Goal: Task Accomplishment & Management: Complete application form

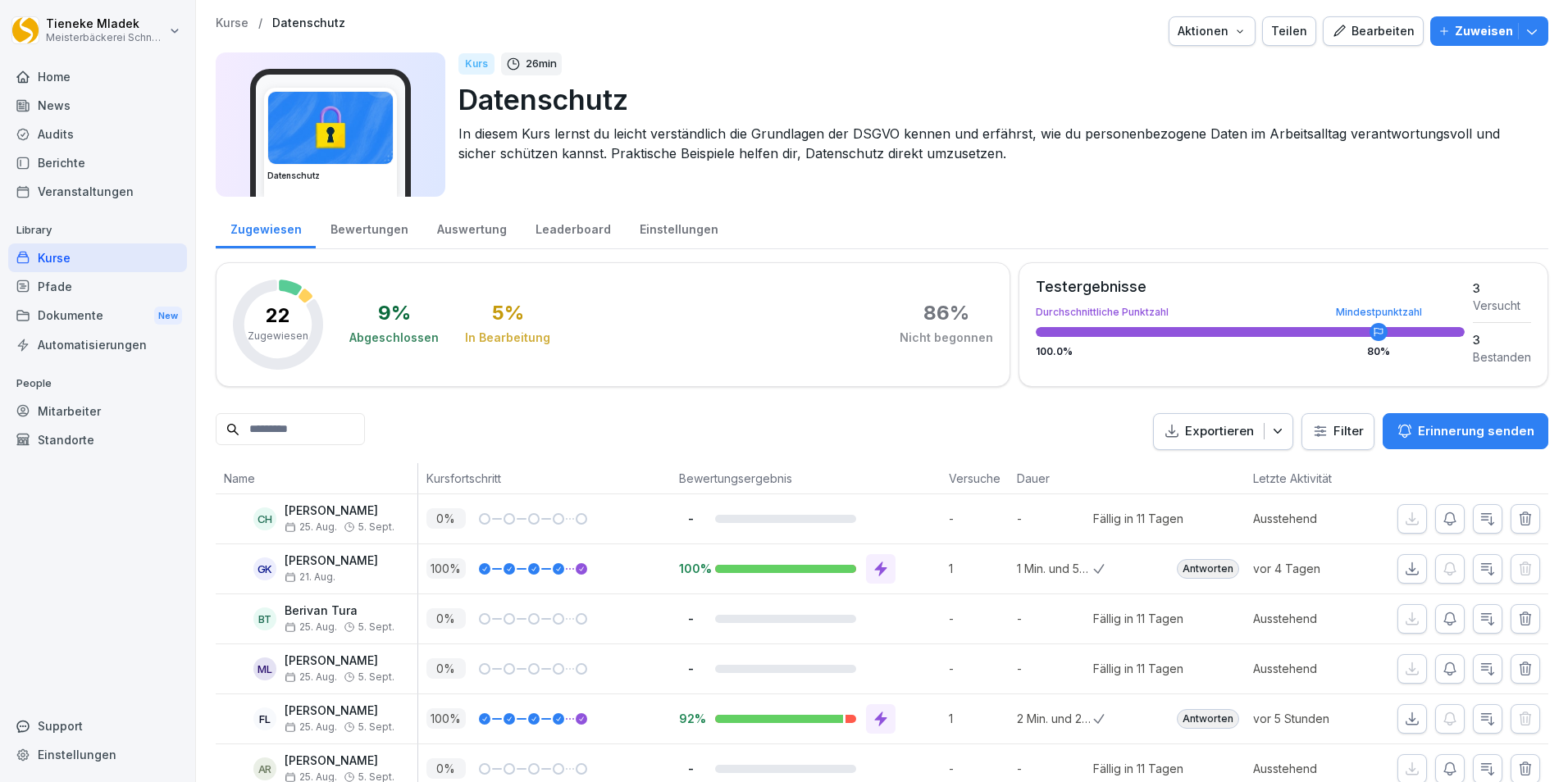
scroll to position [280, 0]
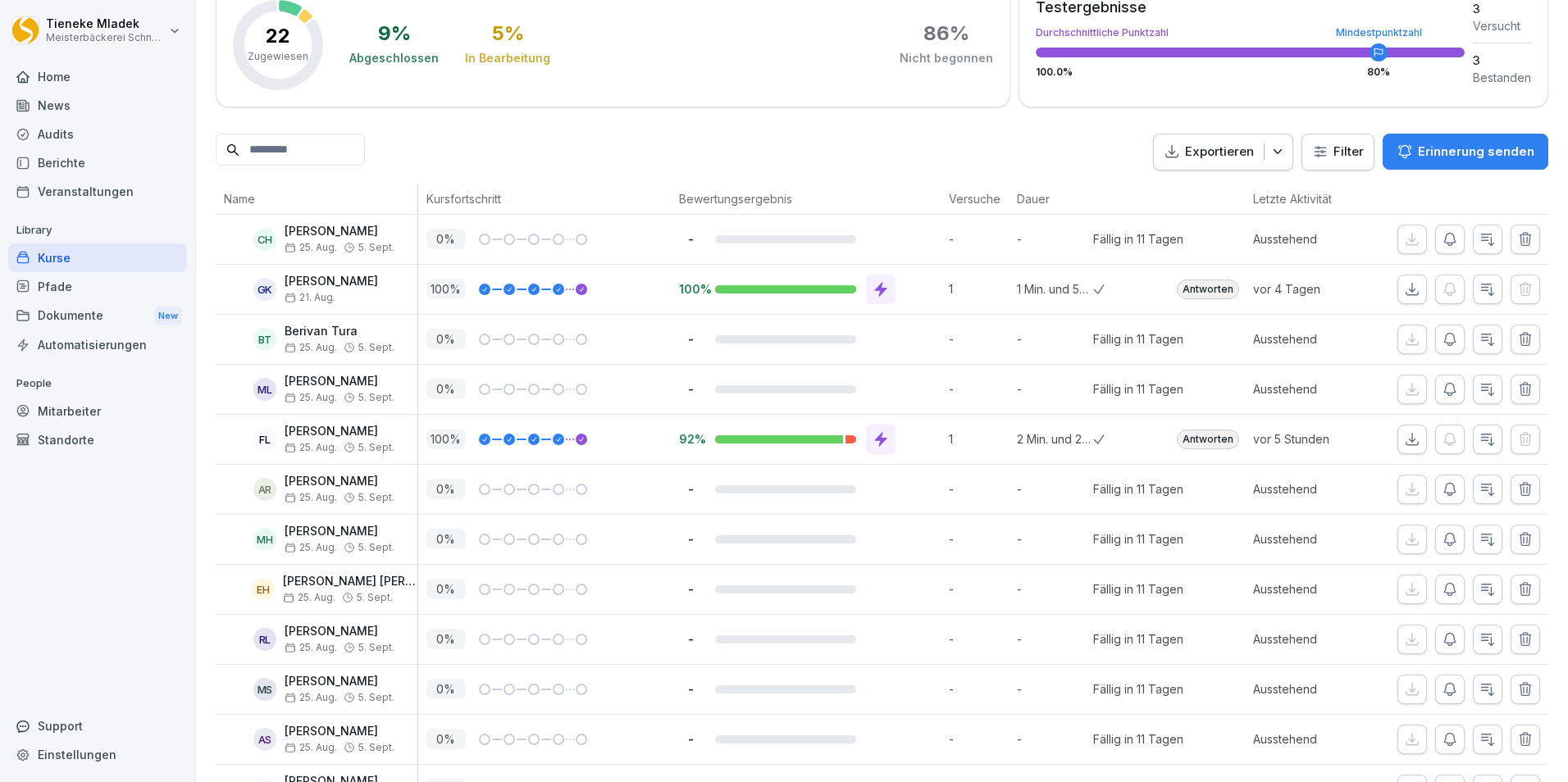
click at [62, 264] on div "Kurse" at bounding box center [98, 257] width 179 height 29
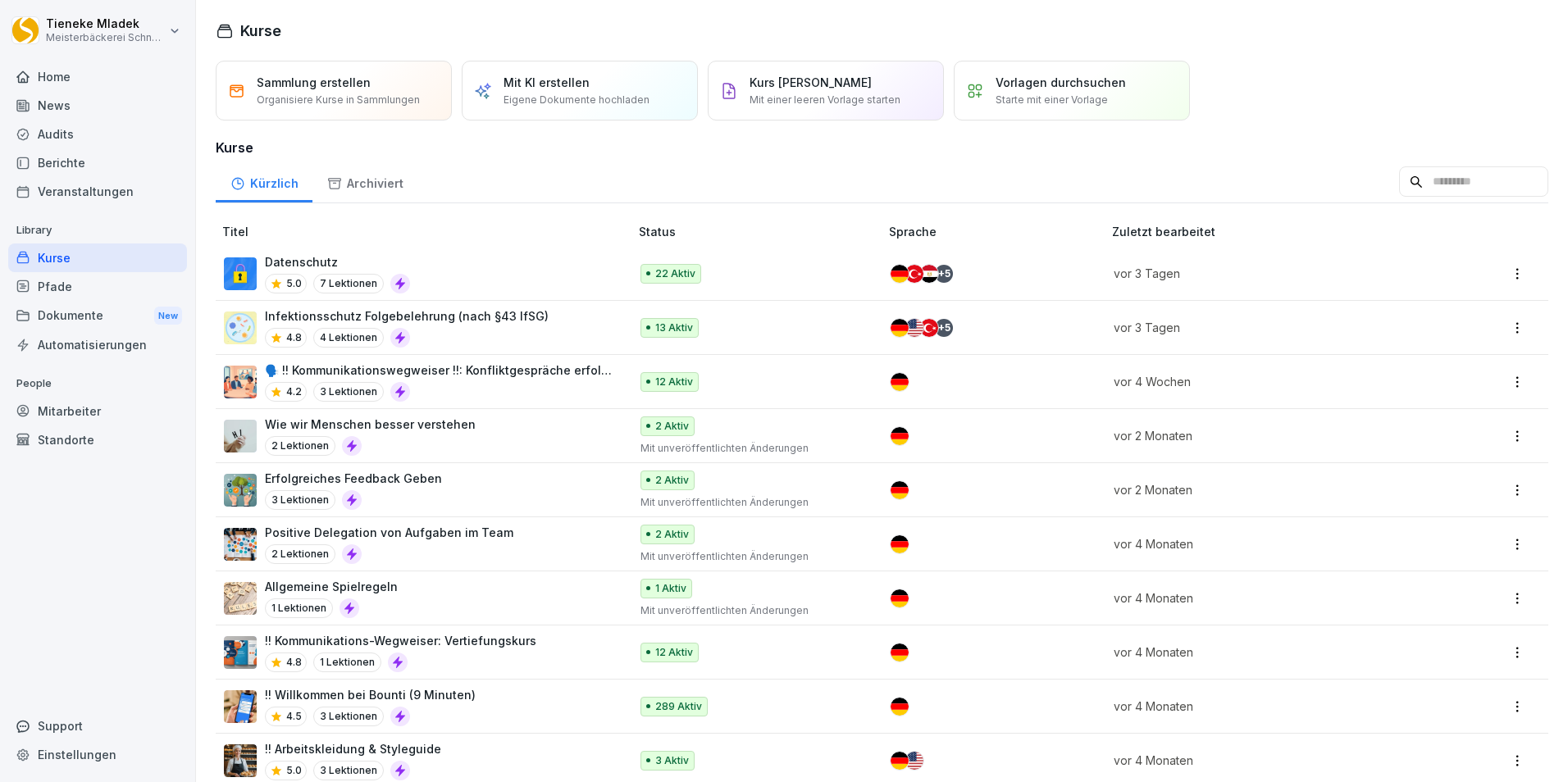
click at [481, 277] on div "Datenschutz 5.0 7 Lektionen" at bounding box center [418, 273] width 389 height 40
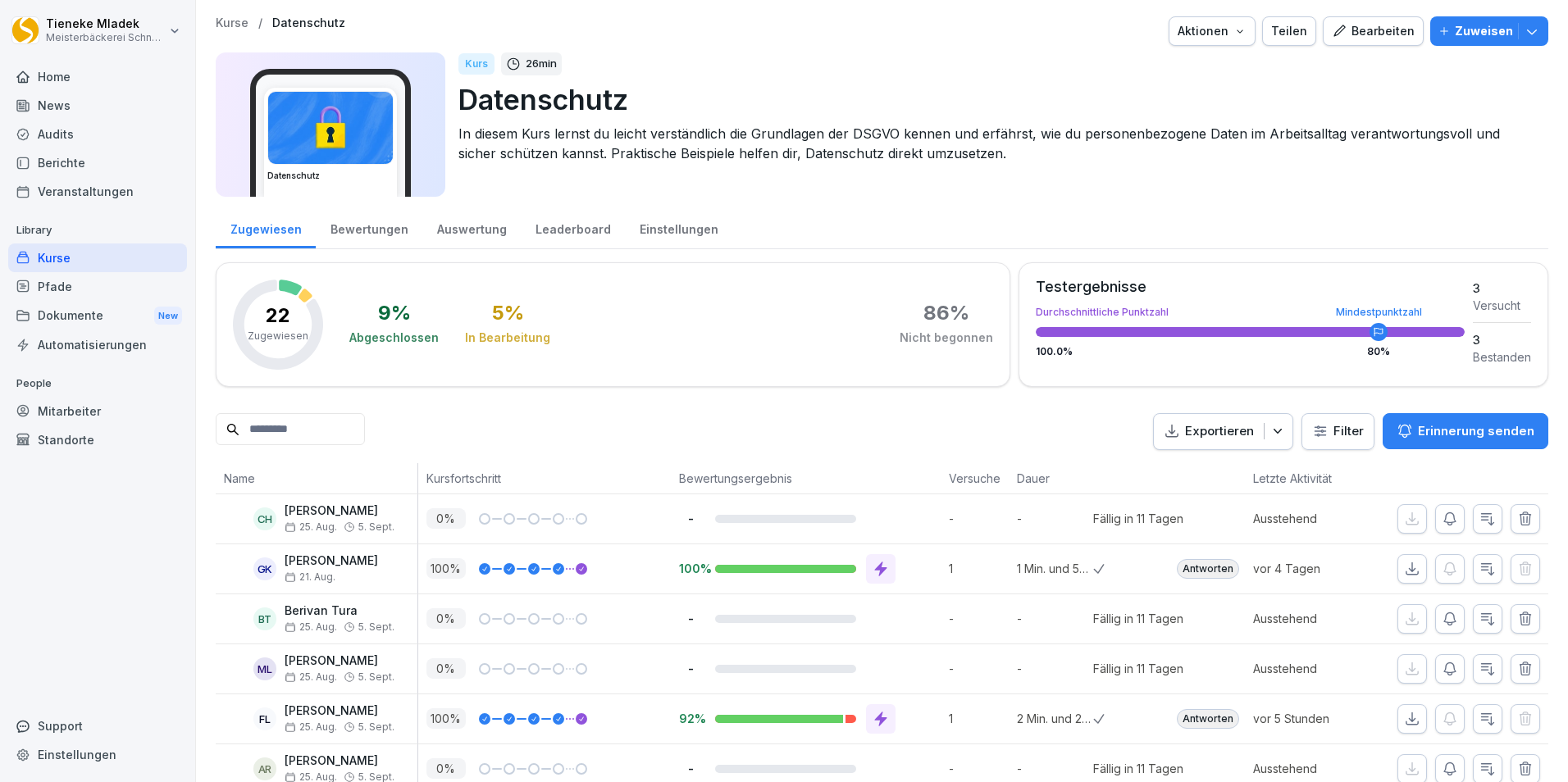
click at [1338, 24] on icon "button" at bounding box center [1339, 31] width 15 height 15
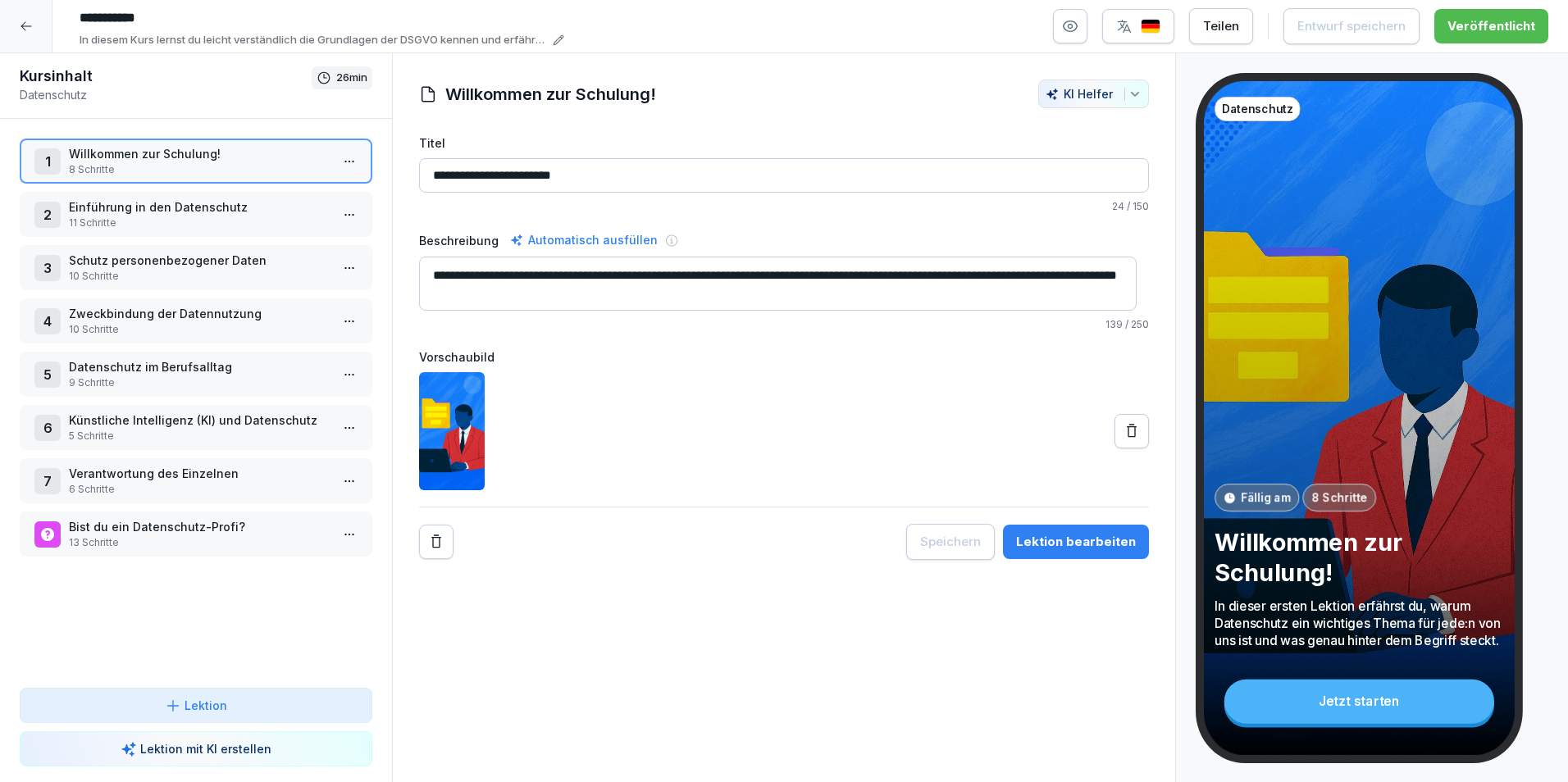
click at [220, 166] on p "8 Schritte" at bounding box center [199, 170] width 261 height 15
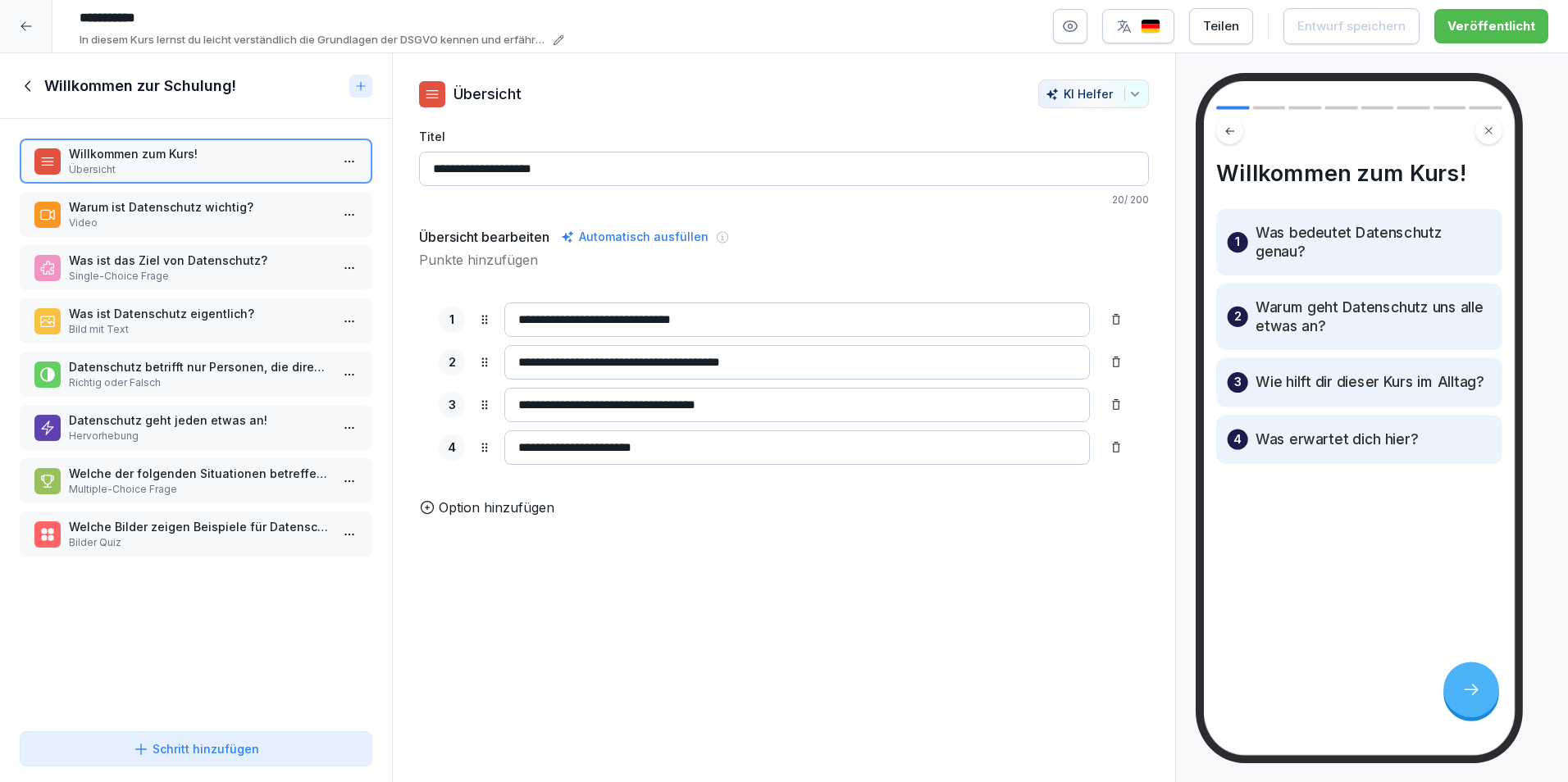
click at [198, 263] on p "Was ist das Ziel von Datenschutz?" at bounding box center [199, 260] width 261 height 17
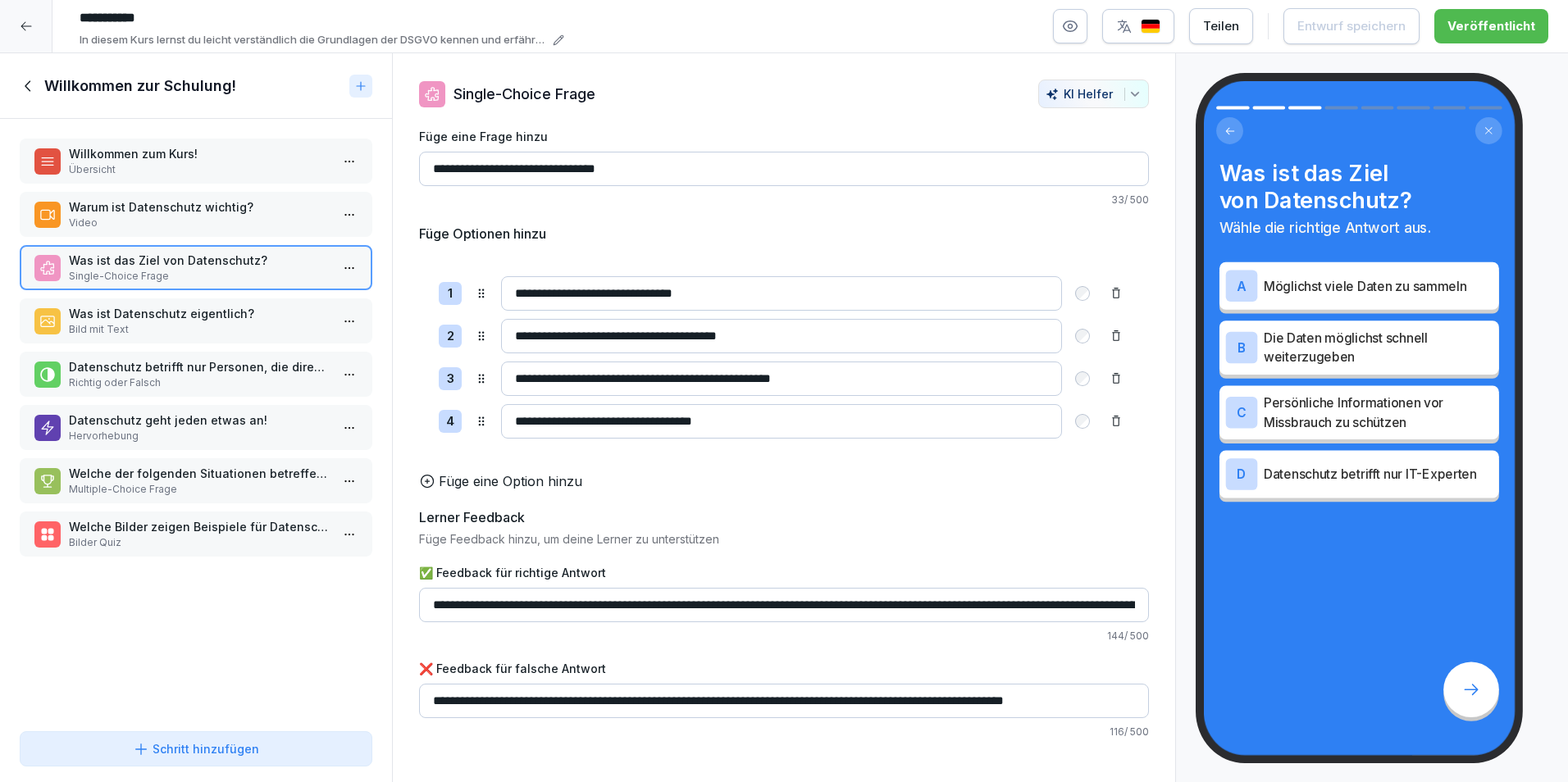
click at [171, 372] on p "Datenschutz betrifft nur Personen, die direkt mit Kunden arbeiten." at bounding box center [199, 366] width 261 height 17
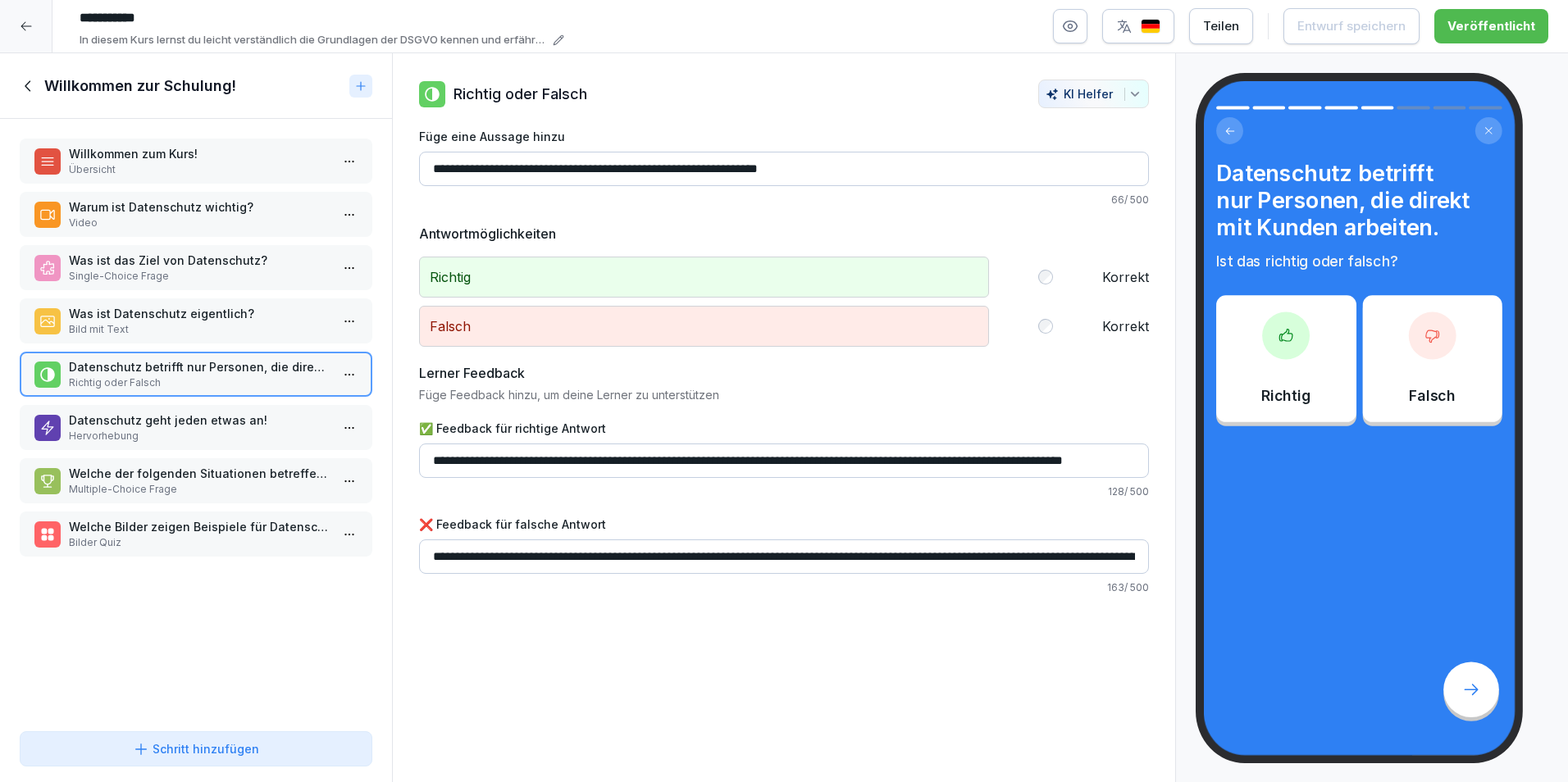
click at [218, 484] on p "Multiple-Choice Frage" at bounding box center [199, 489] width 261 height 15
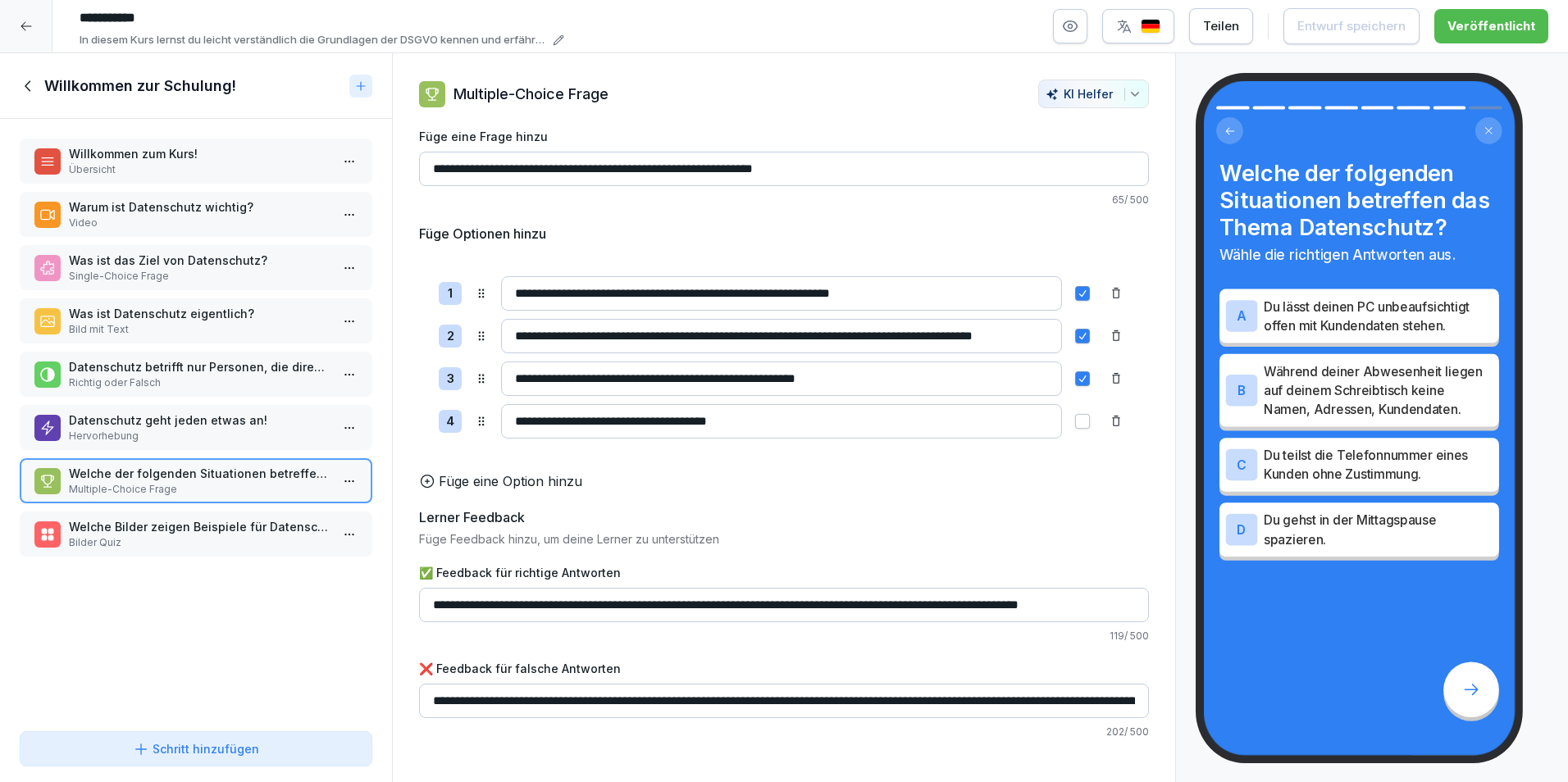
click at [194, 545] on p "Bilder Quiz" at bounding box center [199, 543] width 261 height 15
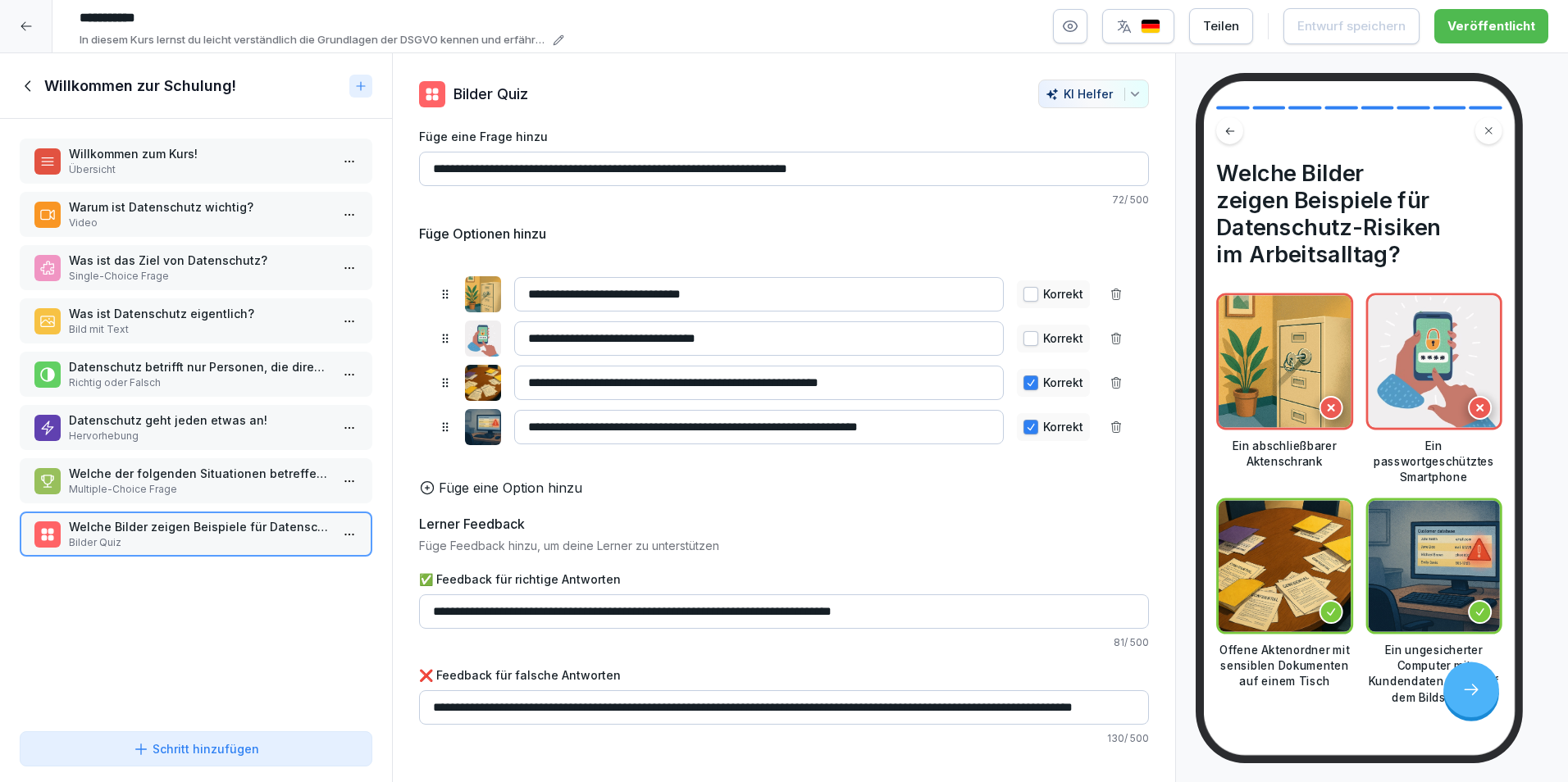
click at [26, 88] on icon at bounding box center [29, 86] width 18 height 18
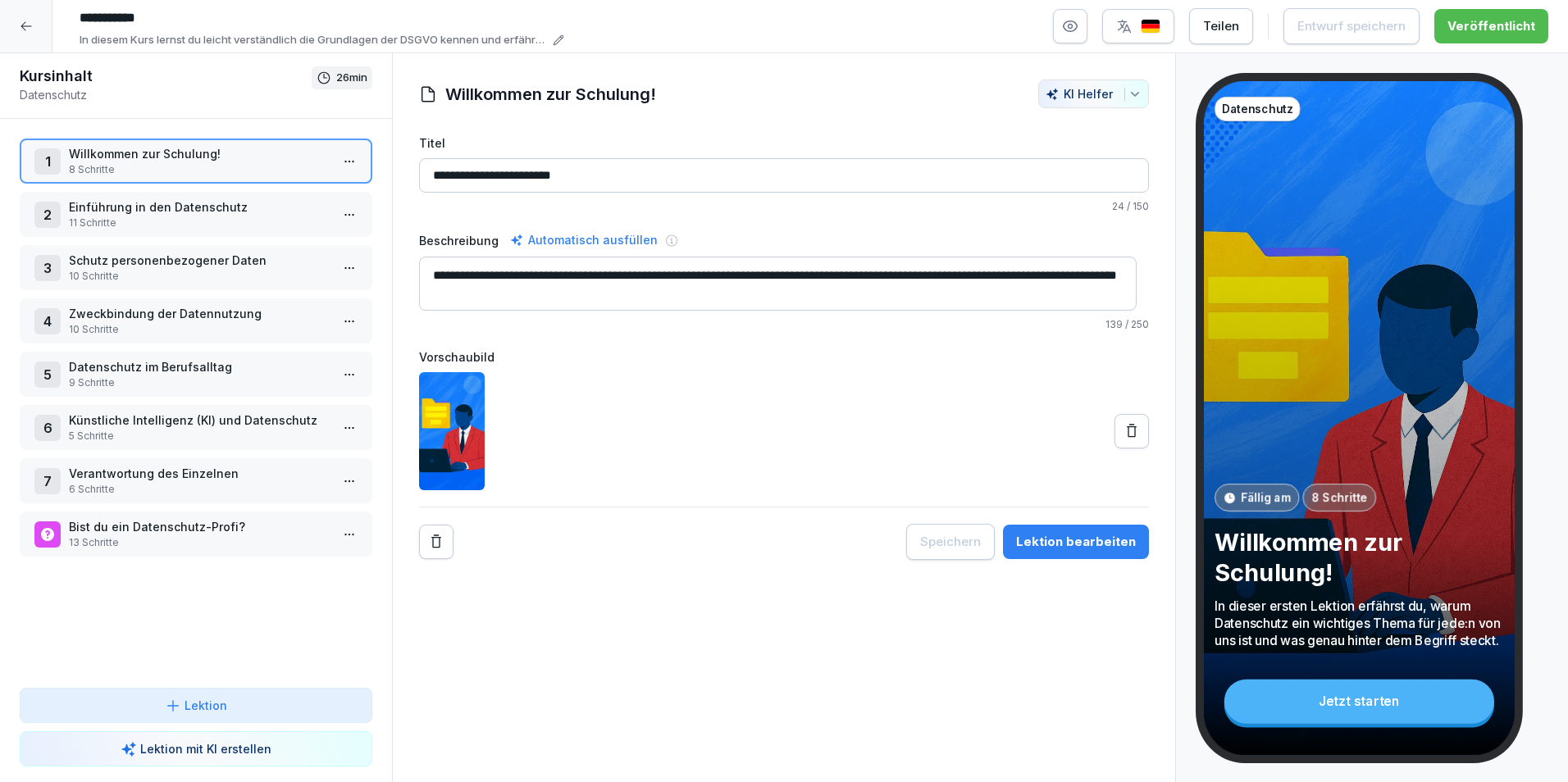
click at [178, 221] on p "11 Schritte" at bounding box center [199, 223] width 261 height 15
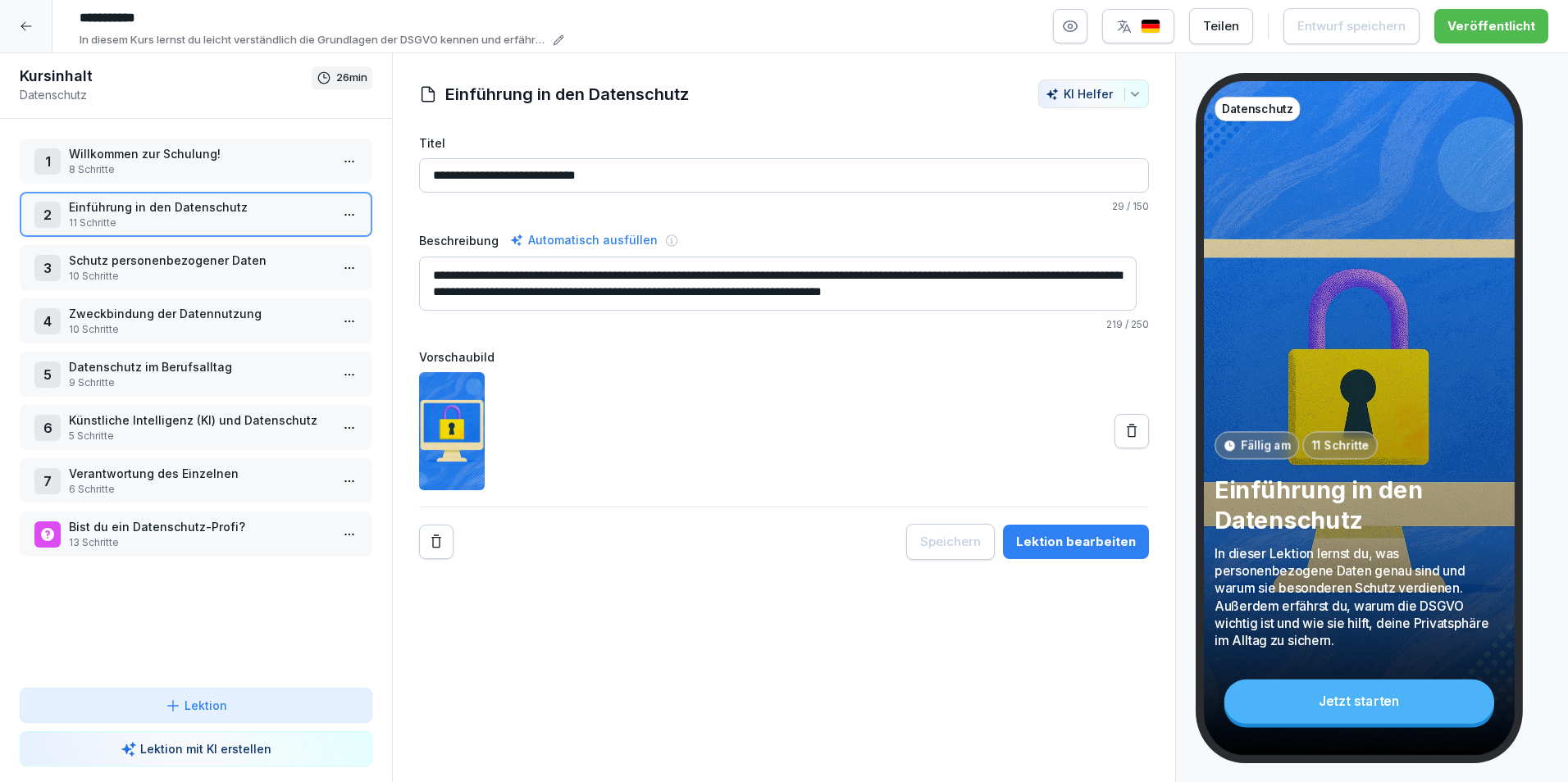
click at [178, 221] on p "11 Schritte" at bounding box center [199, 223] width 261 height 15
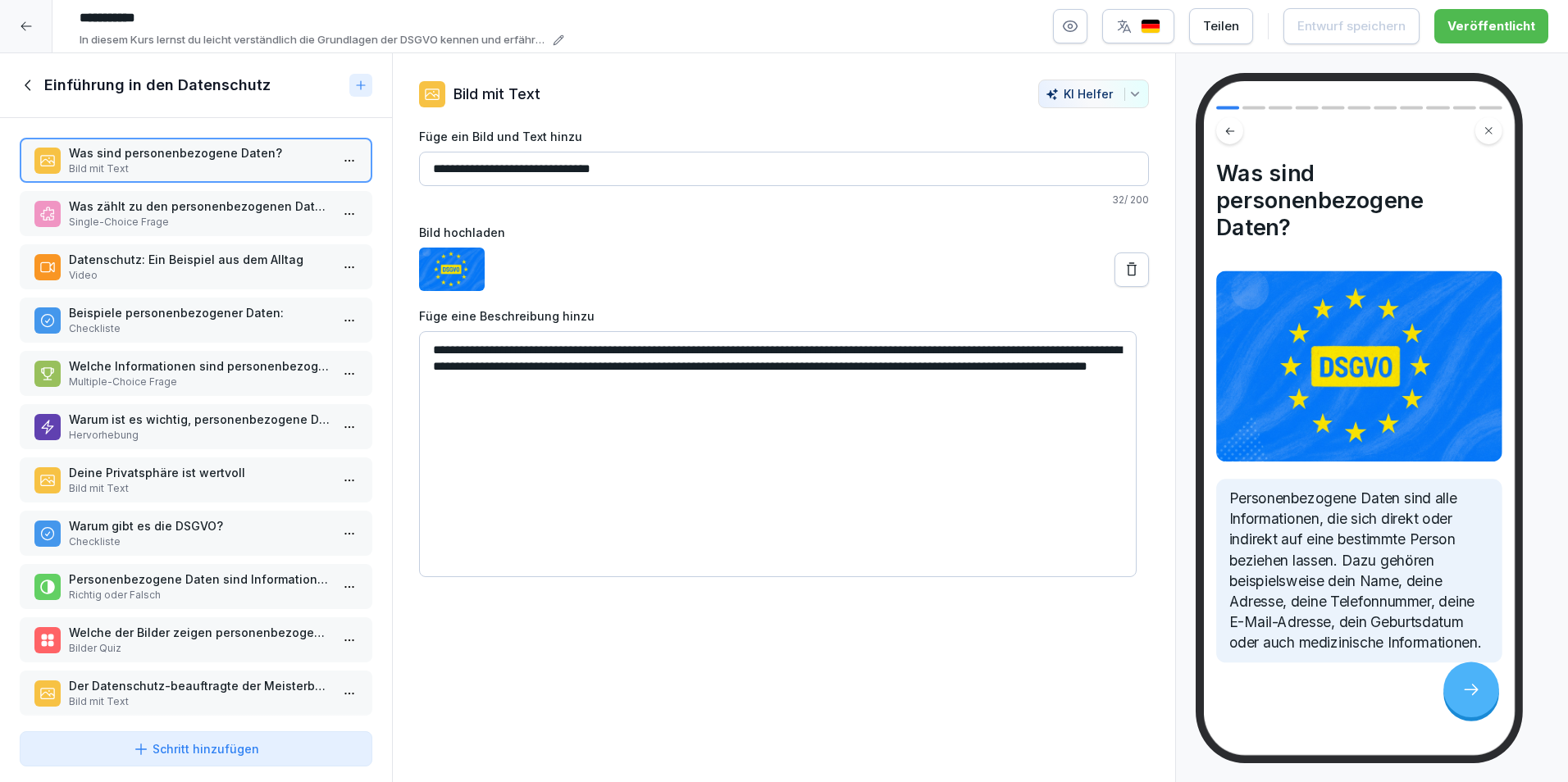
click at [179, 220] on p "Single-Choice Frage" at bounding box center [199, 222] width 261 height 15
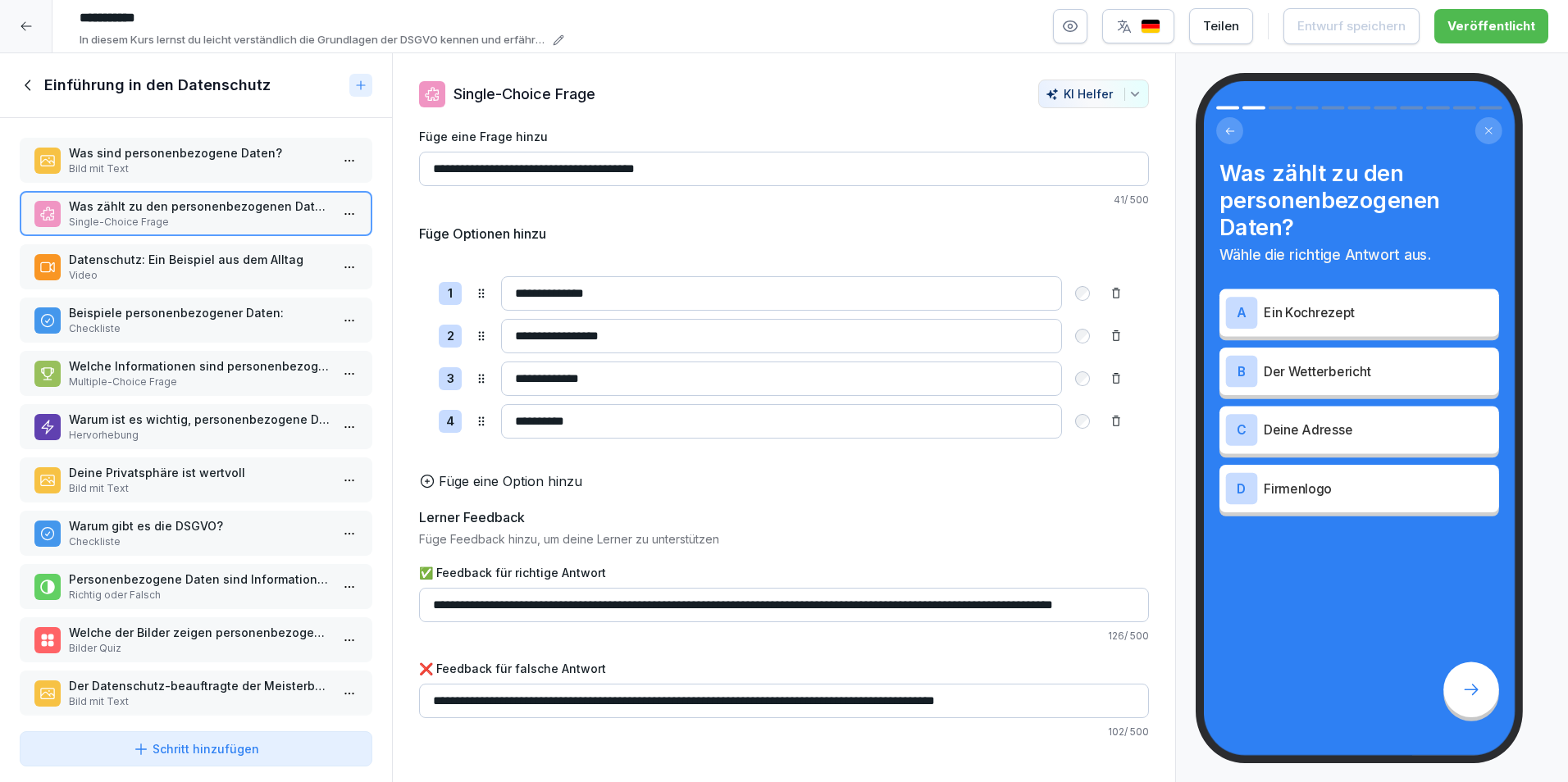
click at [176, 268] on p "Video" at bounding box center [199, 275] width 261 height 15
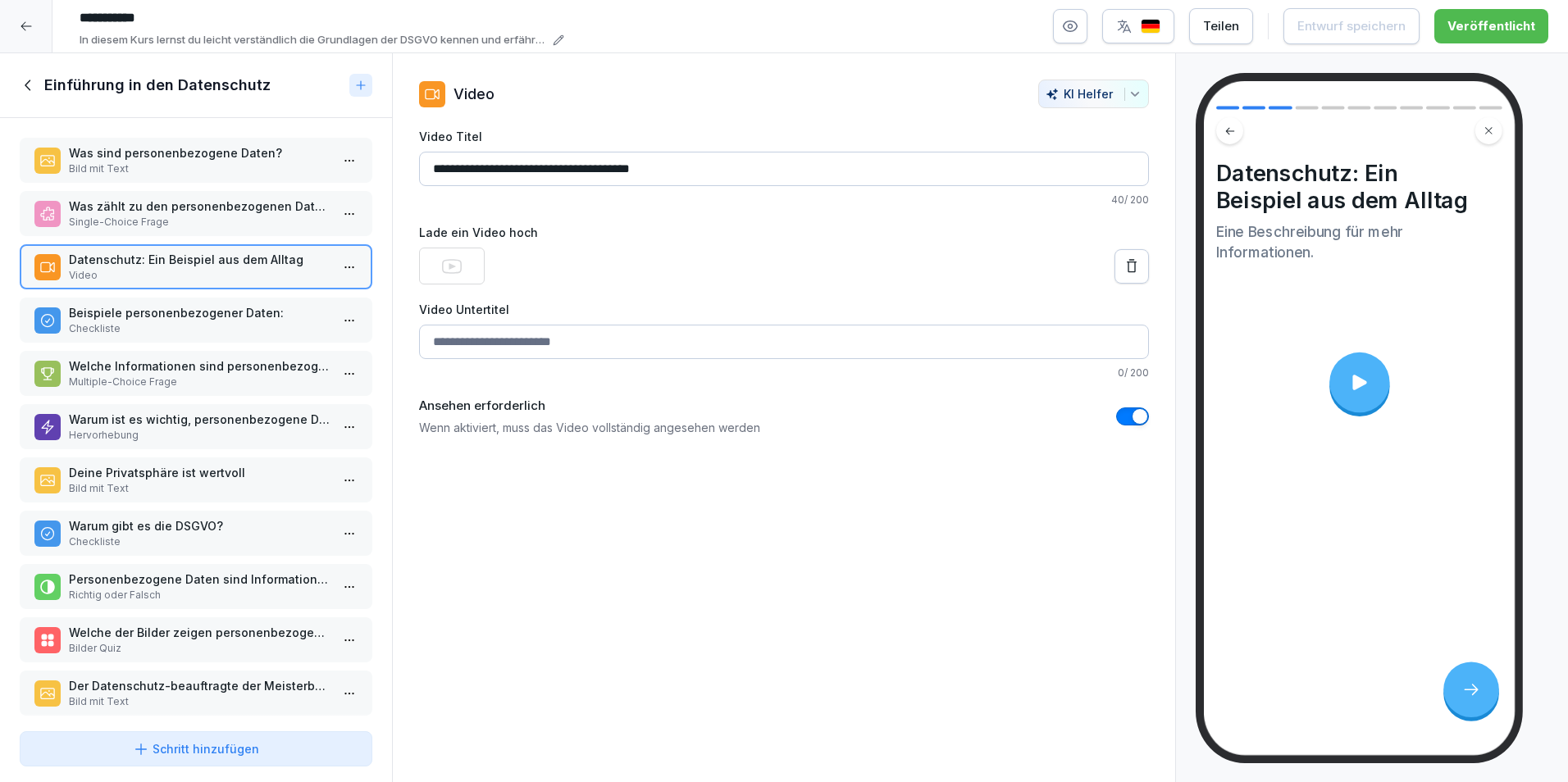
click at [156, 313] on p "Beispiele personenbezogener Daten:" at bounding box center [199, 312] width 261 height 17
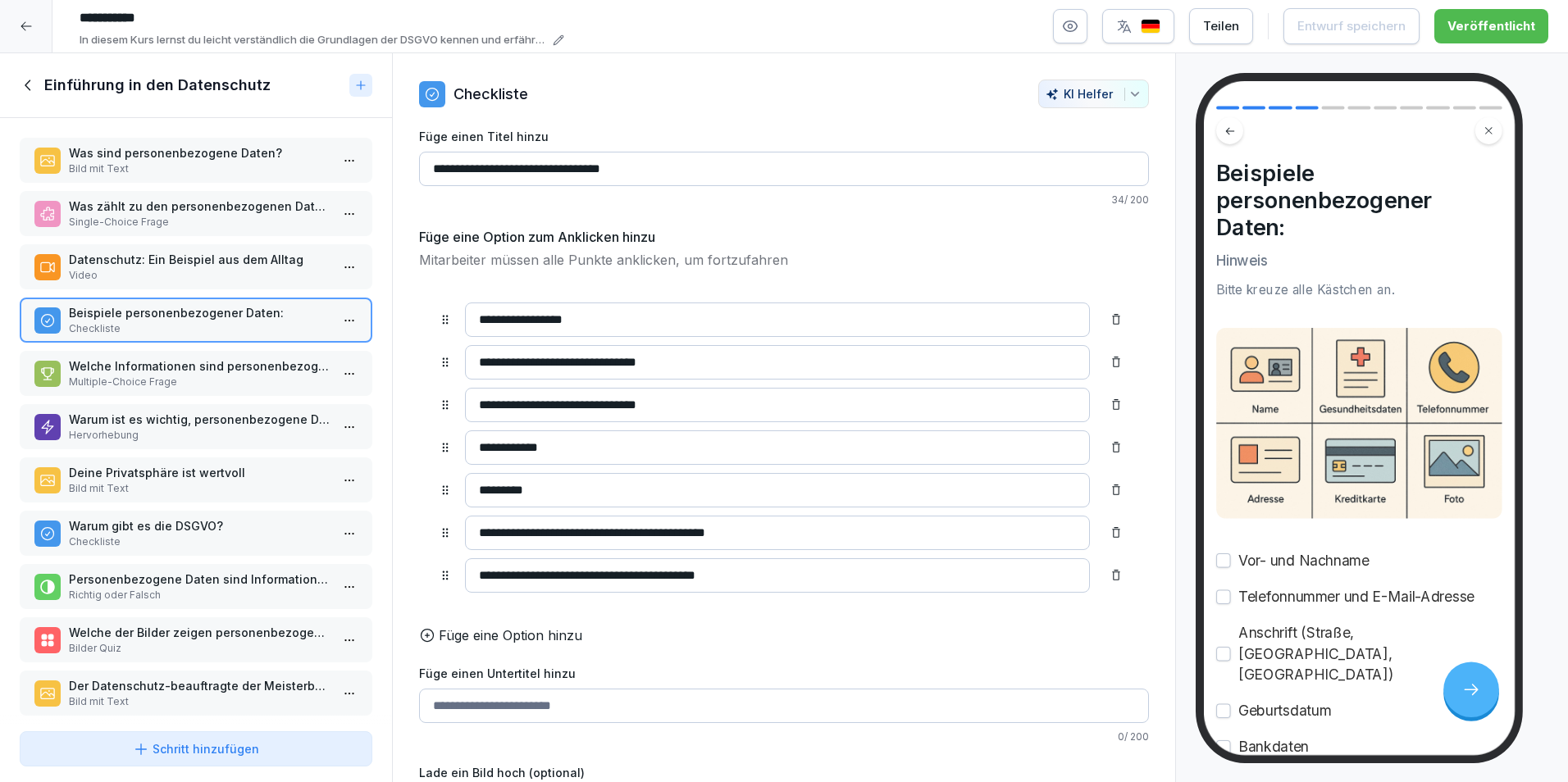
click at [262, 373] on p "Welche Informationen sind personenbezogene Daten?" at bounding box center [199, 366] width 261 height 17
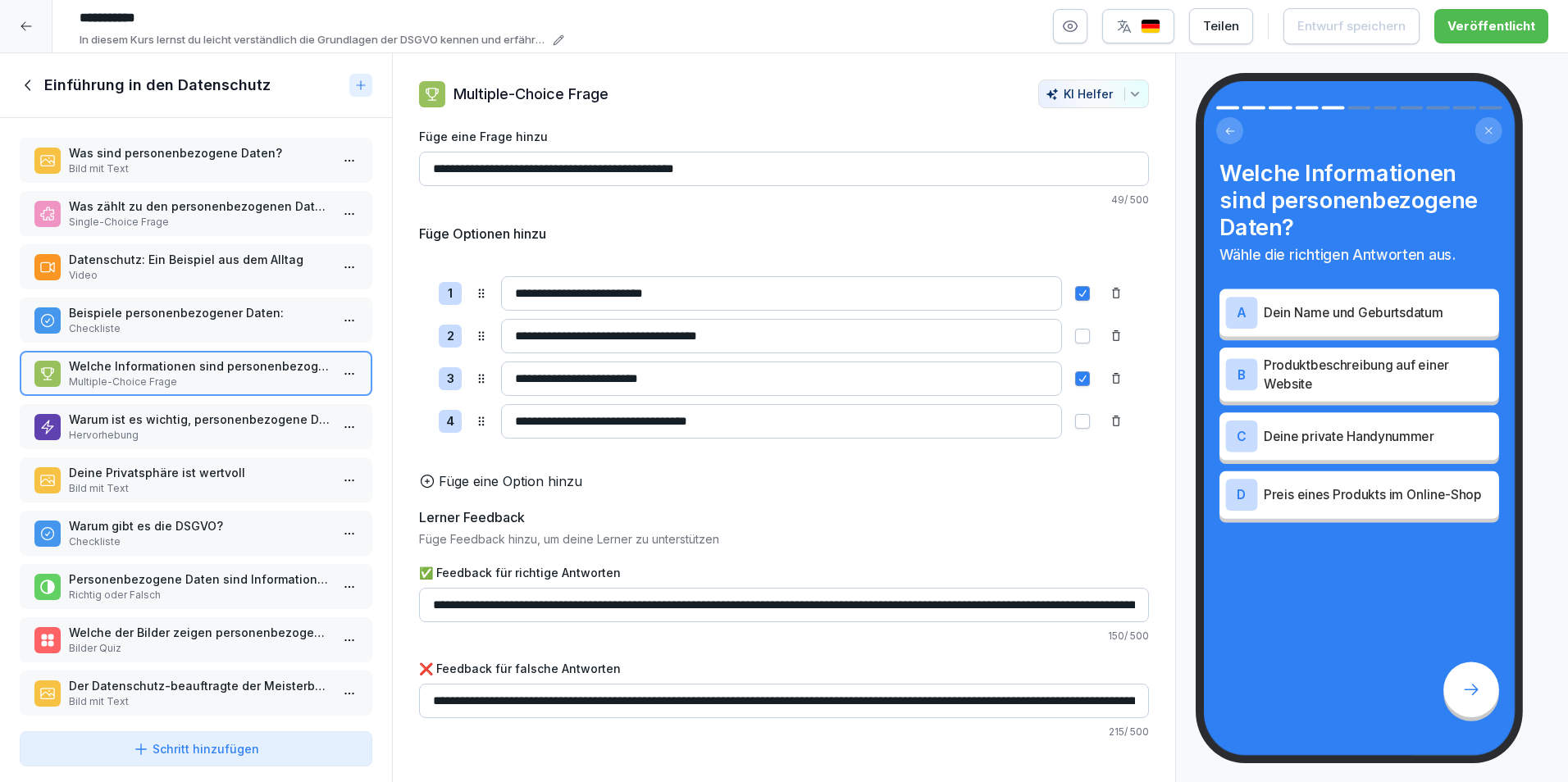
click at [227, 427] on p "Warum ist es wichtig, personenbezogene Daten zu schützen?" at bounding box center [199, 419] width 261 height 17
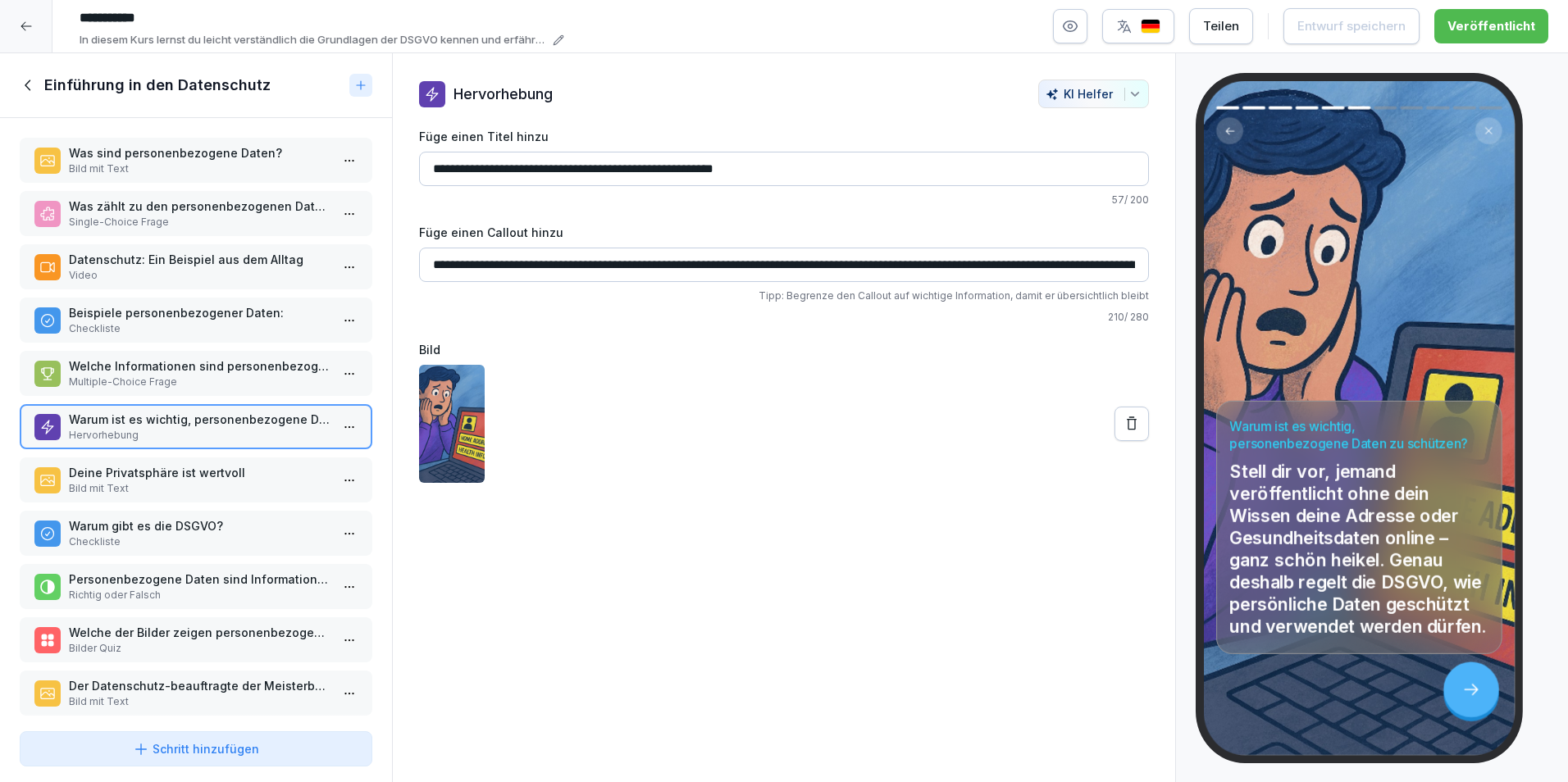
click at [178, 481] on p "Bild mit Text" at bounding box center [199, 489] width 261 height 15
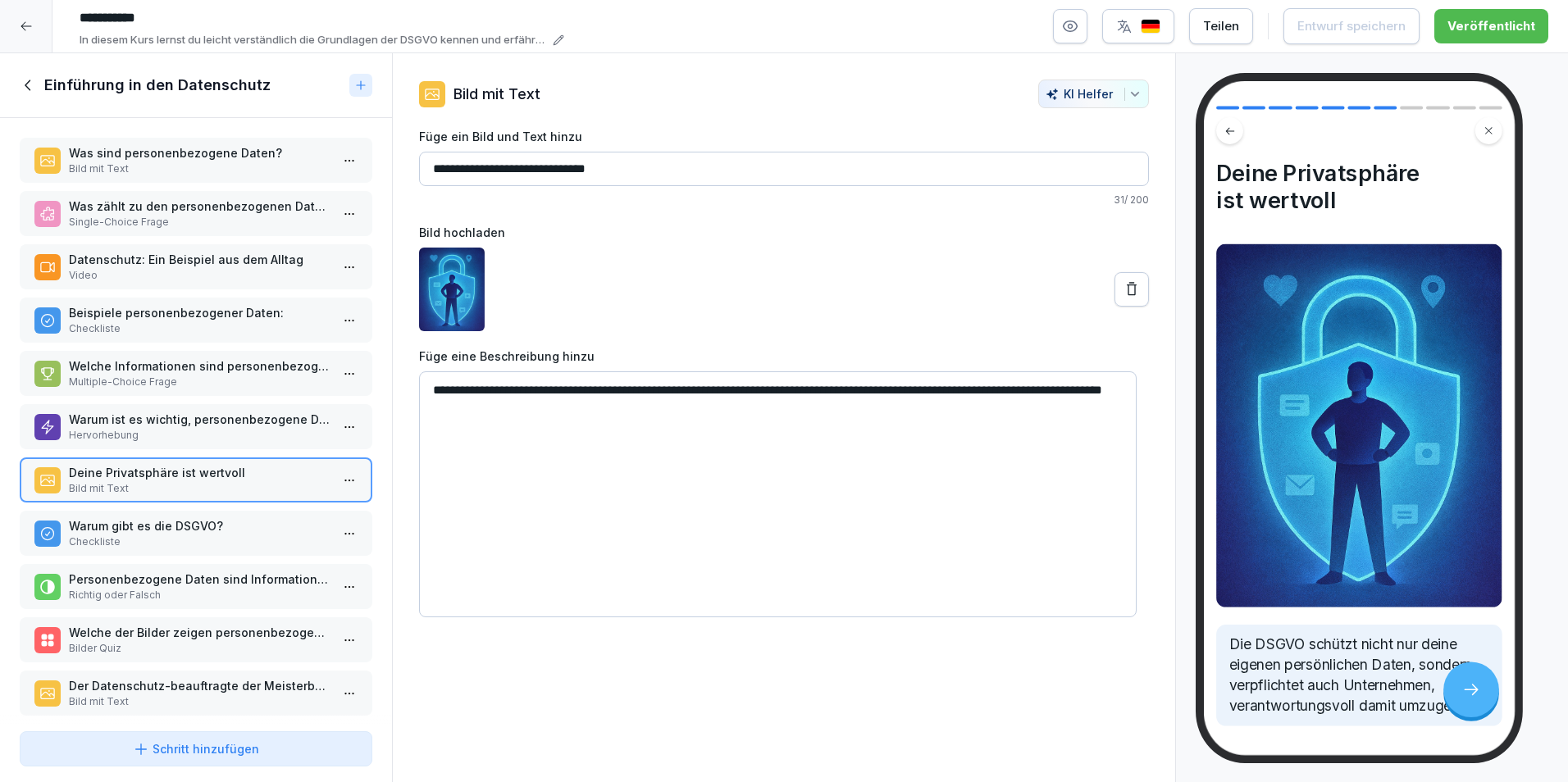
click at [178, 521] on p "Warum gibt es die DSGVO?" at bounding box center [199, 525] width 261 height 17
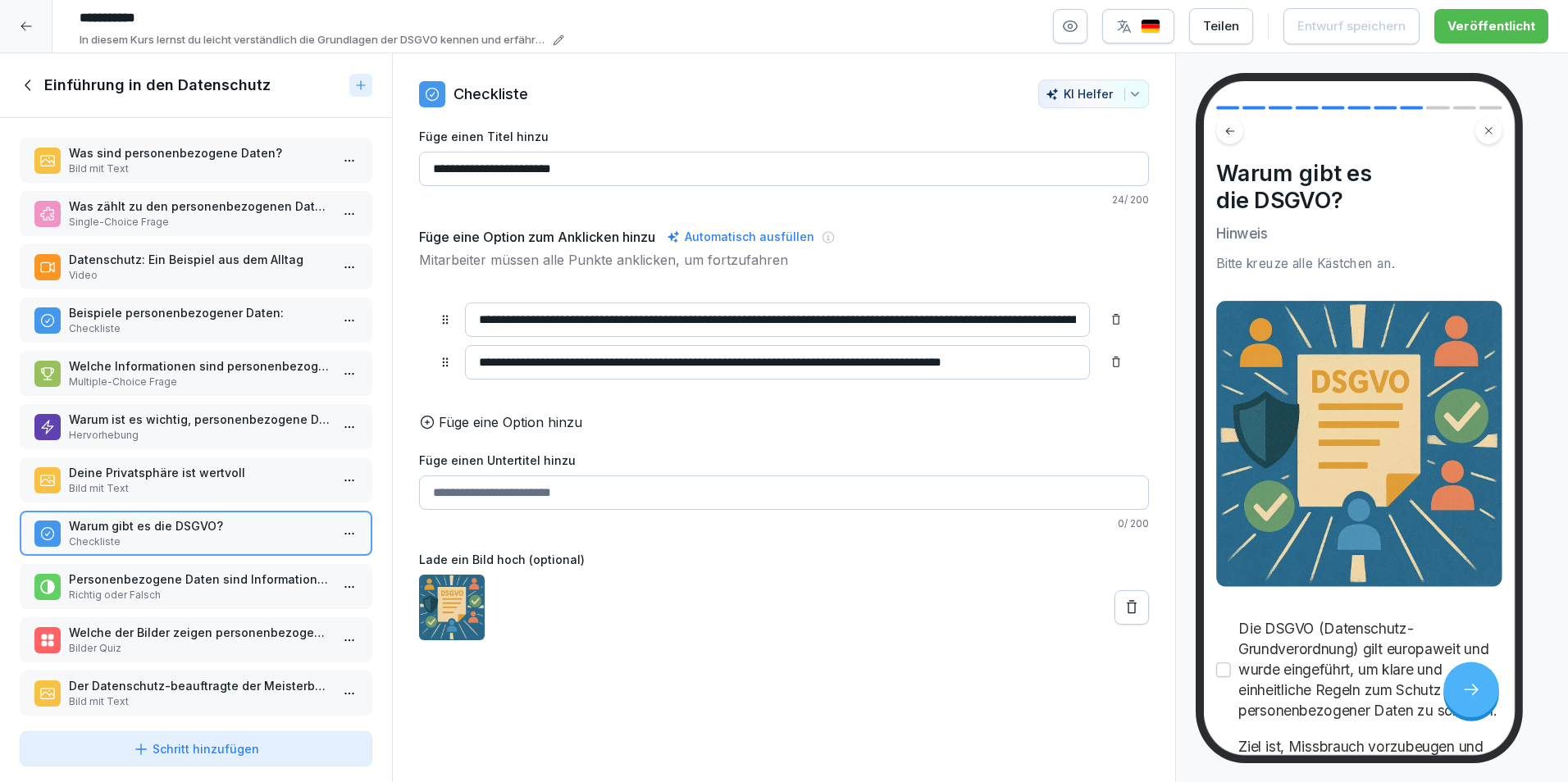
click at [184, 592] on p "Richtig oder Falsch" at bounding box center [199, 595] width 261 height 15
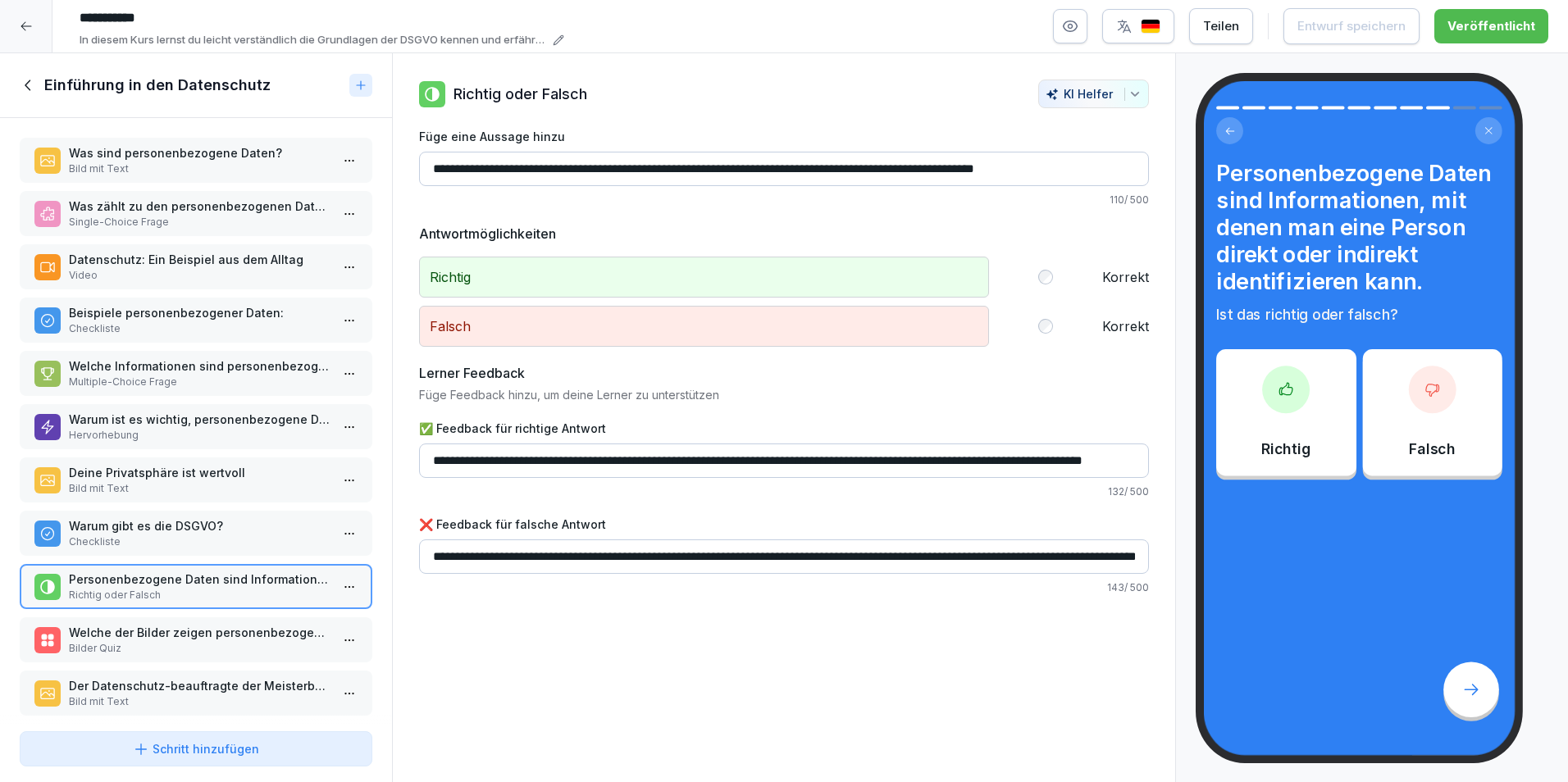
click at [161, 637] on p "Welche der Bilder zeigen personenbezogene Daten?" at bounding box center [199, 632] width 261 height 17
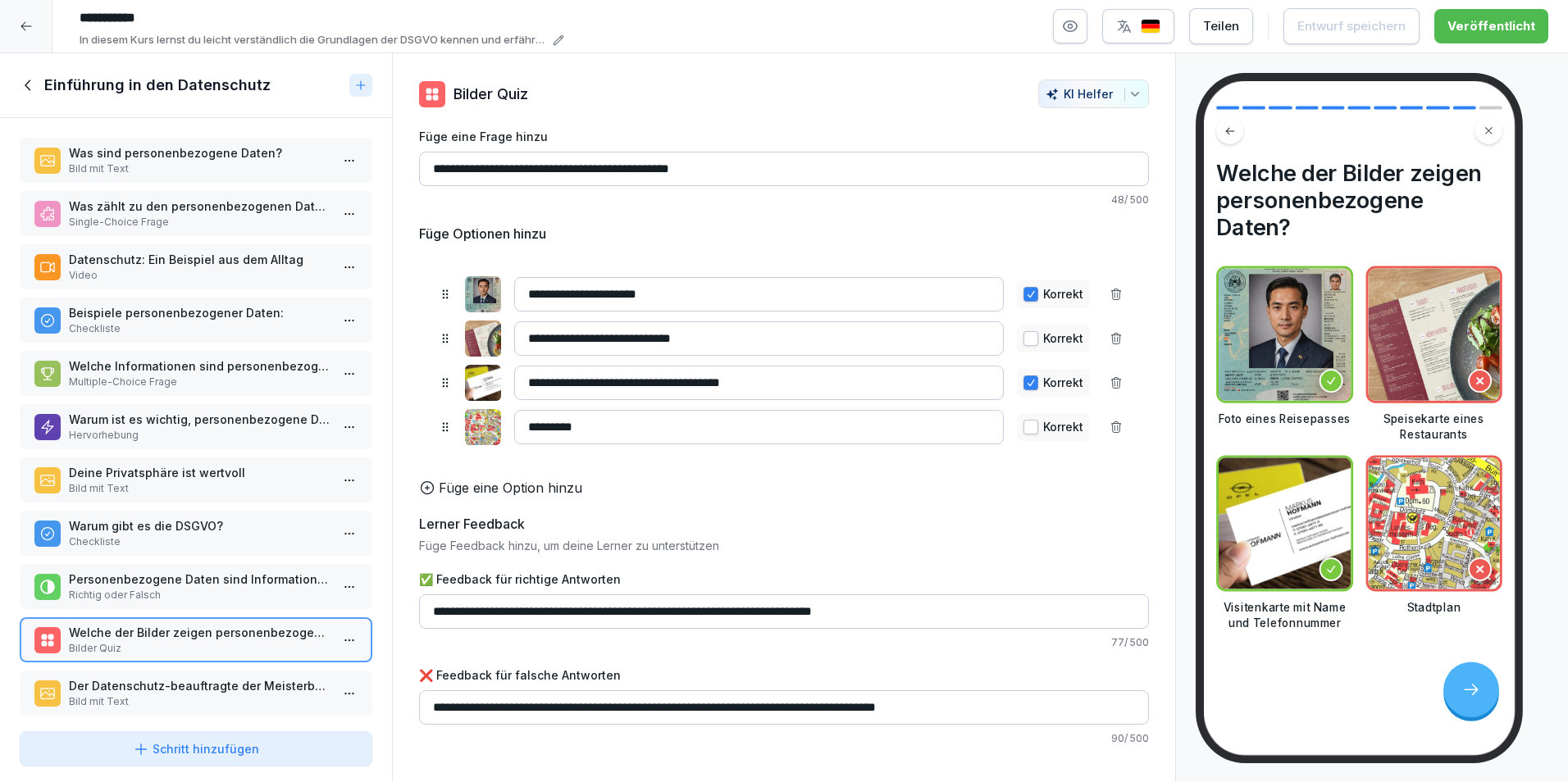
click at [223, 685] on p "Der Datenschutz-beauftragte der Meisterbäckerei [PERSON_NAME]" at bounding box center [199, 685] width 261 height 17
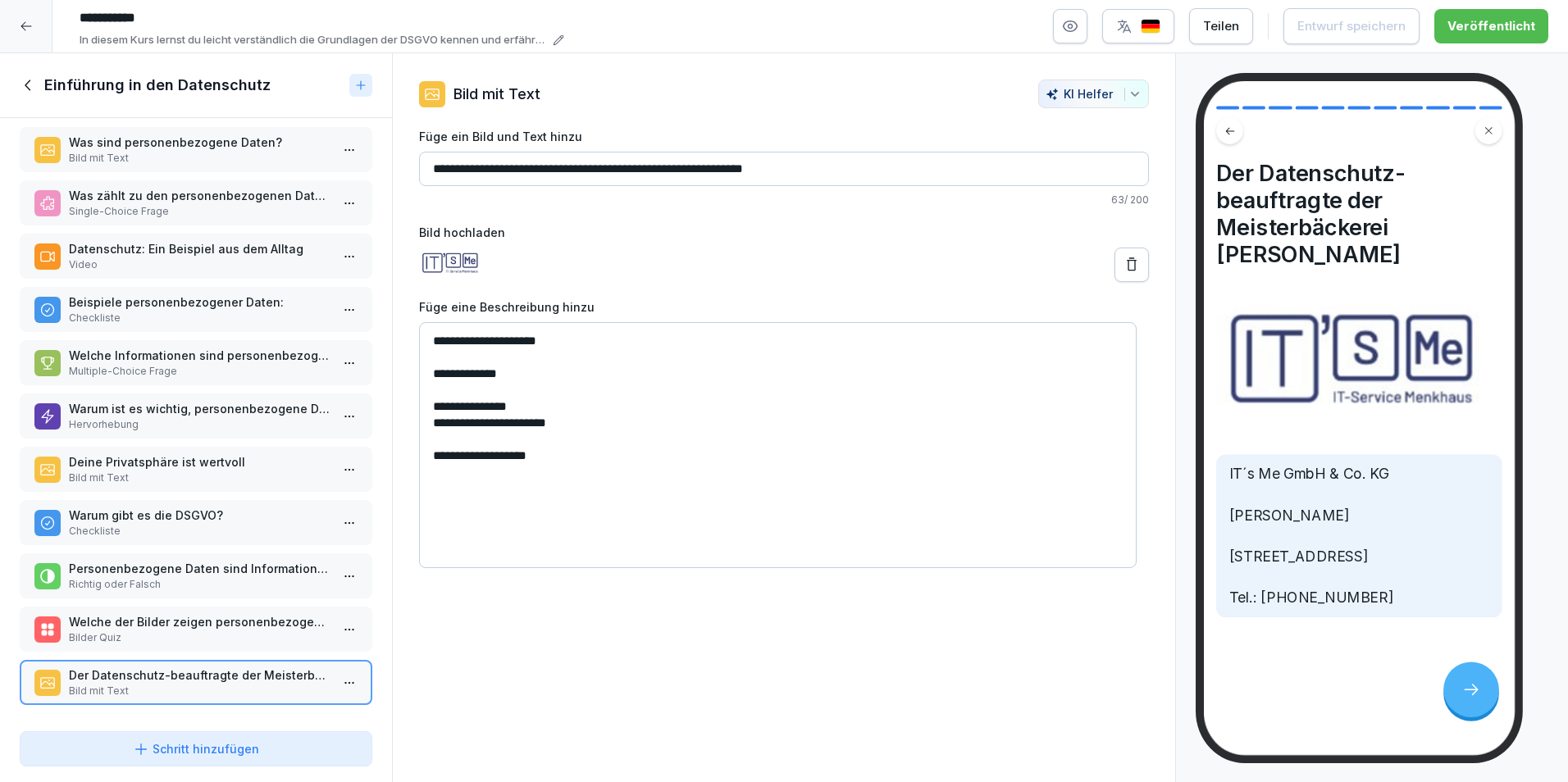
scroll to position [22, 0]
click at [39, 84] on div "Einführung in den Datenschutz" at bounding box center [181, 85] width 323 height 20
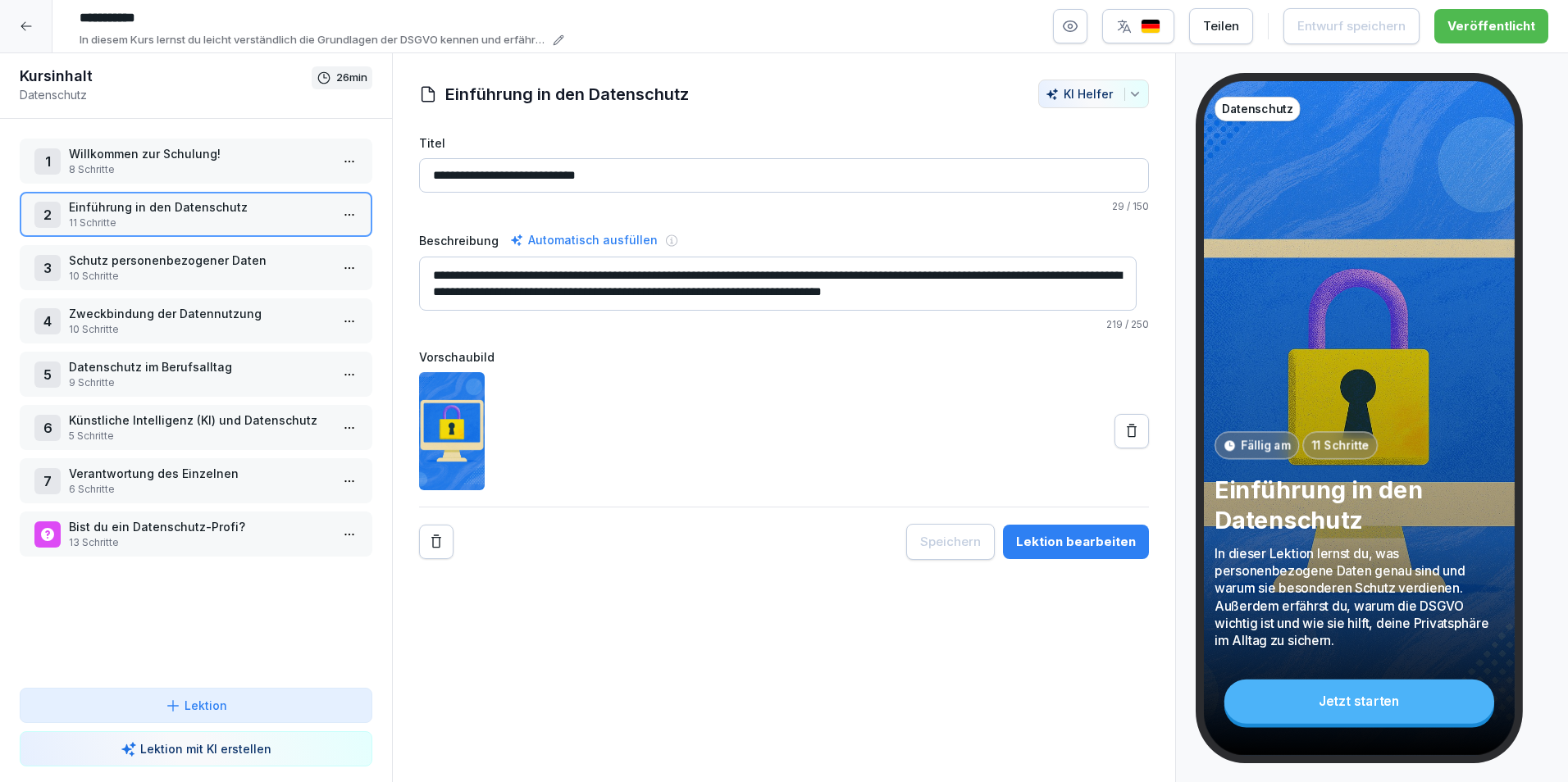
click at [82, 282] on p "10 Schritte" at bounding box center [199, 276] width 261 height 15
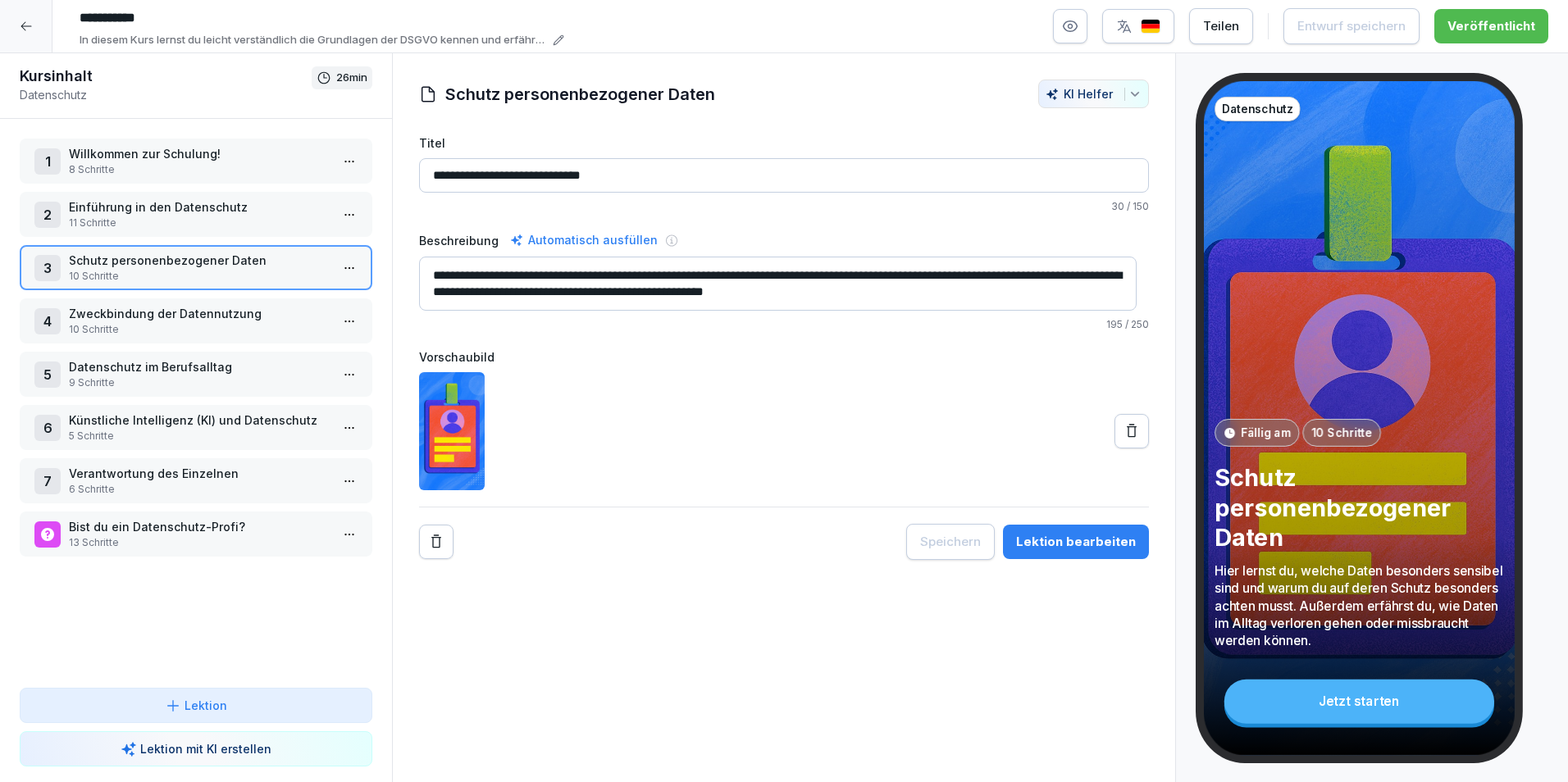
click at [224, 264] on p "Schutz personenbezogener Daten" at bounding box center [199, 260] width 261 height 17
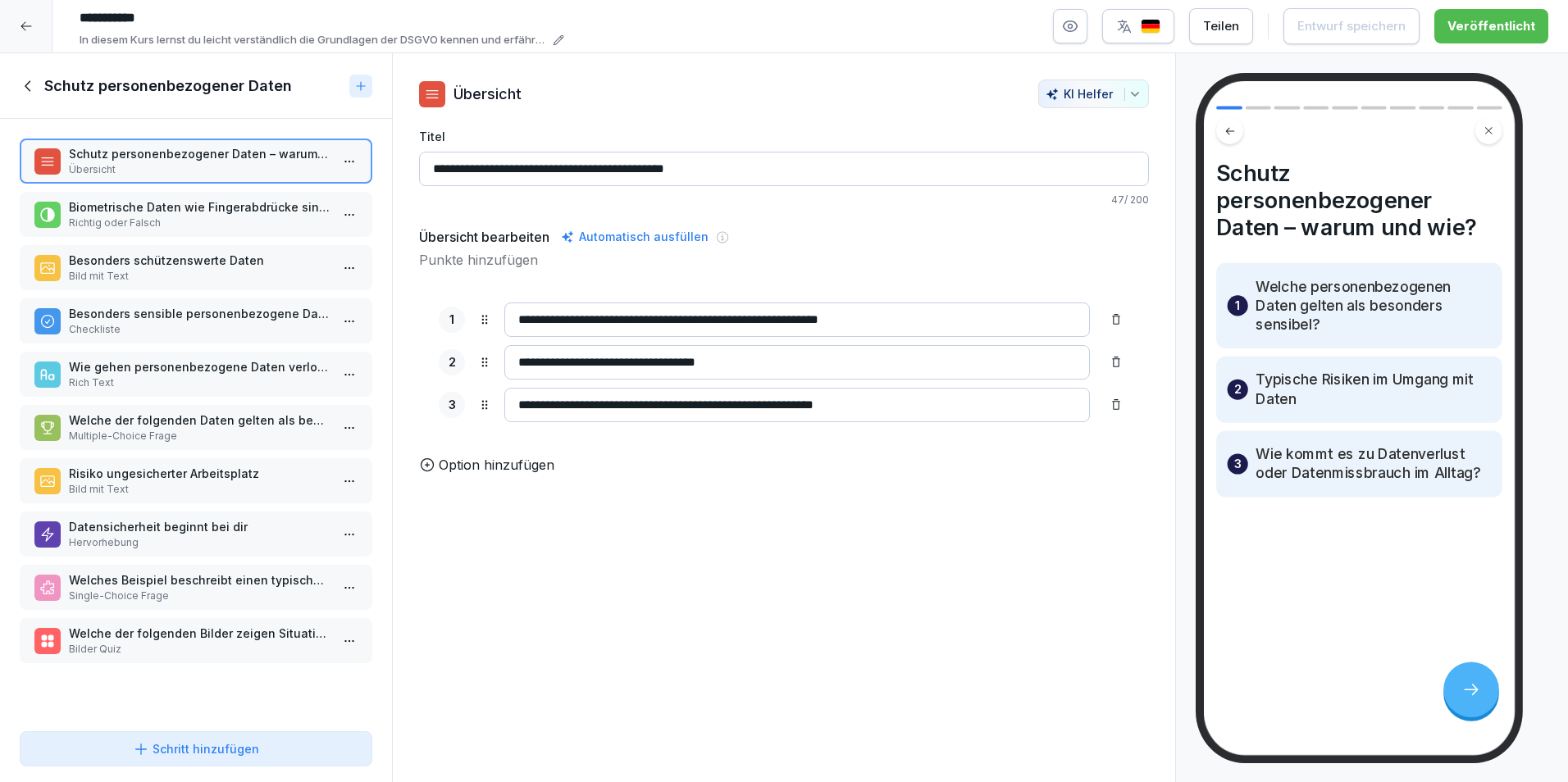
click at [112, 207] on p "Biometrische Daten wie Fingerabdrücke sind nicht besonders schützenswert." at bounding box center [199, 207] width 261 height 17
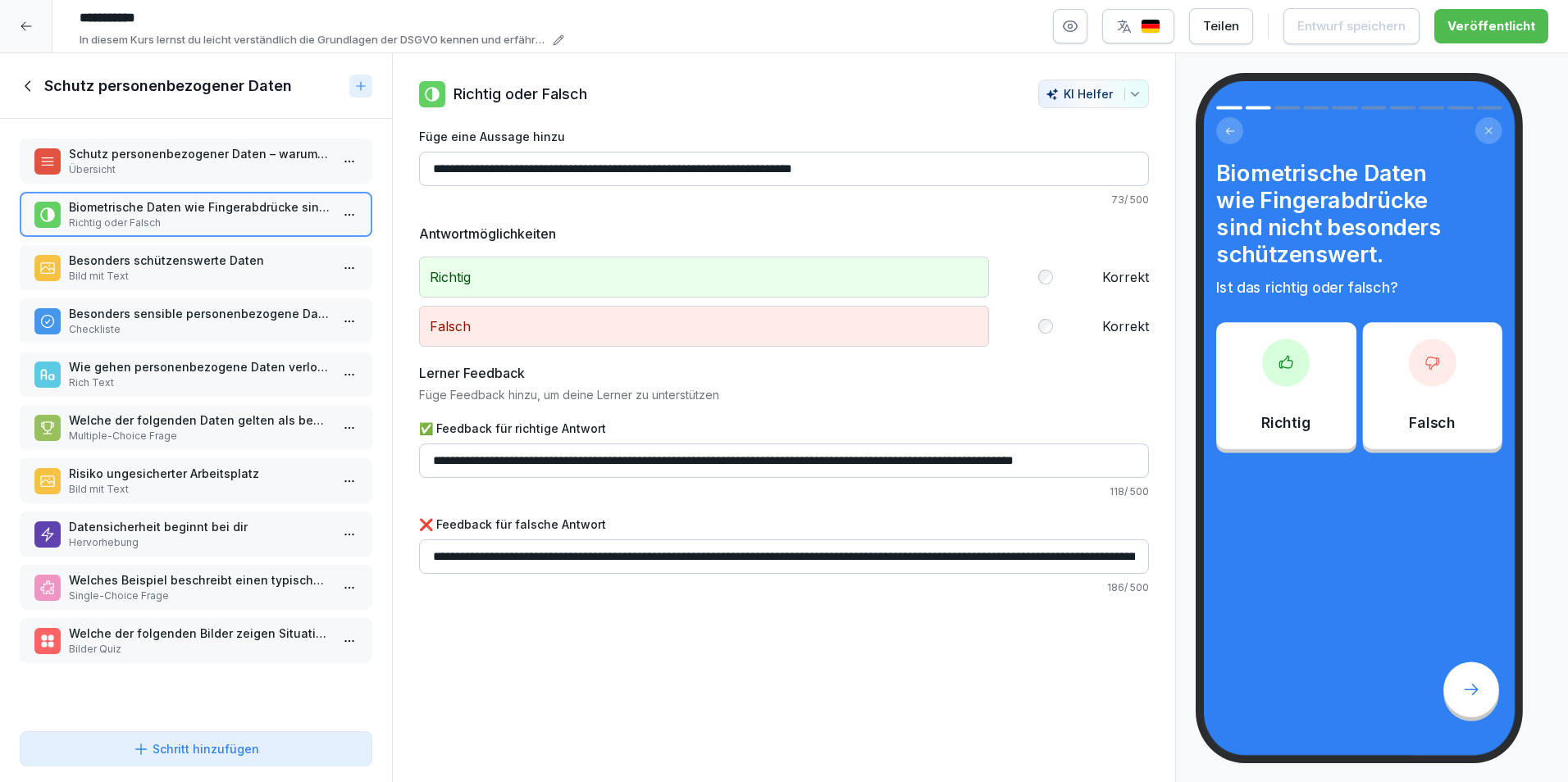
click at [192, 338] on div "Besonders sensible personenbezogene Daten Checkliste" at bounding box center [196, 321] width 353 height 45
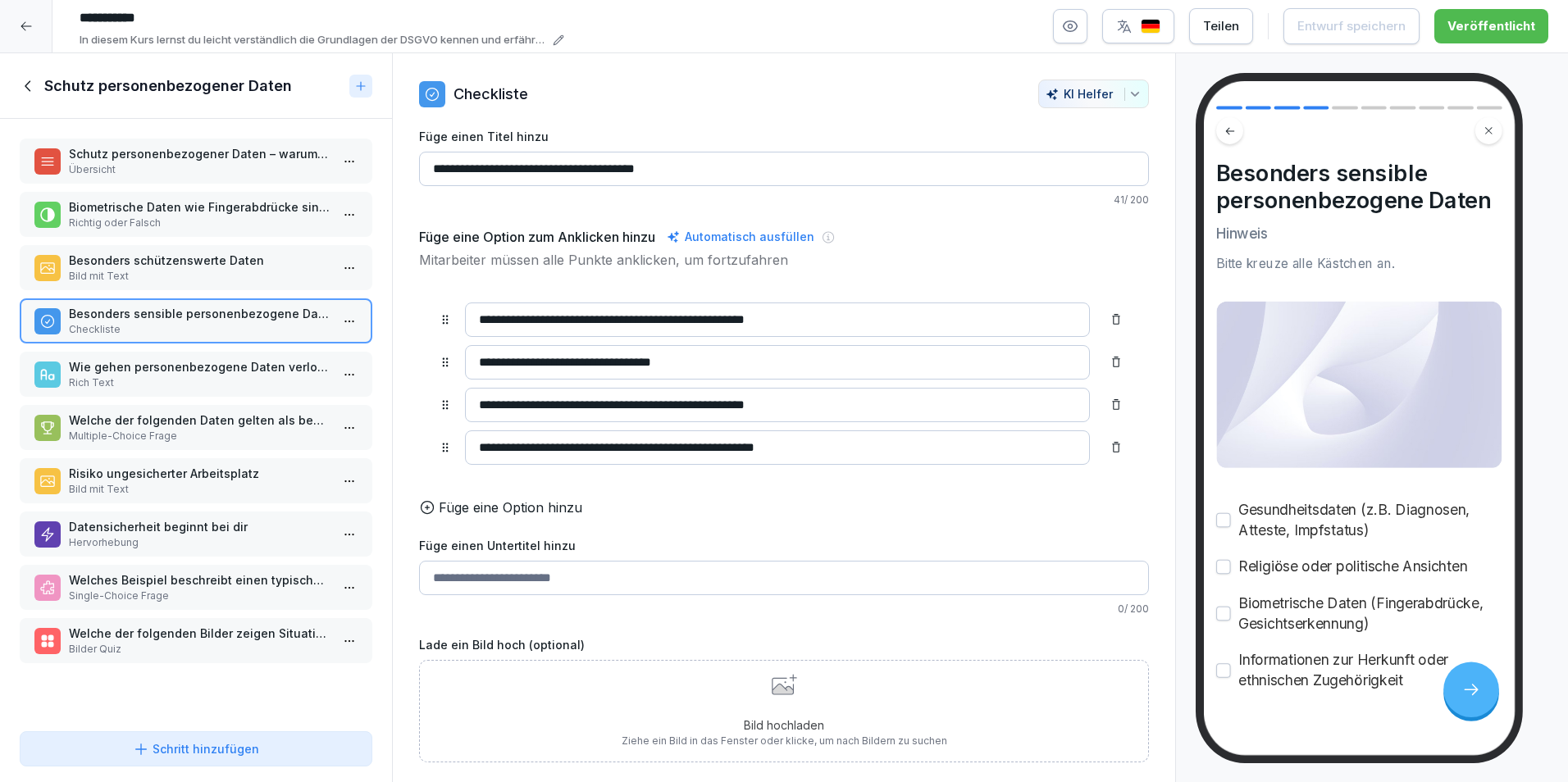
click at [156, 426] on p "Welche der folgenden Daten gelten als besonders sensibel und müssen extra gesch…" at bounding box center [199, 420] width 261 height 17
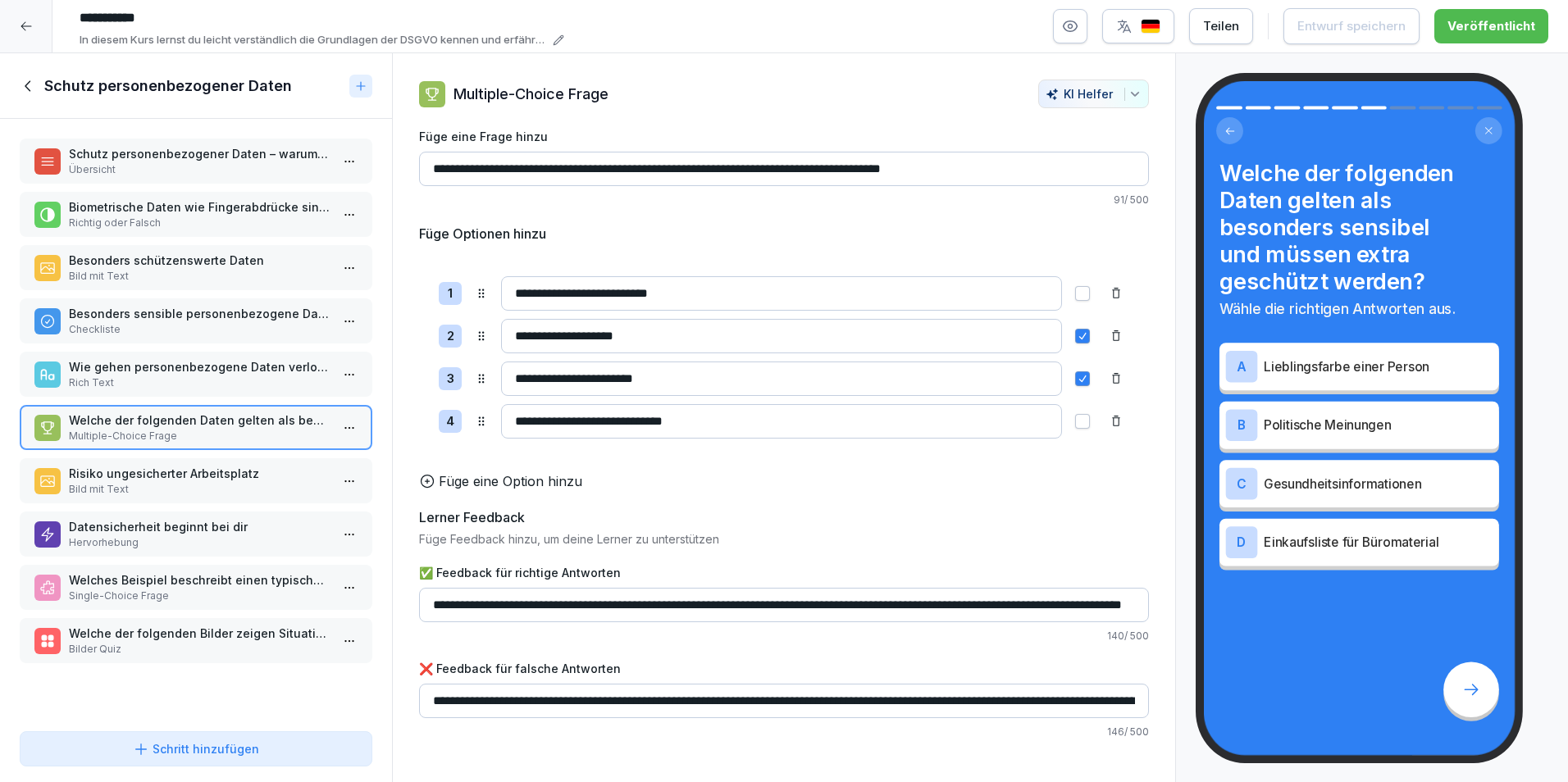
click at [156, 584] on p "Welches Beispiel beschreibt einen typischen Fall von Datenverlust?" at bounding box center [199, 580] width 261 height 17
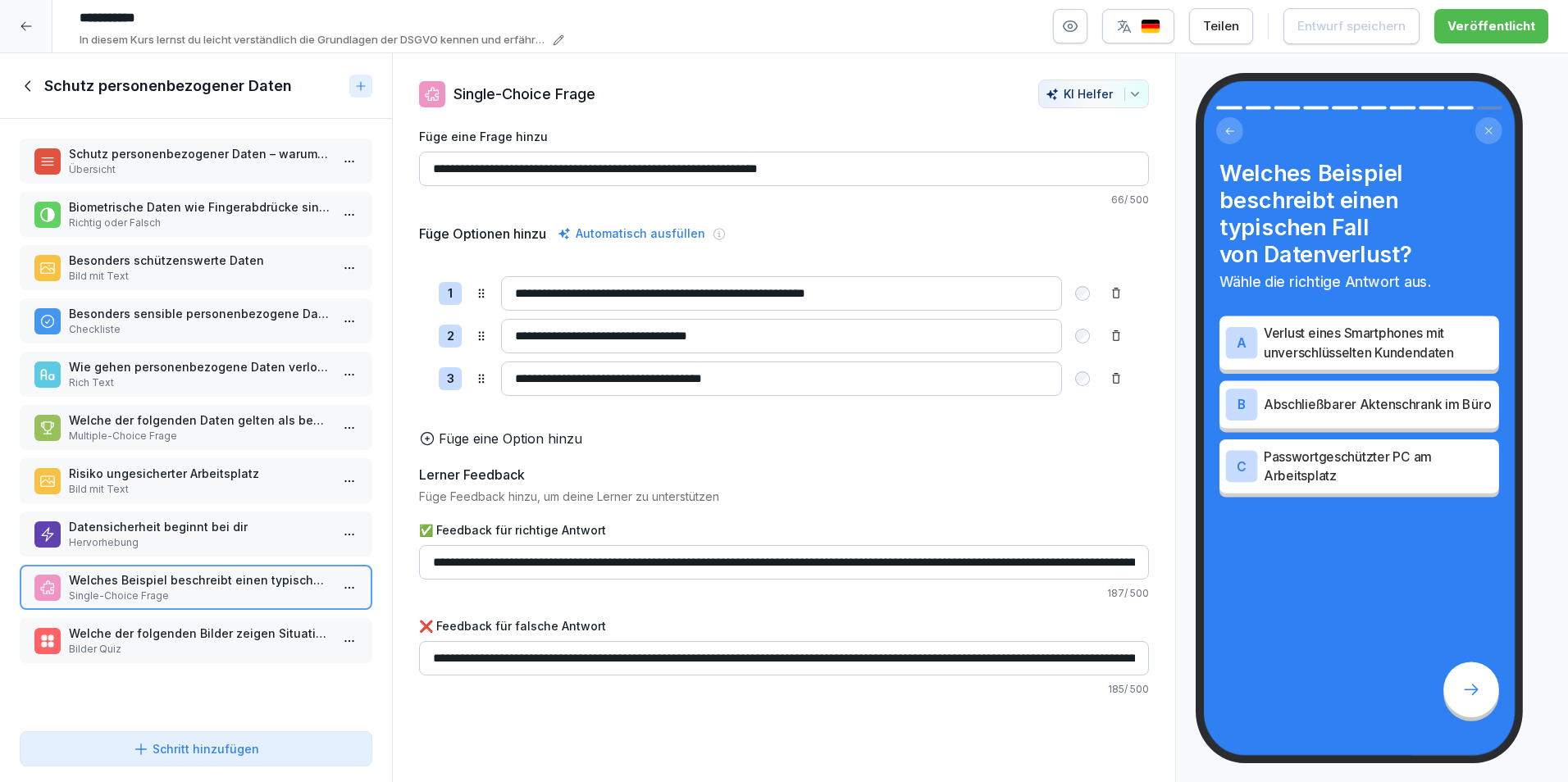
click at [239, 651] on p "Bilder Quiz" at bounding box center [199, 649] width 261 height 15
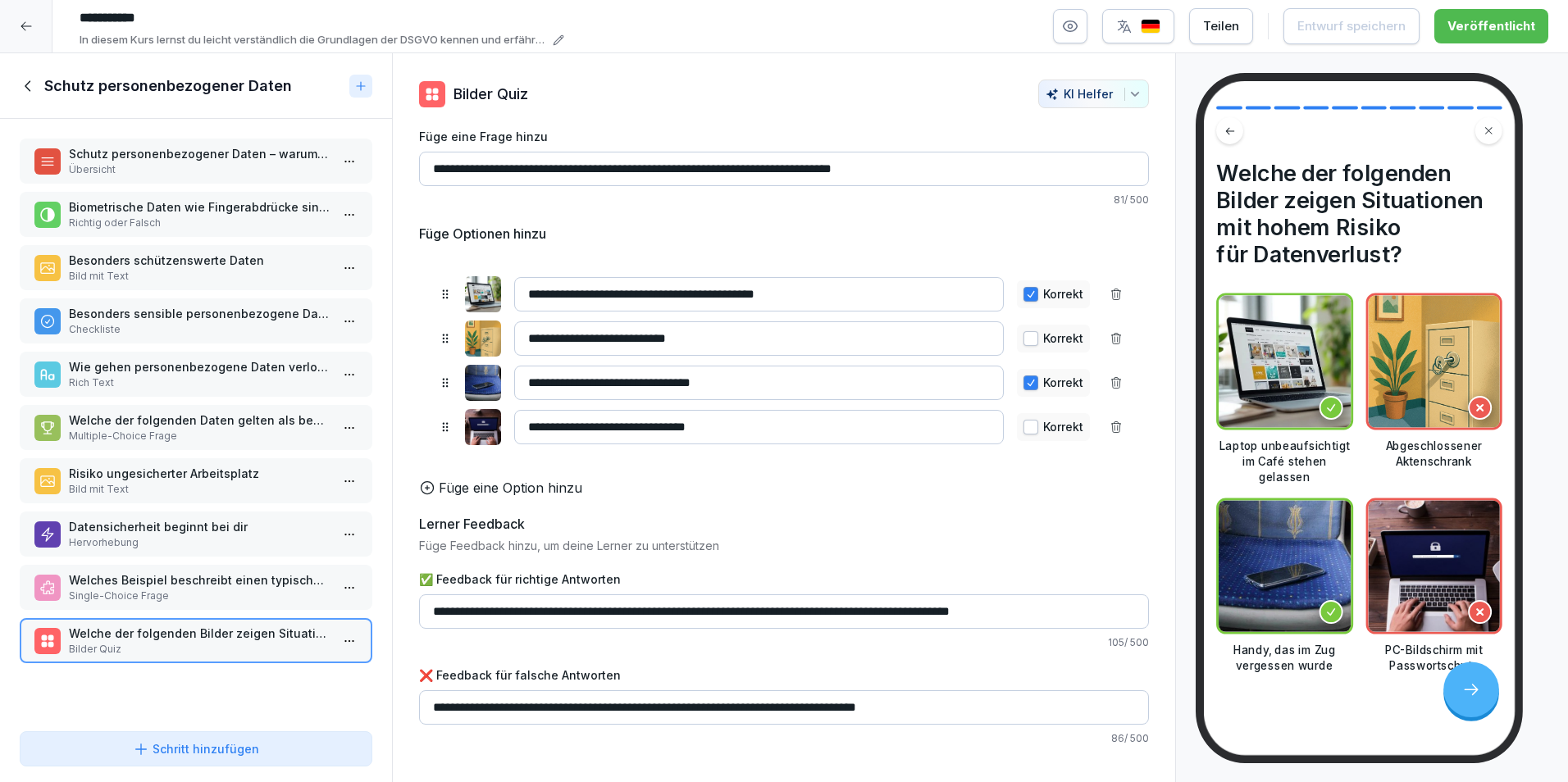
click at [23, 80] on icon at bounding box center [29, 86] width 18 height 18
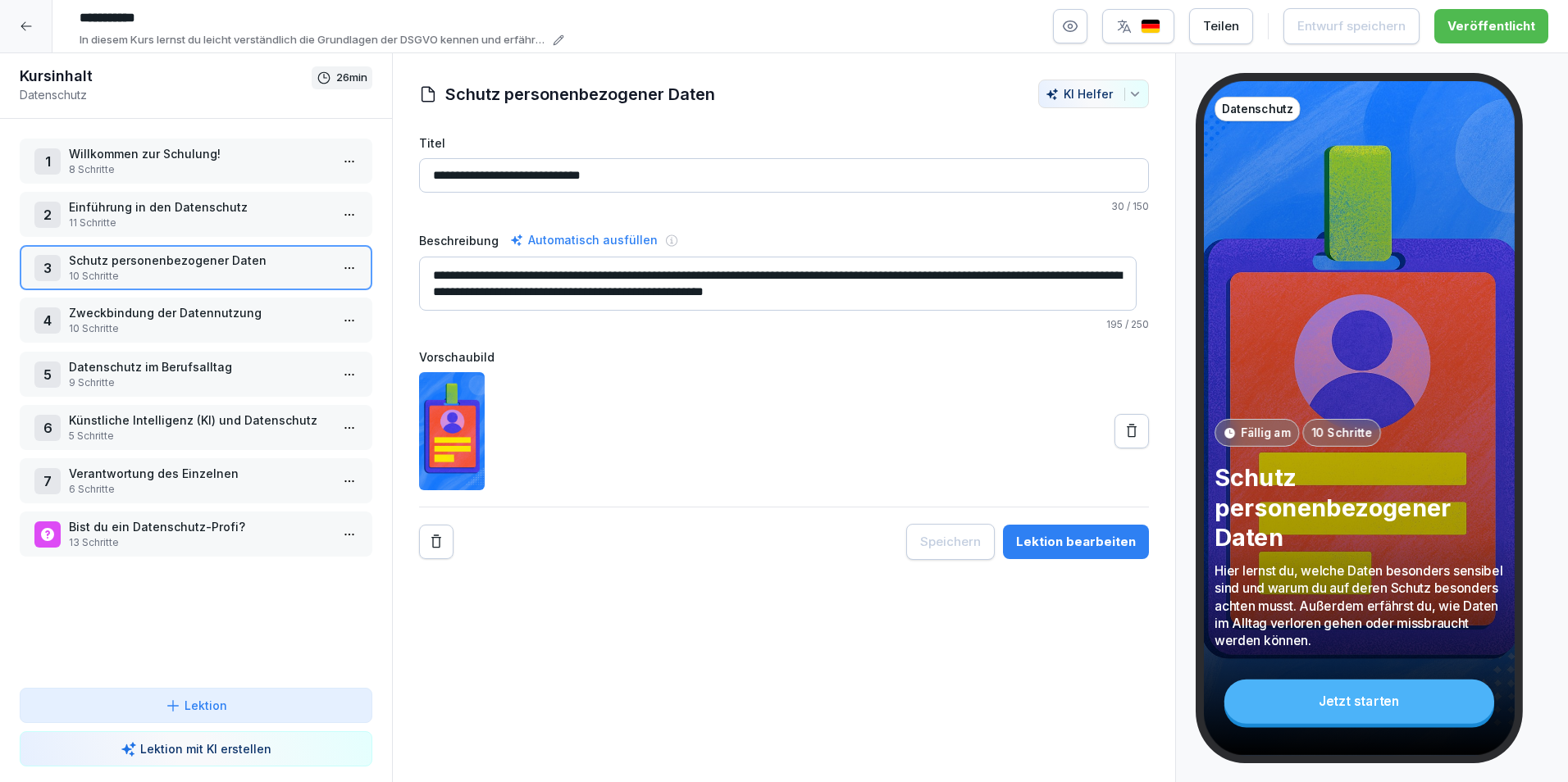
click at [228, 324] on p "10 Schritte" at bounding box center [199, 329] width 261 height 15
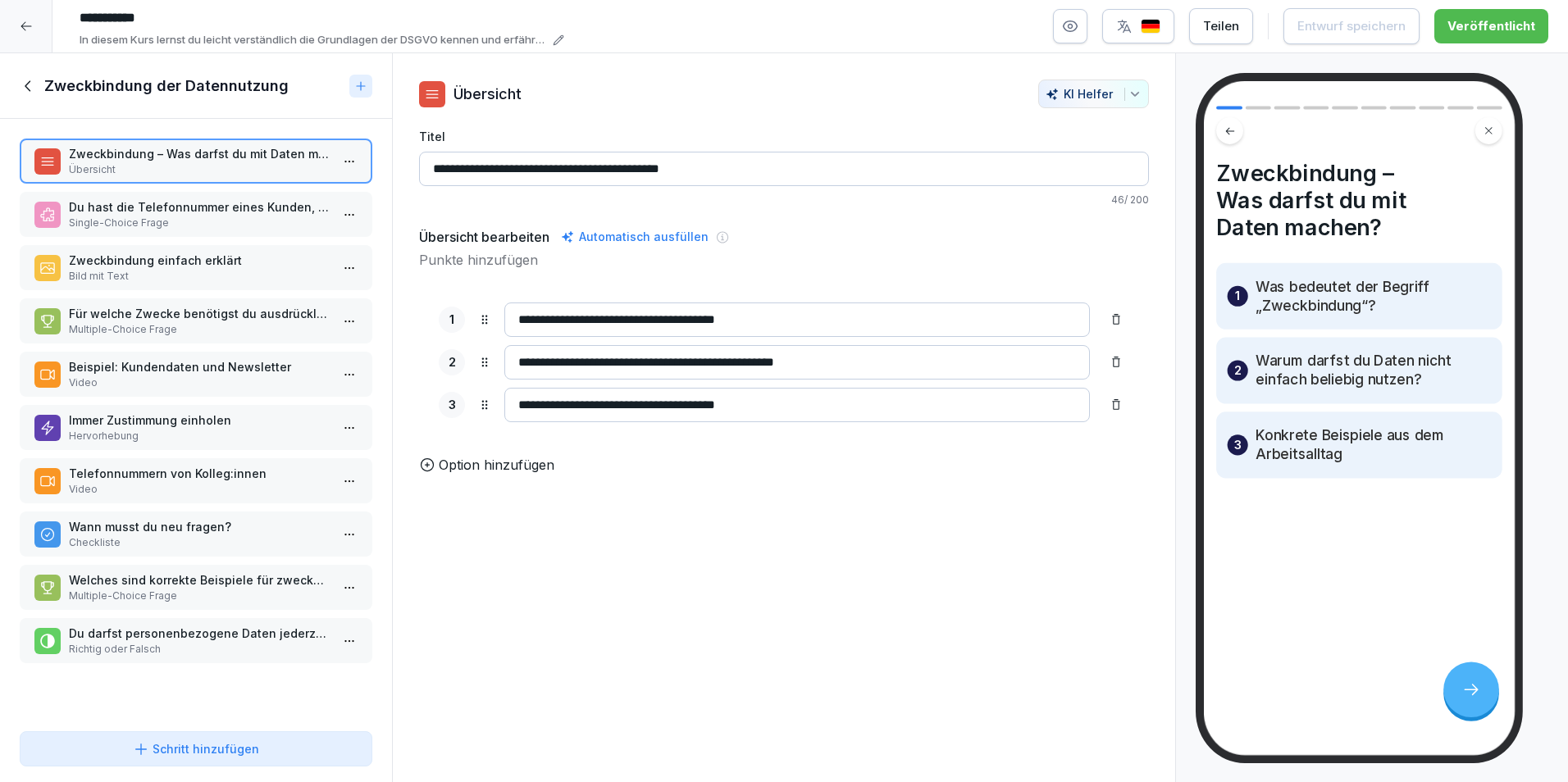
click at [123, 211] on p "Du hast die Telefonnummer eines Kunden, weil er reserviert hat. Darfst du ihn s…" at bounding box center [199, 207] width 261 height 17
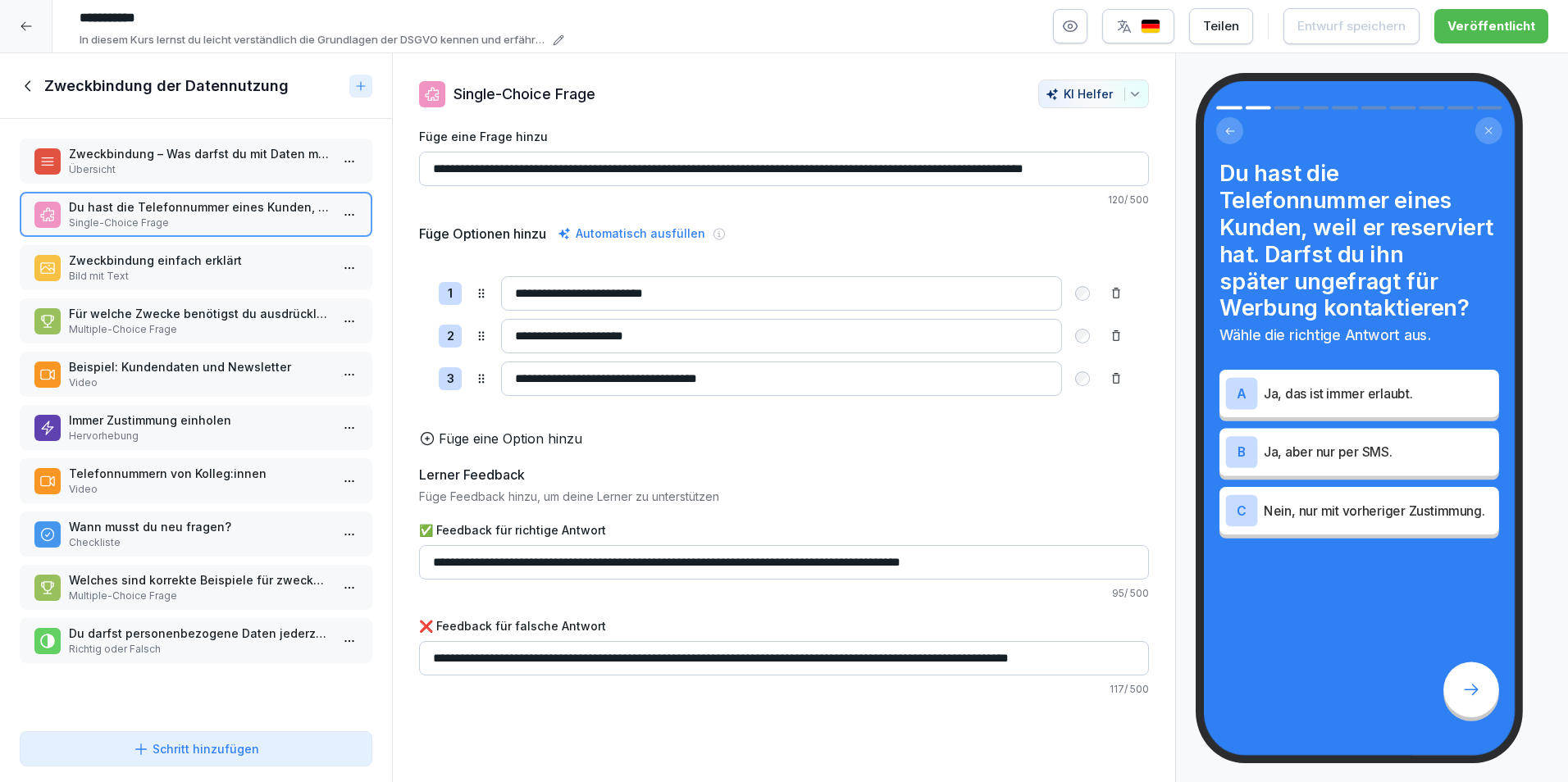
click at [125, 266] on p "Zweckbindung einfach erklärt" at bounding box center [199, 260] width 261 height 17
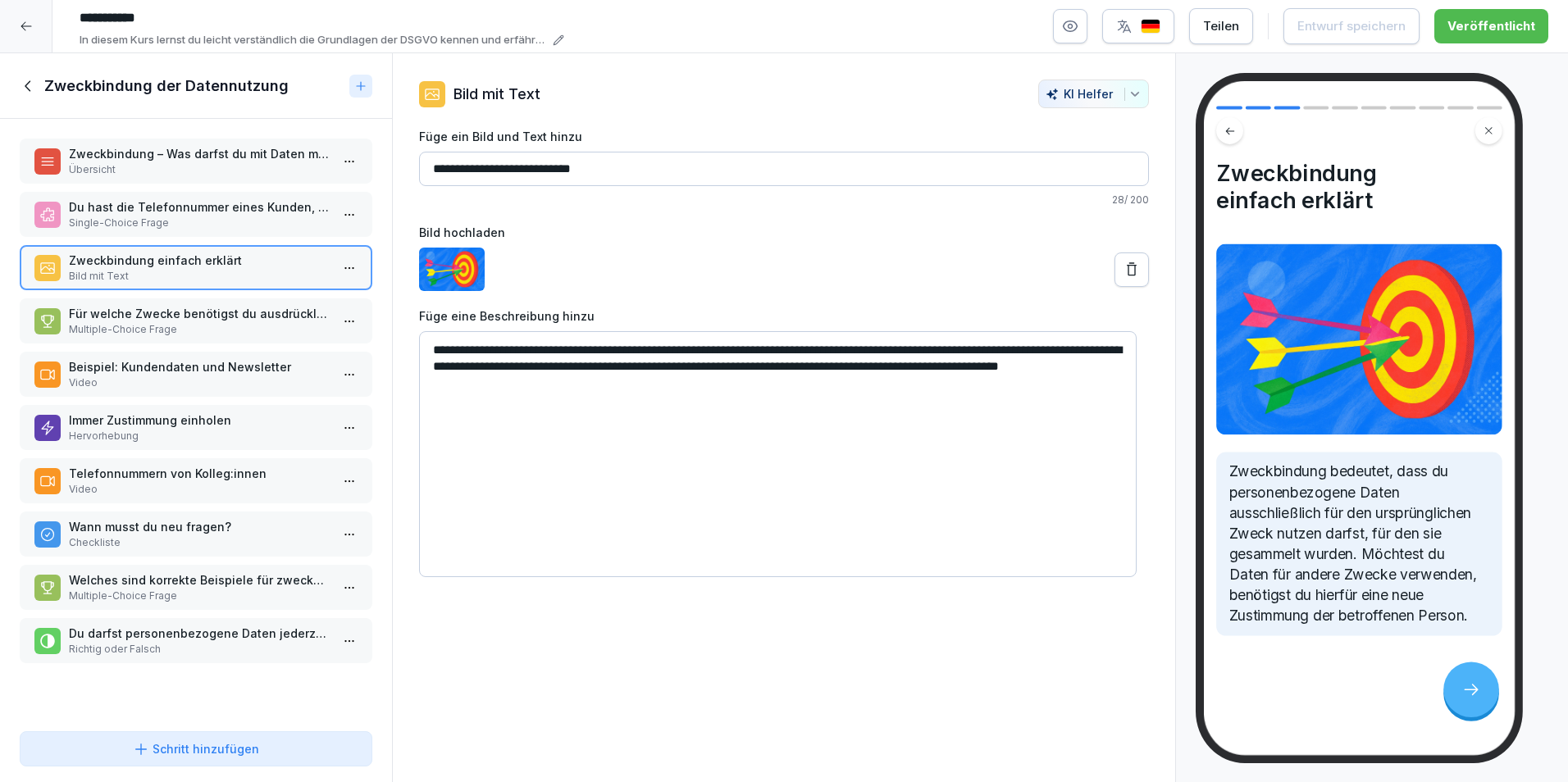
click at [125, 316] on p "Für welche Zwecke benötigst du ausdrücklich die Zustimmung der betroffenen Pers…" at bounding box center [199, 313] width 261 height 17
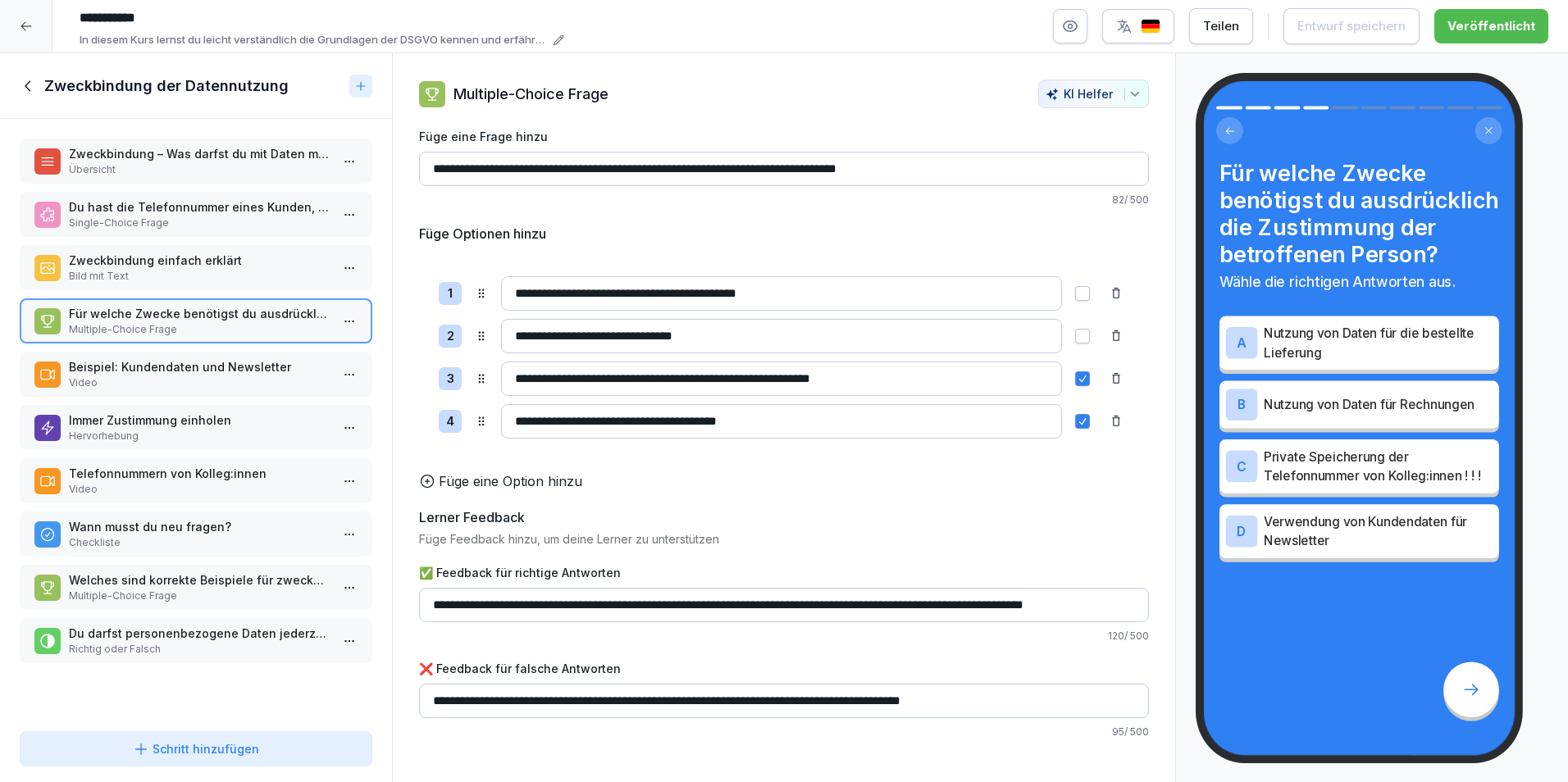
click at [186, 226] on p "Single-Choice Frage" at bounding box center [199, 223] width 261 height 15
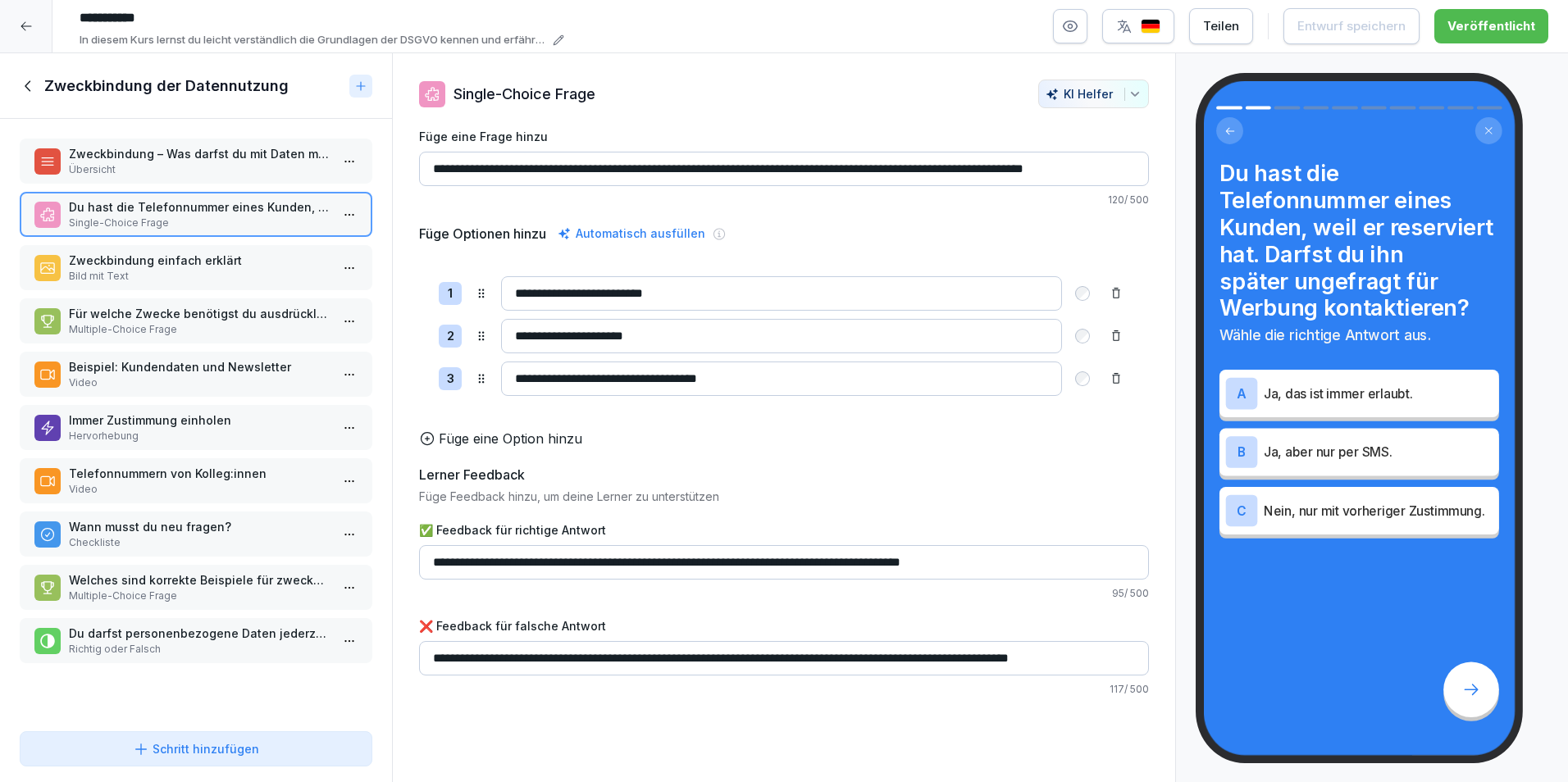
click at [212, 527] on p "Wann musst du neu fragen?" at bounding box center [199, 526] width 261 height 17
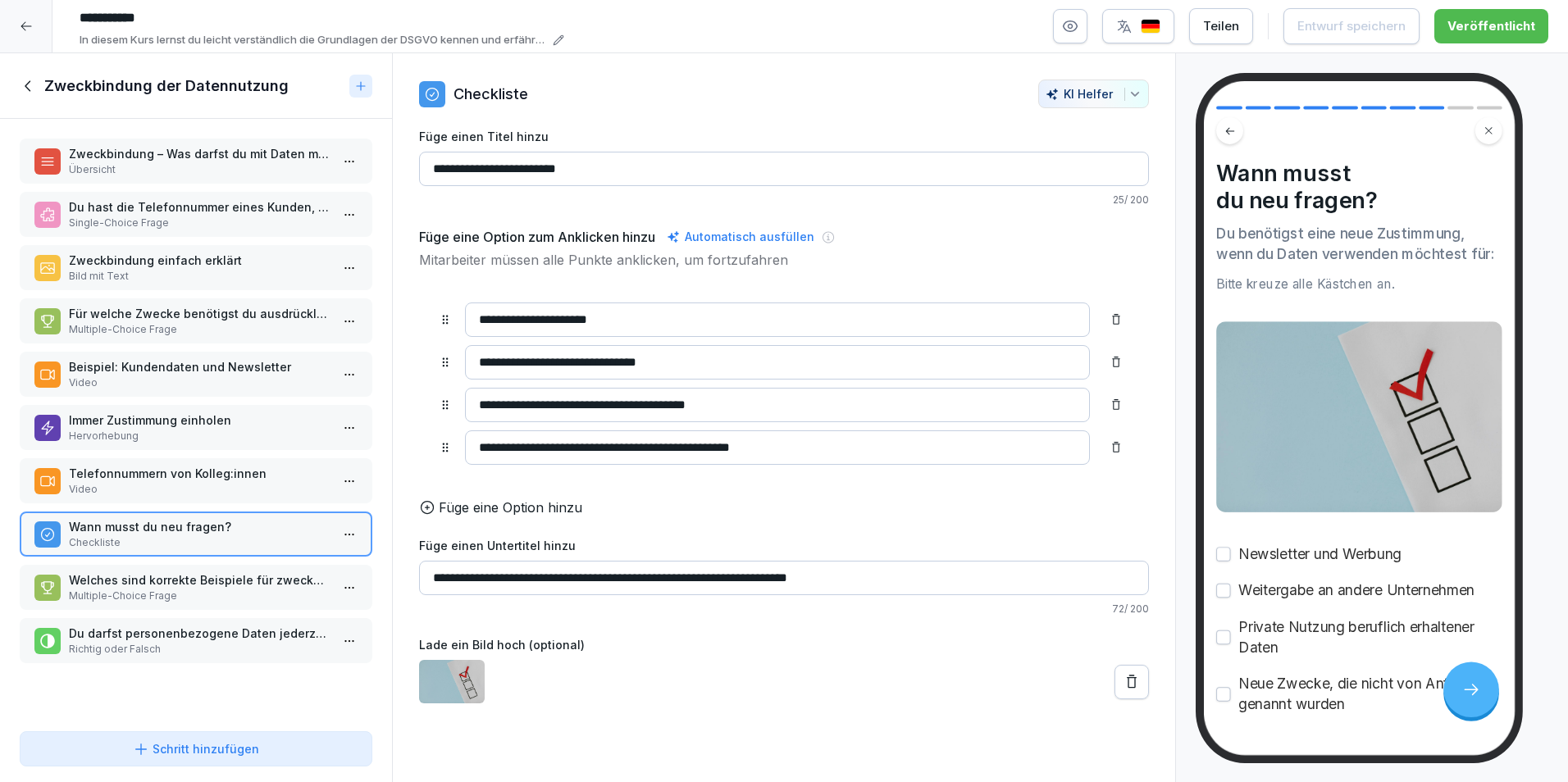
click at [86, 600] on p "Multiple-Choice Frage" at bounding box center [199, 596] width 261 height 15
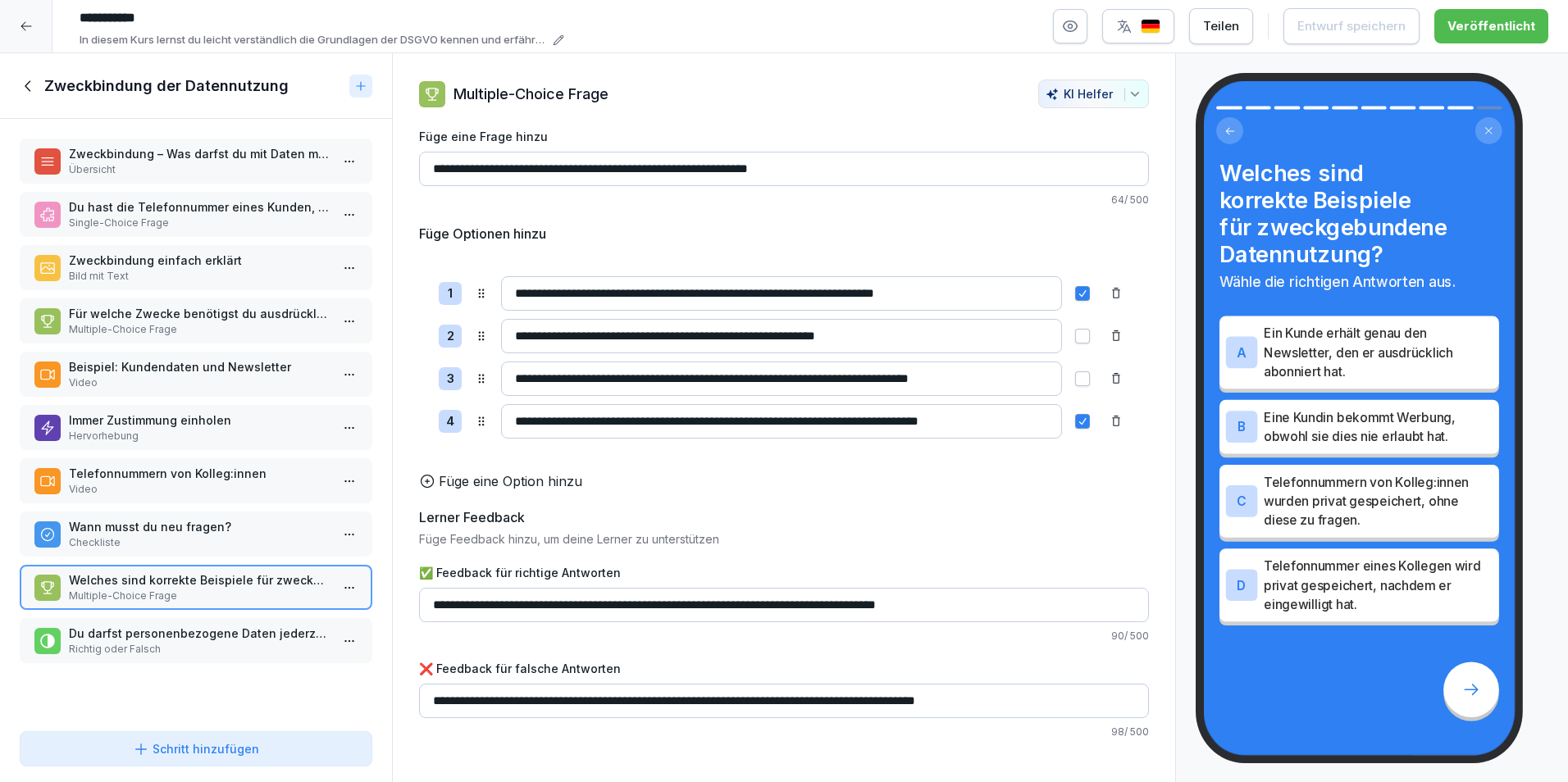
click at [180, 647] on p "Richtig oder Falsch" at bounding box center [199, 649] width 261 height 15
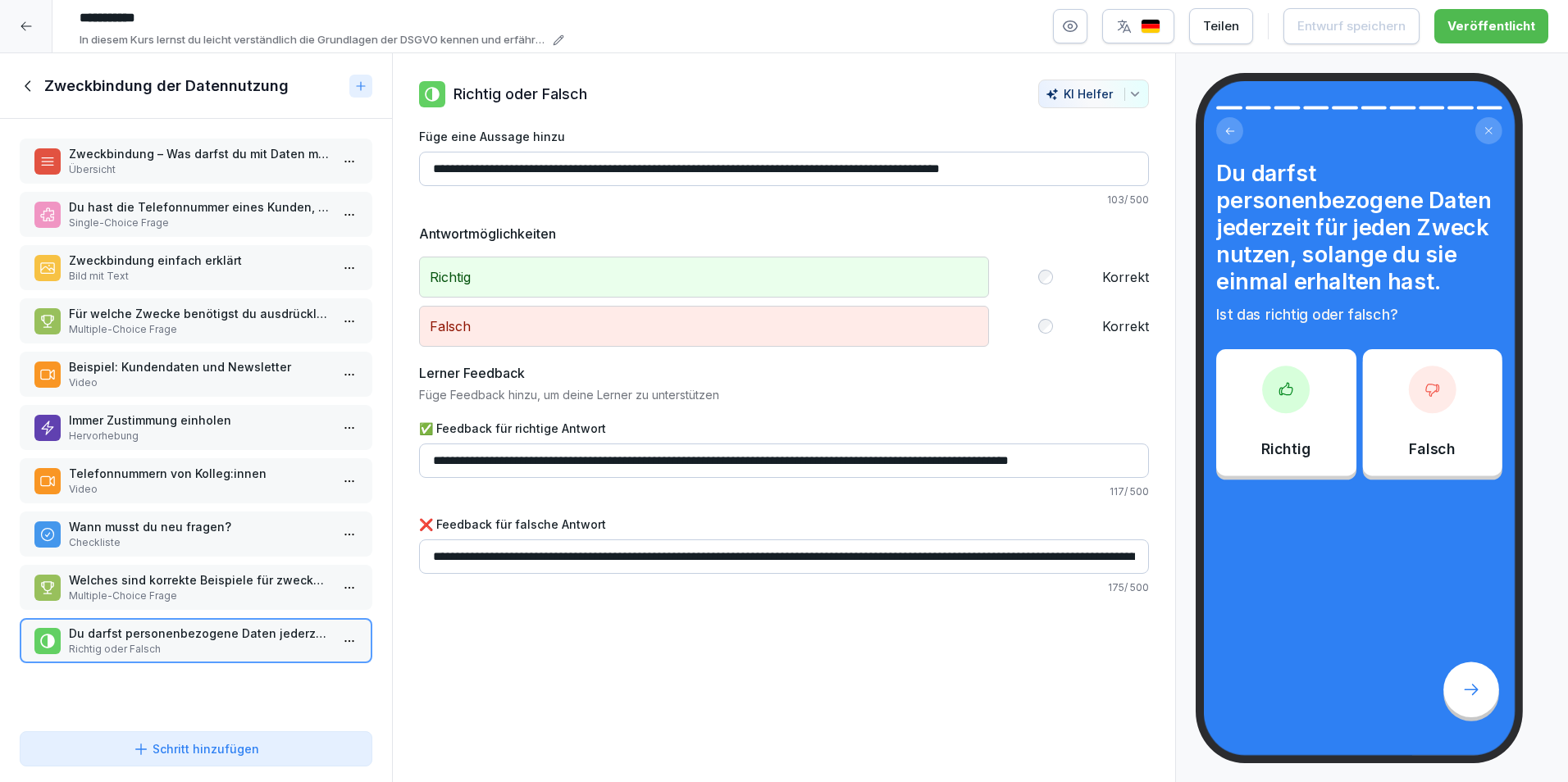
click at [26, 85] on icon at bounding box center [27, 85] width 6 height 11
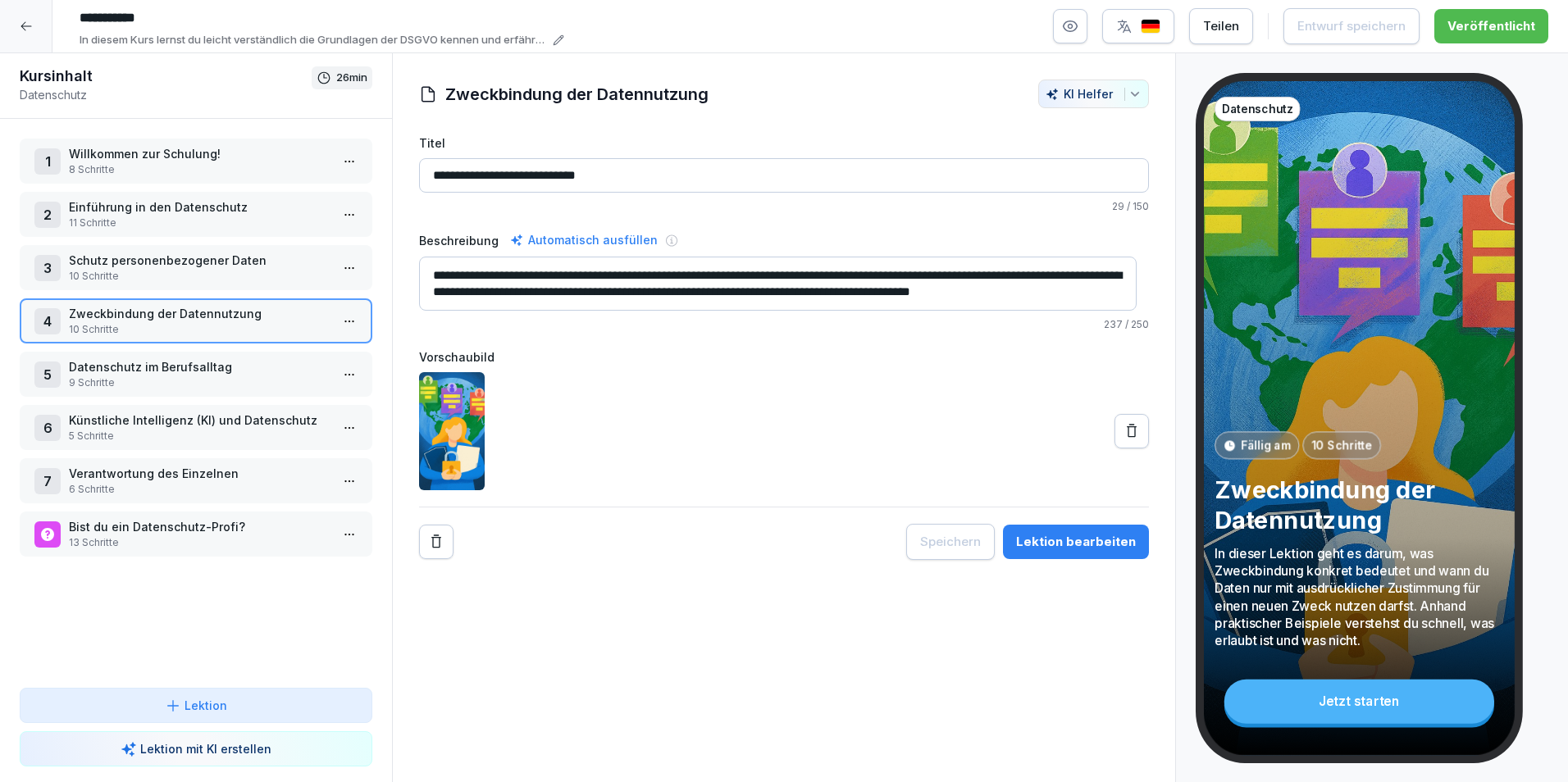
click at [185, 362] on p "Datenschutz im Berufsalltag" at bounding box center [199, 366] width 261 height 17
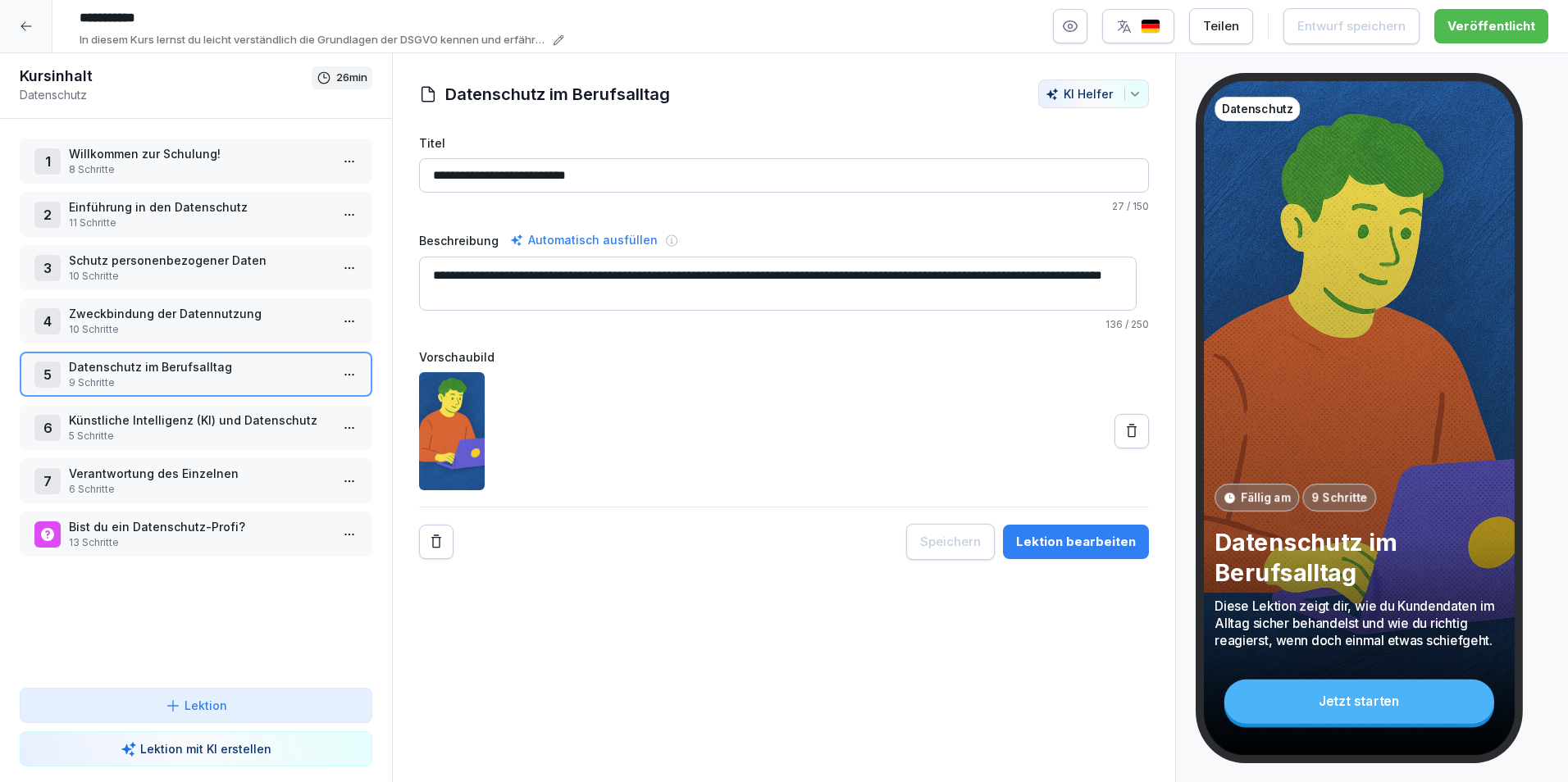
click at [186, 363] on p "Datenschutz im Berufsalltag" at bounding box center [199, 366] width 261 height 17
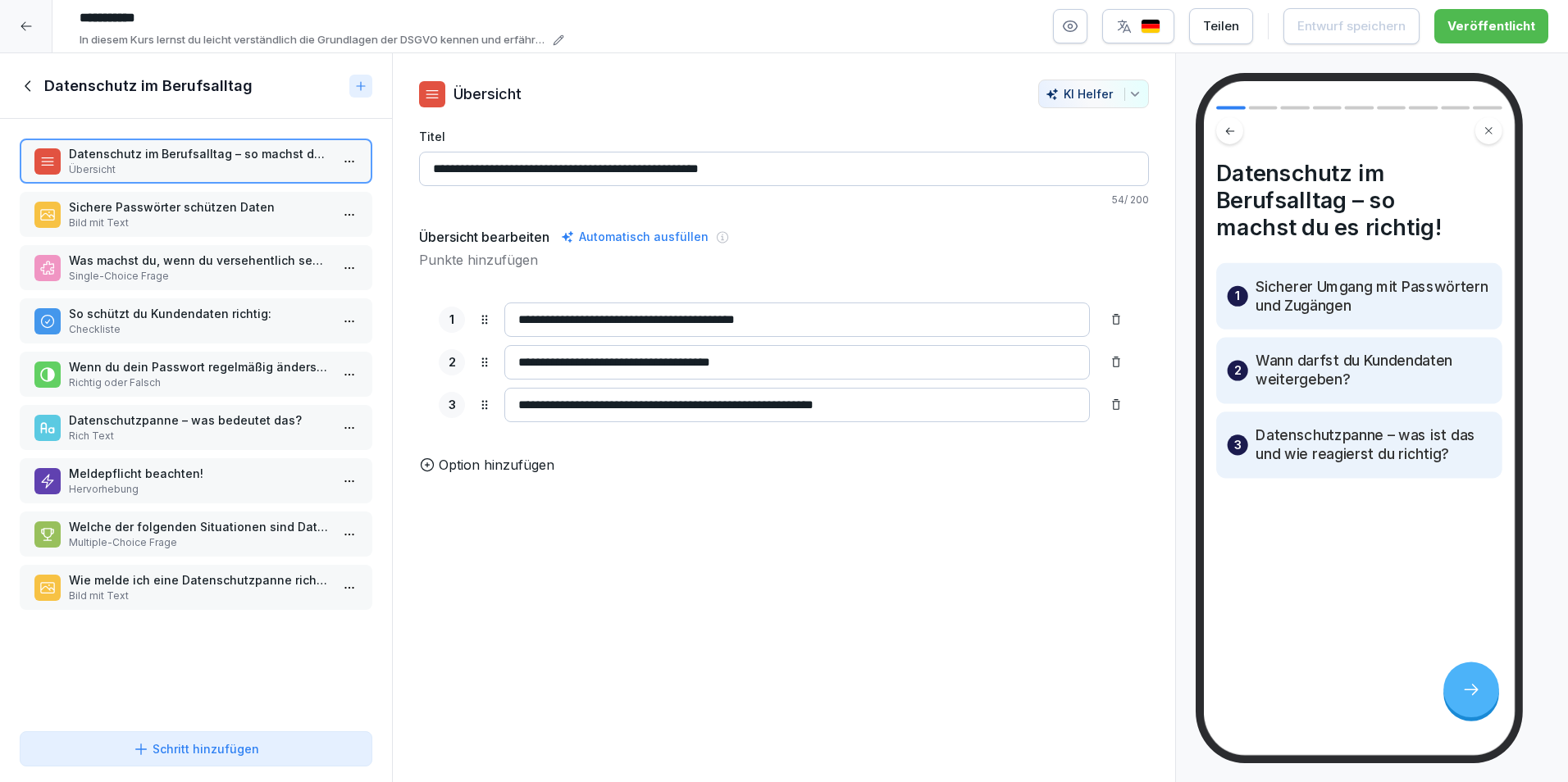
click at [240, 224] on p "Bild mit Text" at bounding box center [199, 223] width 261 height 15
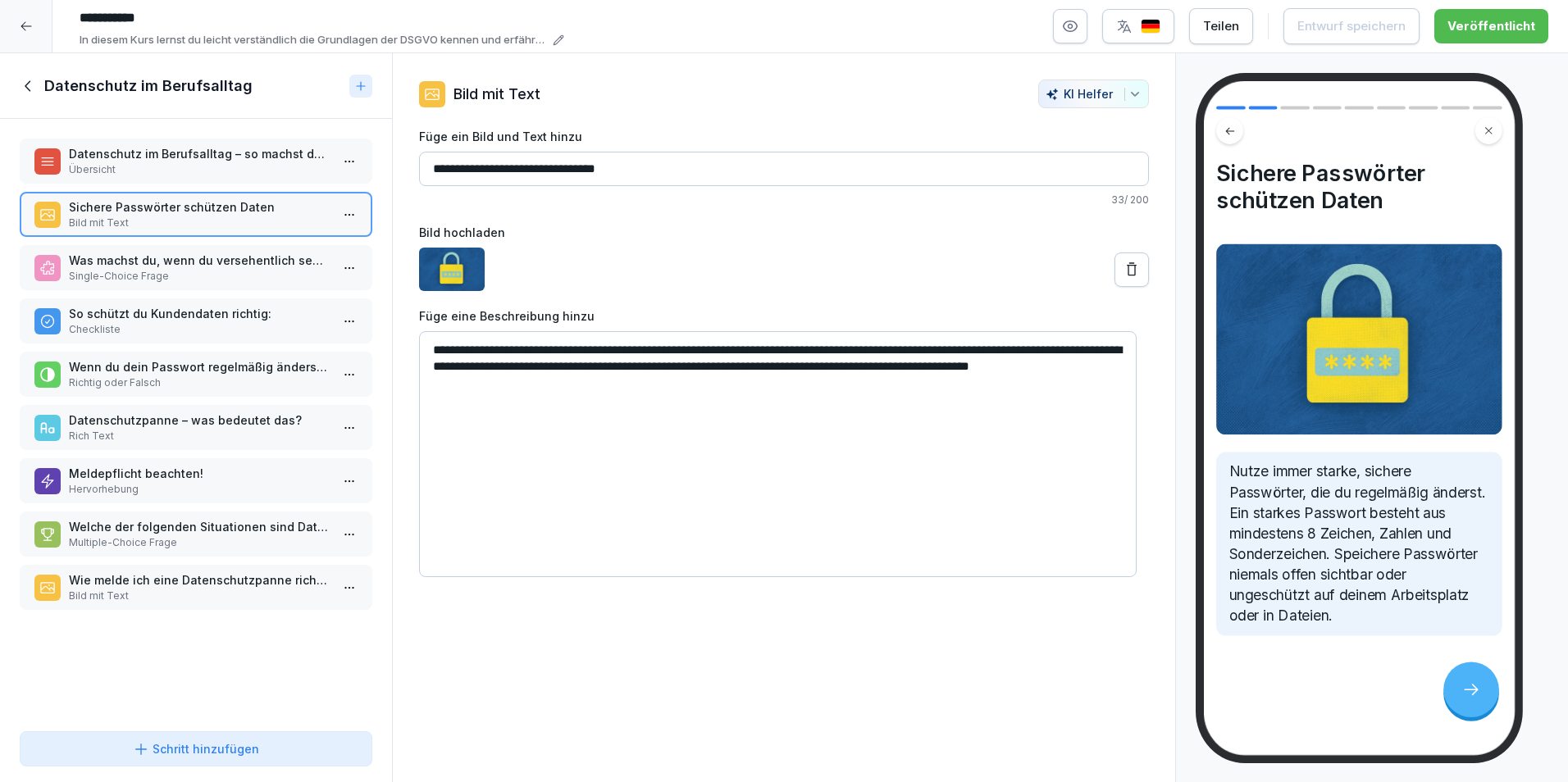
click at [191, 270] on p "Single-Choice Frage" at bounding box center [199, 276] width 261 height 15
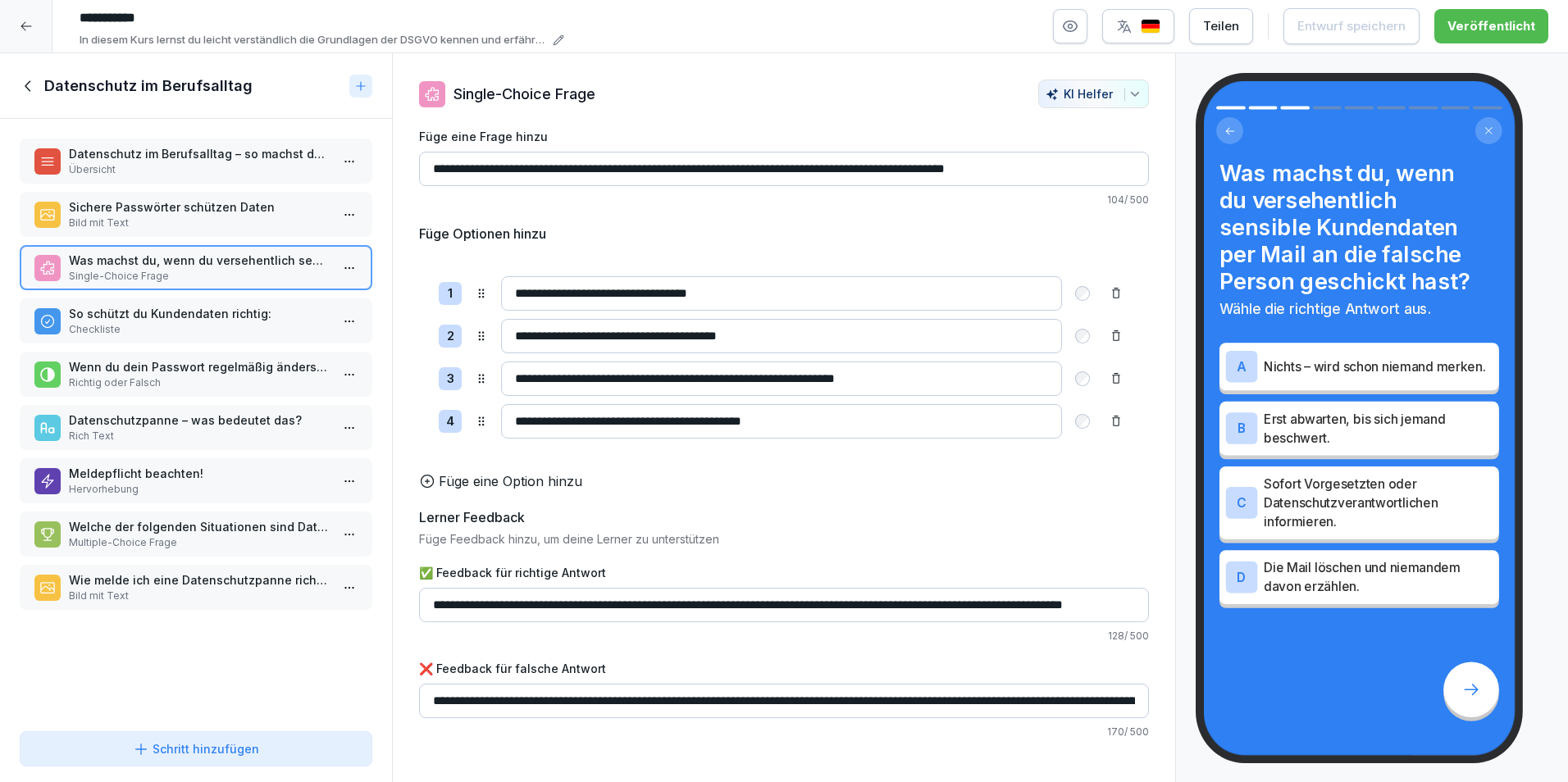
click at [113, 321] on p "So schützt du Kundendaten richtig:" at bounding box center [199, 313] width 261 height 17
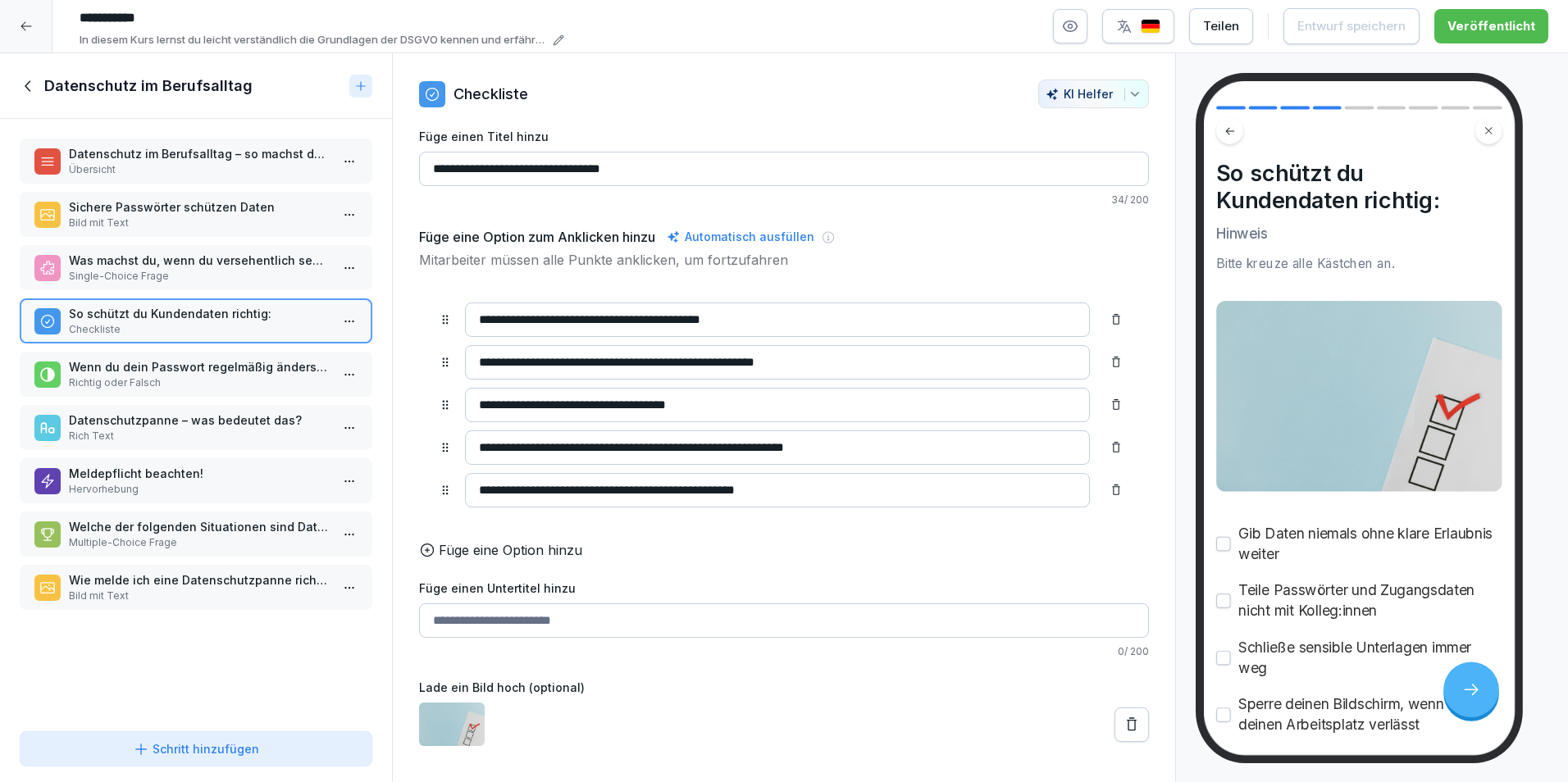
click at [136, 384] on p "Richtig oder Falsch" at bounding box center [199, 383] width 261 height 15
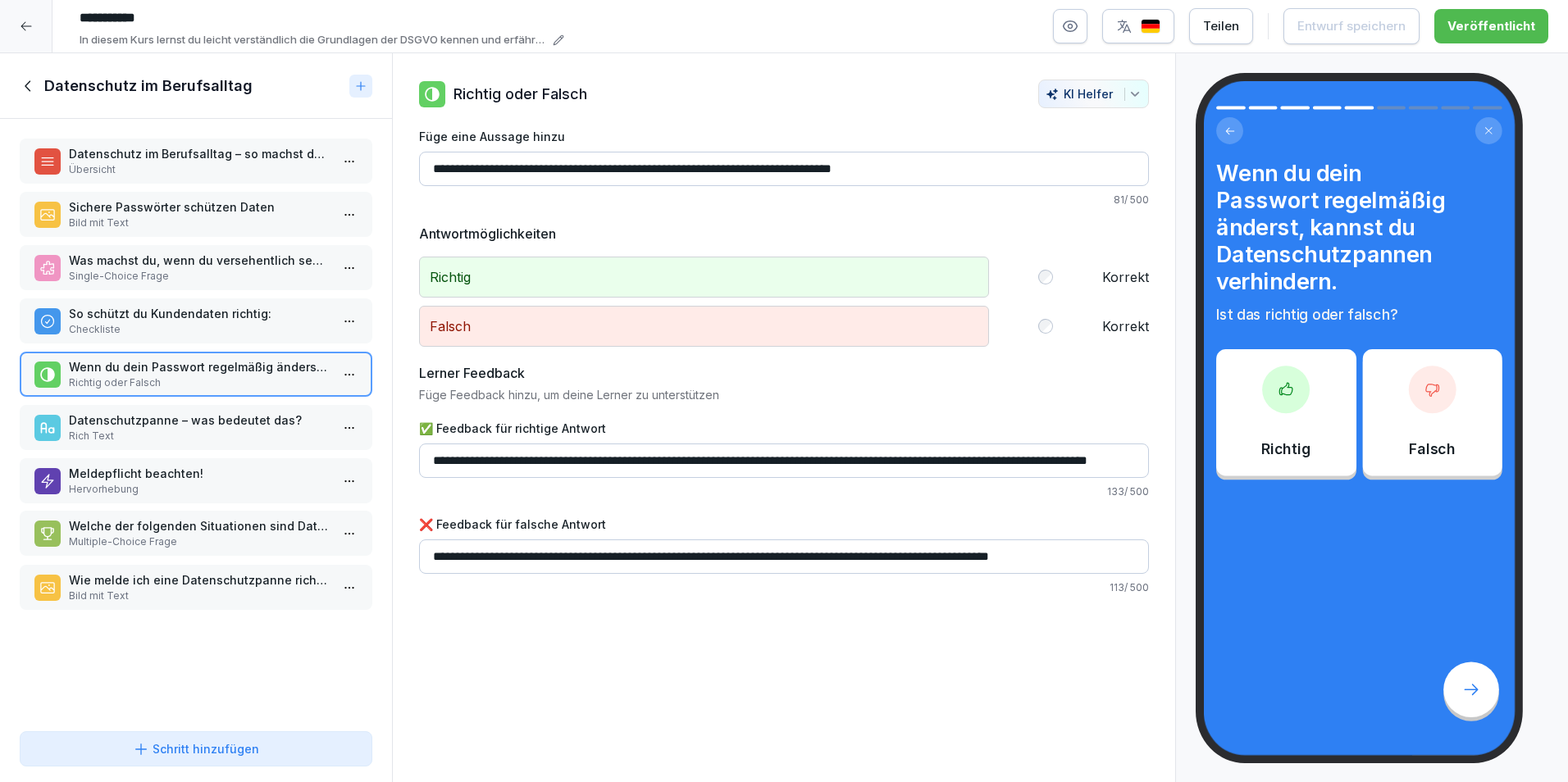
click at [201, 525] on p "Welche der folgenden Situationen sind Datenschutzpannen?" at bounding box center [199, 525] width 261 height 17
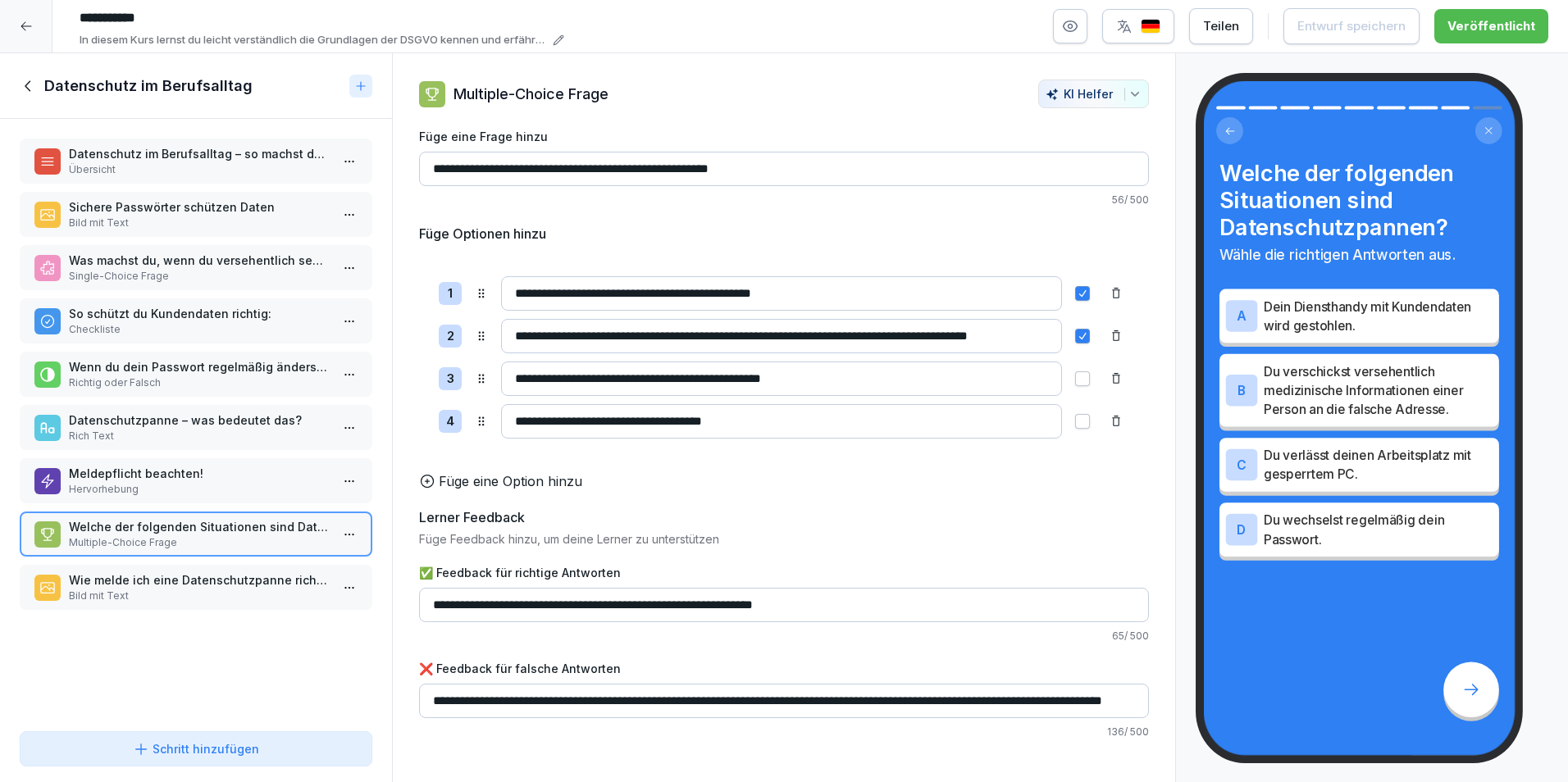
click at [154, 584] on p "Wie melde ich eine Datenschutzpanne richtig?" at bounding box center [199, 580] width 261 height 17
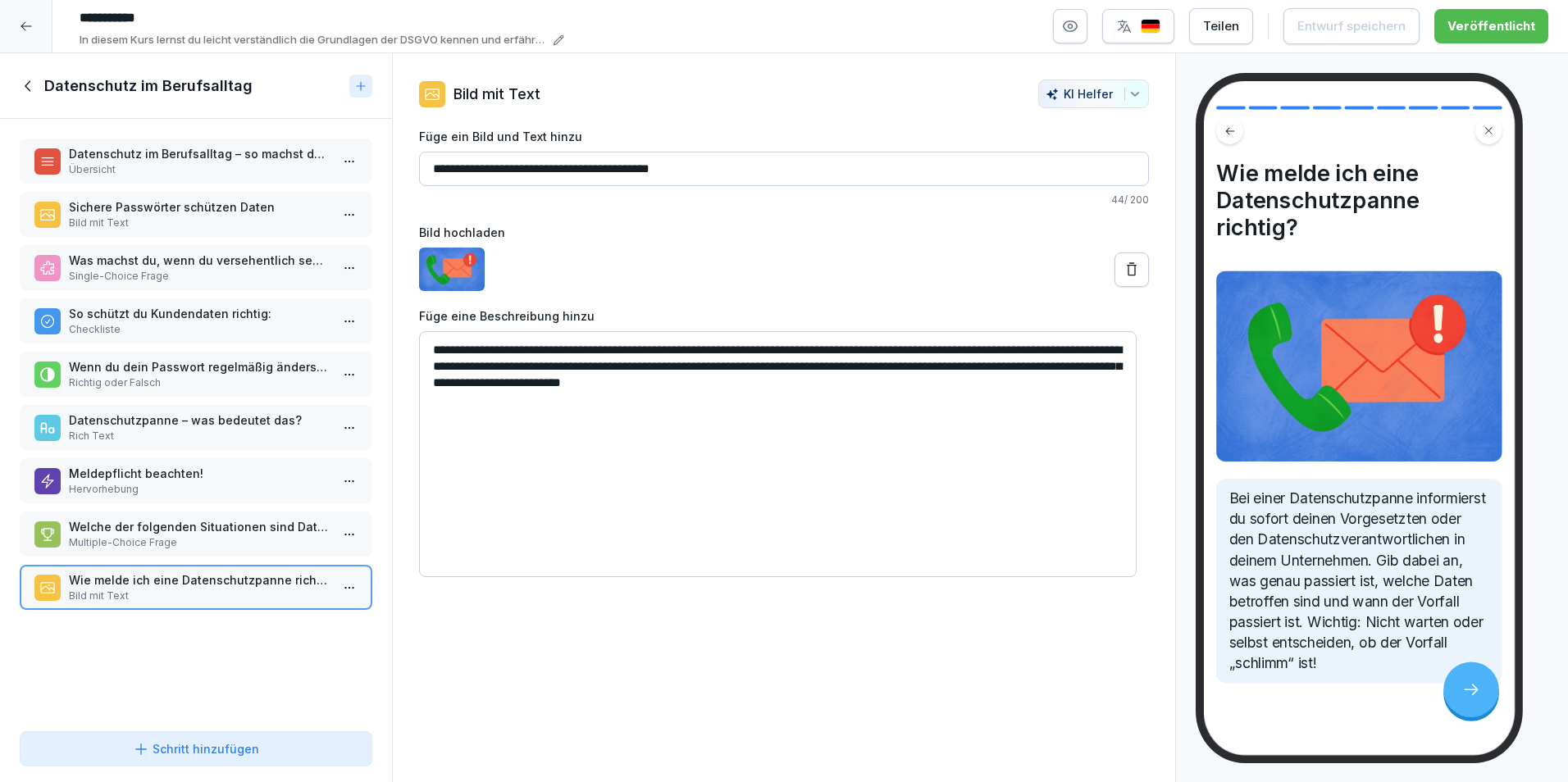
click at [27, 89] on icon at bounding box center [29, 86] width 18 height 18
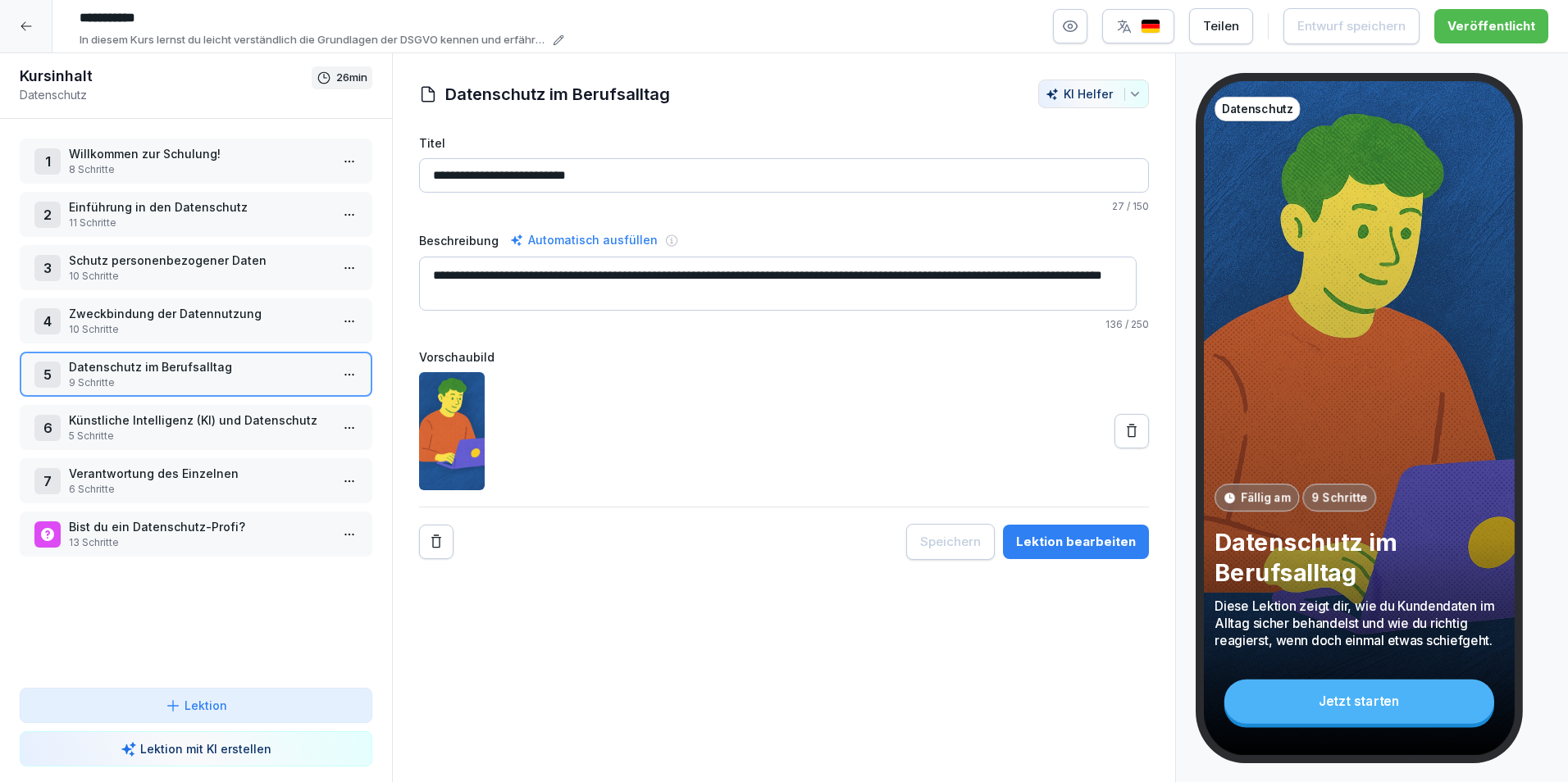
click at [187, 432] on p "5 Schritte" at bounding box center [199, 436] width 261 height 15
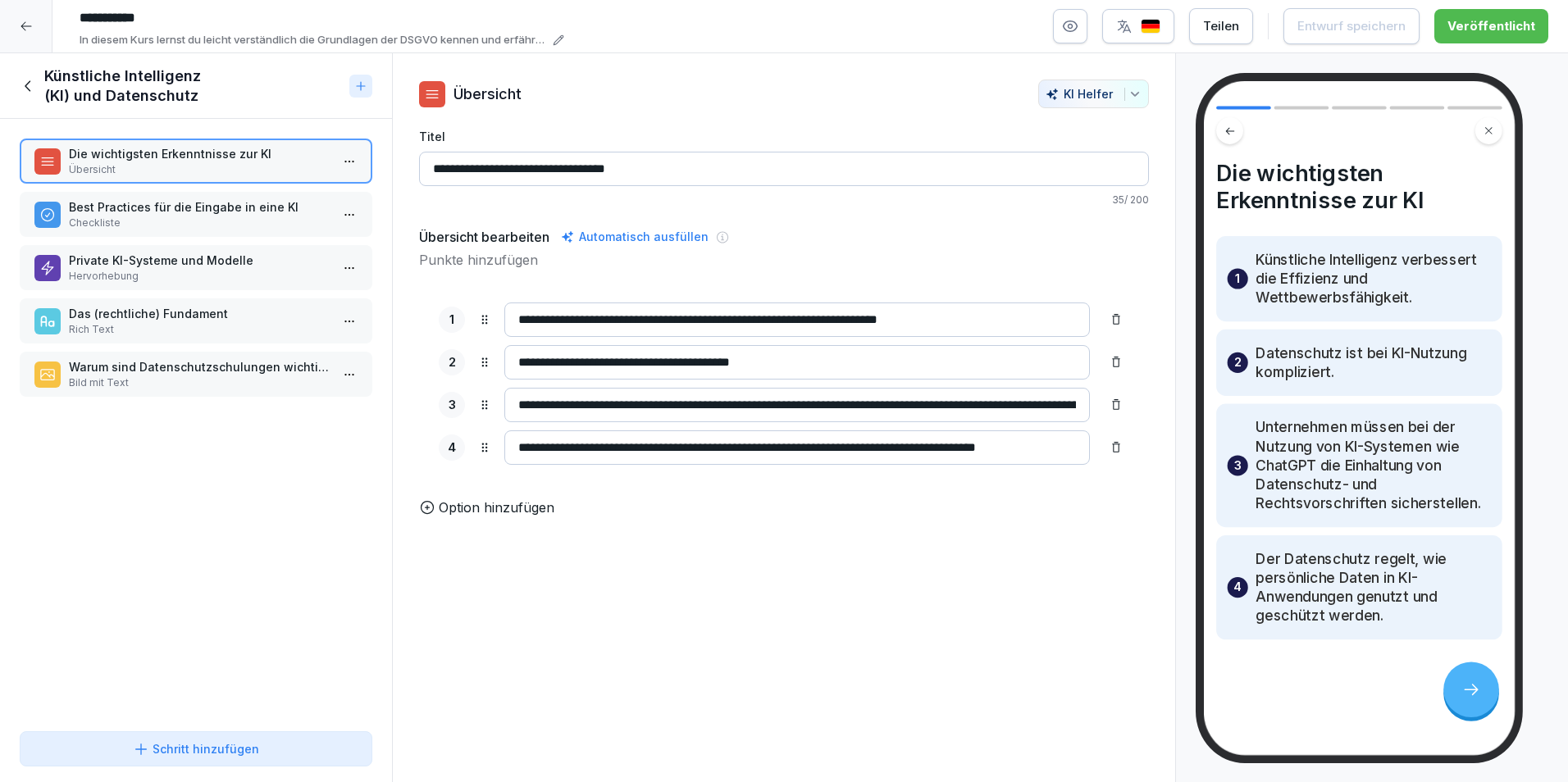
click at [157, 230] on div "Best Practices für die Eingabe in eine KI Checkliste" at bounding box center [196, 214] width 353 height 45
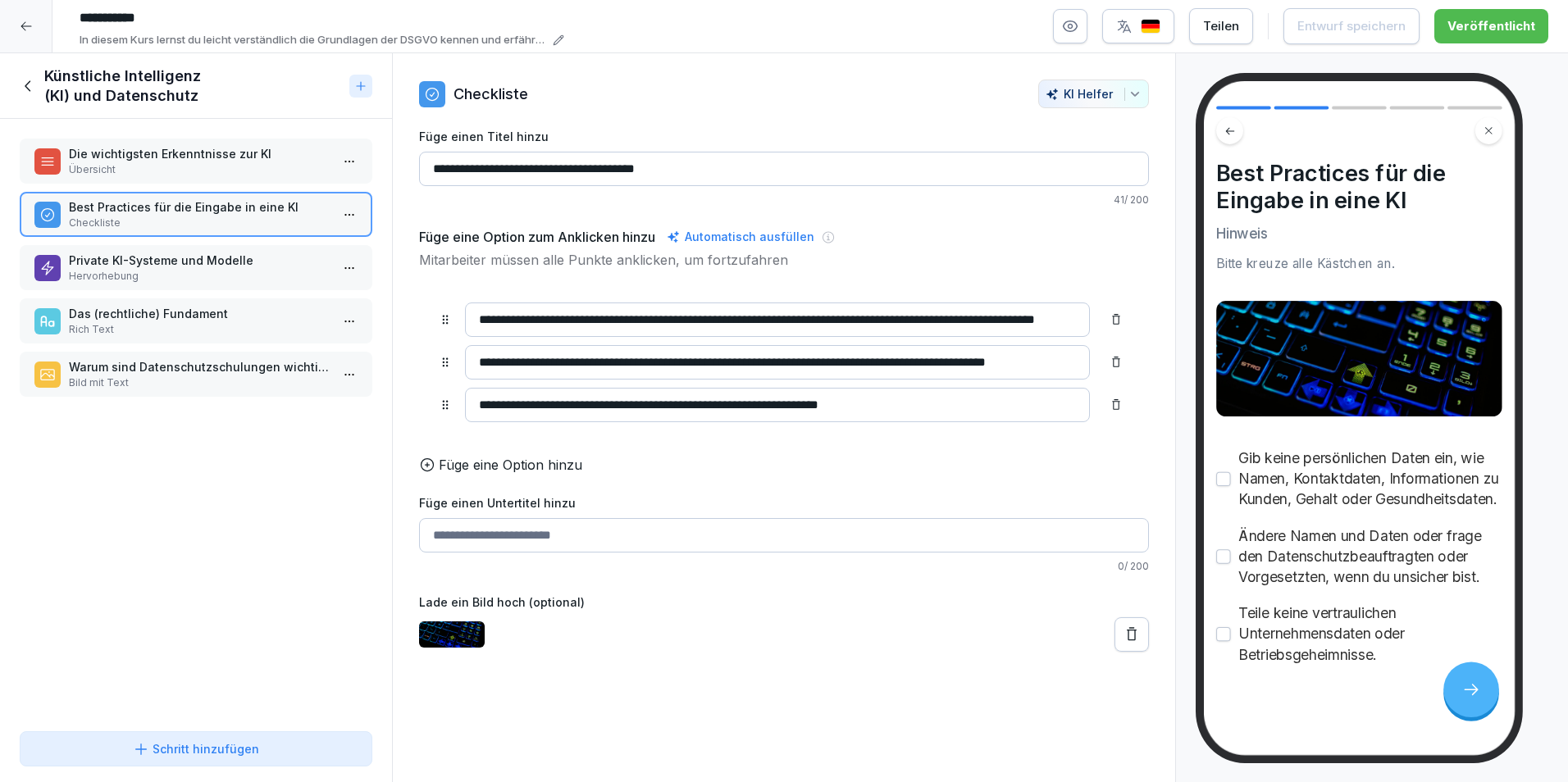
click at [187, 267] on p "Private KI-Systeme und Modelle" at bounding box center [199, 260] width 261 height 17
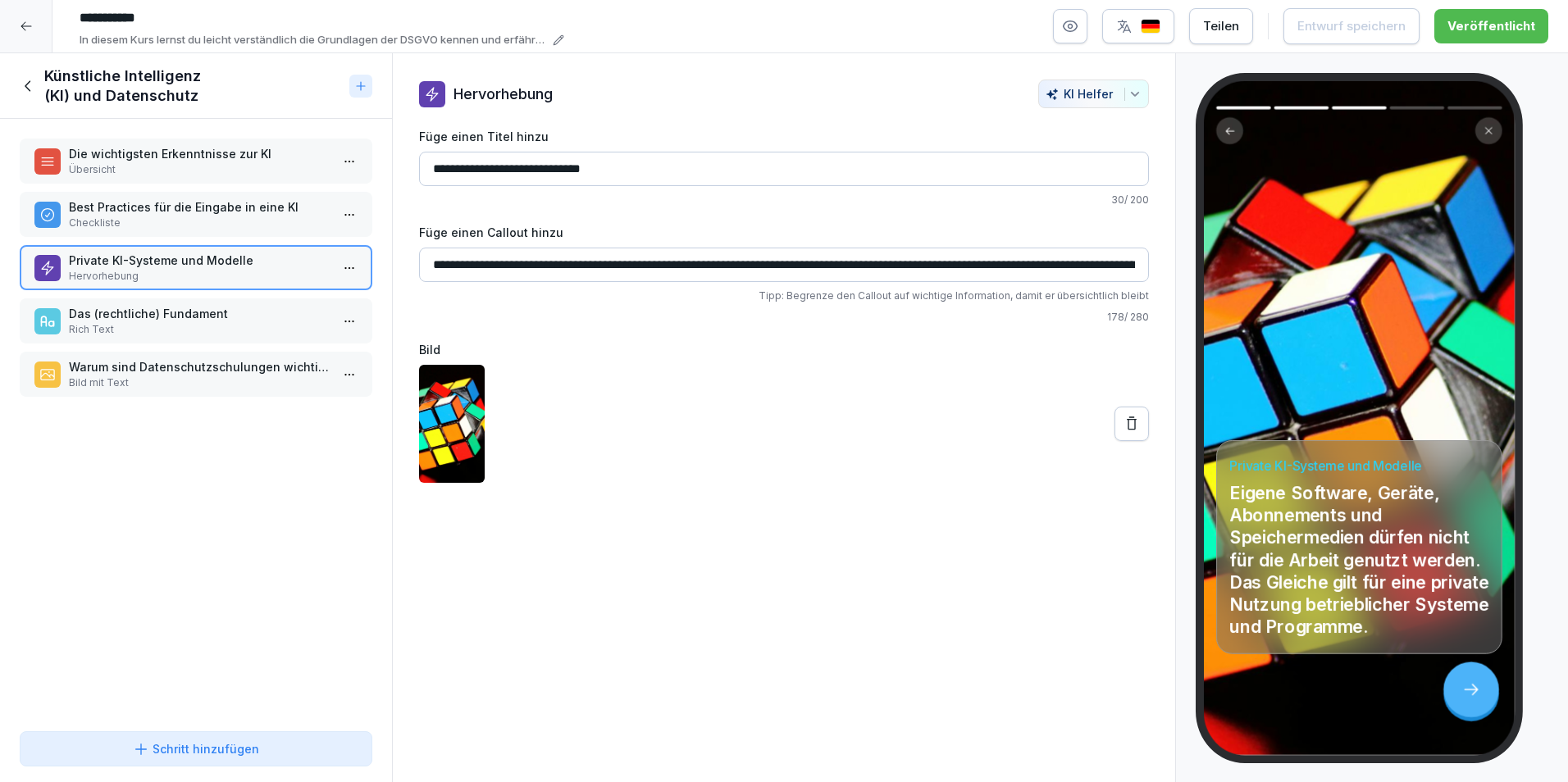
click at [185, 323] on p "Rich Text" at bounding box center [199, 330] width 261 height 15
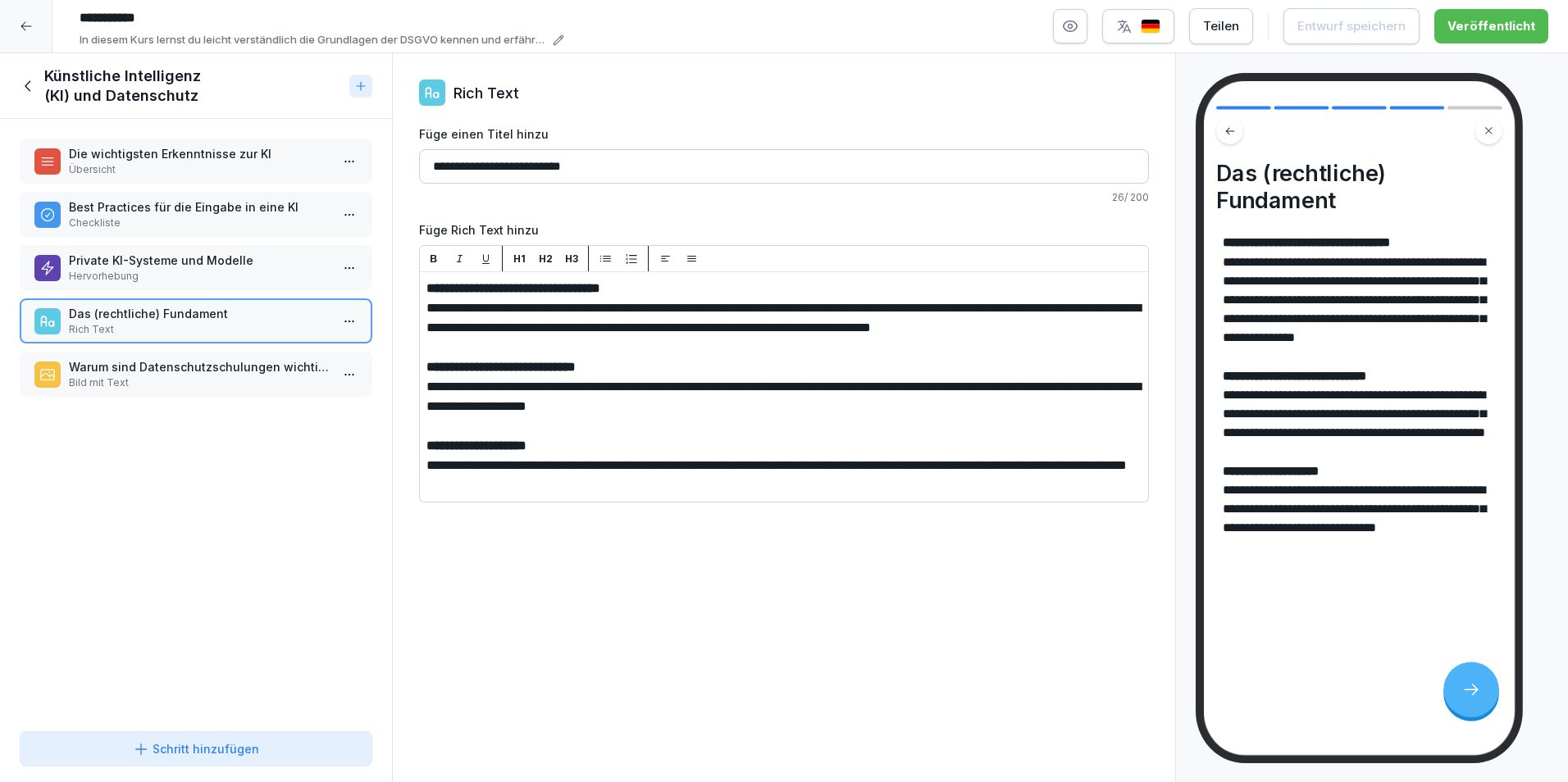
click at [141, 384] on p "Bild mit Text" at bounding box center [199, 383] width 261 height 15
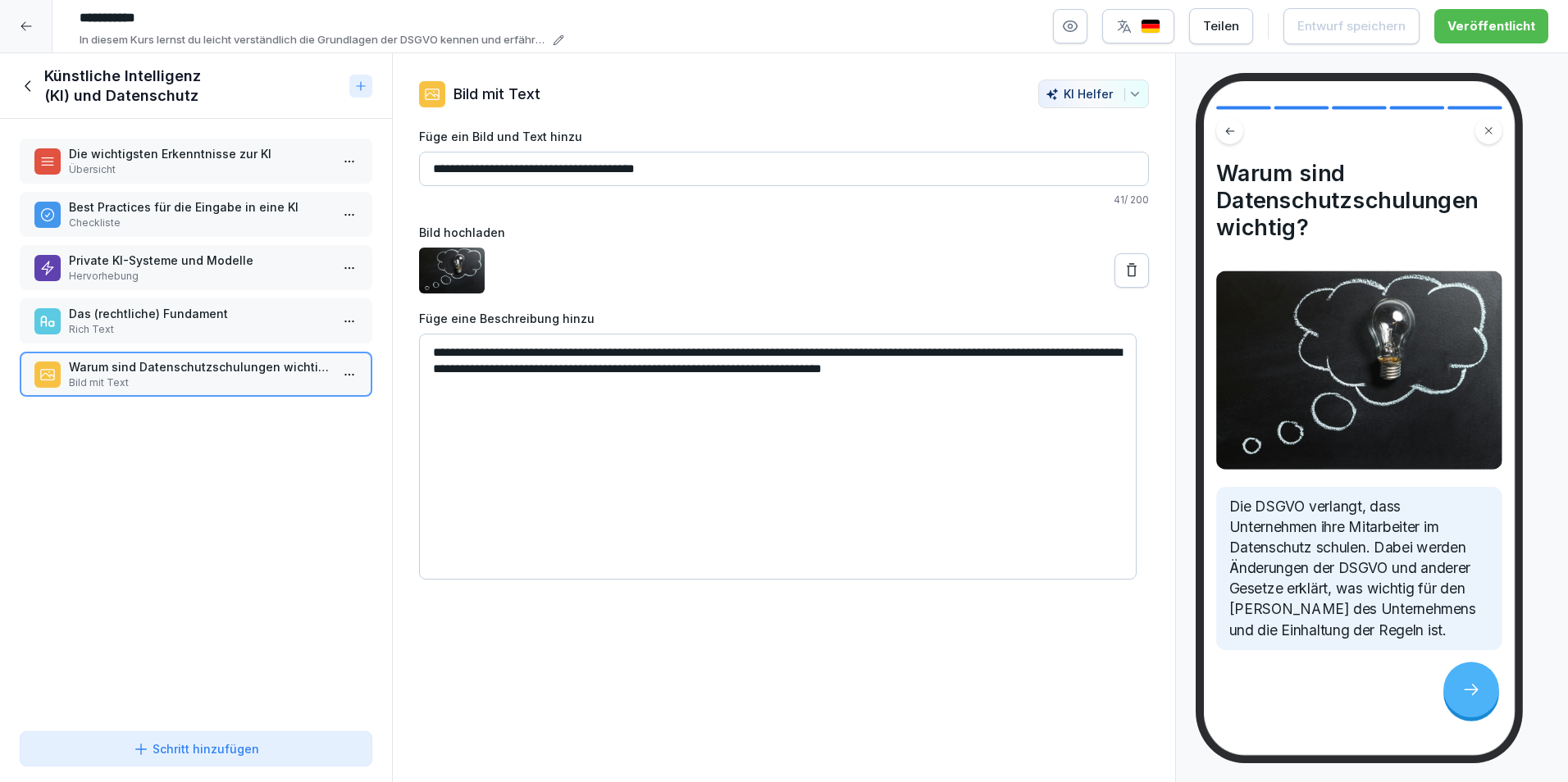
click at [36, 79] on icon at bounding box center [29, 86] width 18 height 18
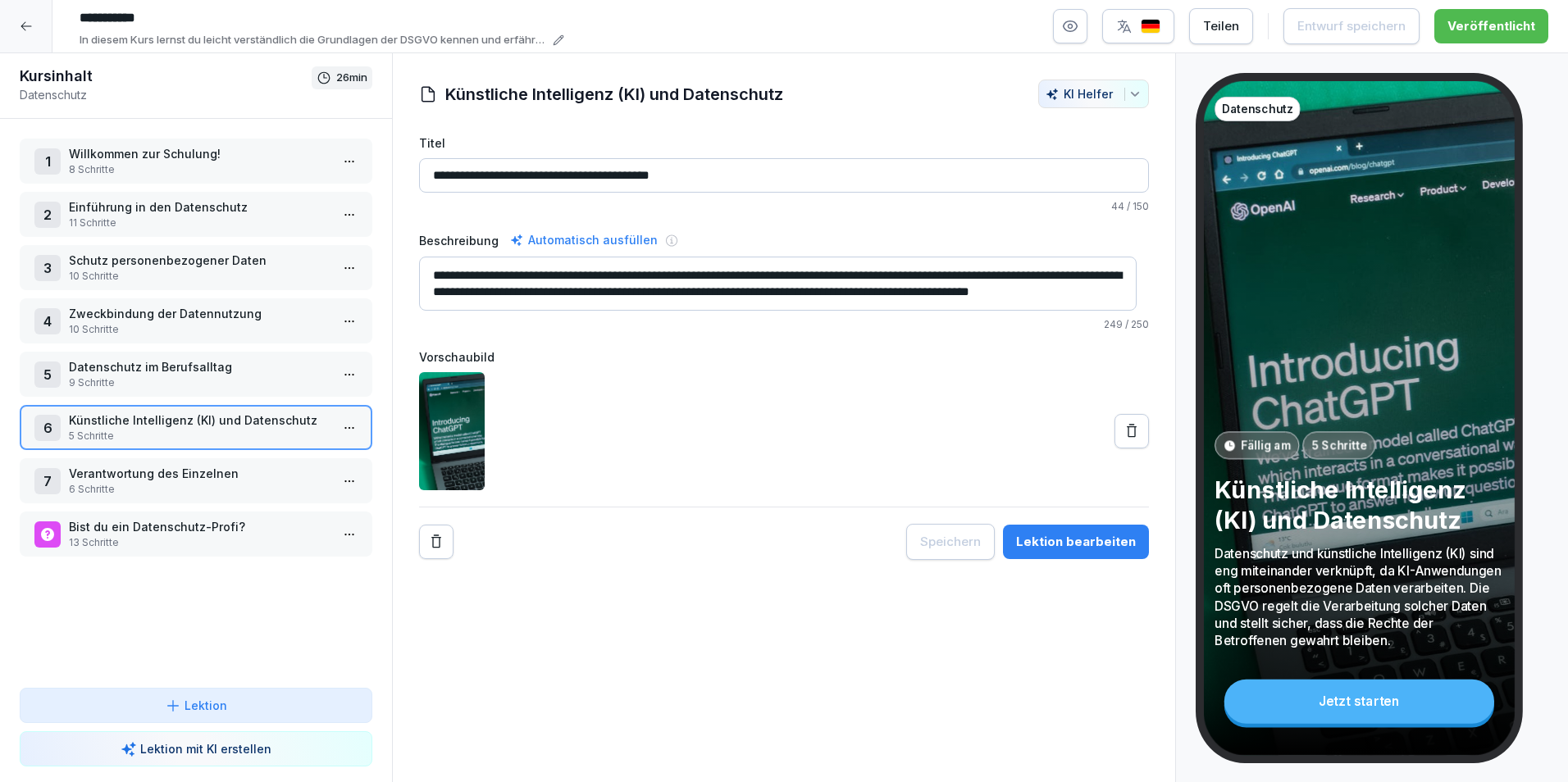
click at [239, 482] on p "6 Schritte" at bounding box center [199, 489] width 261 height 15
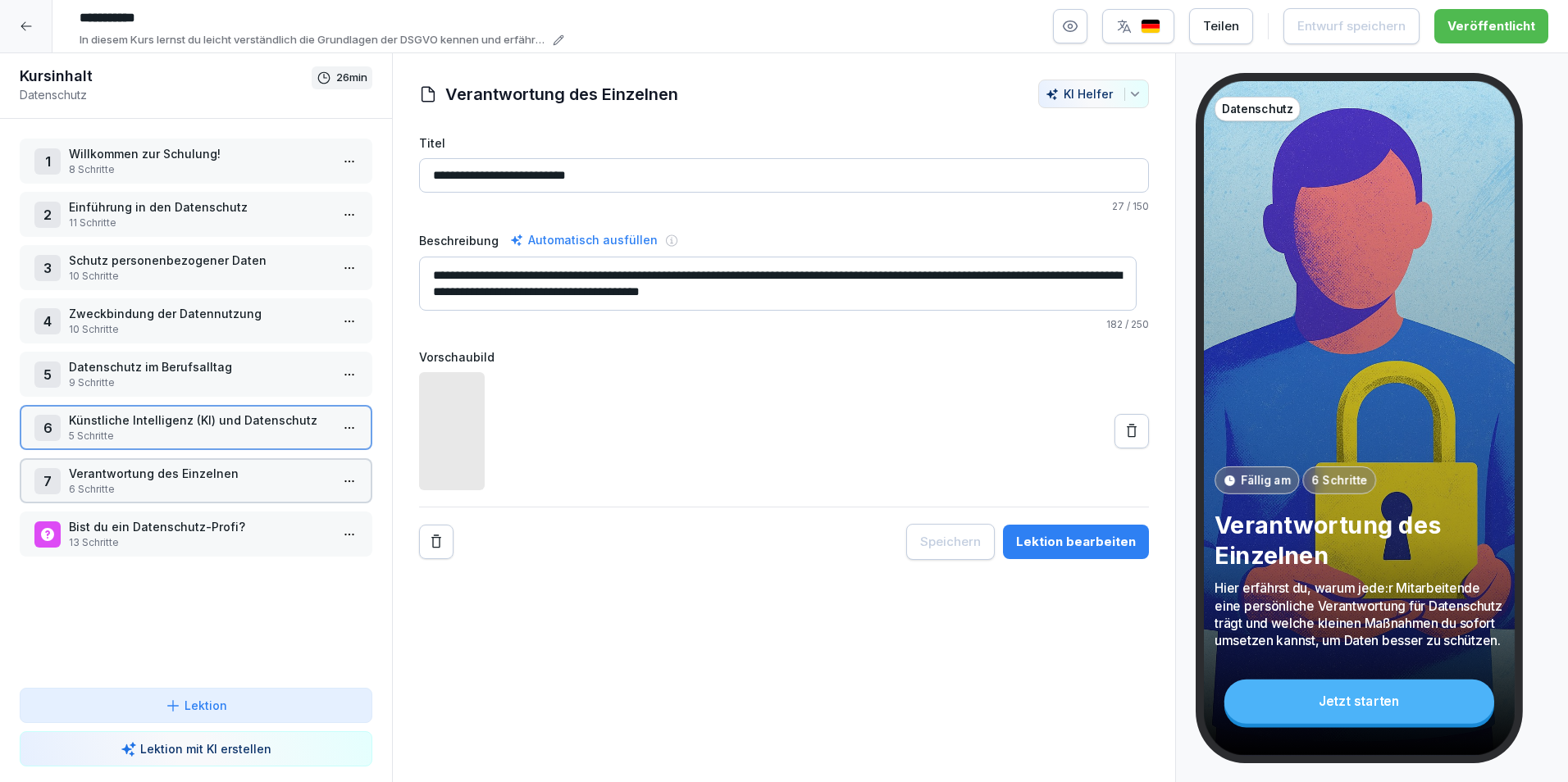
click at [239, 482] on p "6 Schritte" at bounding box center [199, 489] width 261 height 15
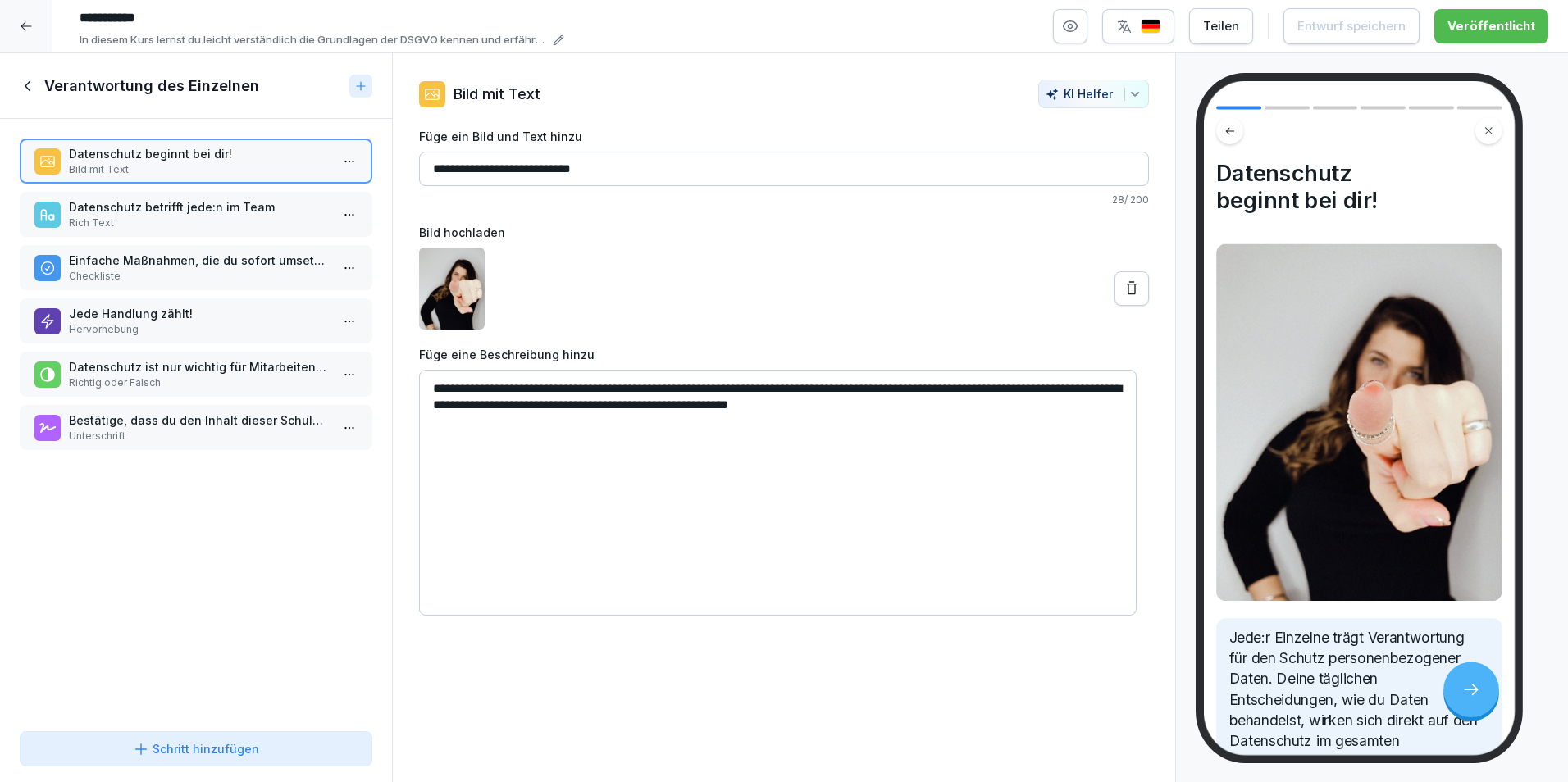
click at [149, 375] on p "Datenschutz ist nur wichtig für Mitarbeitende mit IT-Aufgaben." at bounding box center [199, 366] width 261 height 17
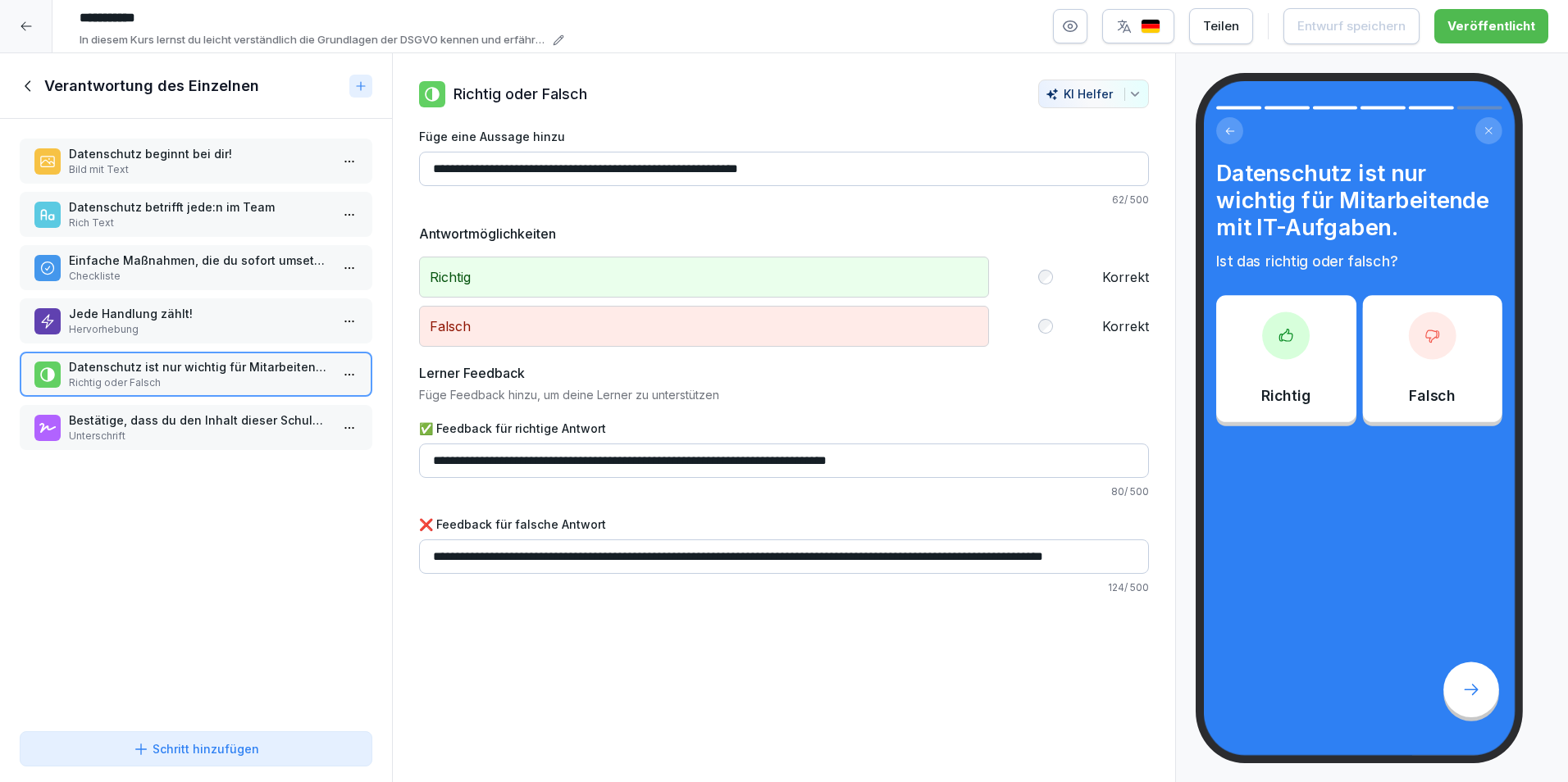
click at [228, 433] on p "Unterschrift" at bounding box center [199, 436] width 261 height 15
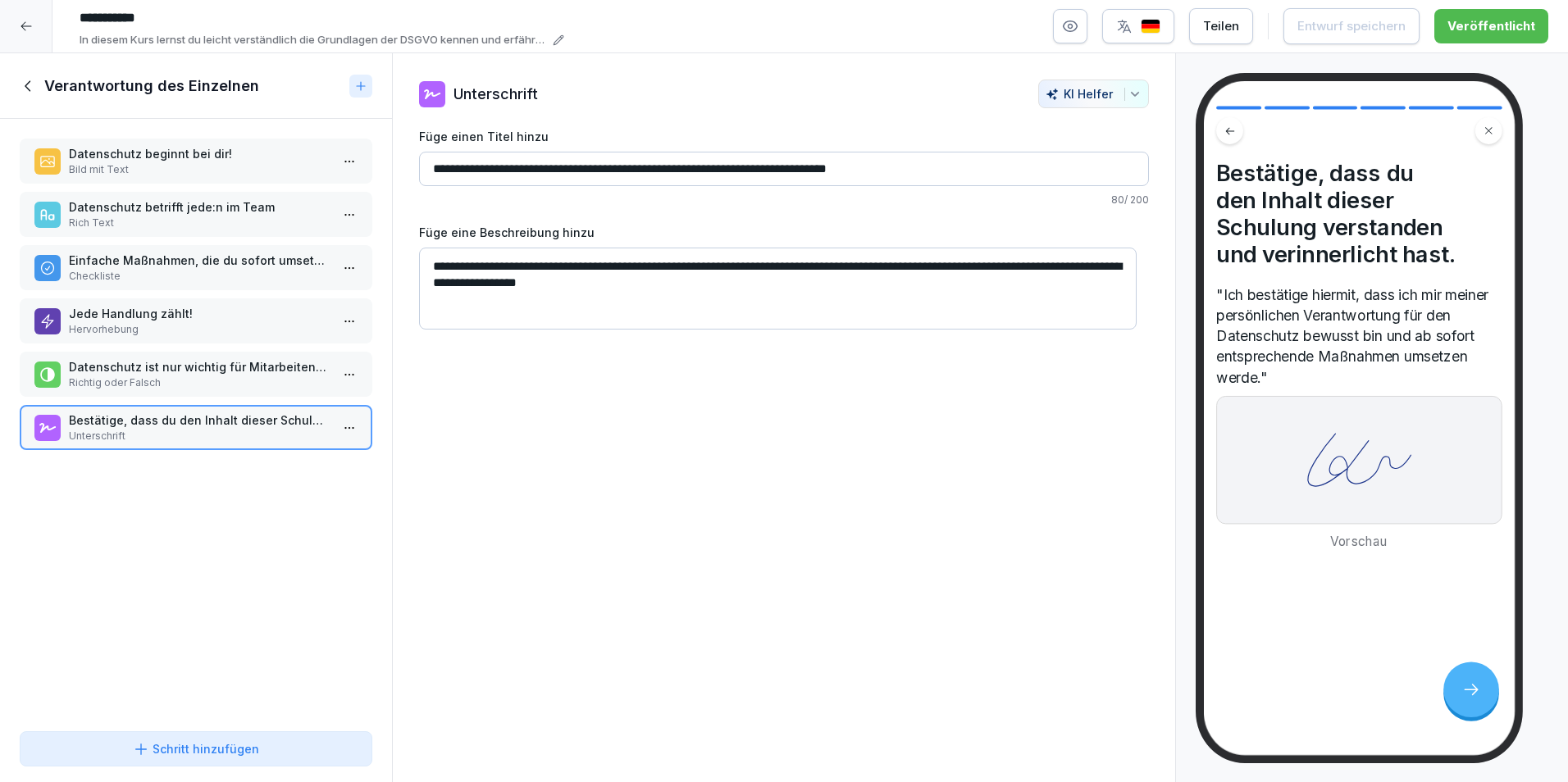
click at [228, 433] on p "Unterschrift" at bounding box center [199, 436] width 261 height 15
click at [30, 90] on icon at bounding box center [27, 85] width 6 height 11
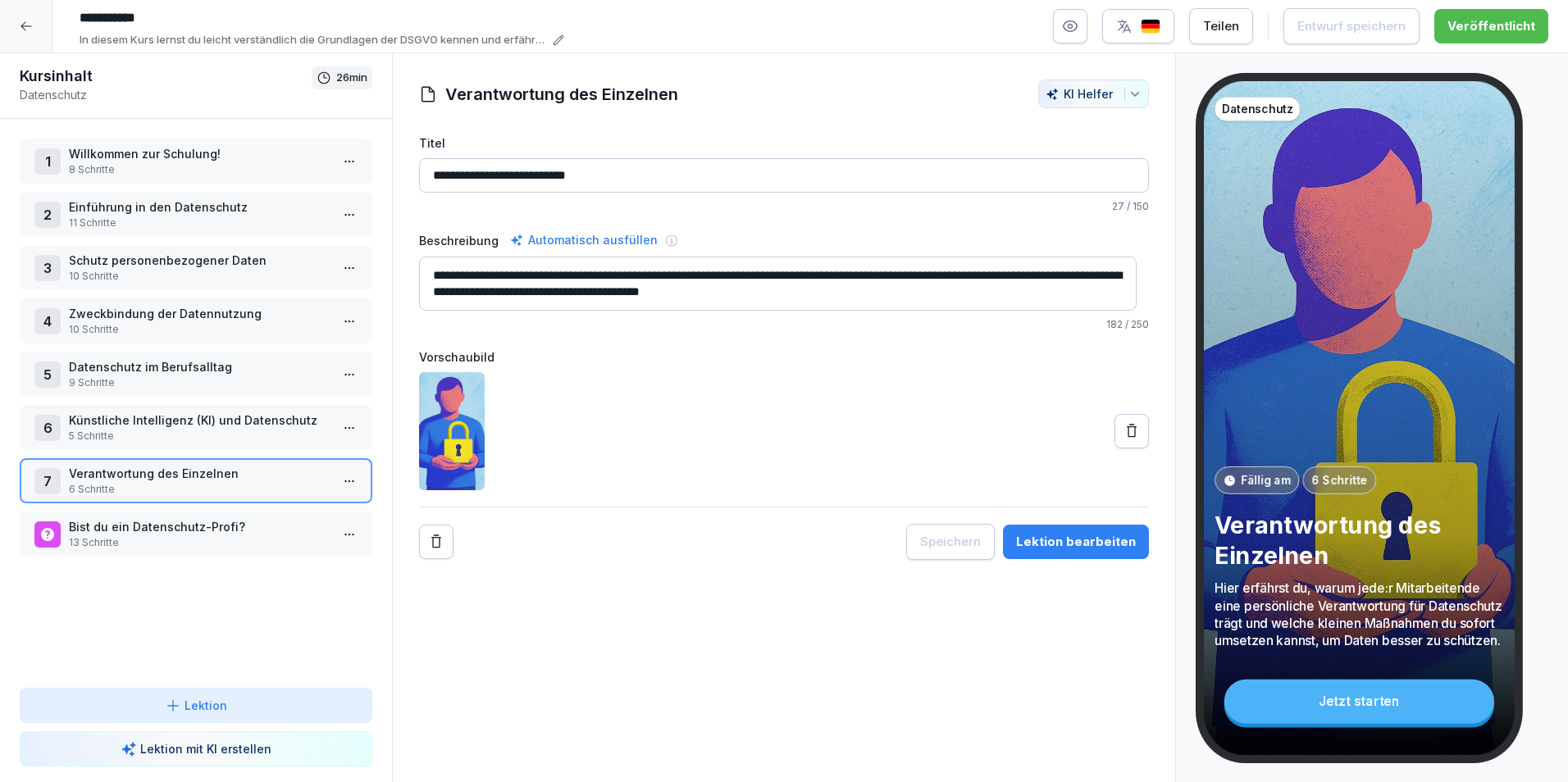
click at [212, 536] on p "13 Schritte" at bounding box center [199, 543] width 261 height 15
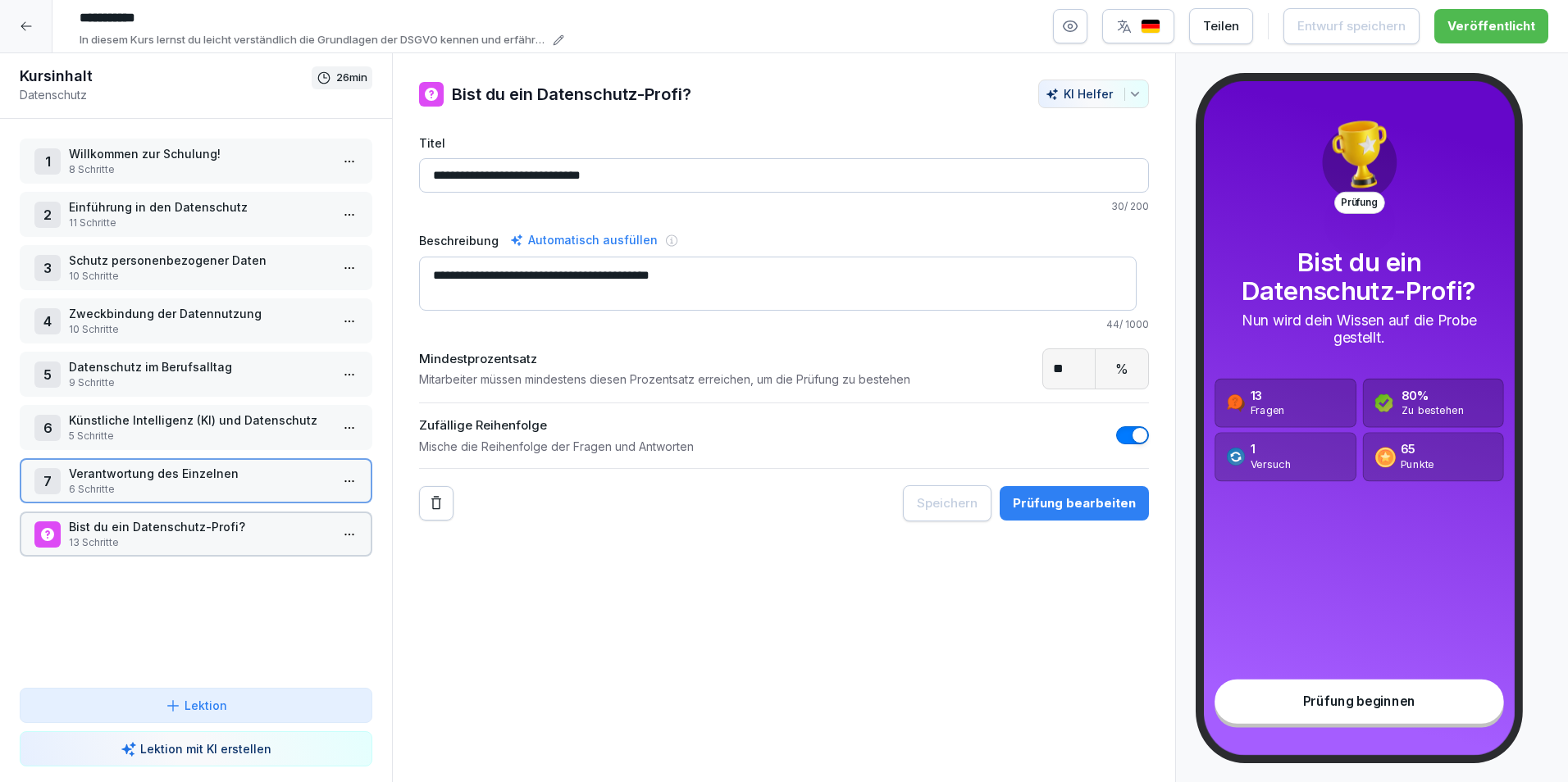
click at [212, 536] on p "13 Schritte" at bounding box center [199, 543] width 261 height 15
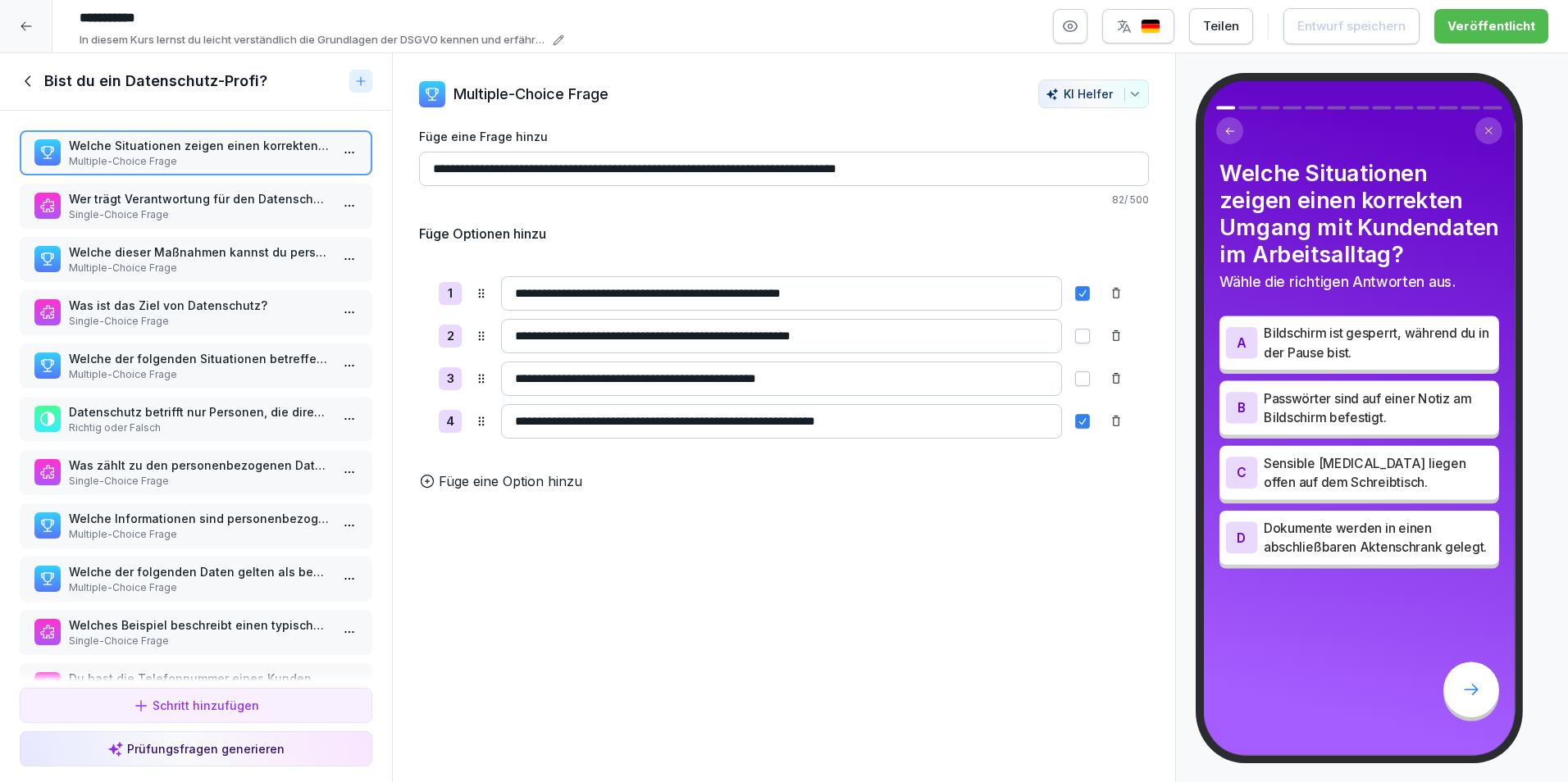
click at [164, 199] on p "Wer trägt Verantwortung für den Datenschutz im Unternehmen?" at bounding box center [199, 198] width 261 height 17
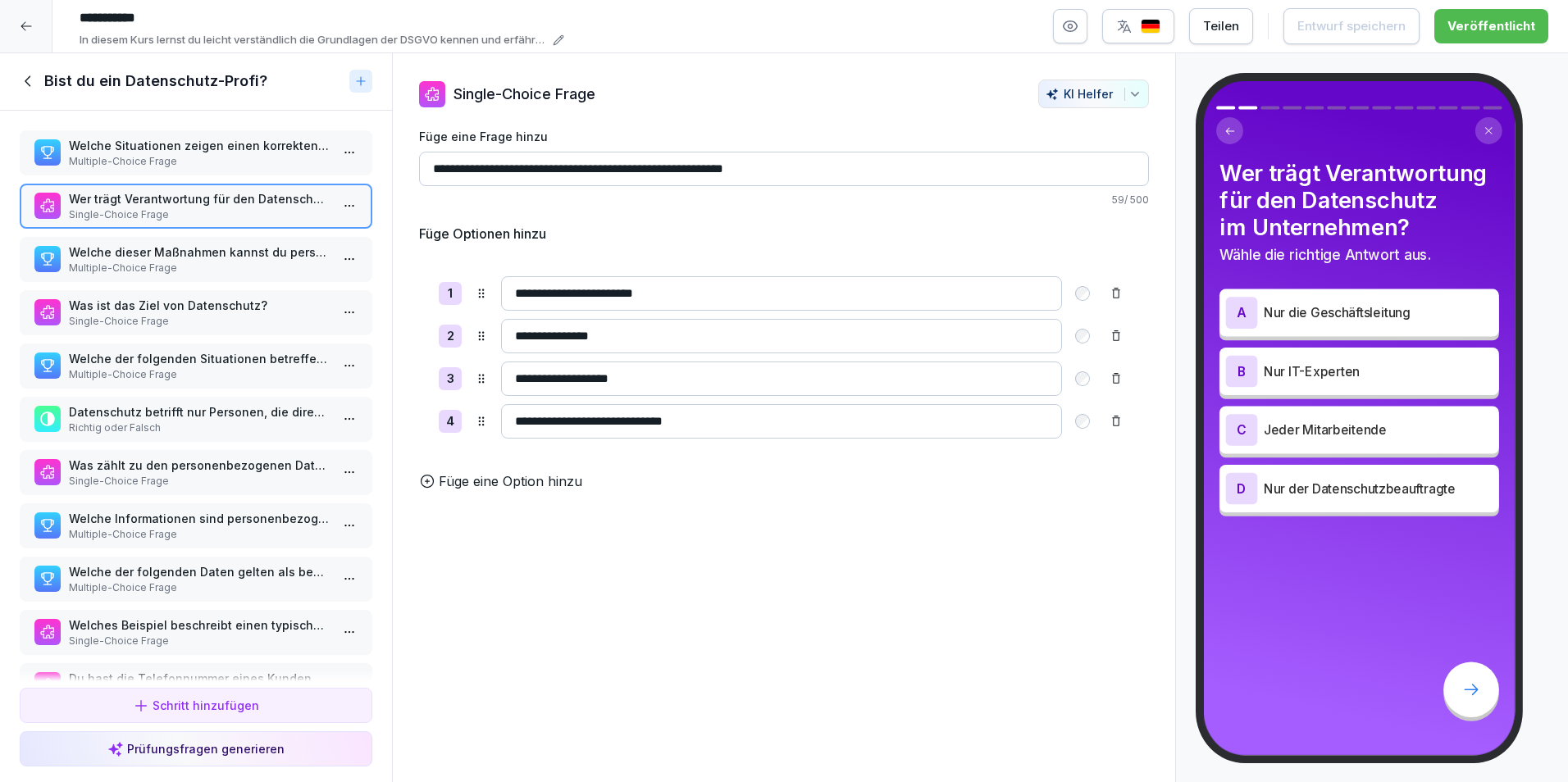
click at [251, 464] on p "Was zählt zu den personenbezogenen Daten?" at bounding box center [199, 465] width 261 height 17
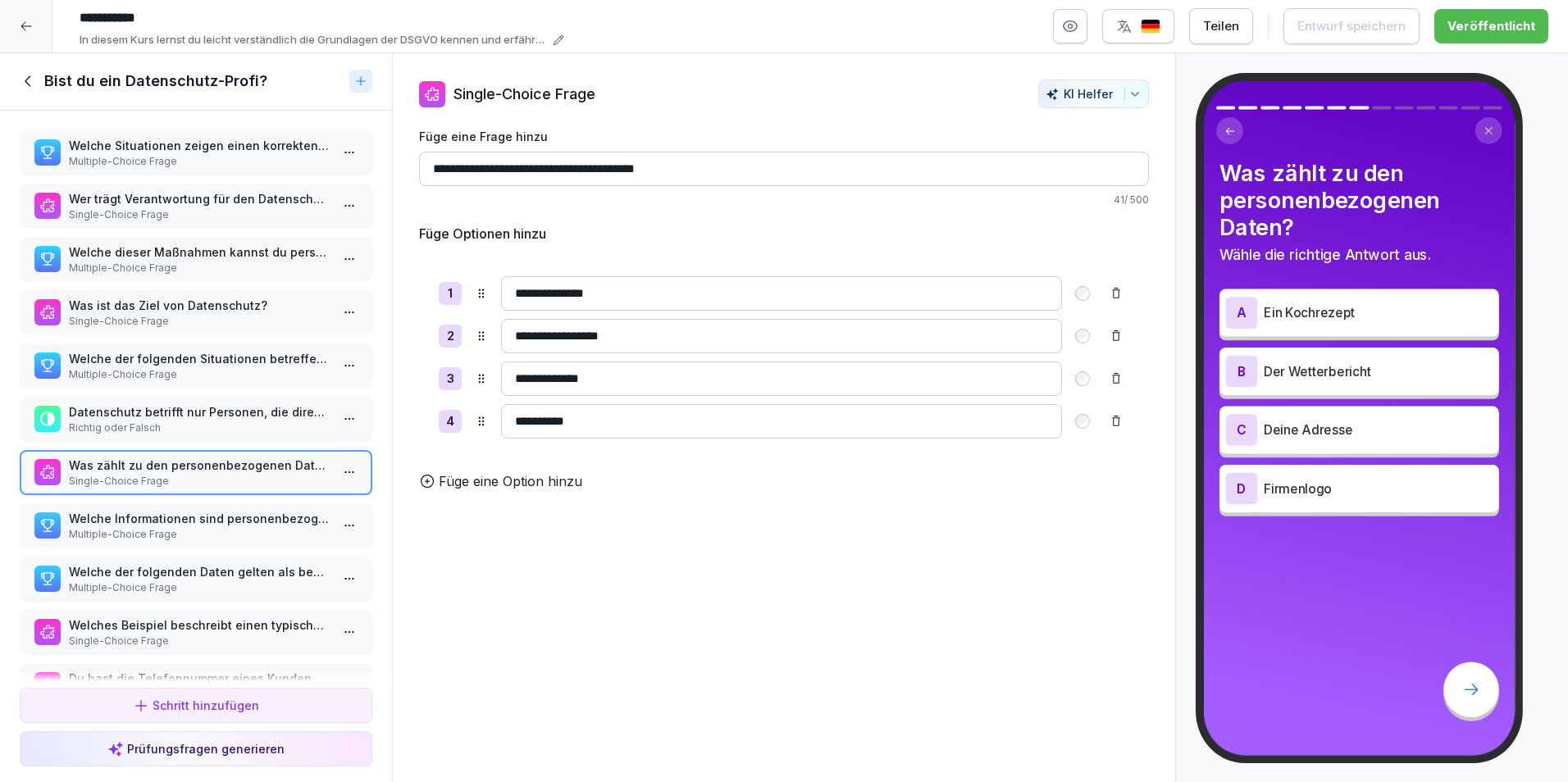
click at [179, 363] on p "Welche der folgenden Situationen betreffen das Thema Datenschutz?" at bounding box center [199, 358] width 261 height 17
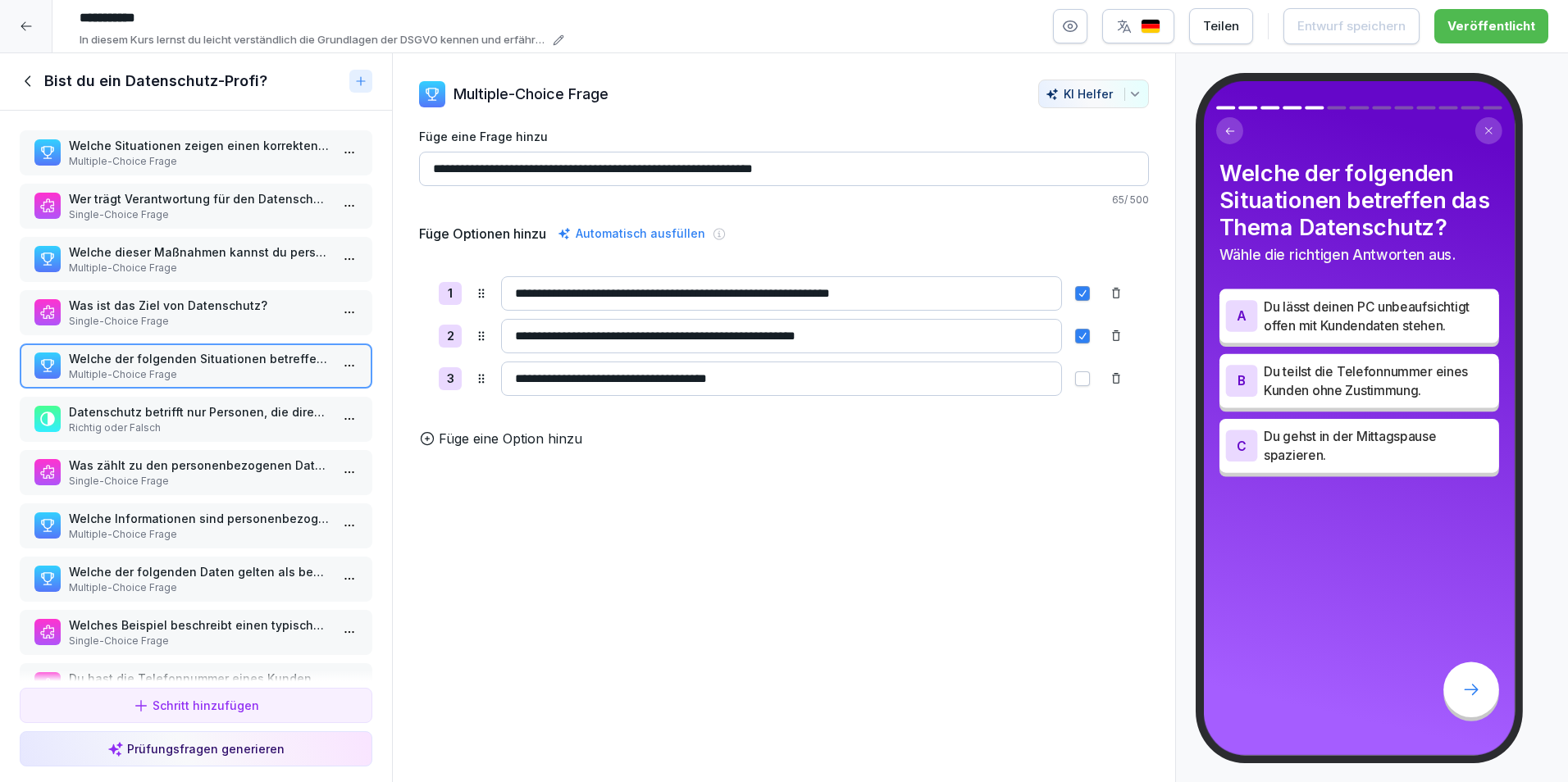
click at [194, 568] on p "Welche der folgenden Daten gelten als besonders sensibel und müssen extra gesch…" at bounding box center [199, 571] width 261 height 17
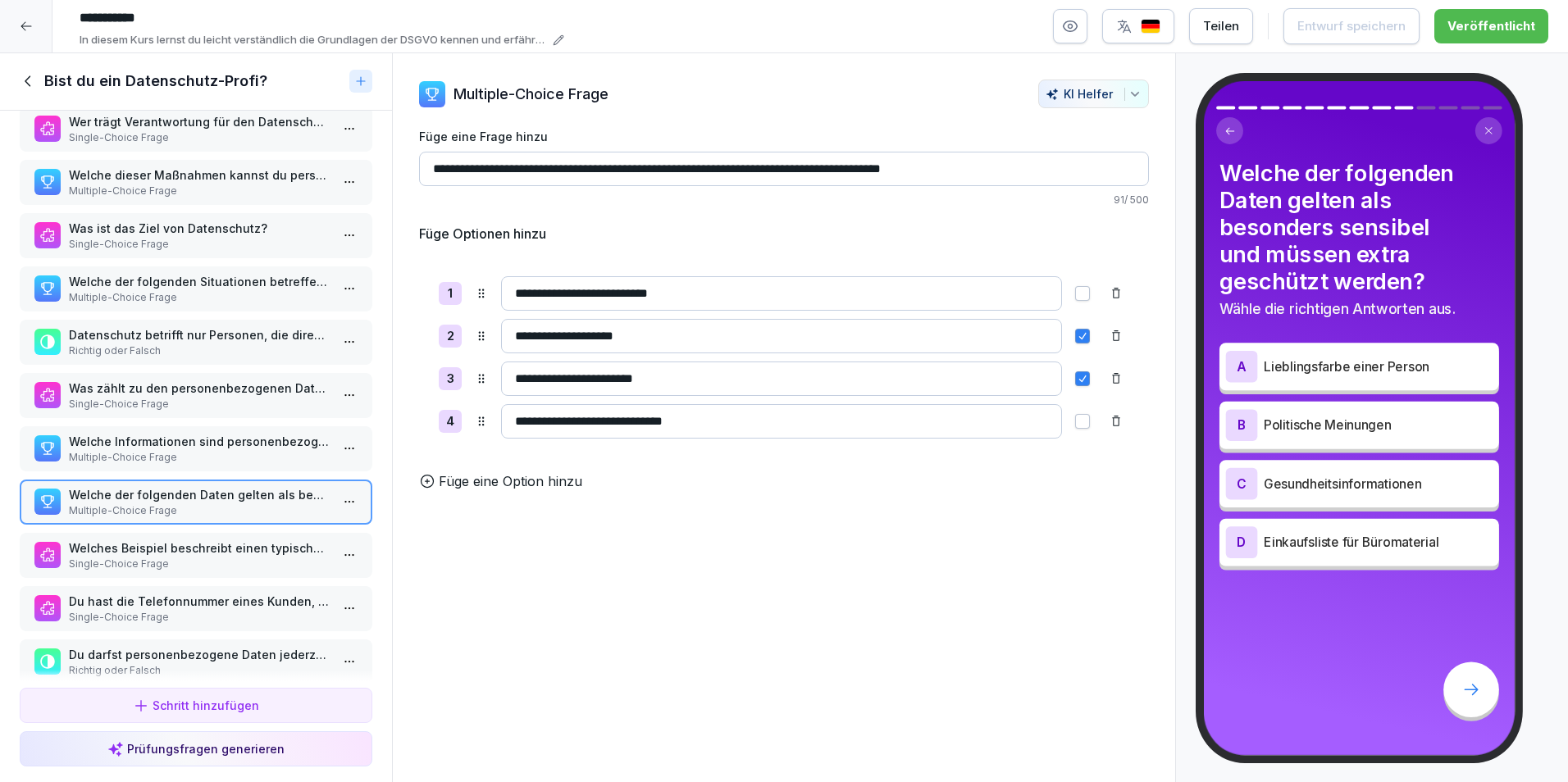
scroll to position [165, 0]
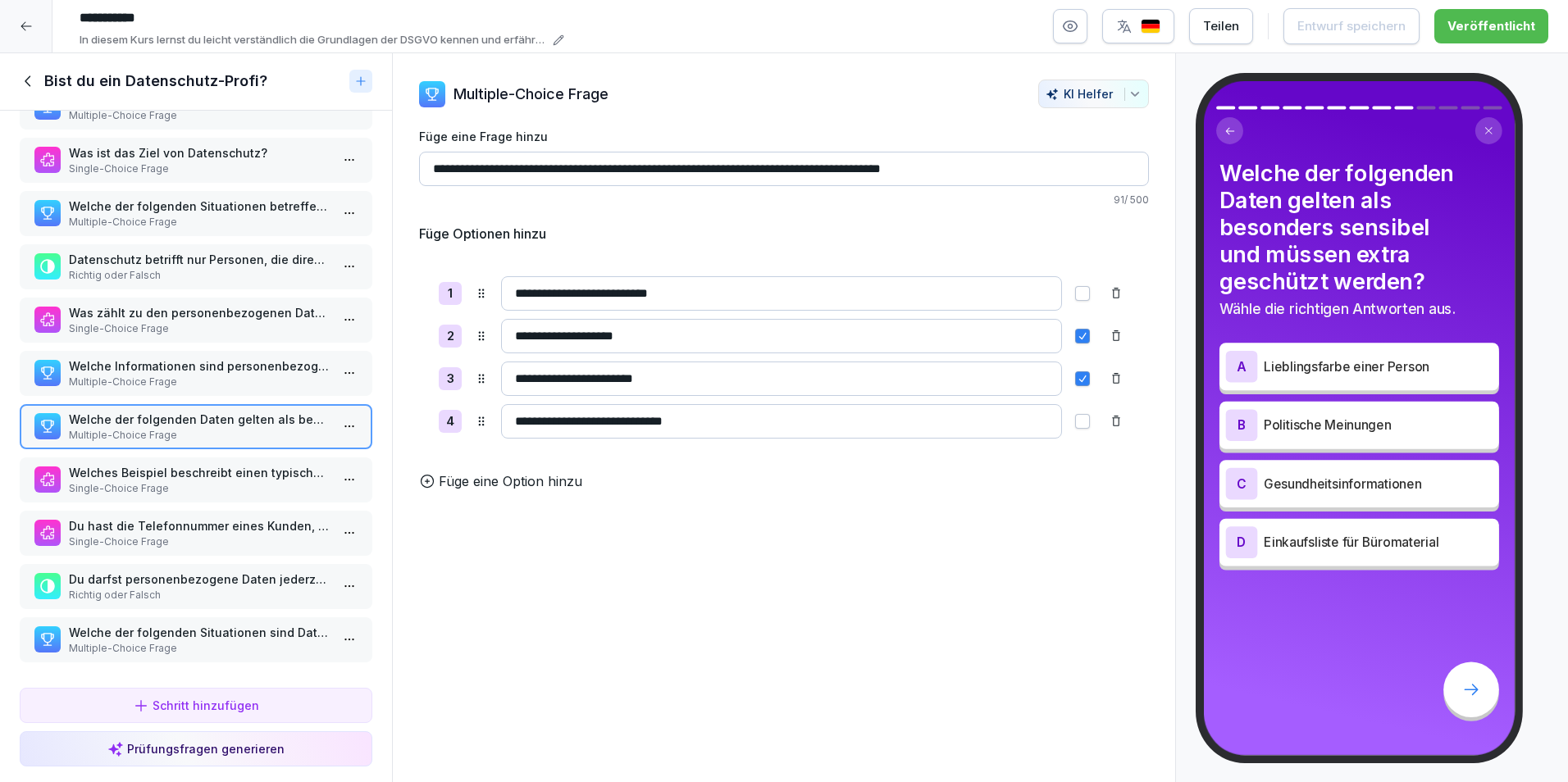
click at [183, 624] on p "Welche der folgenden Situationen sind Datenschutzpannen?" at bounding box center [199, 632] width 261 height 17
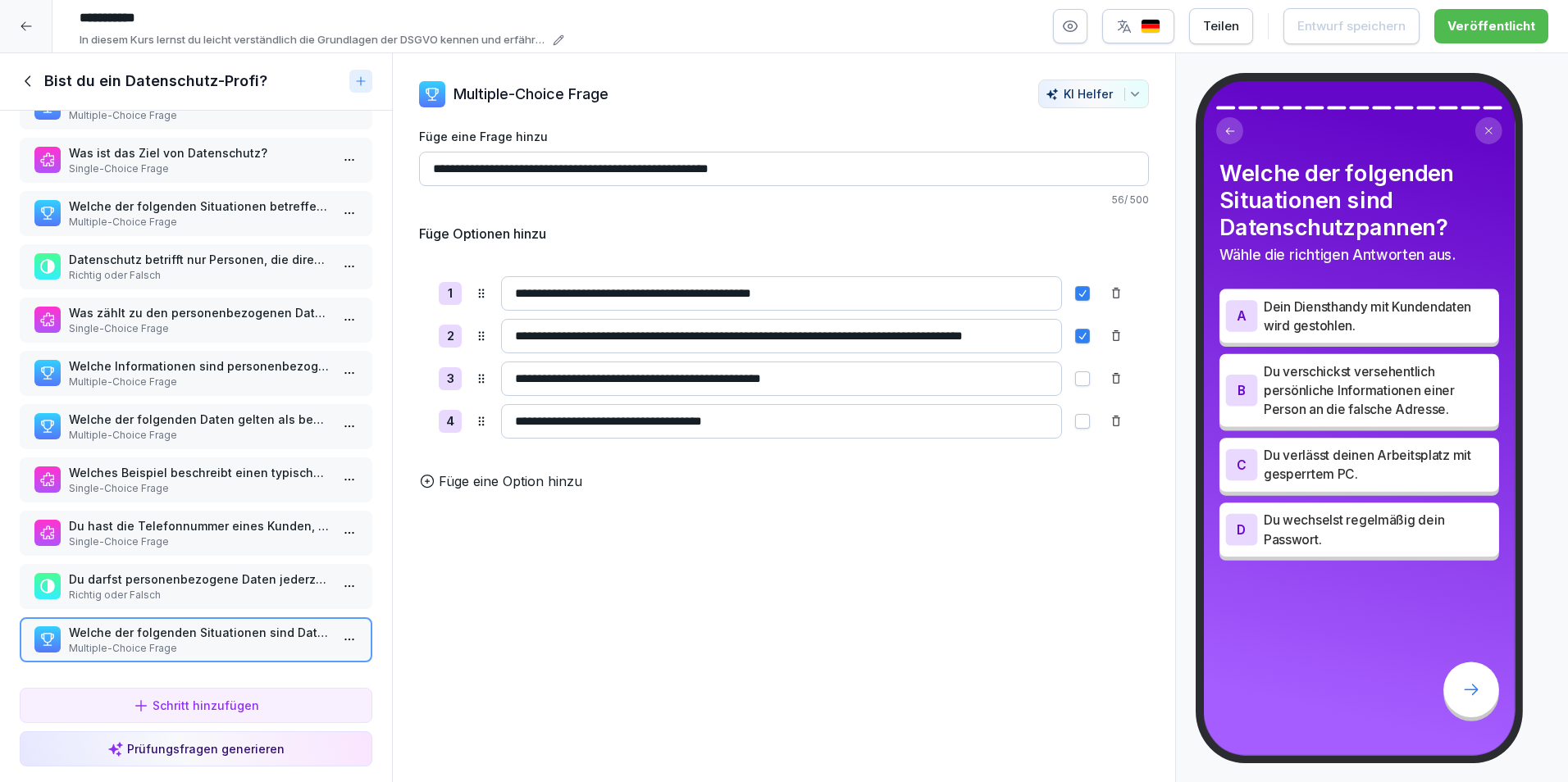
click at [320, 530] on div "Du hast die Telefonnummer eines Kunden, [PERSON_NAME] reserviert hat. Darfst du…" at bounding box center [196, 533] width 323 height 32
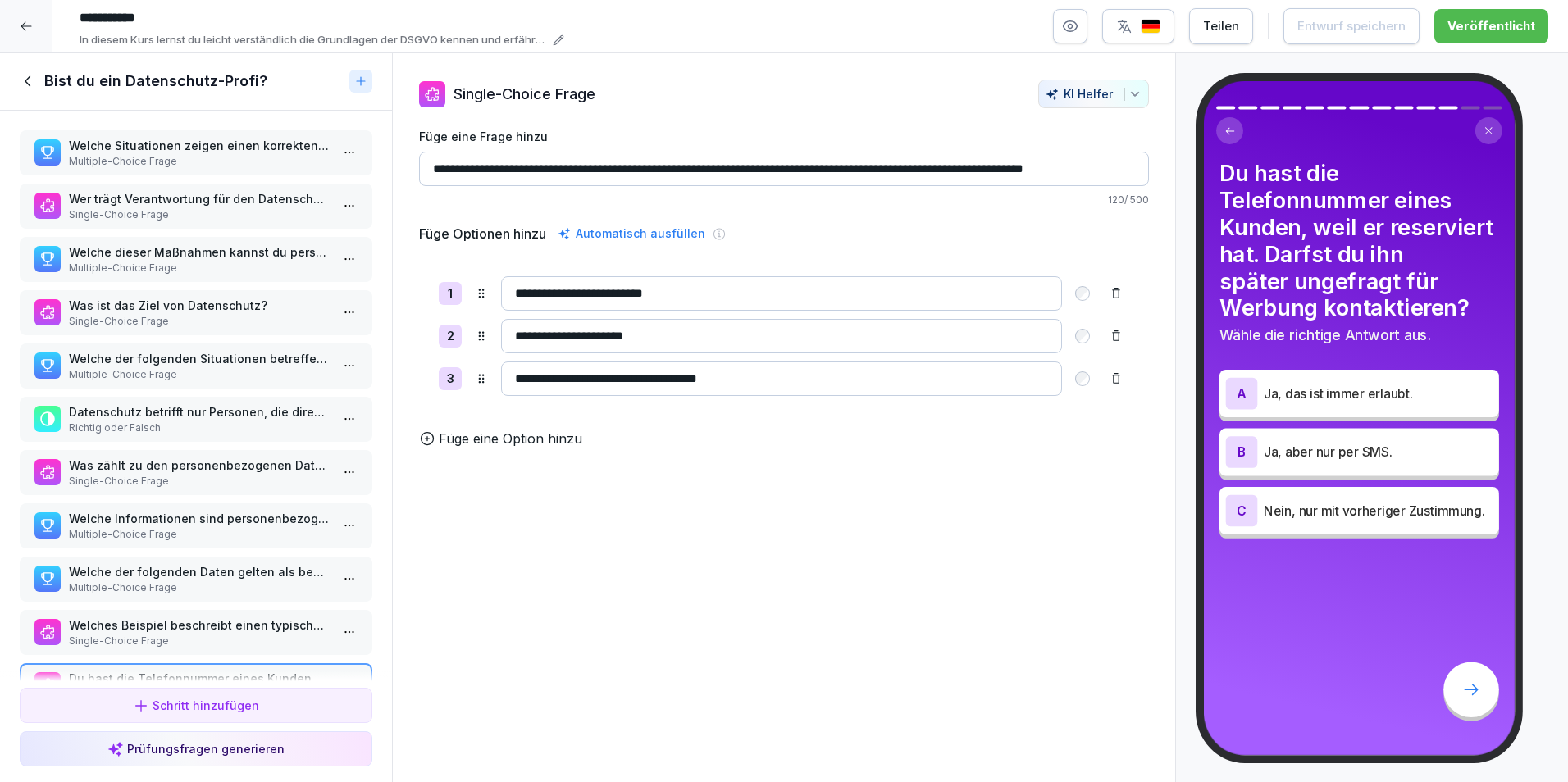
click at [228, 251] on p "Welche dieser Maßnahmen kannst du persönlich ergreifen, um den Datenschutz zu v…" at bounding box center [199, 252] width 261 height 17
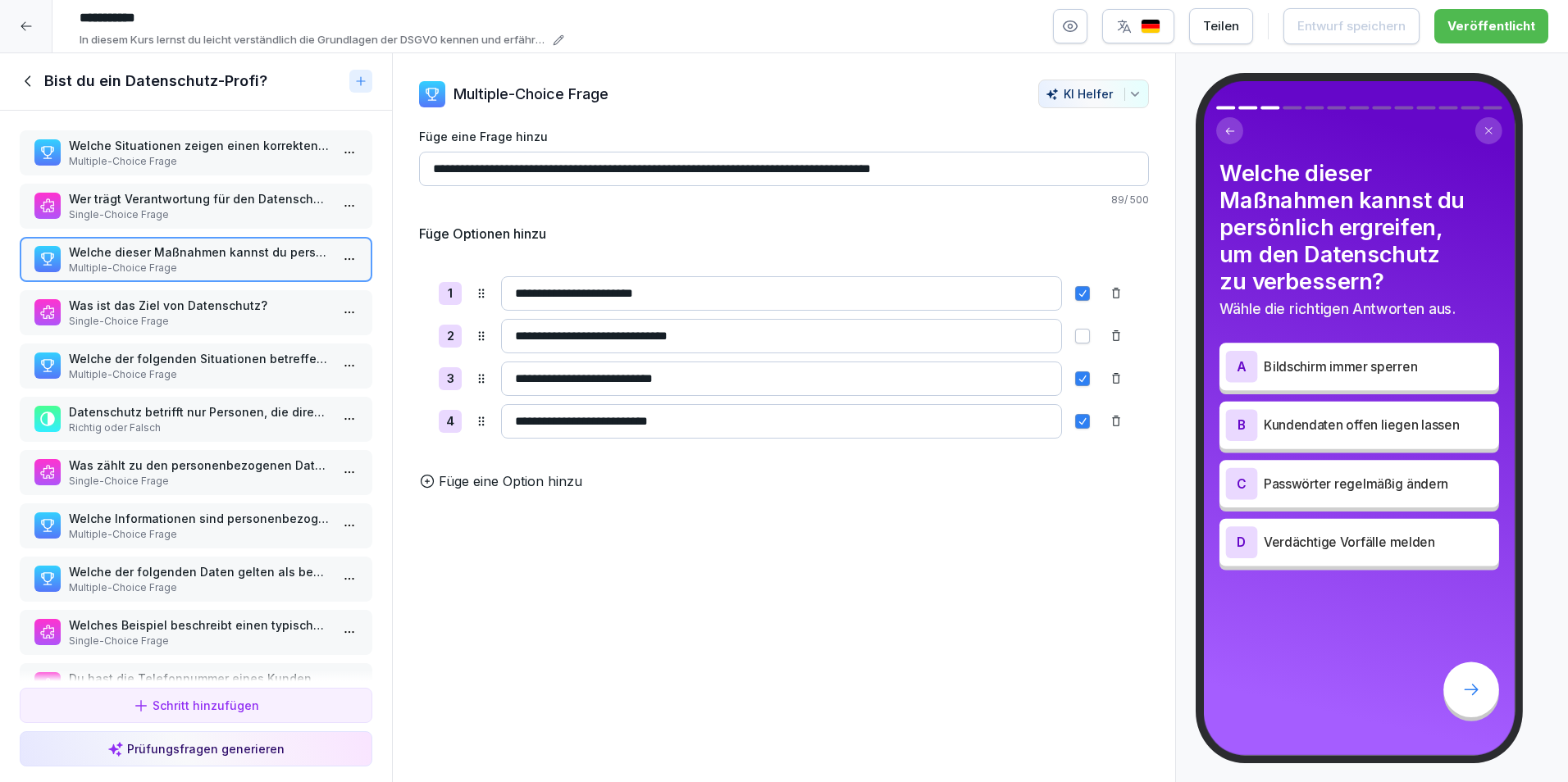
click at [150, 315] on p "Single-Choice Frage" at bounding box center [199, 321] width 261 height 15
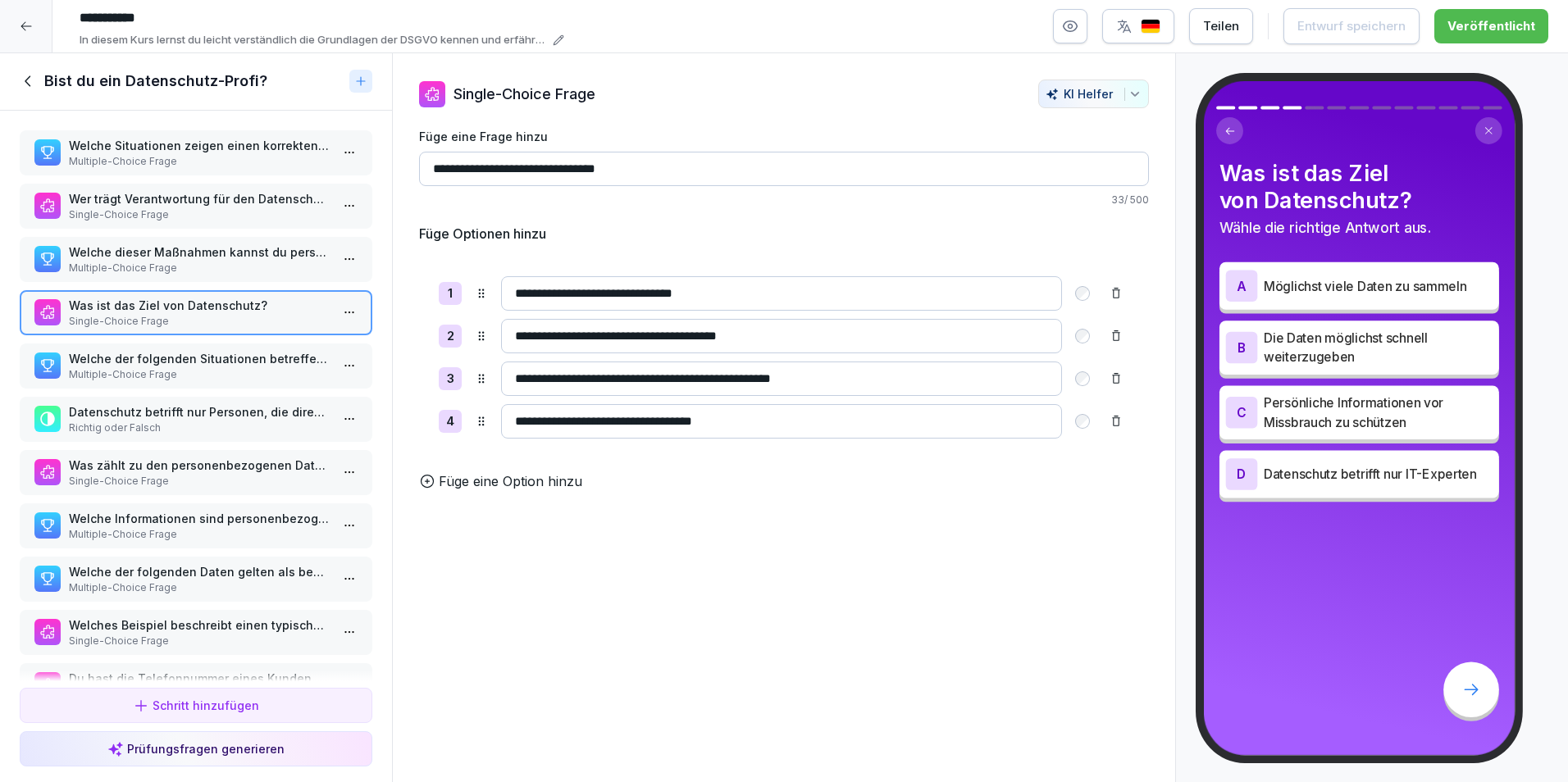
click at [180, 569] on p "Welche der folgenden Daten gelten als besonders sensibel und müssen extra gesch…" at bounding box center [199, 571] width 261 height 17
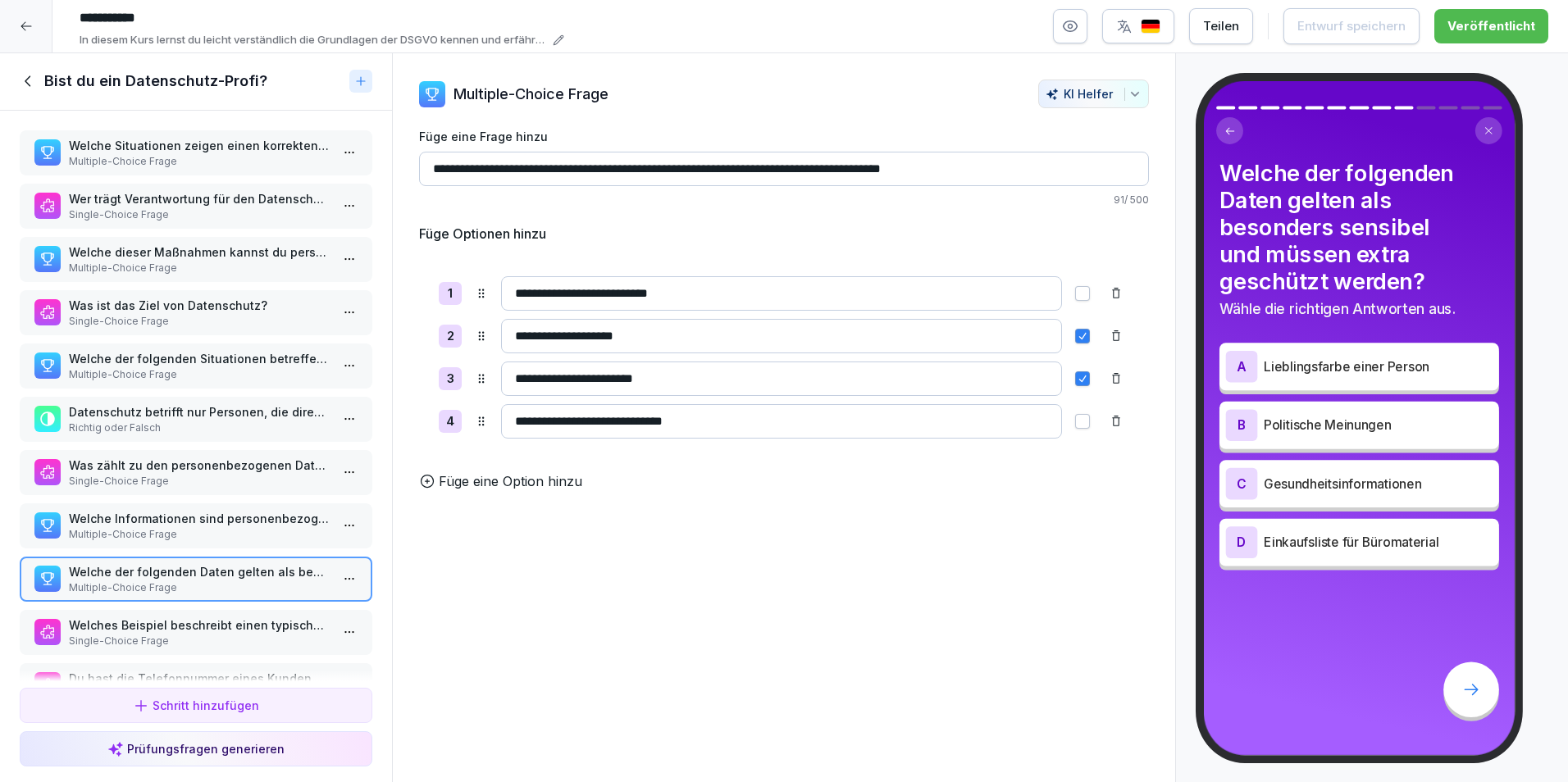
click at [118, 531] on p "Multiple-Choice Frage" at bounding box center [199, 534] width 261 height 15
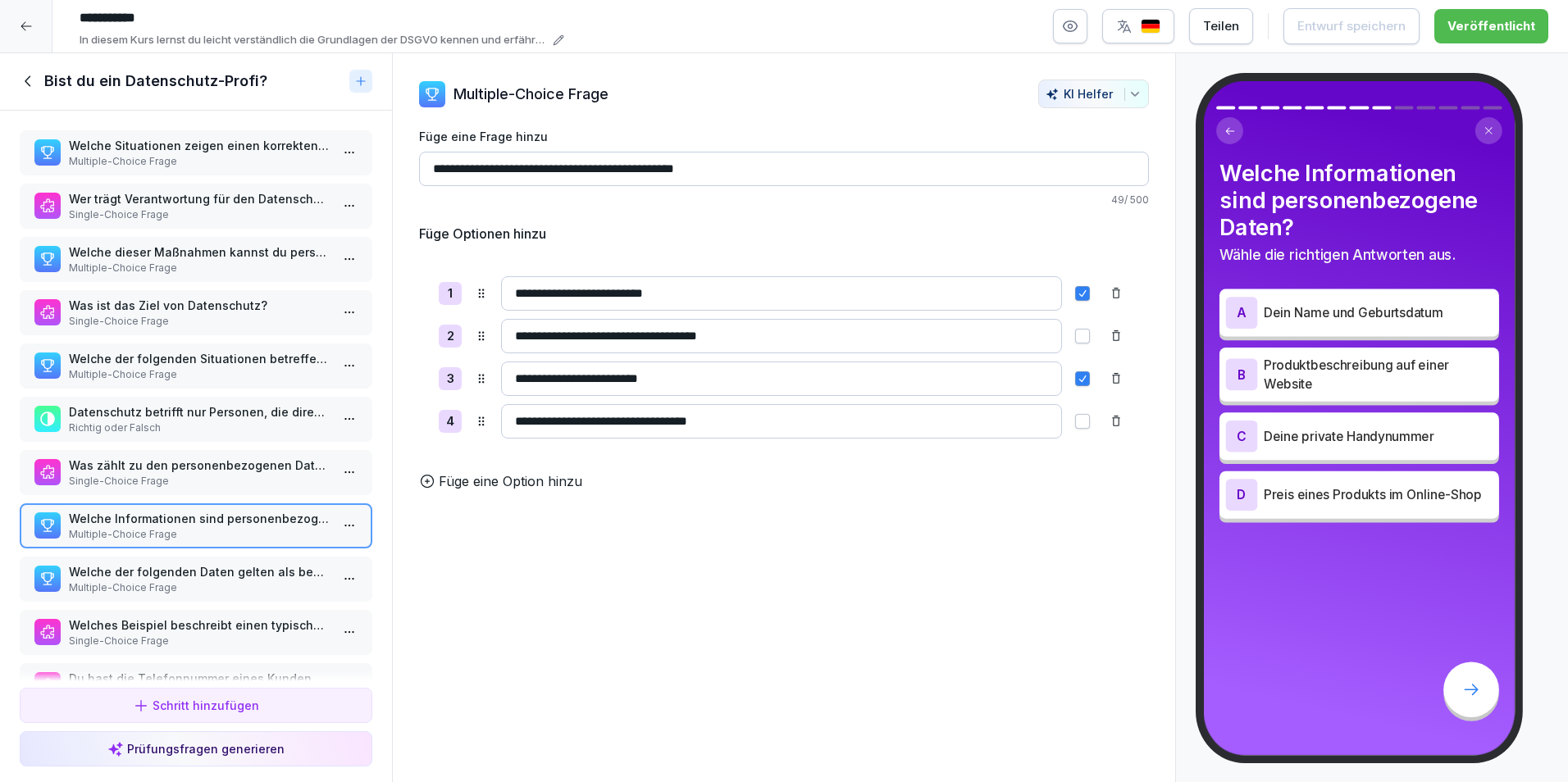
click at [170, 363] on p "Welche der folgenden Situationen betreffen das Thema Datenschutz?" at bounding box center [199, 358] width 261 height 17
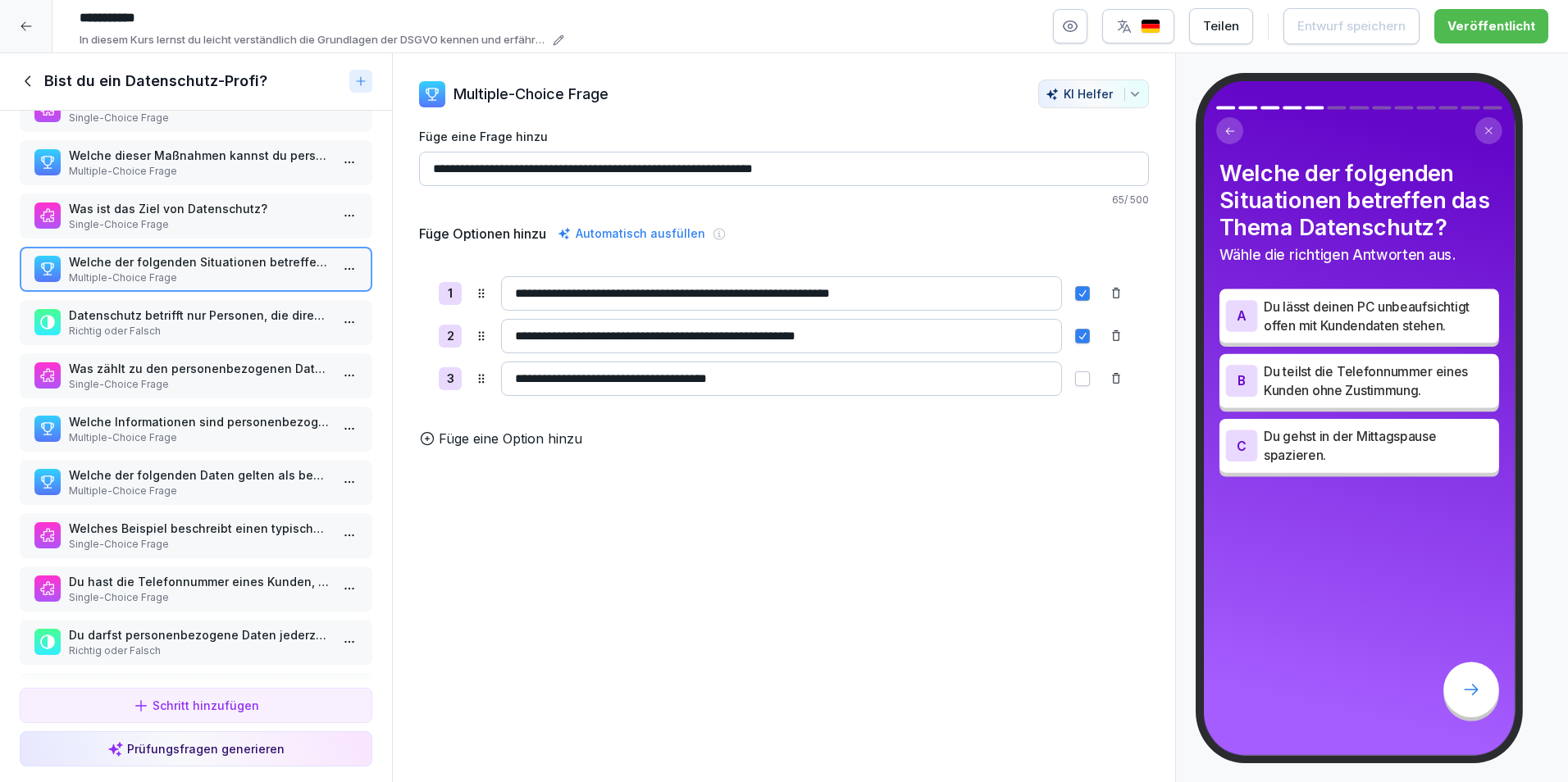
scroll to position [165, 0]
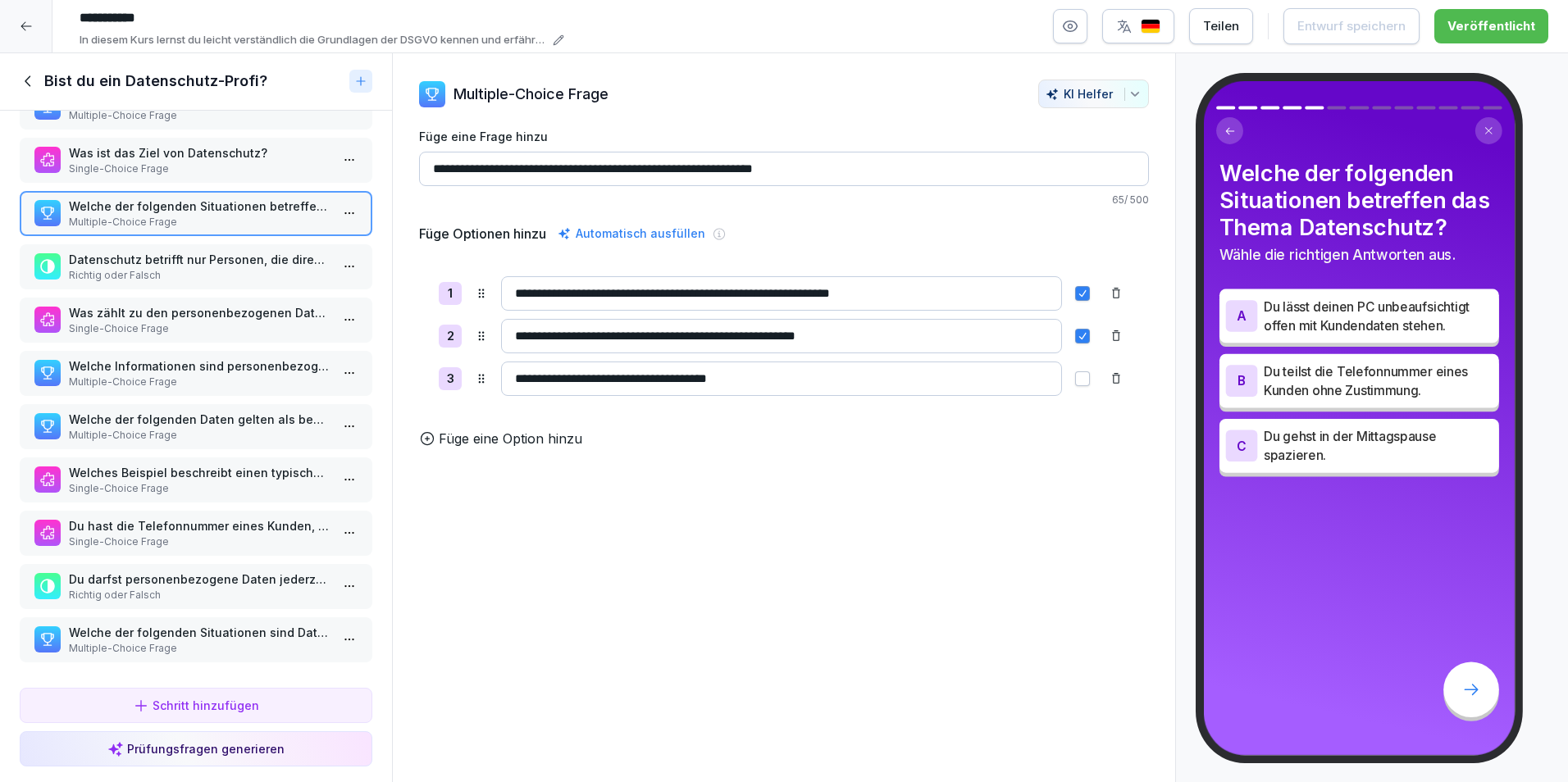
click at [189, 641] on p "Multiple-Choice Frage" at bounding box center [199, 648] width 261 height 15
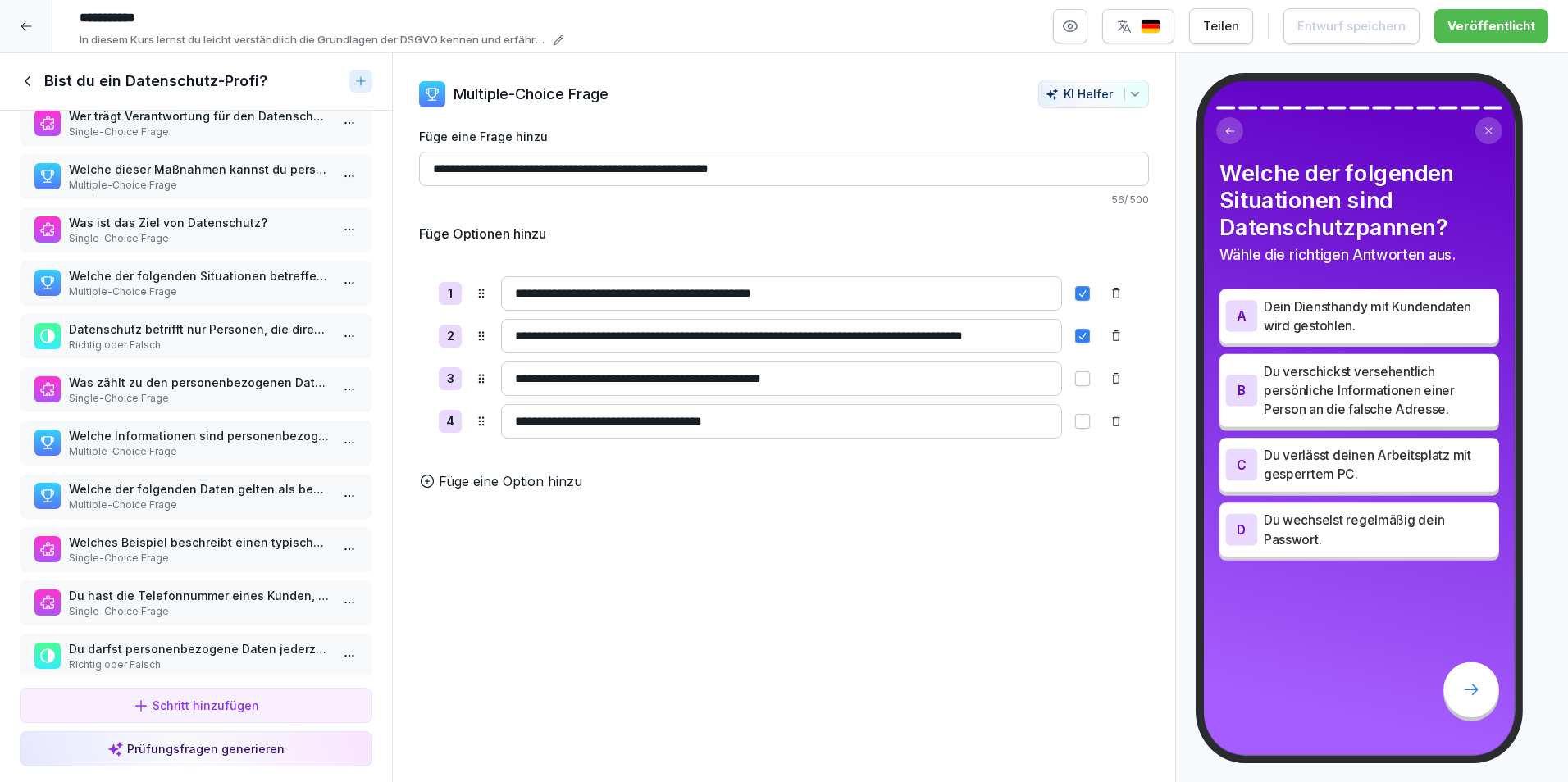
scroll to position [1, 0]
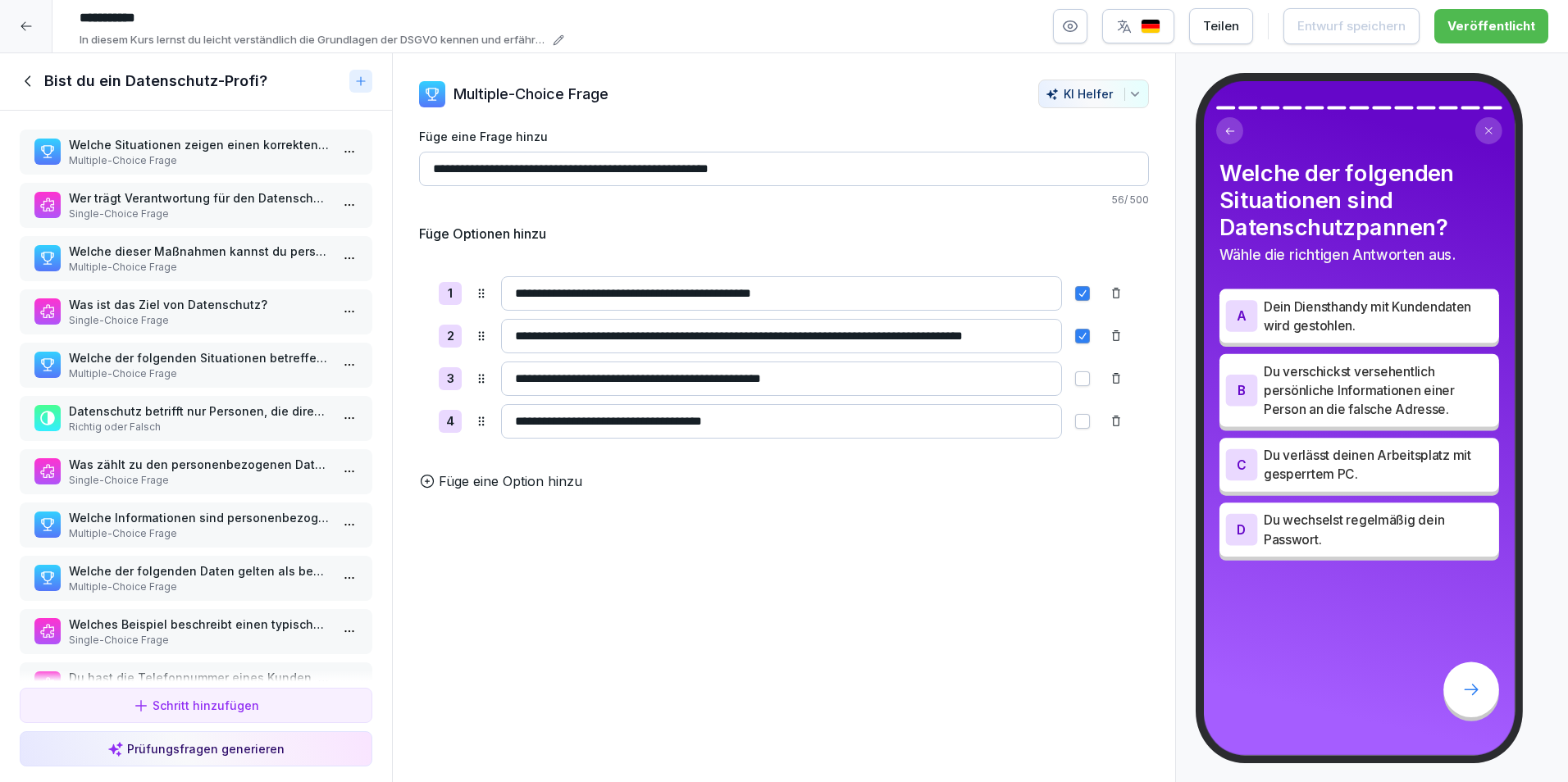
click at [189, 161] on p "Multiple-Choice Frage" at bounding box center [199, 161] width 261 height 15
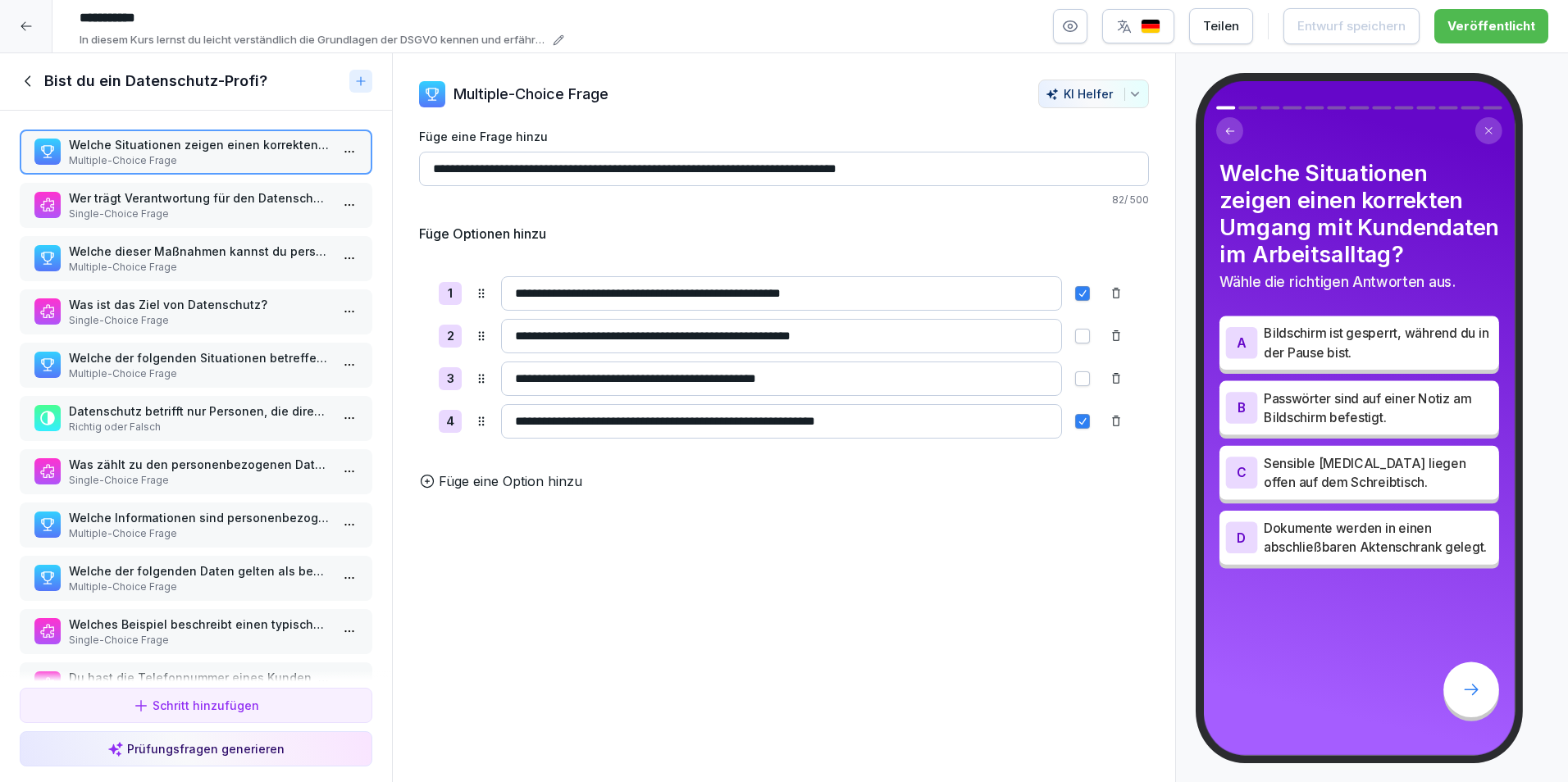
click at [179, 426] on p "Richtig oder Falsch" at bounding box center [199, 427] width 261 height 15
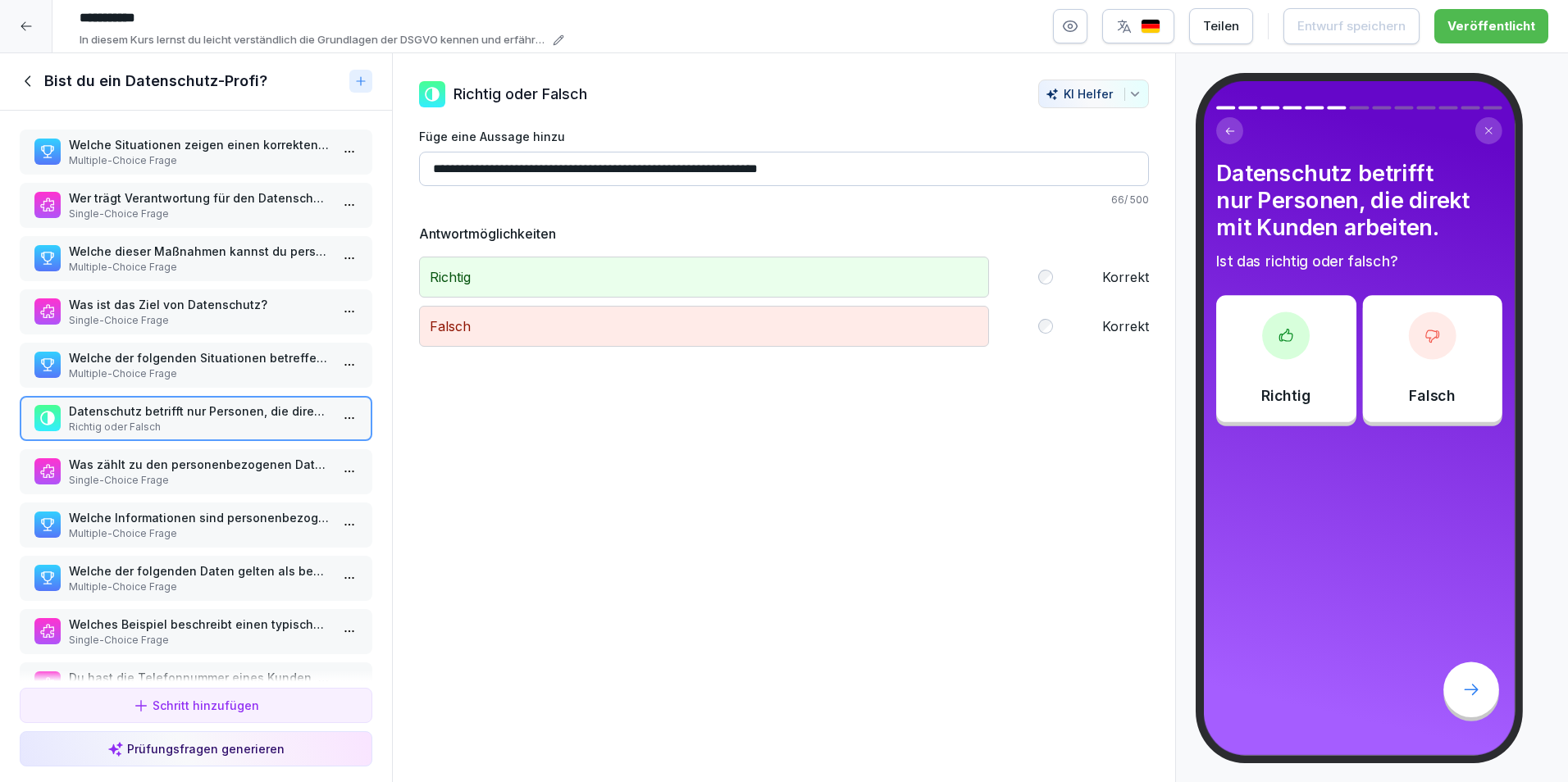
click at [21, 24] on icon at bounding box center [26, 26] width 13 height 13
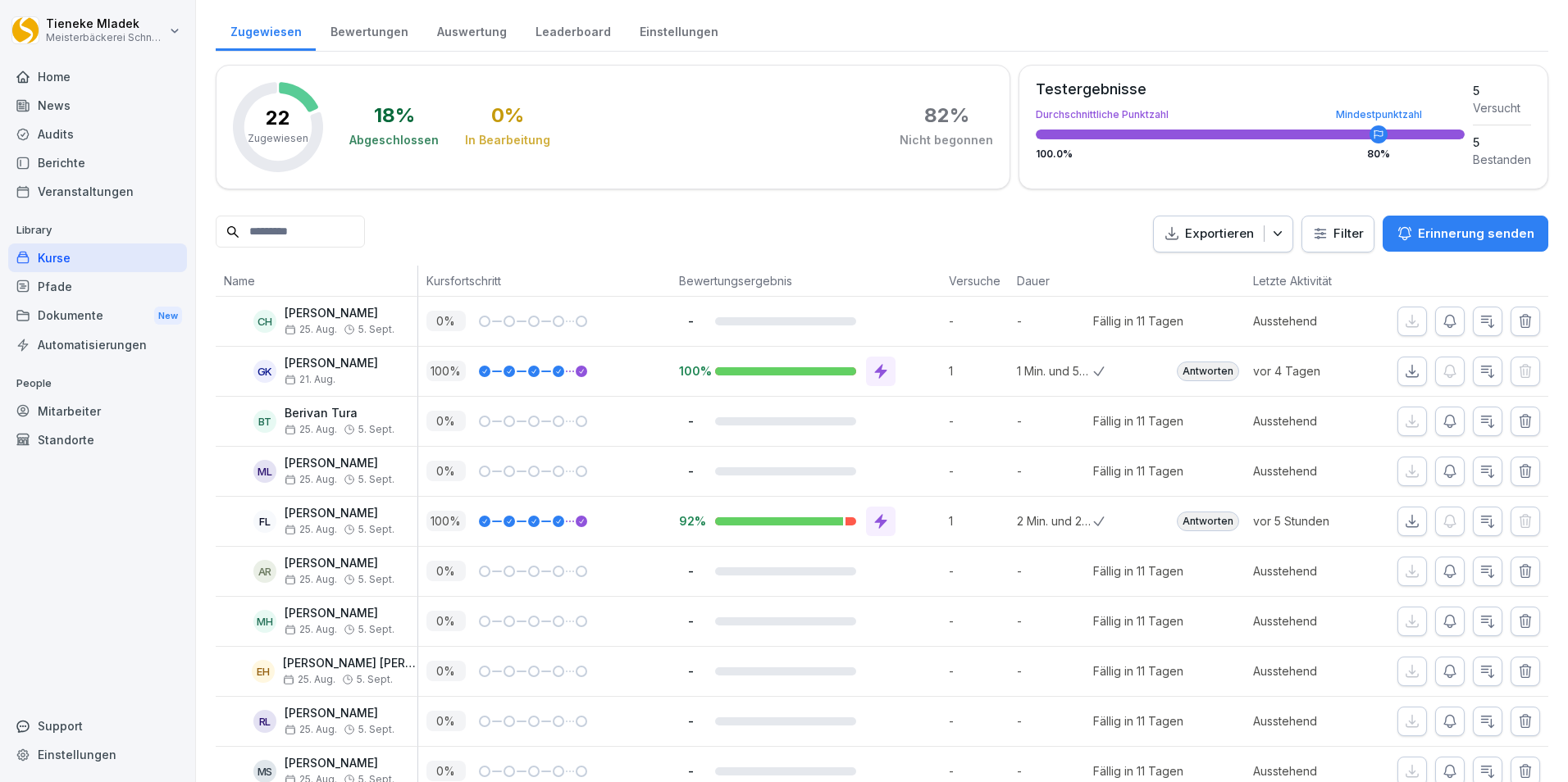
scroll to position [116, 0]
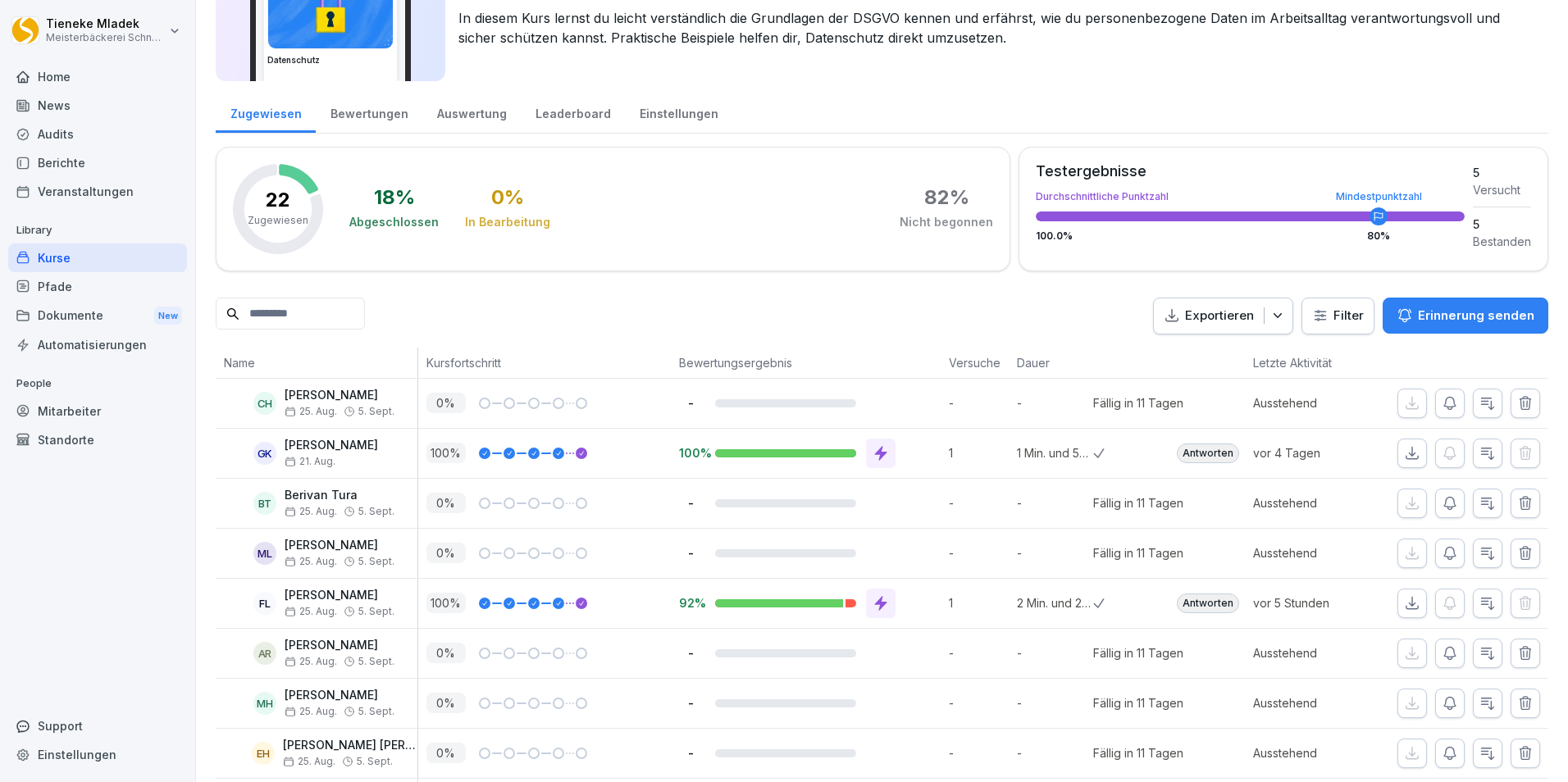
click at [882, 599] on icon at bounding box center [881, 603] width 16 height 16
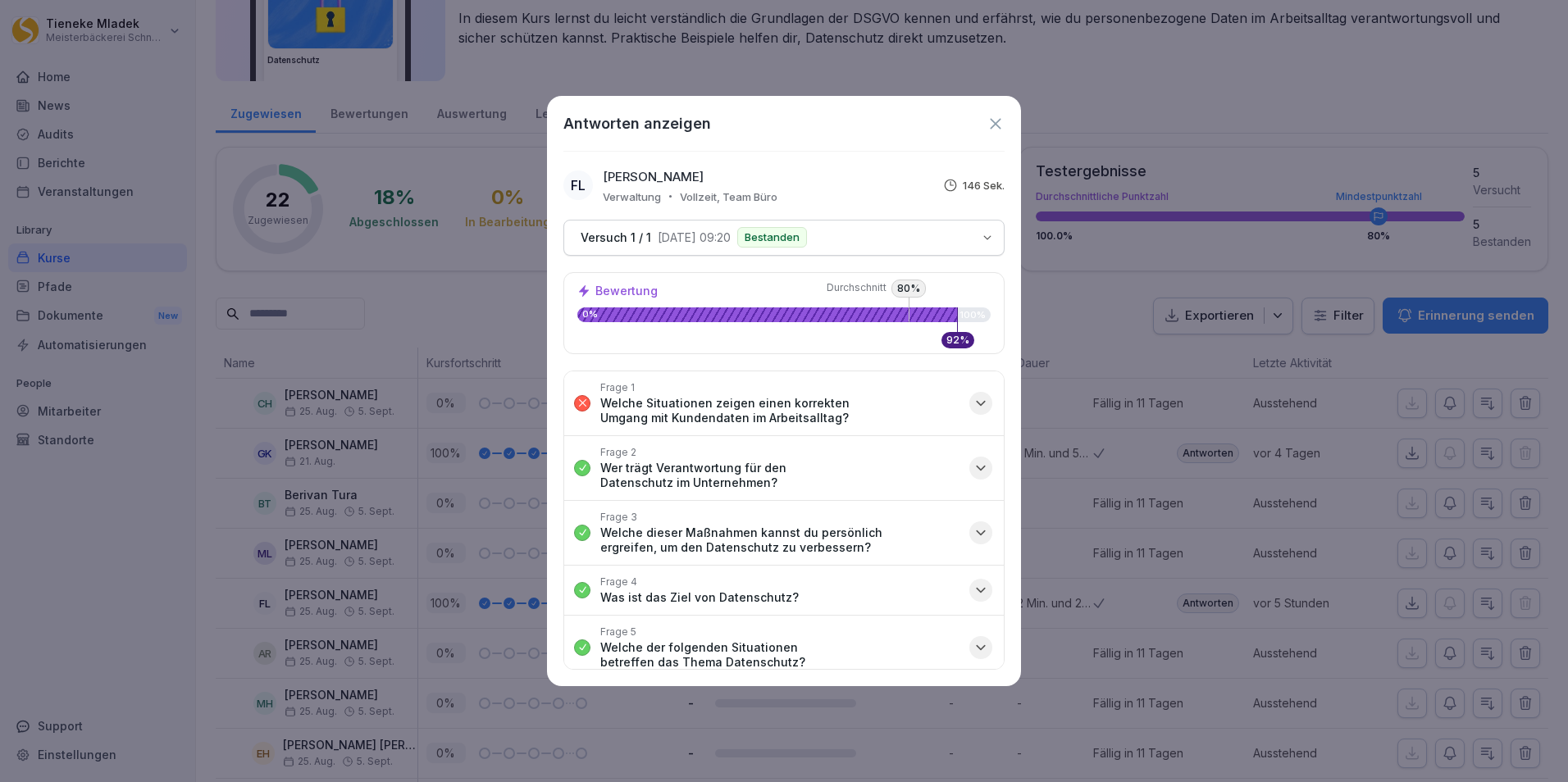
click at [977, 402] on icon "button" at bounding box center [981, 402] width 8 height 4
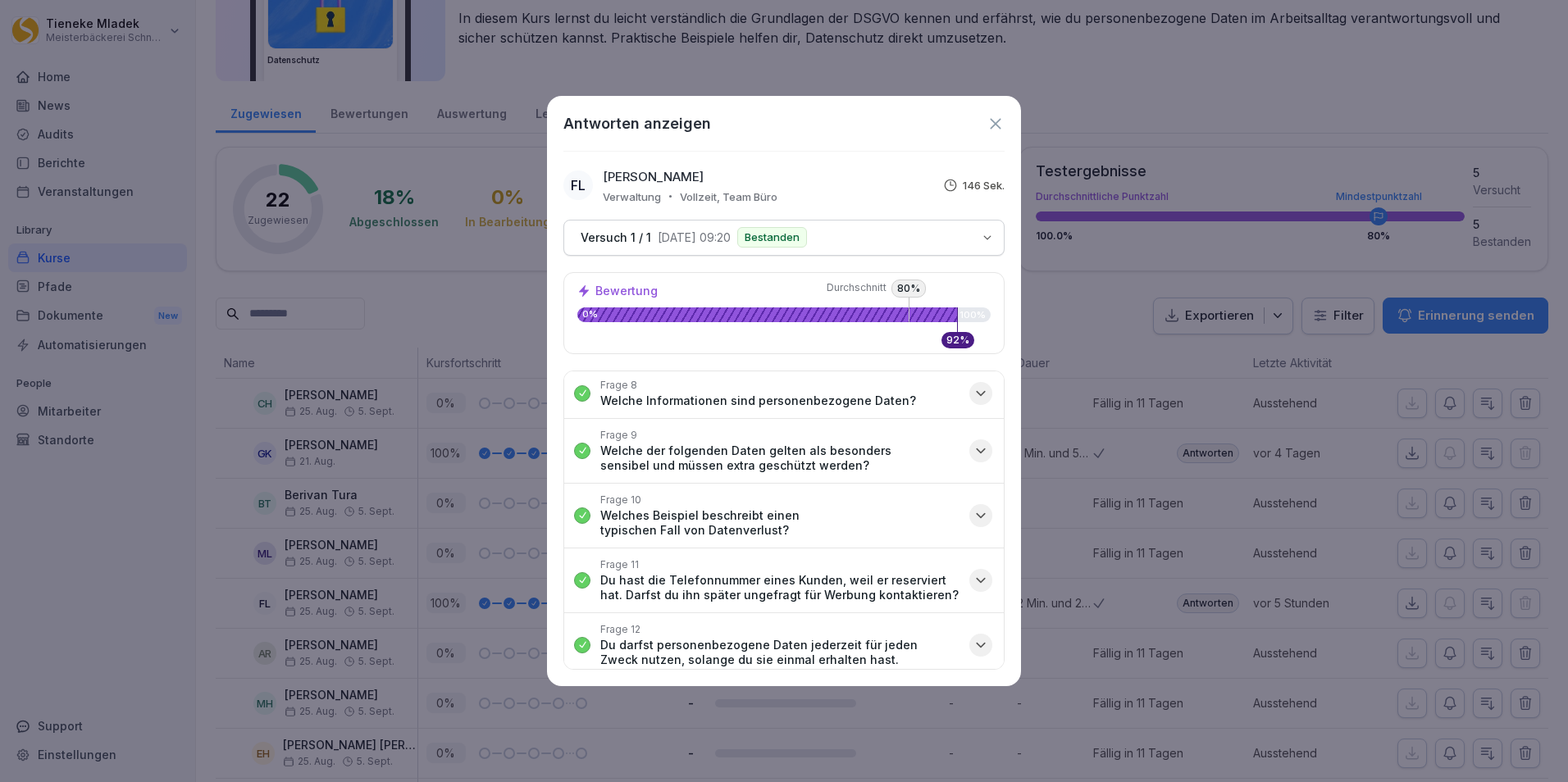
scroll to position [639, 0]
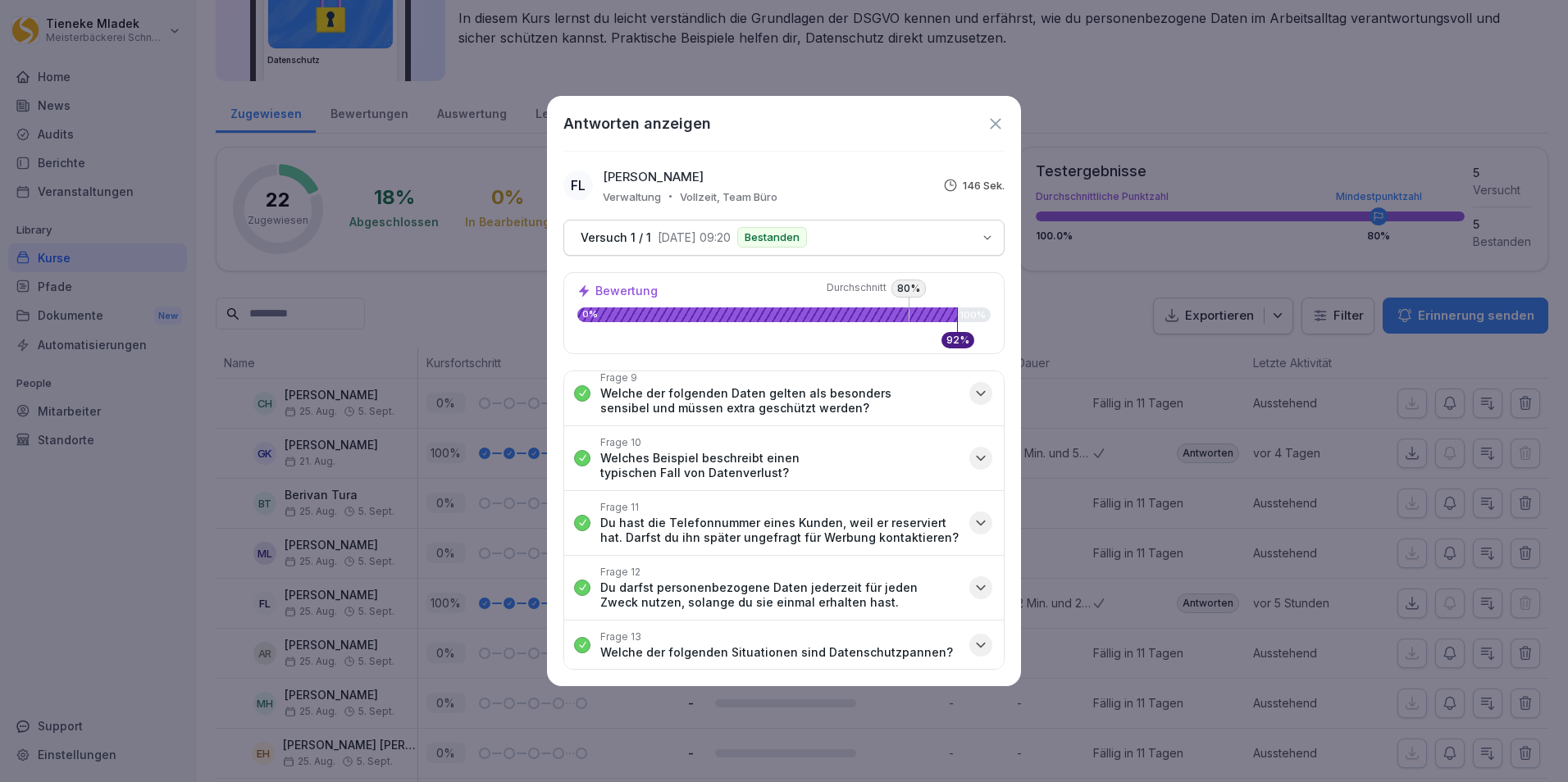
click at [996, 126] on icon at bounding box center [996, 124] width 18 height 18
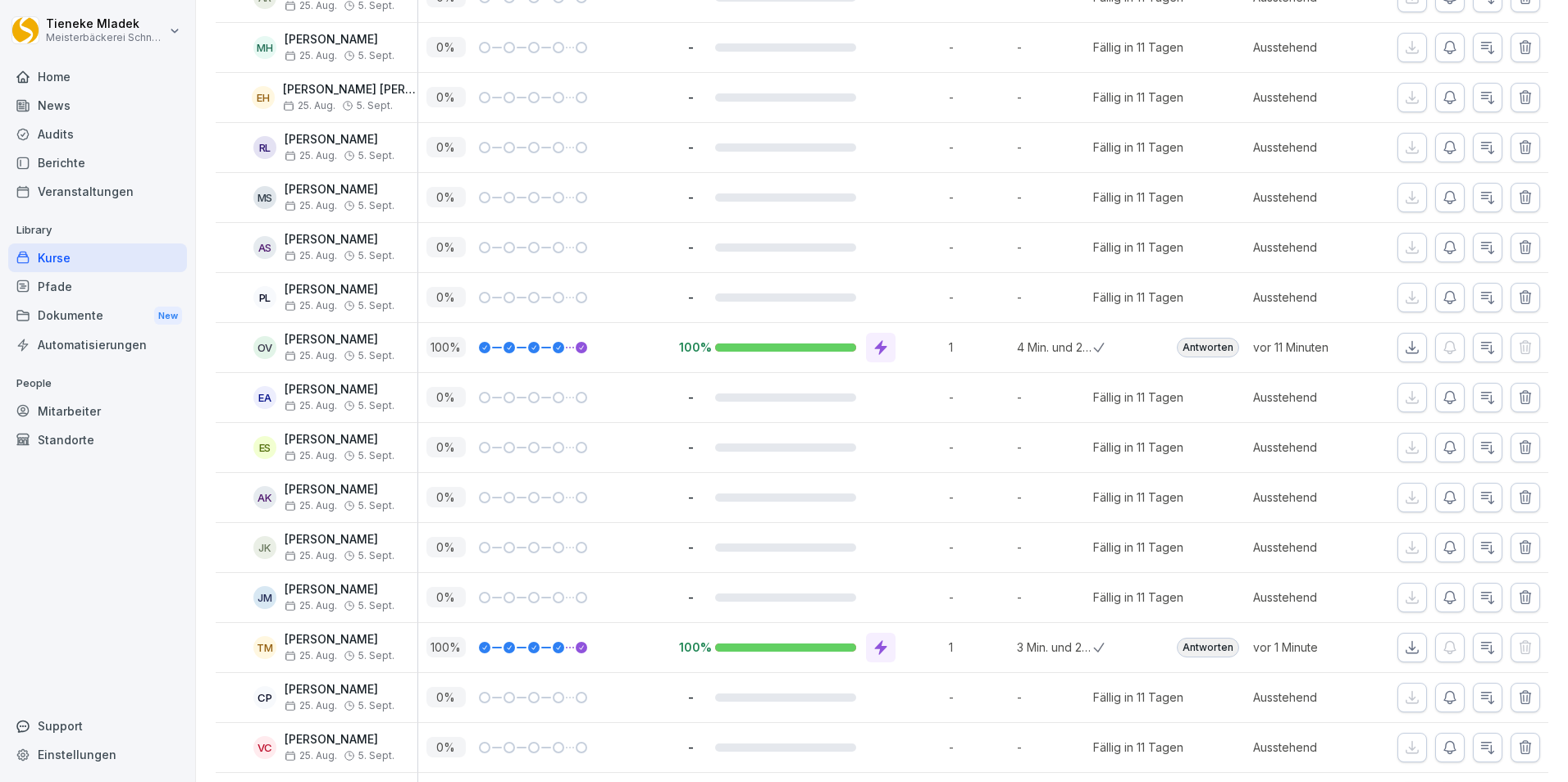
scroll to position [0, 0]
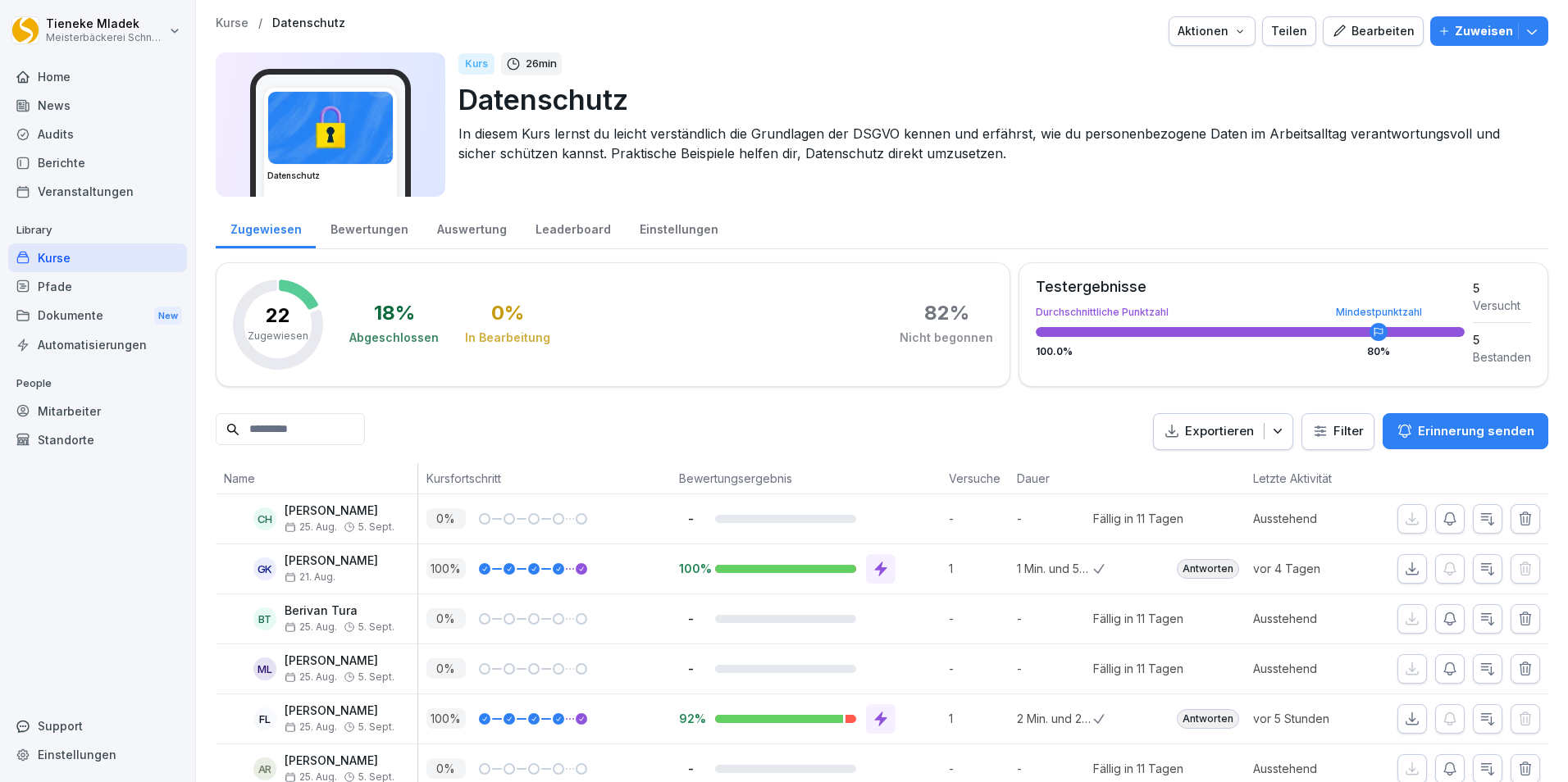
click at [89, 255] on div "Kurse" at bounding box center [98, 257] width 179 height 29
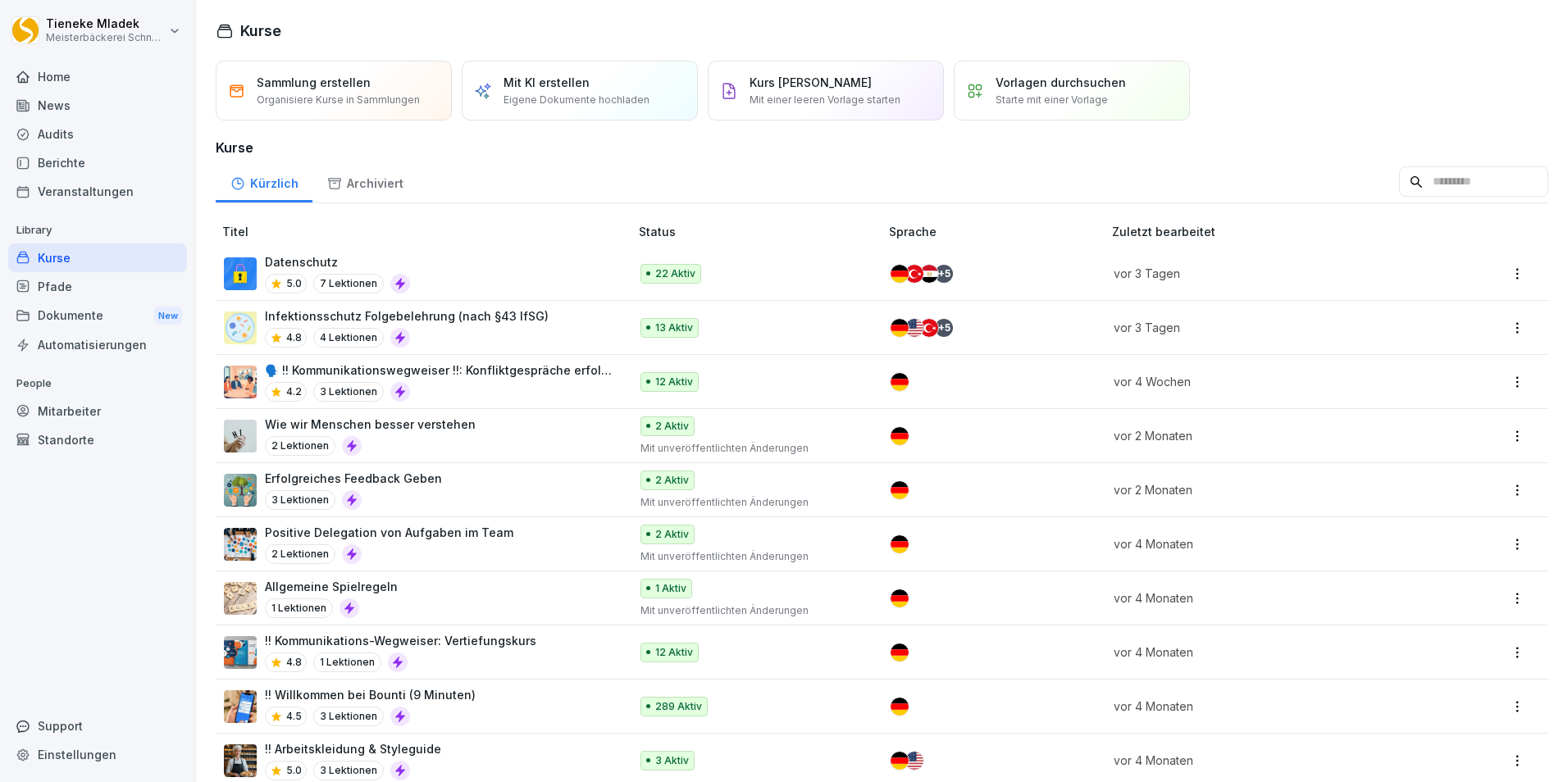
click at [468, 324] on p "Infektionsschutz Folgebelehrung (nach §43 IfSG)" at bounding box center [407, 316] width 284 height 17
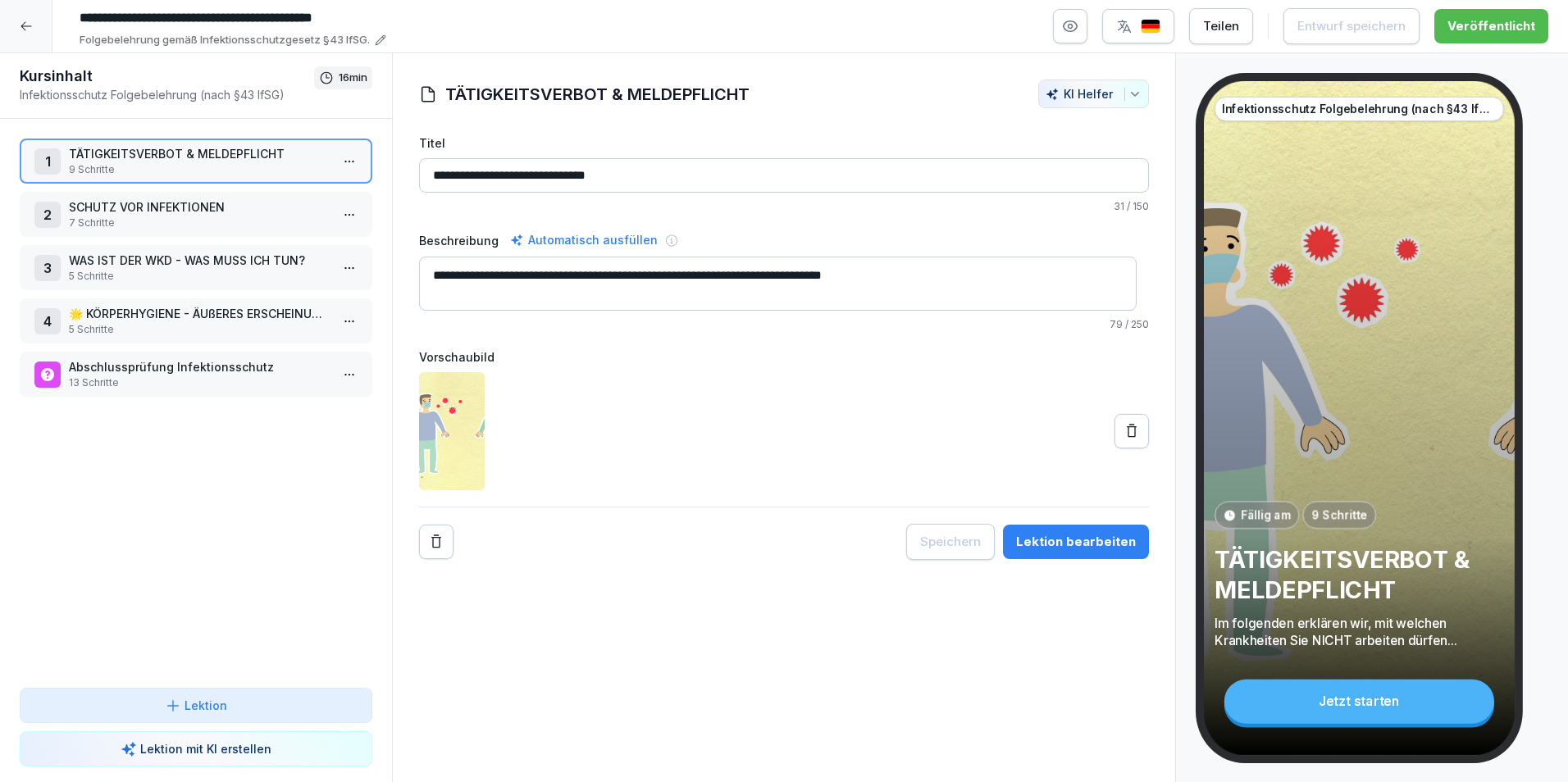
click at [133, 22] on input "**********" at bounding box center [318, 18] width 492 height 28
click at [78, 16] on input "**********" at bounding box center [318, 18] width 492 height 28
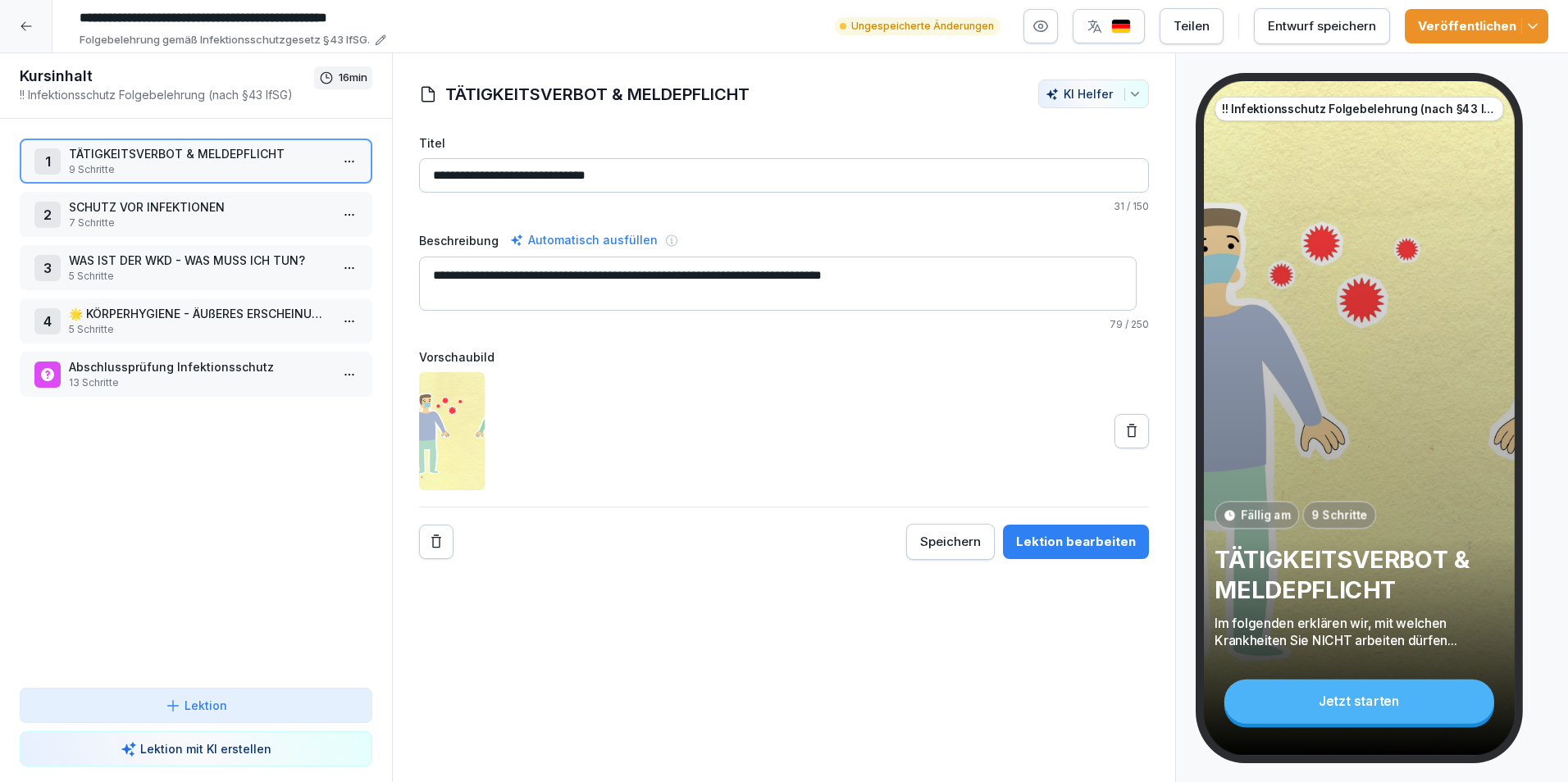
type input "**********"
click at [1326, 26] on div "Entwurf speichern" at bounding box center [1322, 26] width 108 height 18
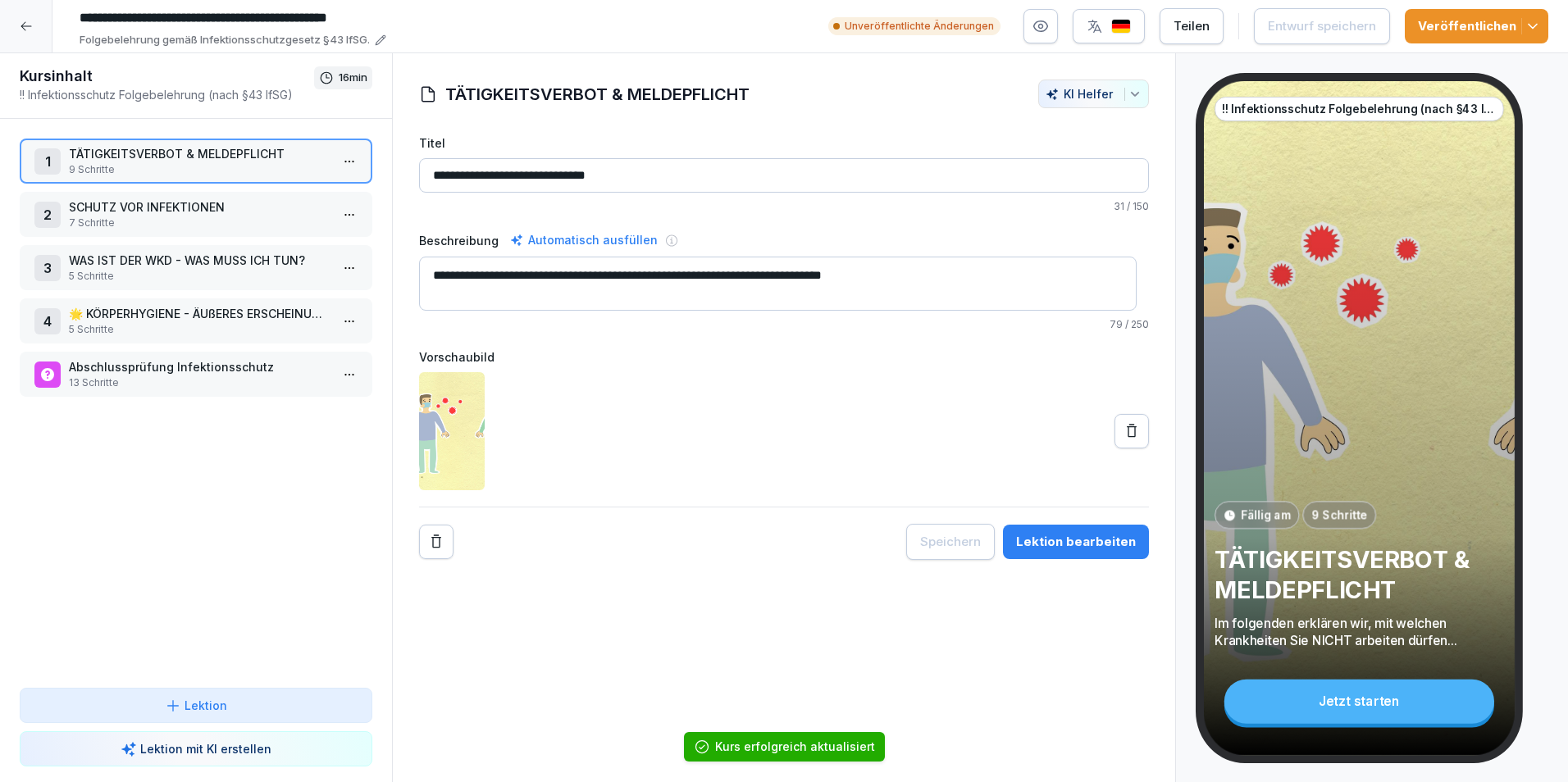
click at [21, 21] on icon at bounding box center [26, 26] width 13 height 13
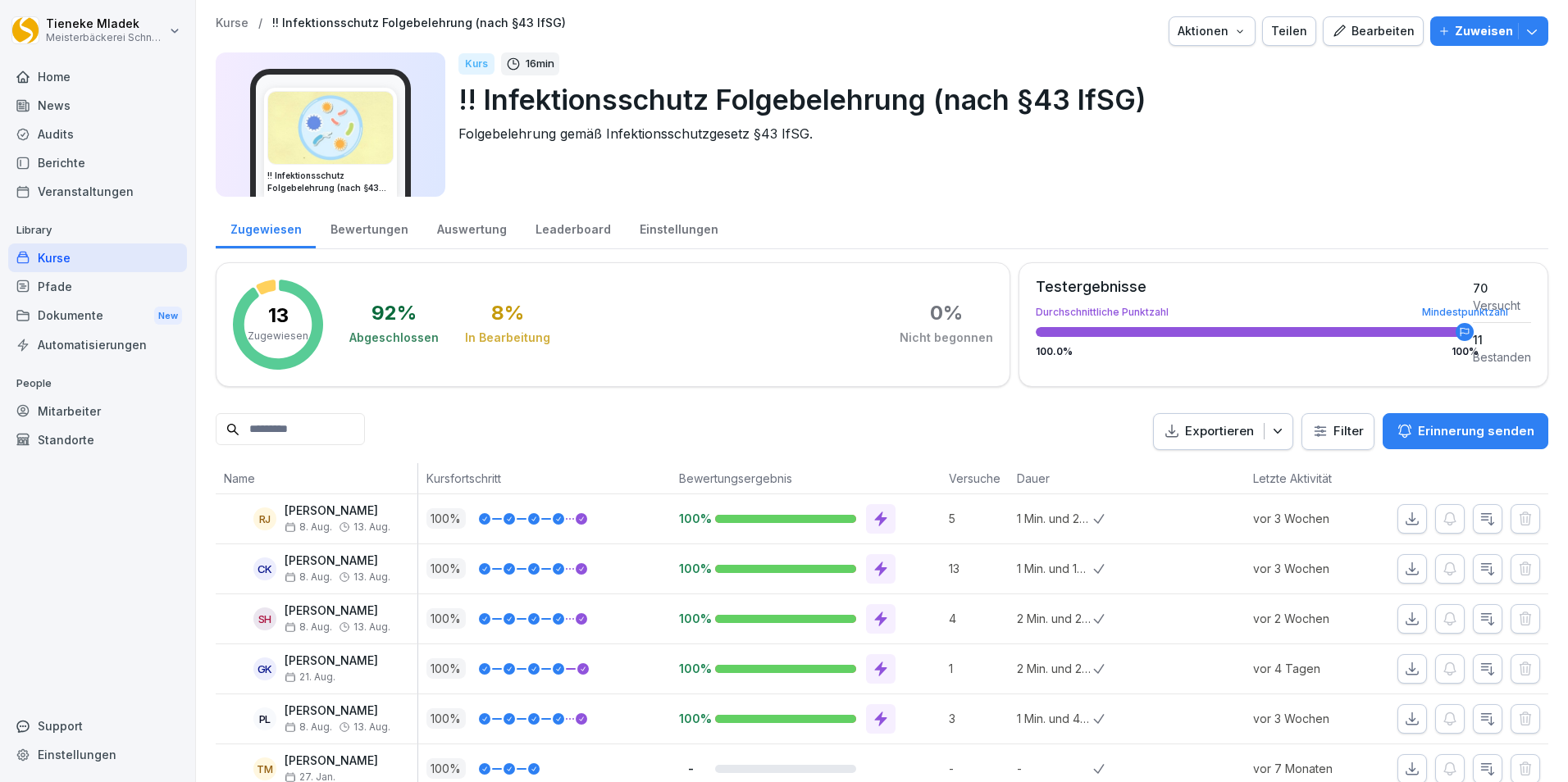
click at [229, 21] on p "Kurse" at bounding box center [232, 23] width 33 height 14
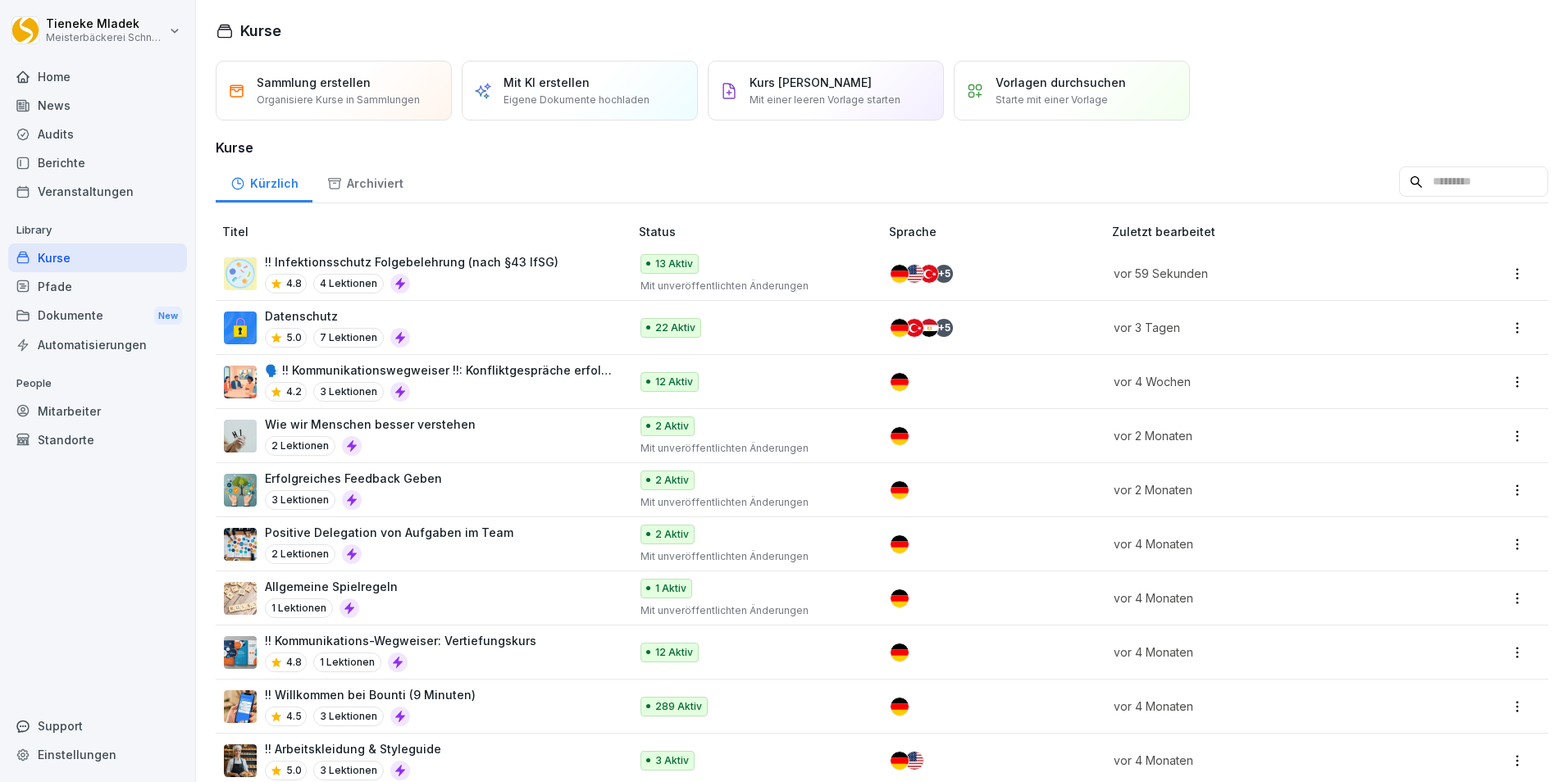
click at [530, 276] on div "4.8 4 Lektionen" at bounding box center [412, 284] width 294 height 20
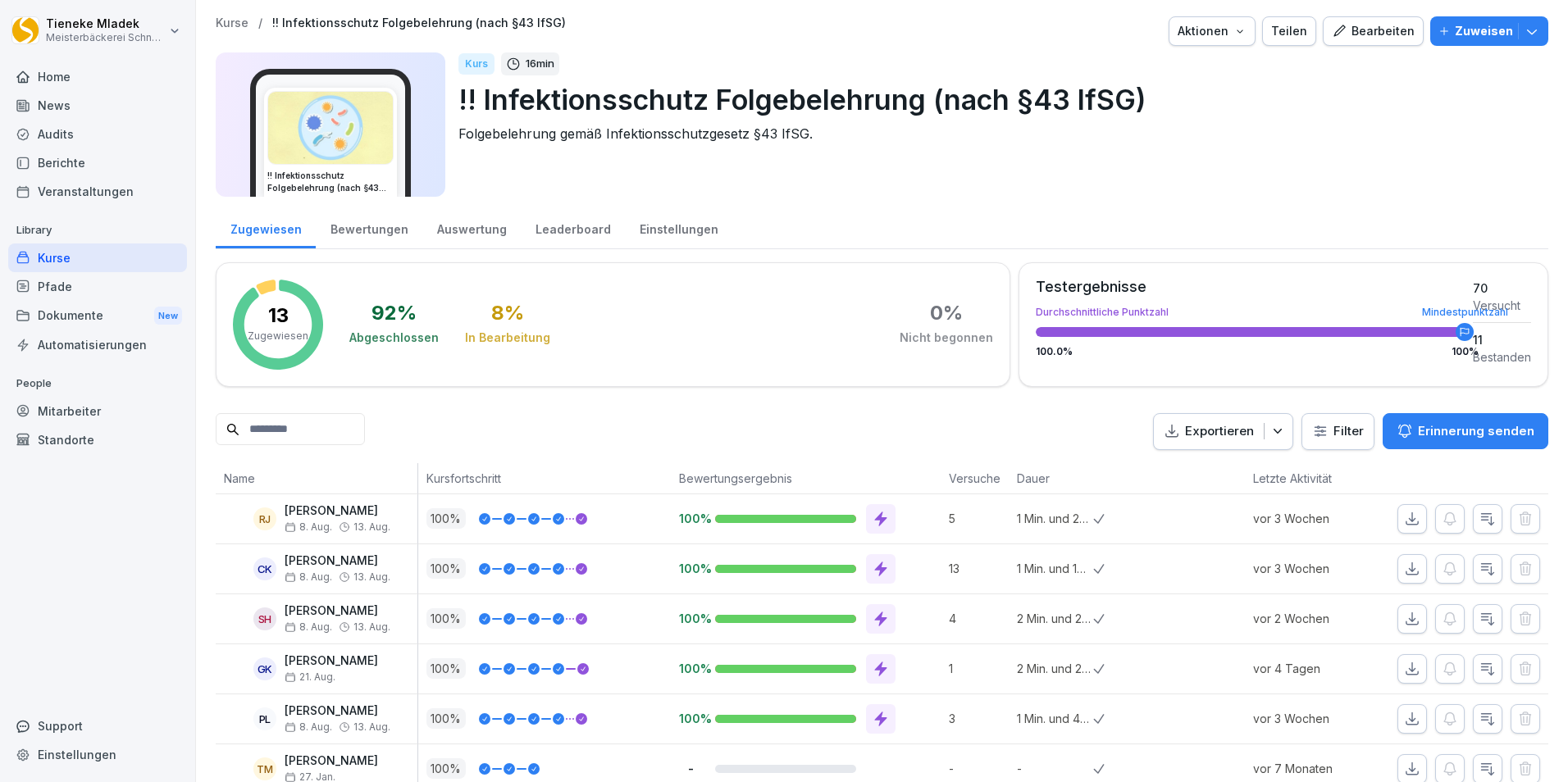
click at [1524, 31] on icon "button" at bounding box center [1532, 31] width 16 height 16
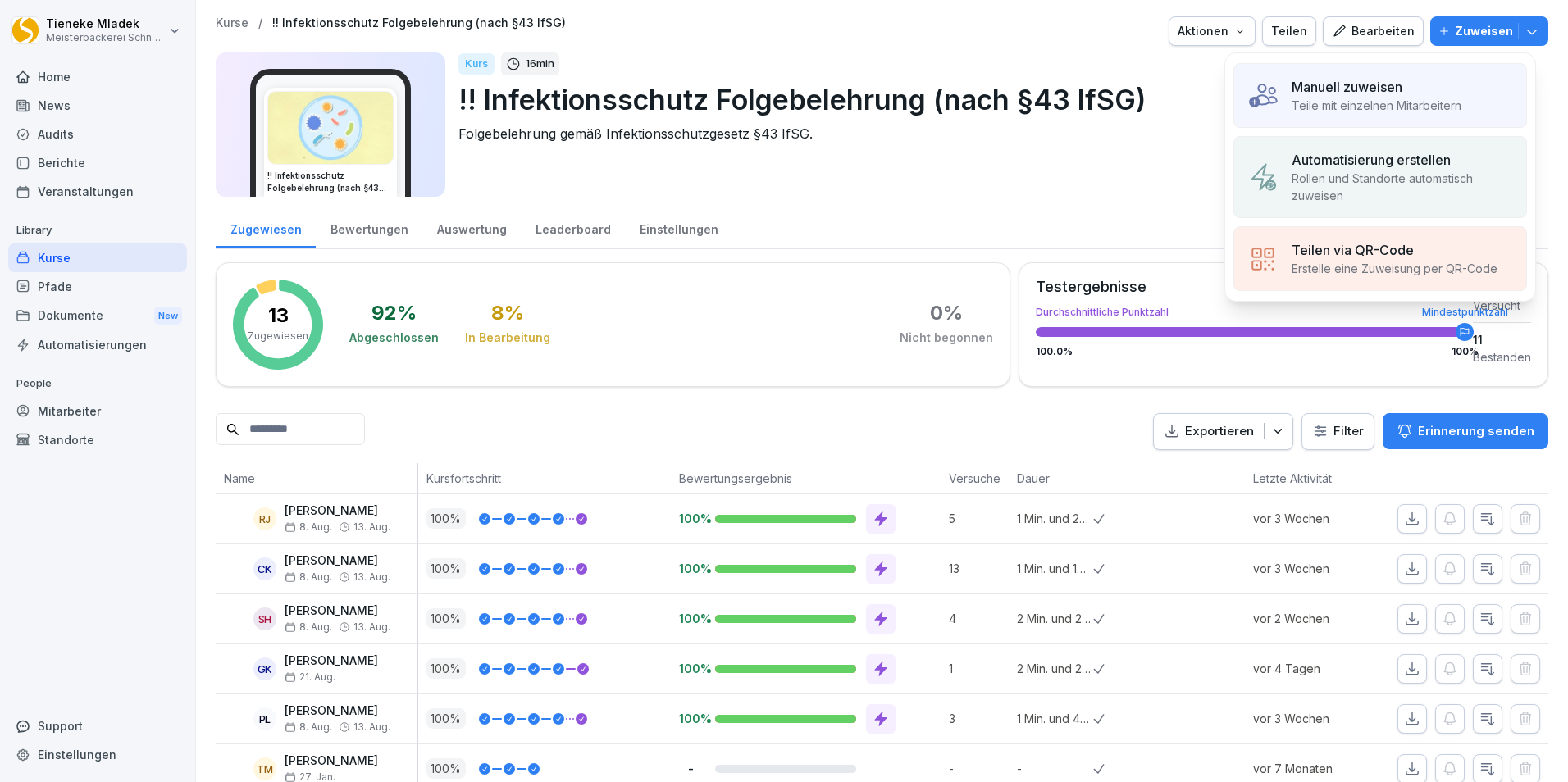
click at [1375, 171] on p "Rollen und Standorte automatisch zuweisen" at bounding box center [1402, 187] width 221 height 34
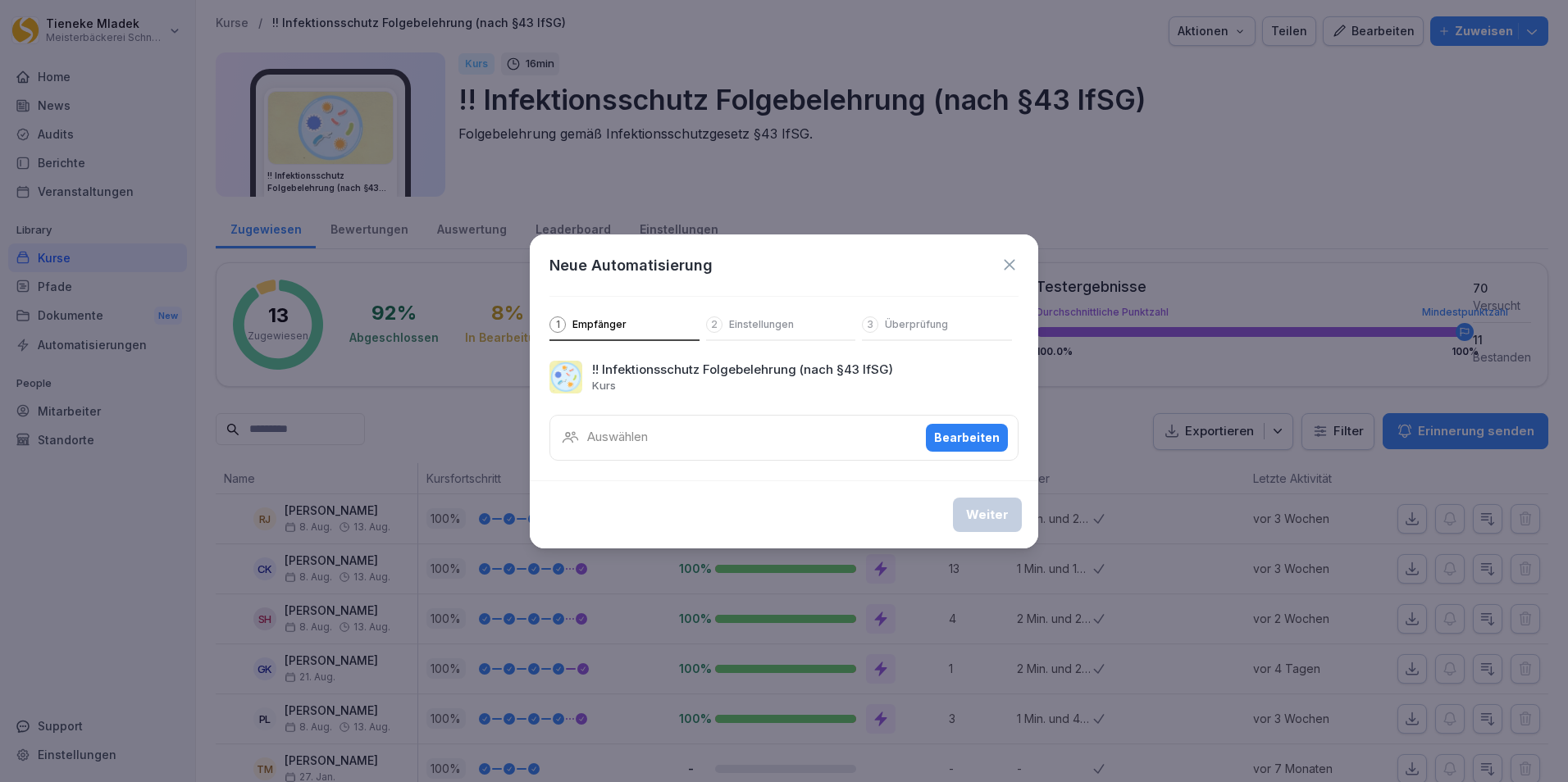
click at [978, 443] on div "Bearbeiten" at bounding box center [967, 438] width 66 height 18
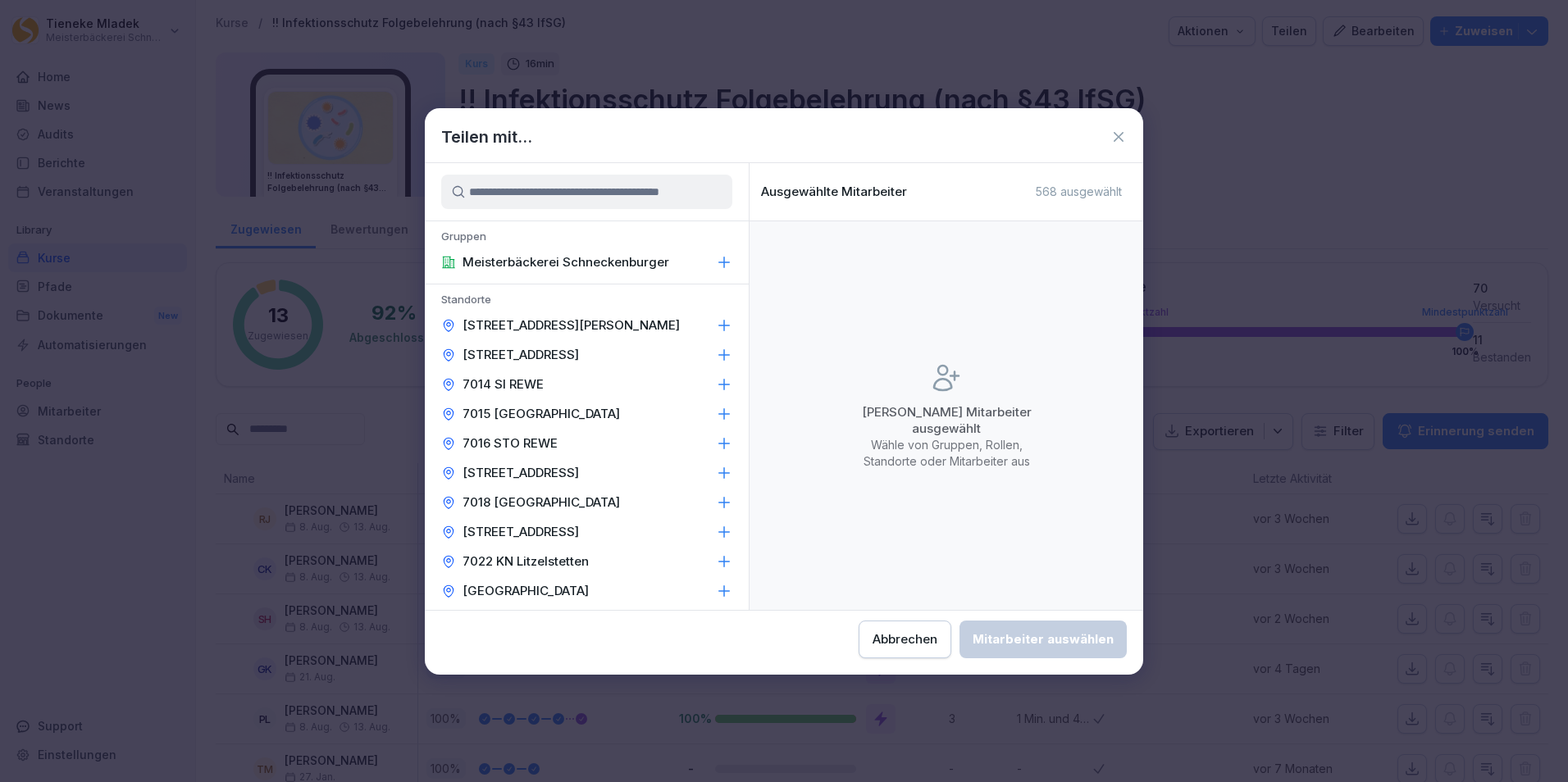
click at [533, 328] on p "7010 TUT Föhrenstr." at bounding box center [571, 325] width 217 height 16
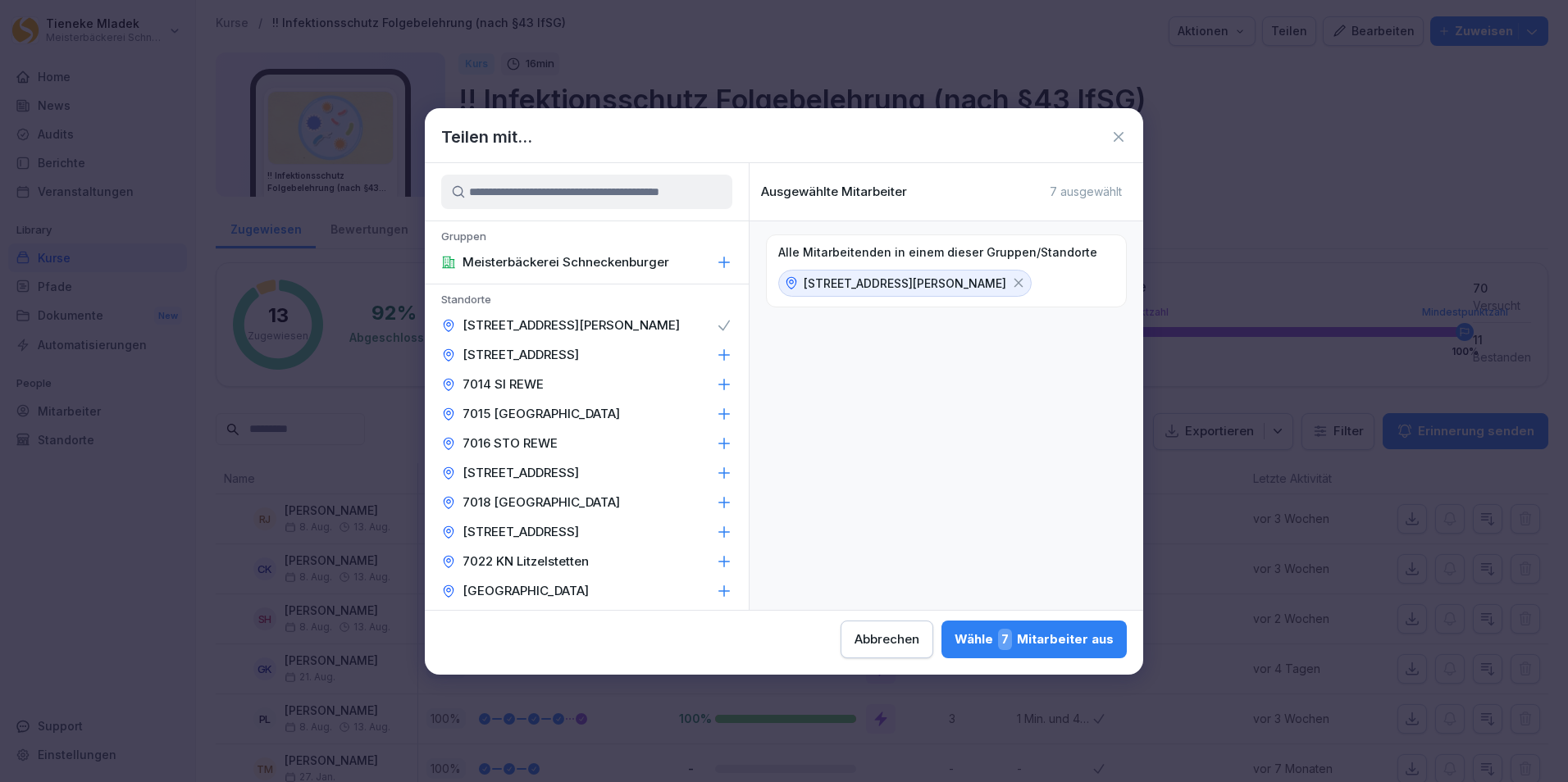
click at [540, 352] on p "7013 KN Mainaustr." at bounding box center [521, 355] width 116 height 16
click at [526, 386] on p "7014 SI REWE" at bounding box center [503, 384] width 81 height 16
click at [524, 412] on p "7015 Seitingen" at bounding box center [541, 414] width 157 height 16
click at [533, 438] on p "7016 STO REWE" at bounding box center [510, 443] width 95 height 16
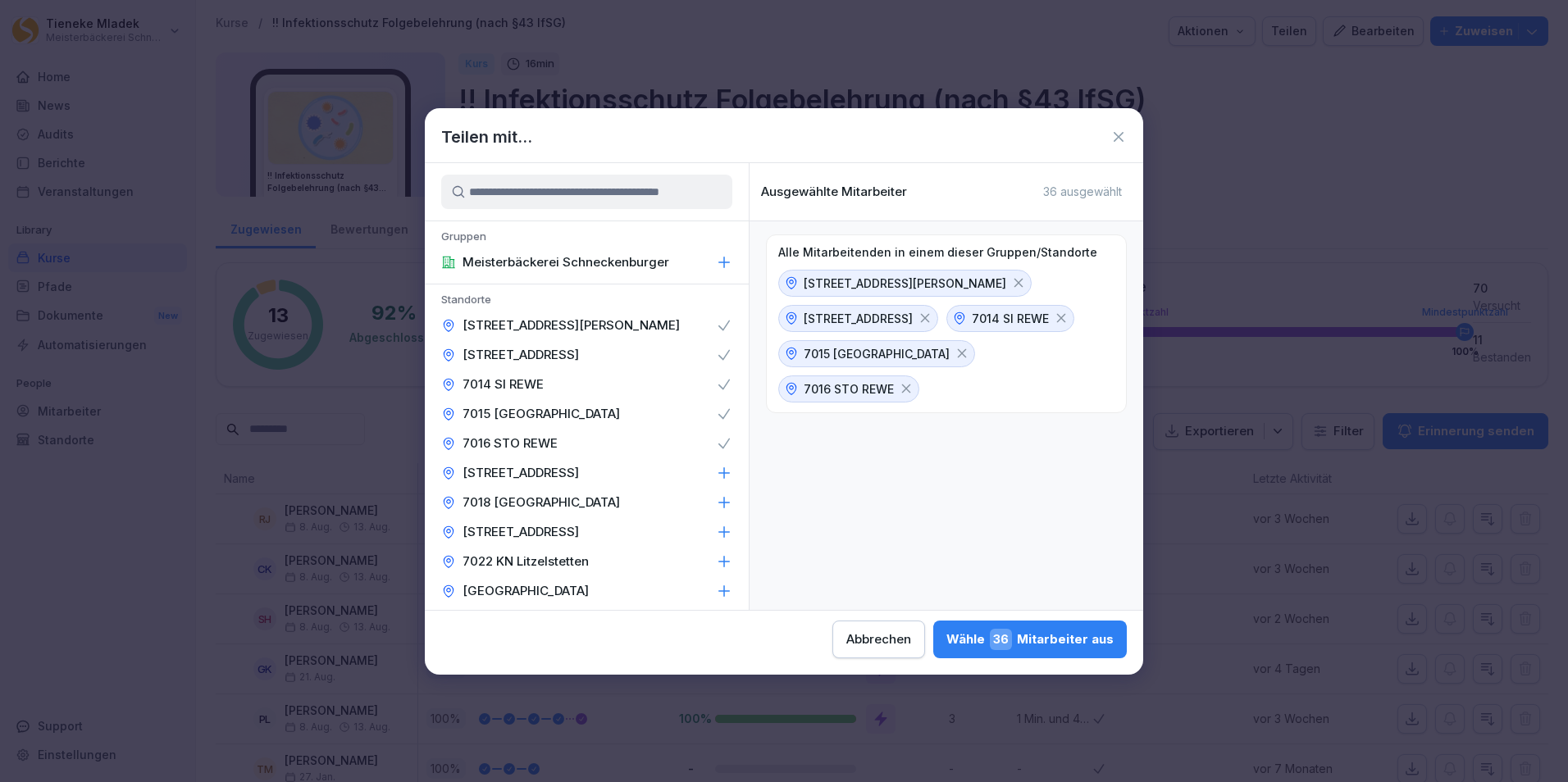
click at [524, 470] on p "7017 RD Kaufland" at bounding box center [521, 473] width 116 height 16
click at [526, 500] on p "7018 Emmingen" at bounding box center [541, 502] width 157 height 16
click at [540, 530] on p "7021 BL Friedrichstr." at bounding box center [521, 532] width 116 height 16
click at [554, 570] on div "7022 KN Litzelstetten" at bounding box center [586, 561] width 324 height 30
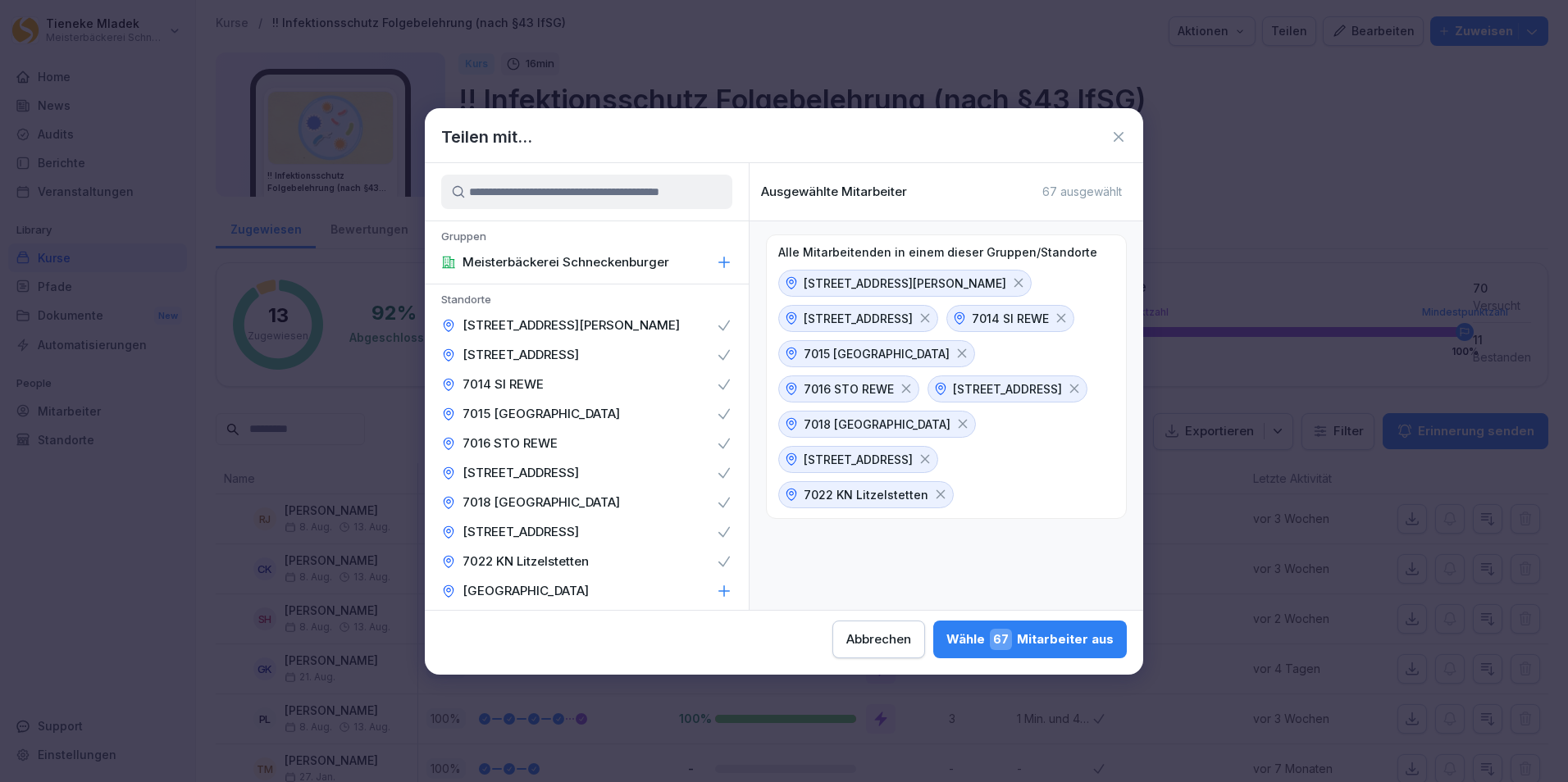
click at [558, 589] on p "7024 BL Weilstetten" at bounding box center [526, 591] width 126 height 16
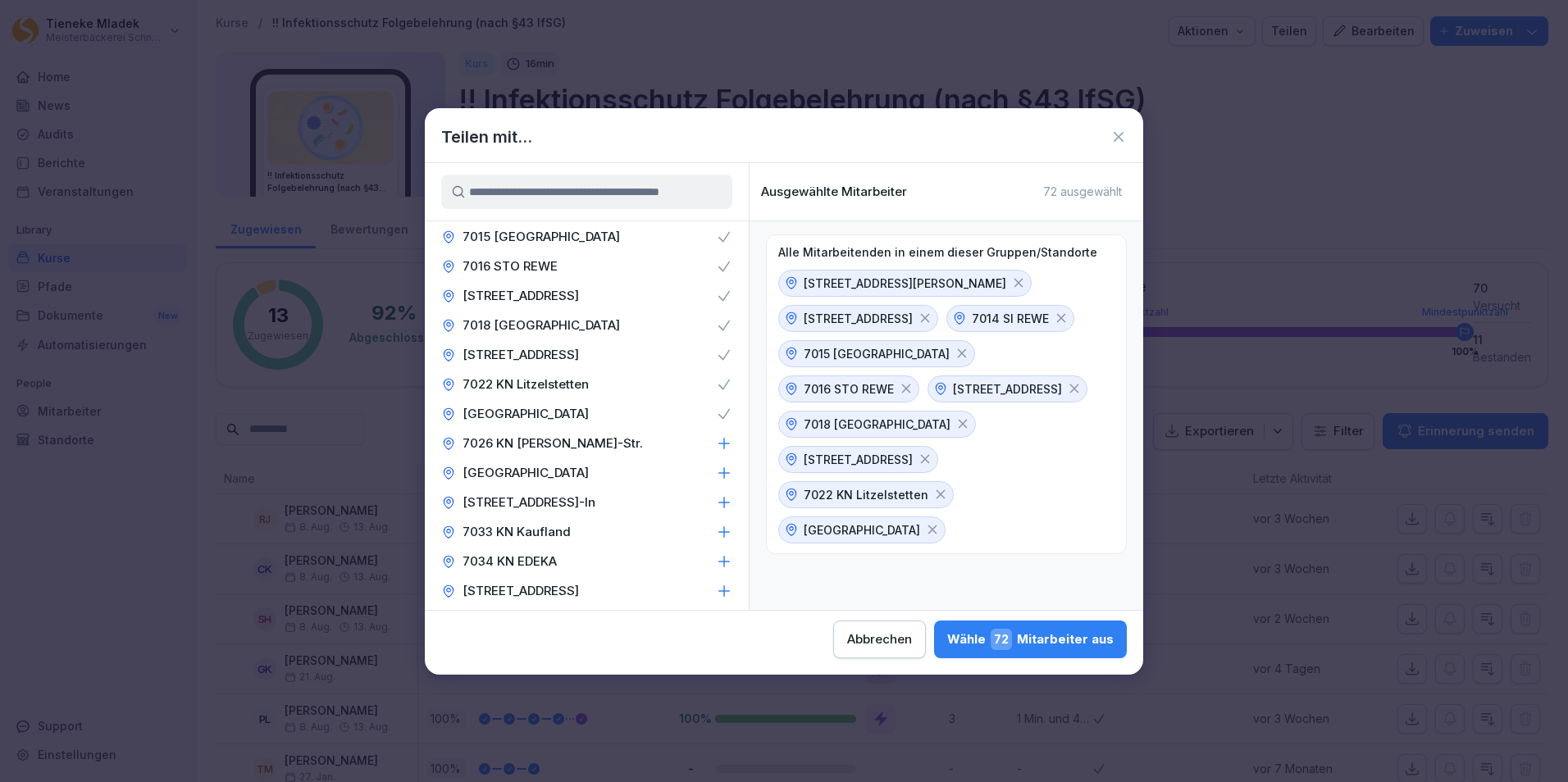
scroll to position [328, 0]
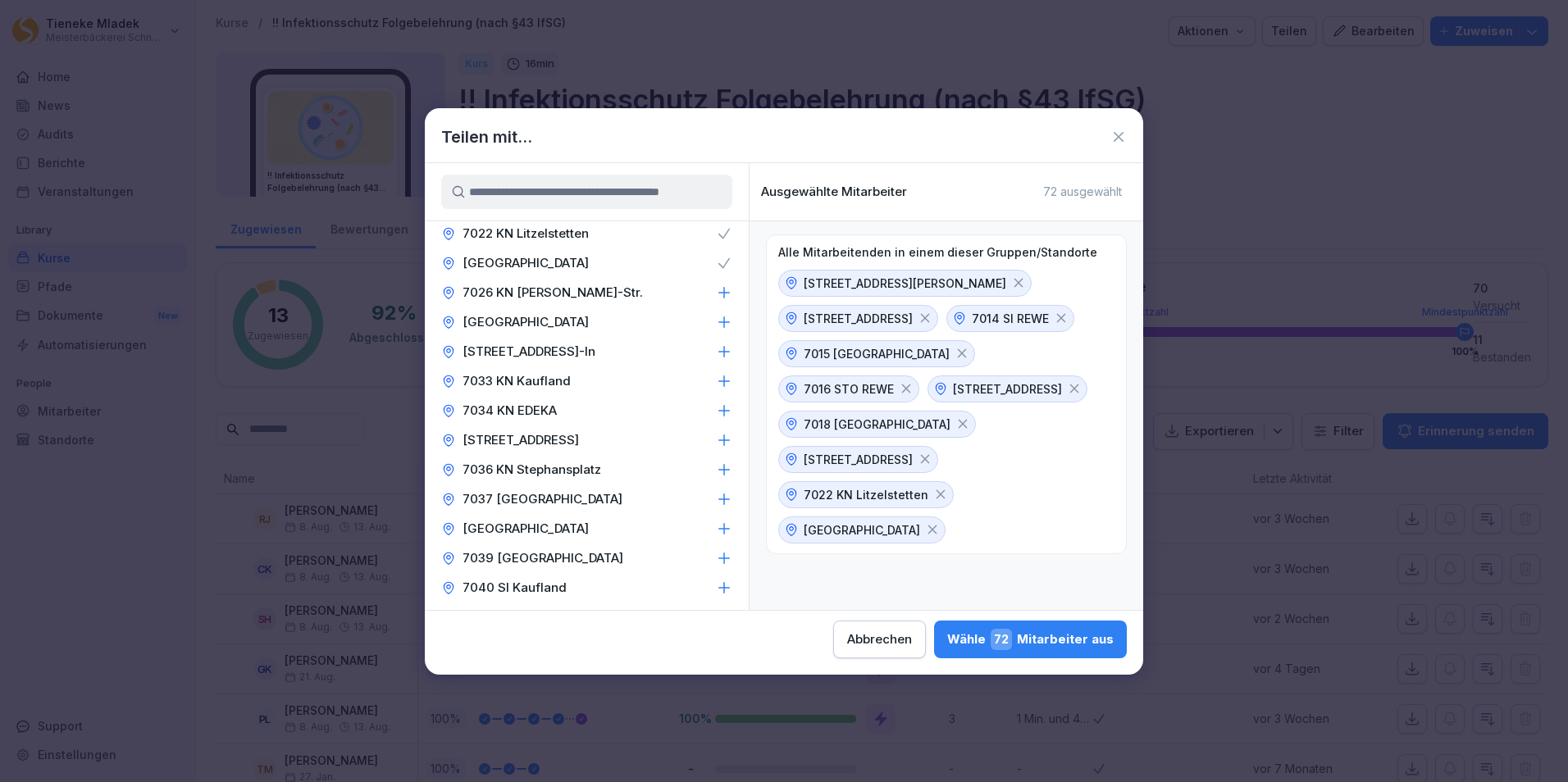
click at [524, 294] on p "7026 KN Max-Stromeyer-Str." at bounding box center [553, 293] width 180 height 16
click at [526, 318] on p "7029 TUT Nordstadt" at bounding box center [526, 322] width 126 height 16
click at [536, 353] on p "7031 TUT Drive-In" at bounding box center [529, 352] width 133 height 16
click at [537, 380] on p "7033 KN Kaufland" at bounding box center [517, 381] width 108 height 16
click at [535, 410] on p "7034 KN EDEKA" at bounding box center [509, 411] width 94 height 16
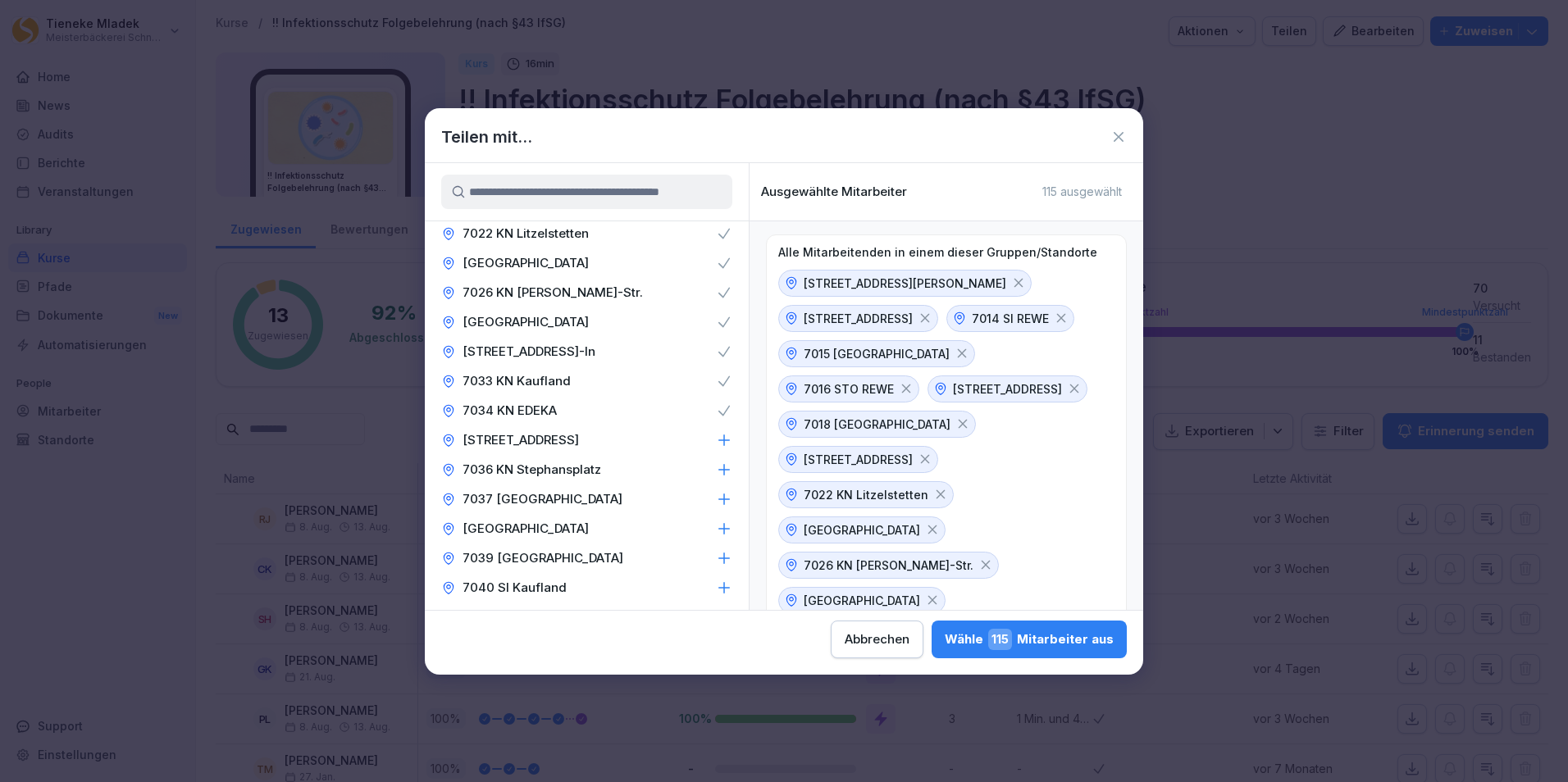
click at [541, 436] on p "7035 SI Schwarzwaldstr." at bounding box center [521, 440] width 116 height 16
click at [560, 475] on p "7036 KN Stephansplatz" at bounding box center [531, 470] width 139 height 16
click at [557, 491] on p "7037 Immendingen" at bounding box center [542, 499] width 160 height 16
click at [567, 523] on div "7038 KN Bahnhof" at bounding box center [586, 529] width 324 height 30
click at [587, 554] on div "7039 Bad Dürrheim" at bounding box center [586, 558] width 324 height 30
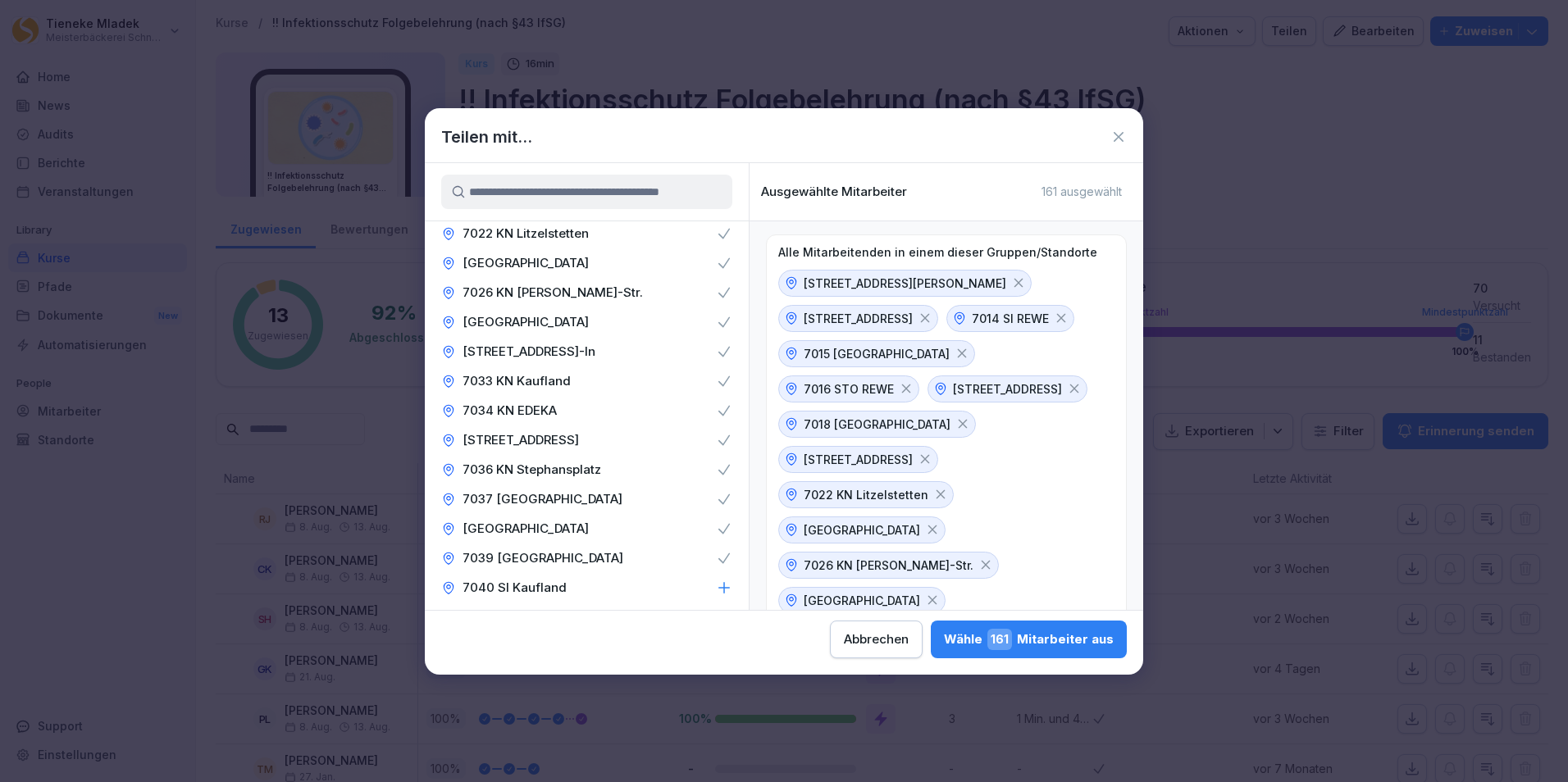
click at [552, 585] on p "7040 SI Kaufland" at bounding box center [514, 588] width 104 height 16
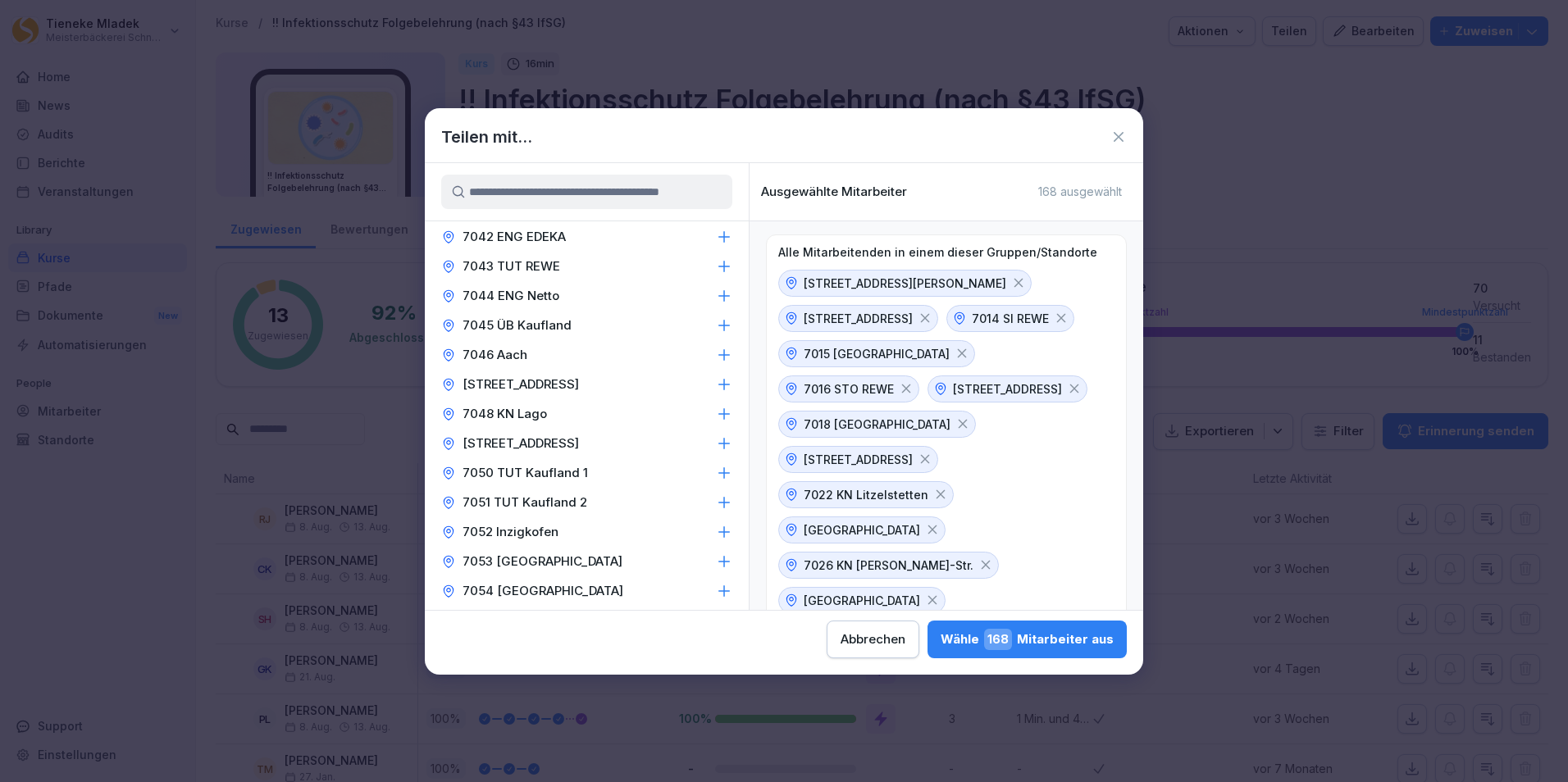
scroll to position [574, 0]
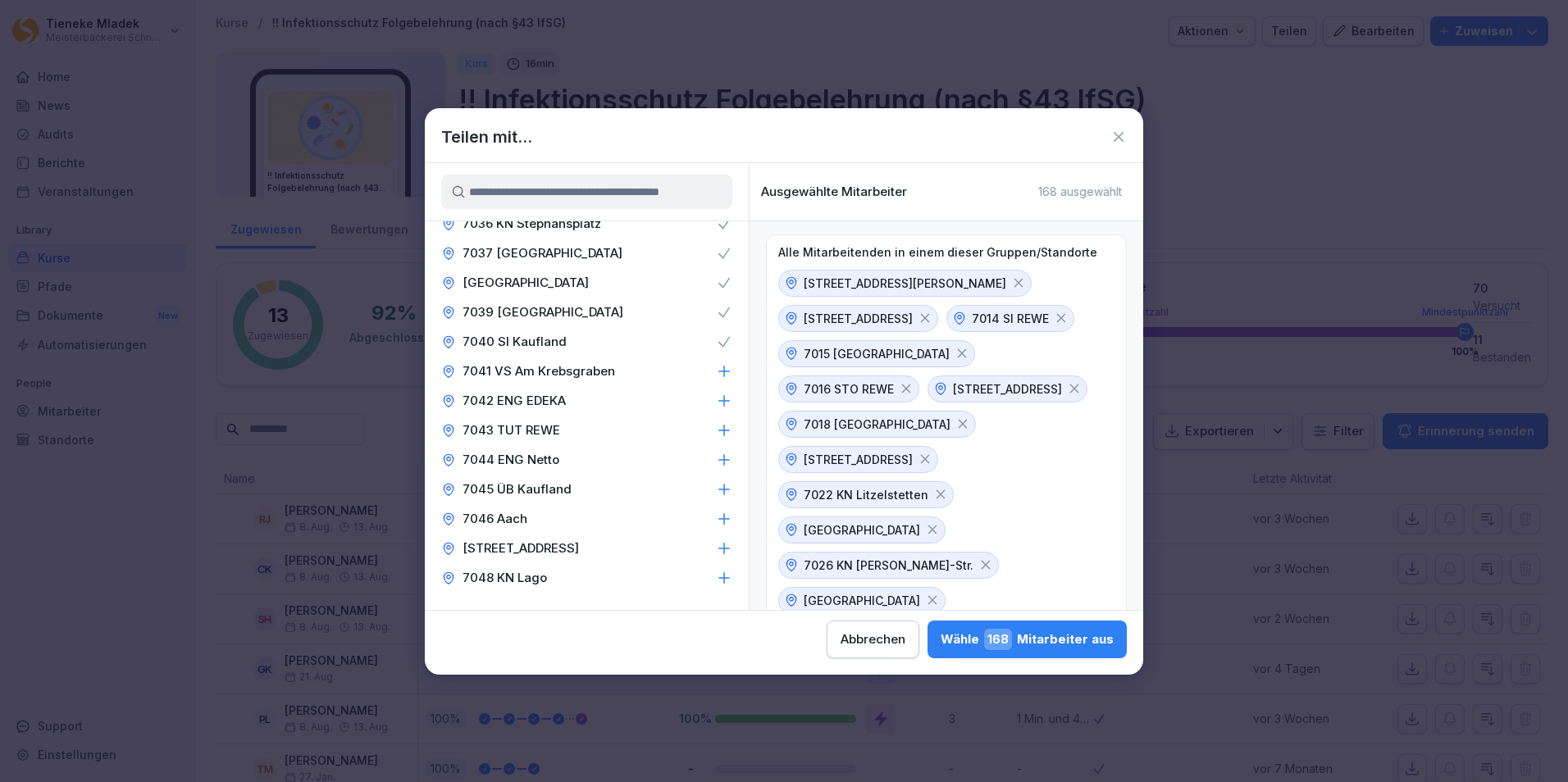
click at [548, 368] on p "7041 VS Am Krebsgraben" at bounding box center [539, 371] width 153 height 16
click at [526, 401] on p "7042 ENG EDEKA" at bounding box center [514, 401] width 103 height 16
click at [527, 432] on p "7043 TUT REWE" at bounding box center [511, 430] width 98 height 16
drag, startPoint x: 527, startPoint y: 432, endPoint x: 534, endPoint y: 457, distance: 26.0
click at [534, 457] on p "7044 ENG Netto" at bounding box center [511, 460] width 97 height 16
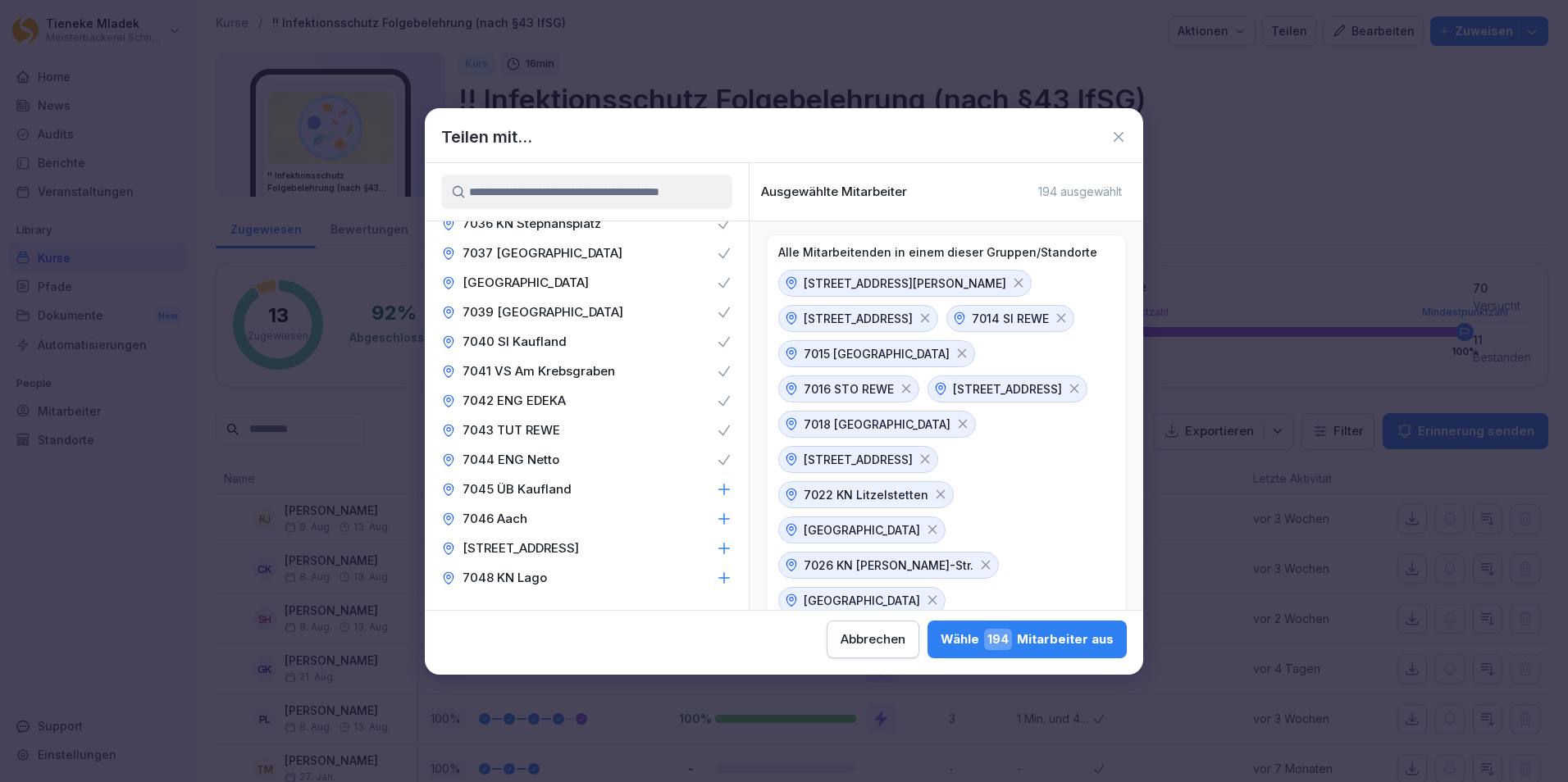
click at [542, 484] on p "7045 ÜB Kaufland" at bounding box center [517, 489] width 109 height 16
click at [499, 519] on p "7046 Aach" at bounding box center [495, 519] width 65 height 16
click at [530, 540] on p "7047 STO Tuttlinger Str." at bounding box center [521, 548] width 116 height 16
click at [526, 577] on p "7048 KN Lago" at bounding box center [504, 578] width 84 height 16
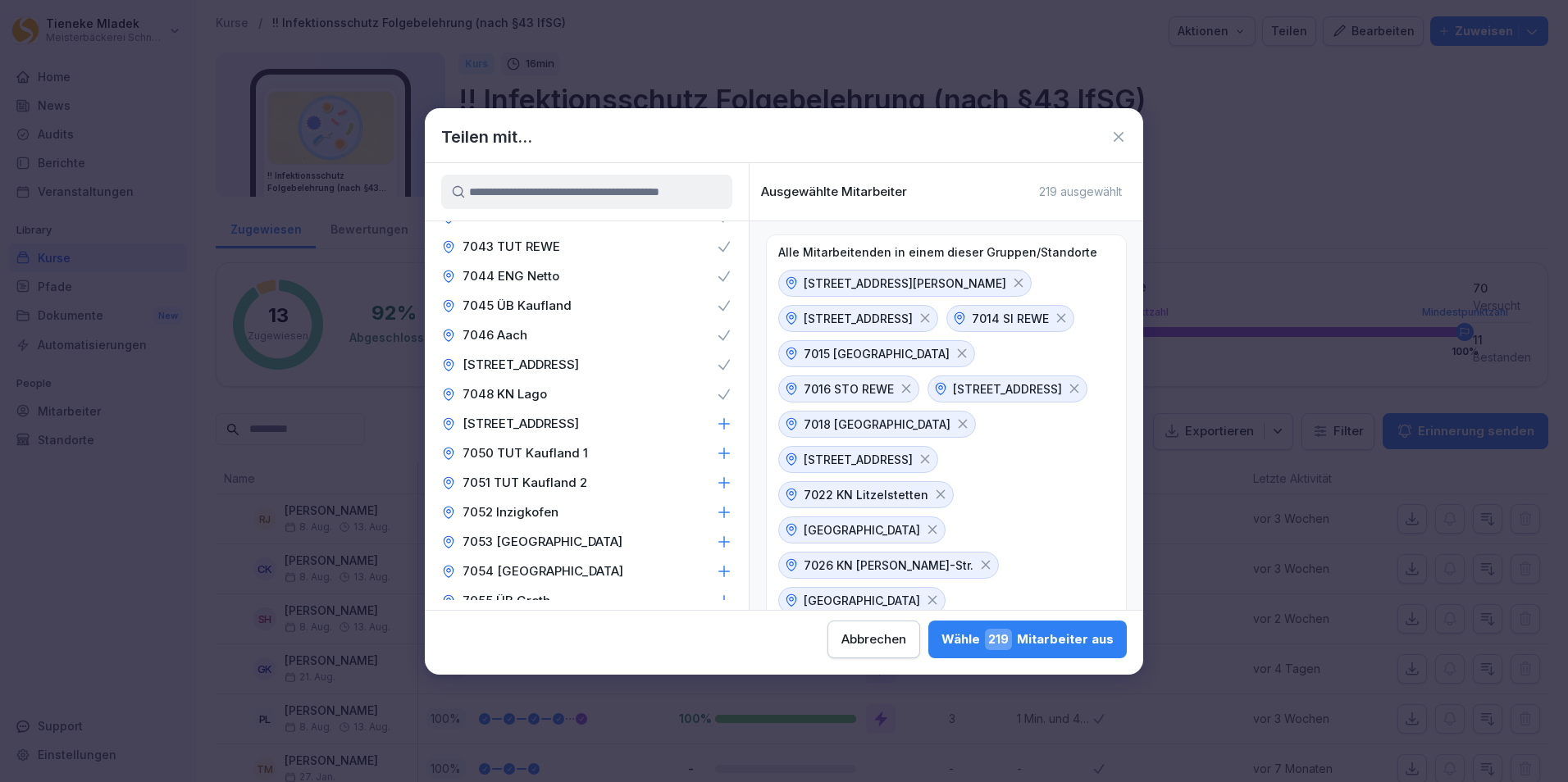
scroll to position [820, 0]
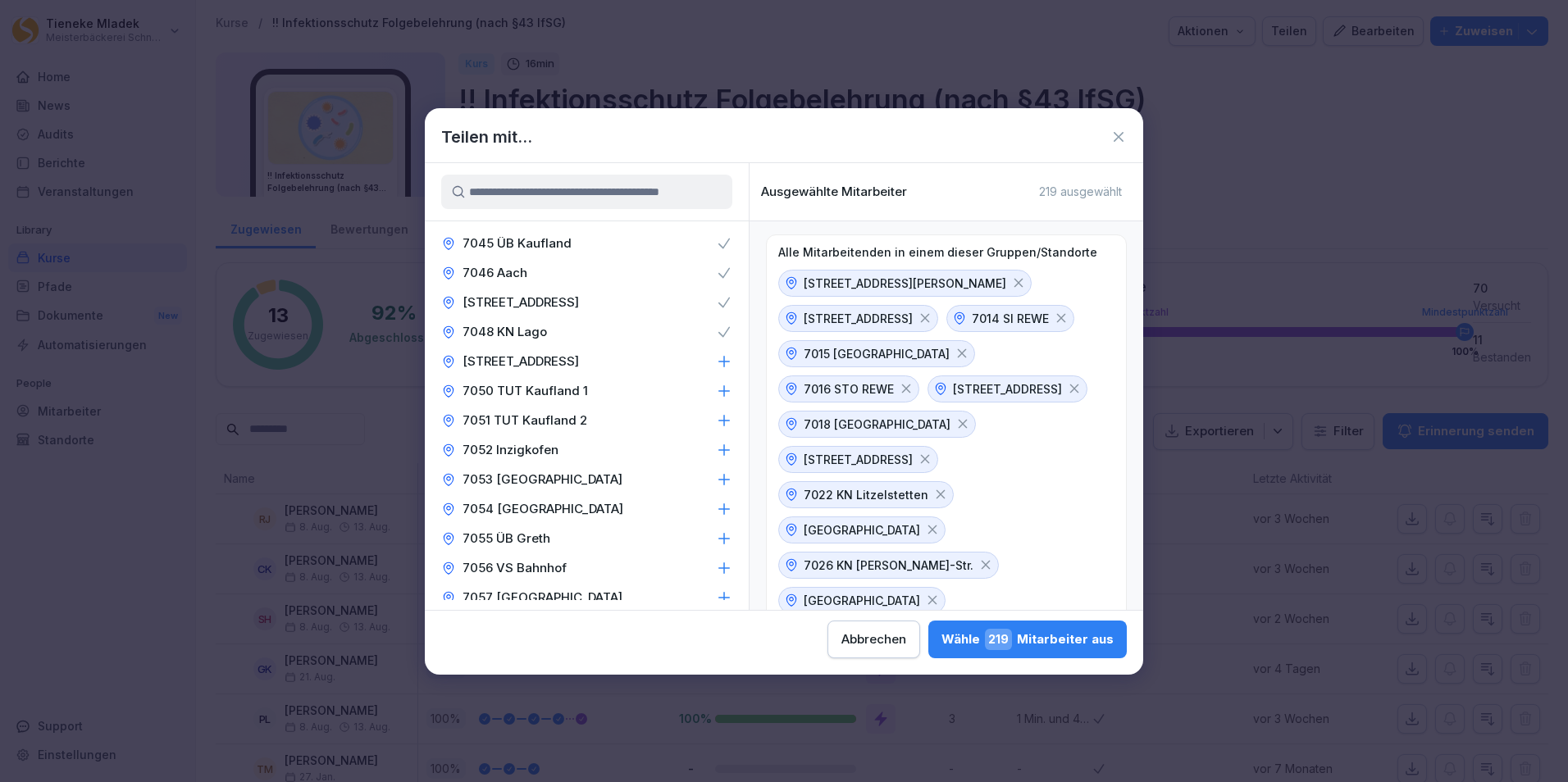
click at [531, 364] on p "7049 KN Kindlebildstr." at bounding box center [521, 361] width 116 height 16
click at [531, 389] on p "7050 TUT Kaufland 1" at bounding box center [525, 391] width 125 height 16
click at [534, 425] on p "7051 TUT Kaufland 2" at bounding box center [525, 421] width 125 height 16
click at [545, 454] on p "7052 Inzigkofen" at bounding box center [510, 450] width 96 height 16
click at [549, 476] on p "7053 Mönchweiler" at bounding box center [542, 480] width 160 height 16
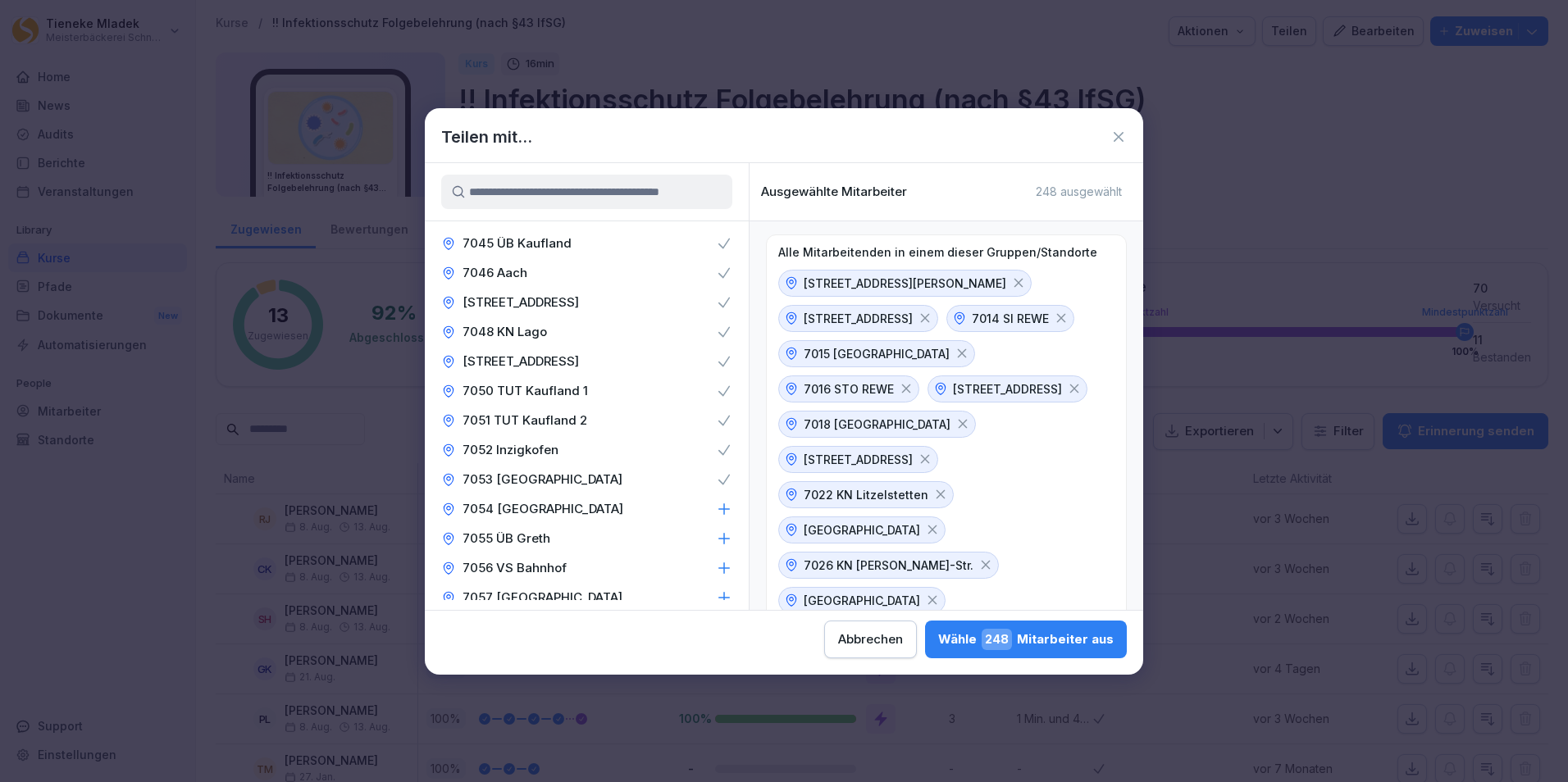
click at [554, 511] on p "7054 Bubsheim" at bounding box center [543, 509] width 161 height 16
click at [545, 539] on p "7055 ÜB Greth" at bounding box center [506, 539] width 88 height 16
click at [585, 566] on div "7056 VS Bahnhof" at bounding box center [586, 568] width 324 height 30
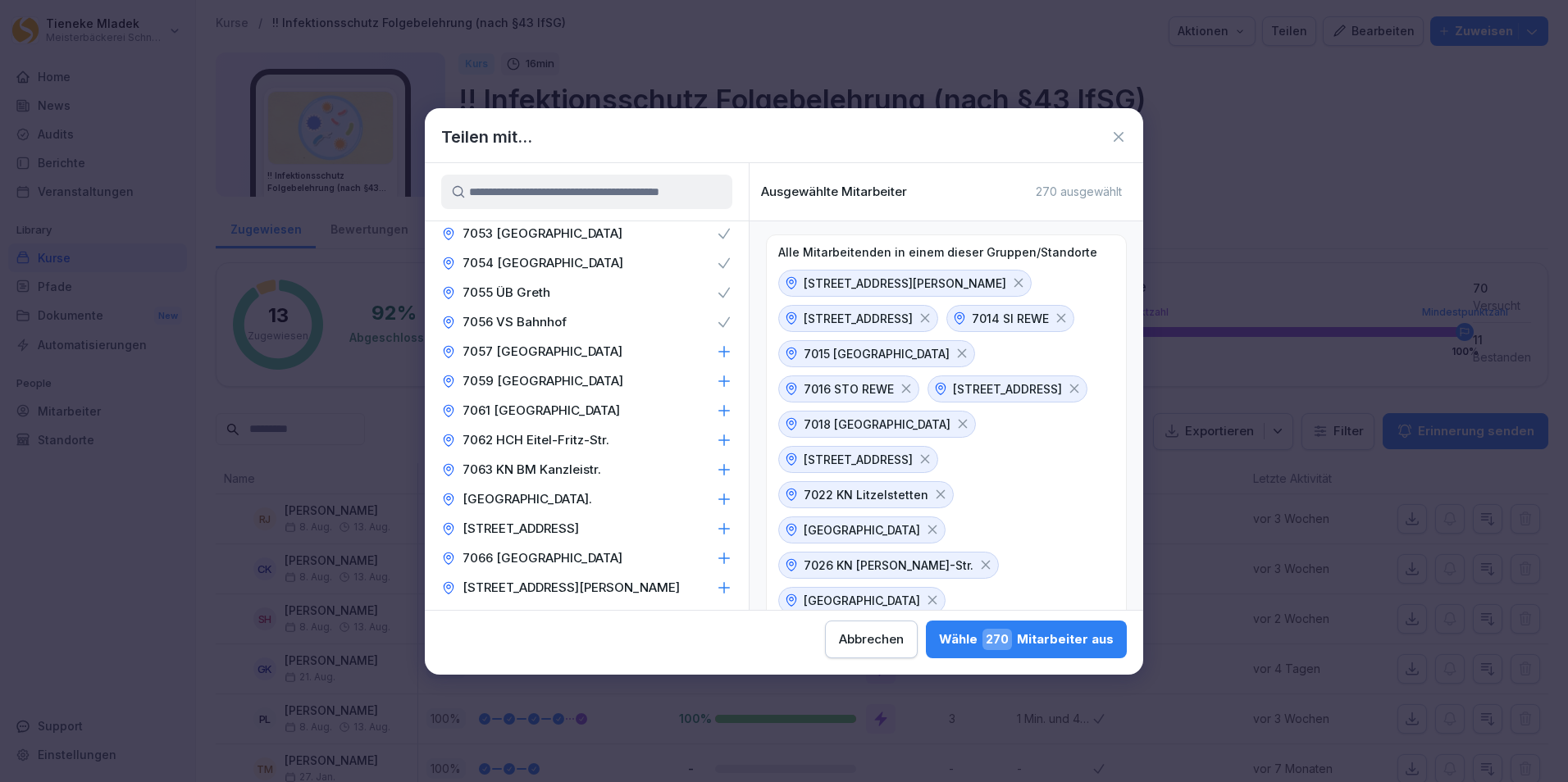
scroll to position [1148, 0]
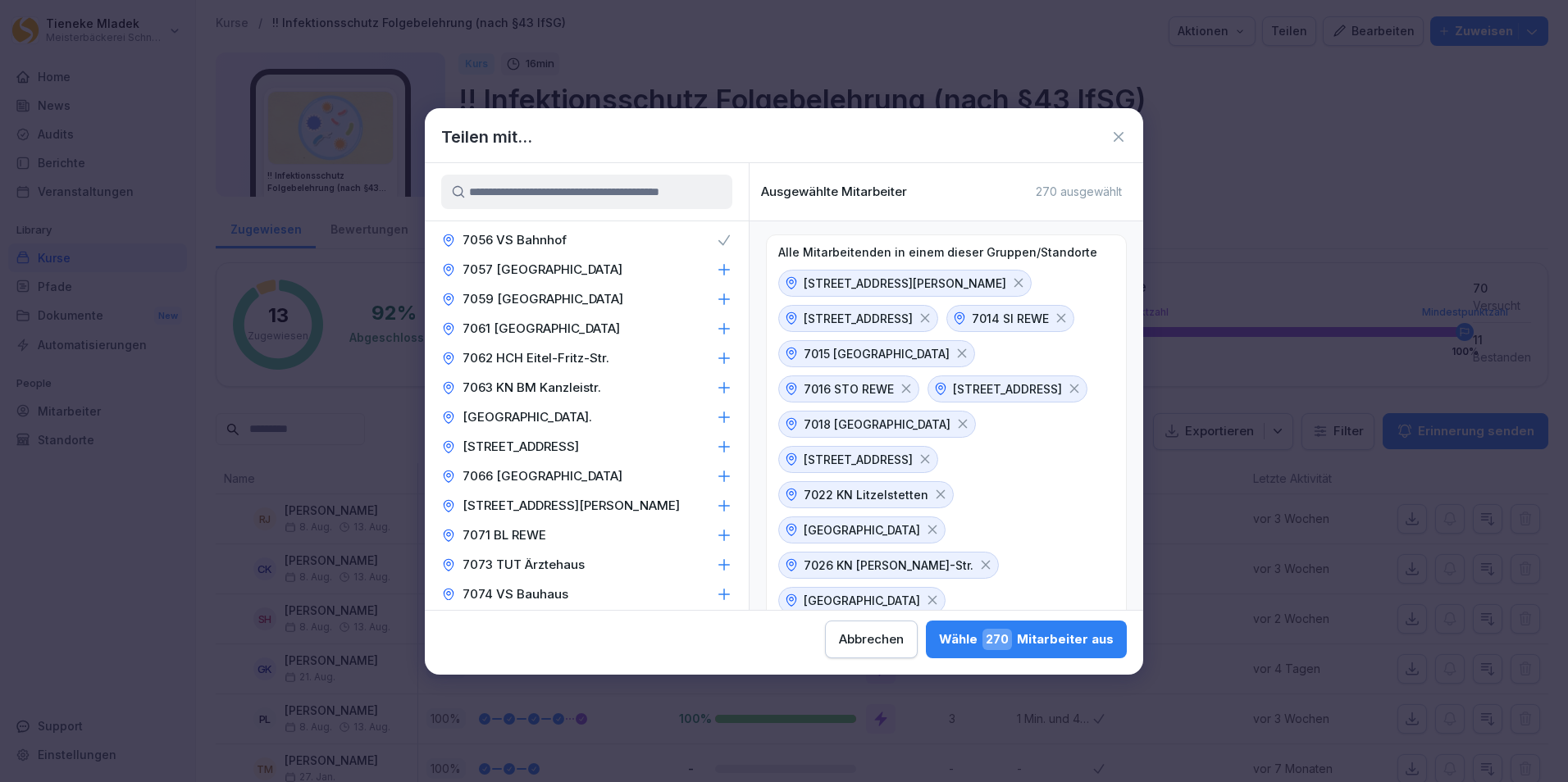
click at [538, 266] on p "7057 Grosselfingen" at bounding box center [542, 270] width 160 height 16
click at [513, 296] on p "7059 Meßkirch" at bounding box center [543, 299] width 161 height 16
click at [517, 329] on p "7061 Deilingen" at bounding box center [541, 329] width 157 height 16
click at [531, 361] on p "7062 HCH Eitel-Fritz-Str." at bounding box center [536, 358] width 147 height 16
click at [559, 387] on p "7063 KN BM Kanzleistr." at bounding box center [531, 388] width 139 height 16
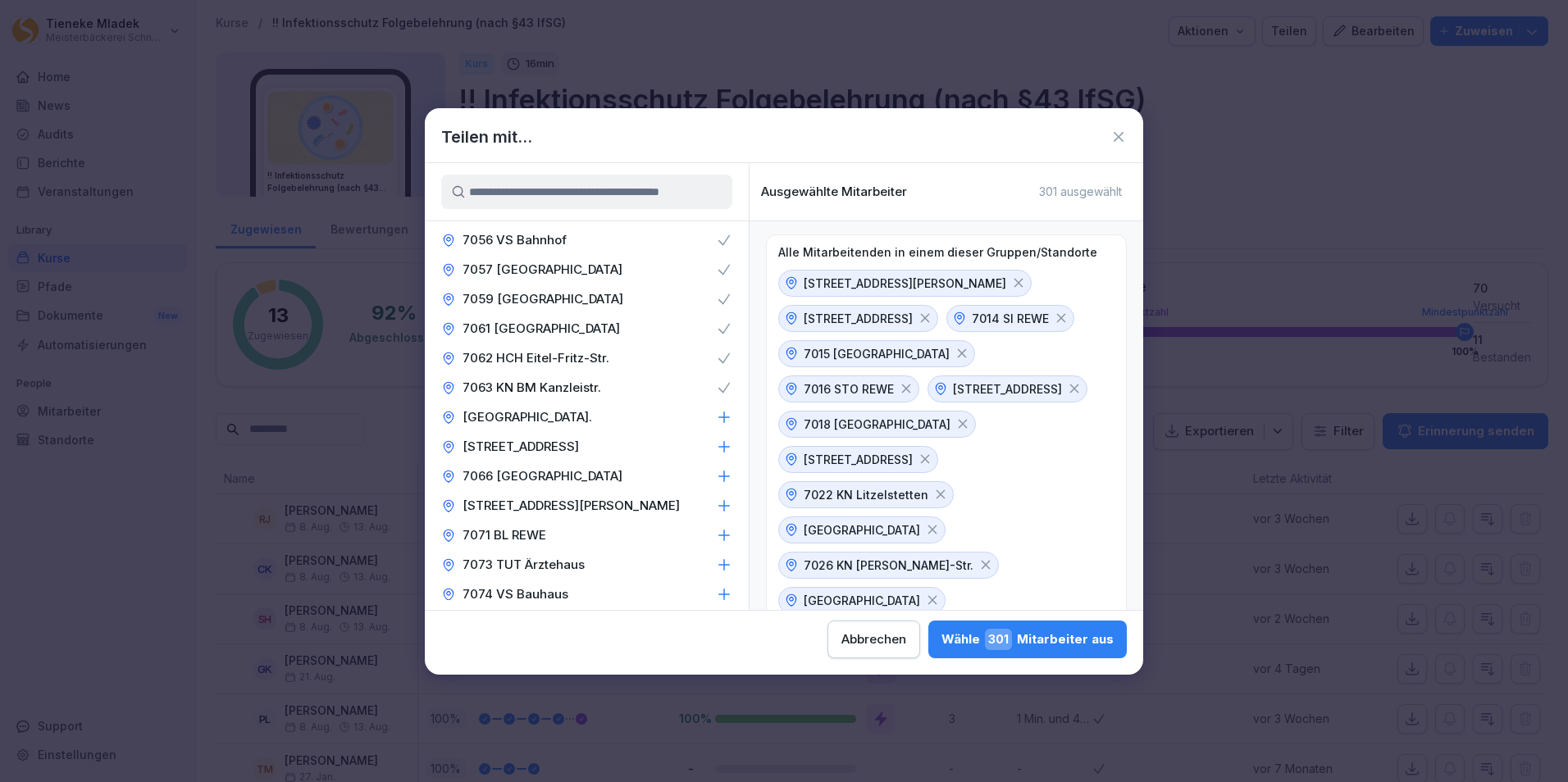
click at [549, 422] on p "7064 RW Stadionstr." at bounding box center [527, 417] width 130 height 16
click at [549, 447] on p "7065 STO Seerheinstr." at bounding box center [521, 447] width 116 height 16
click at [552, 480] on p "7066 DON Bahnhof" at bounding box center [542, 476] width 160 height 16
click at [560, 505] on p "7067 DON Dürrheimer Str." at bounding box center [571, 506] width 217 height 16
click at [537, 530] on p "7071 BL REWE" at bounding box center [504, 535] width 84 height 16
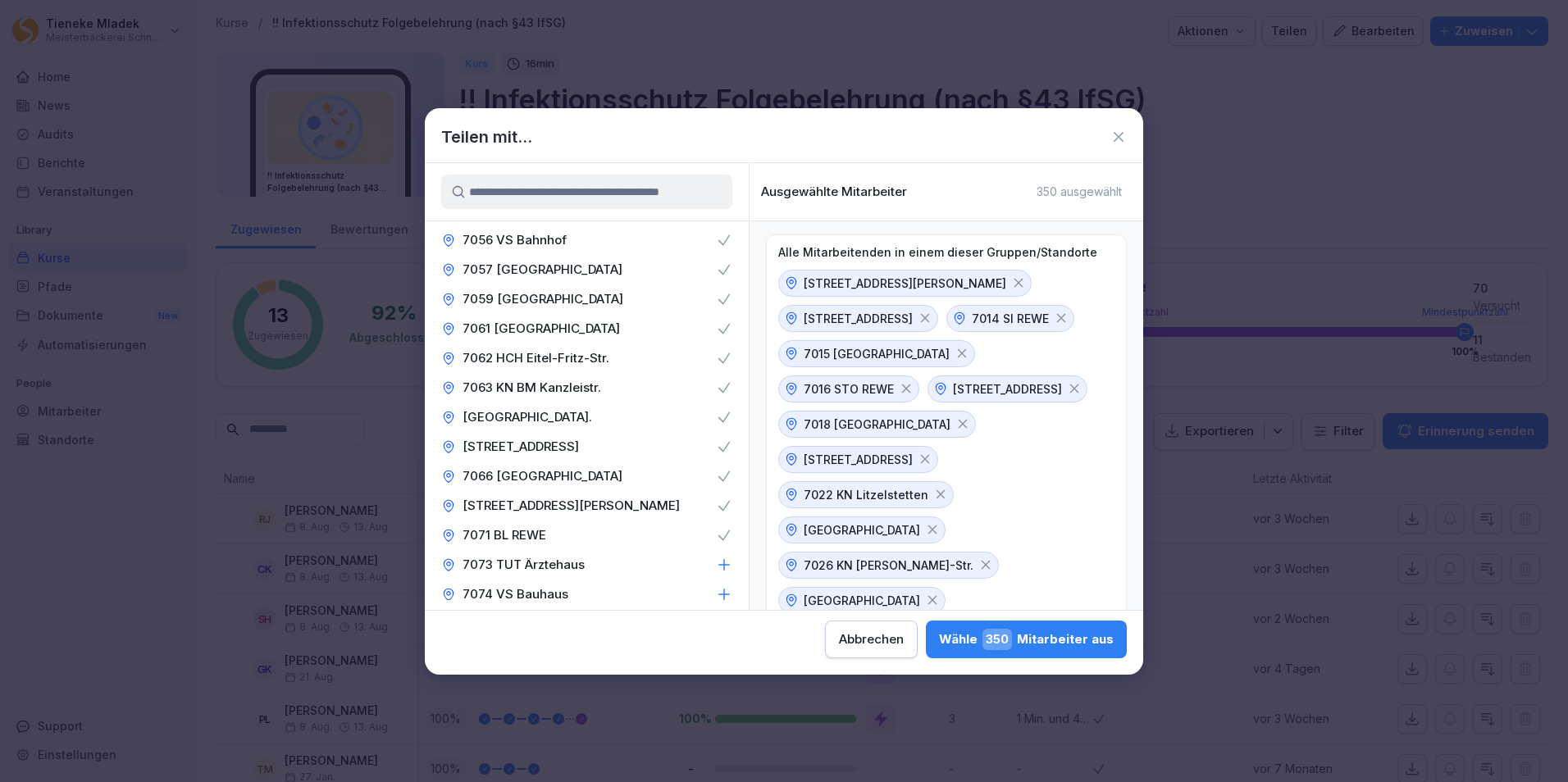
click at [558, 565] on p "7073 TUT Ärztehaus" at bounding box center [523, 565] width 122 height 16
click at [551, 593] on p "7074 VS Bauhaus" at bounding box center [515, 594] width 106 height 16
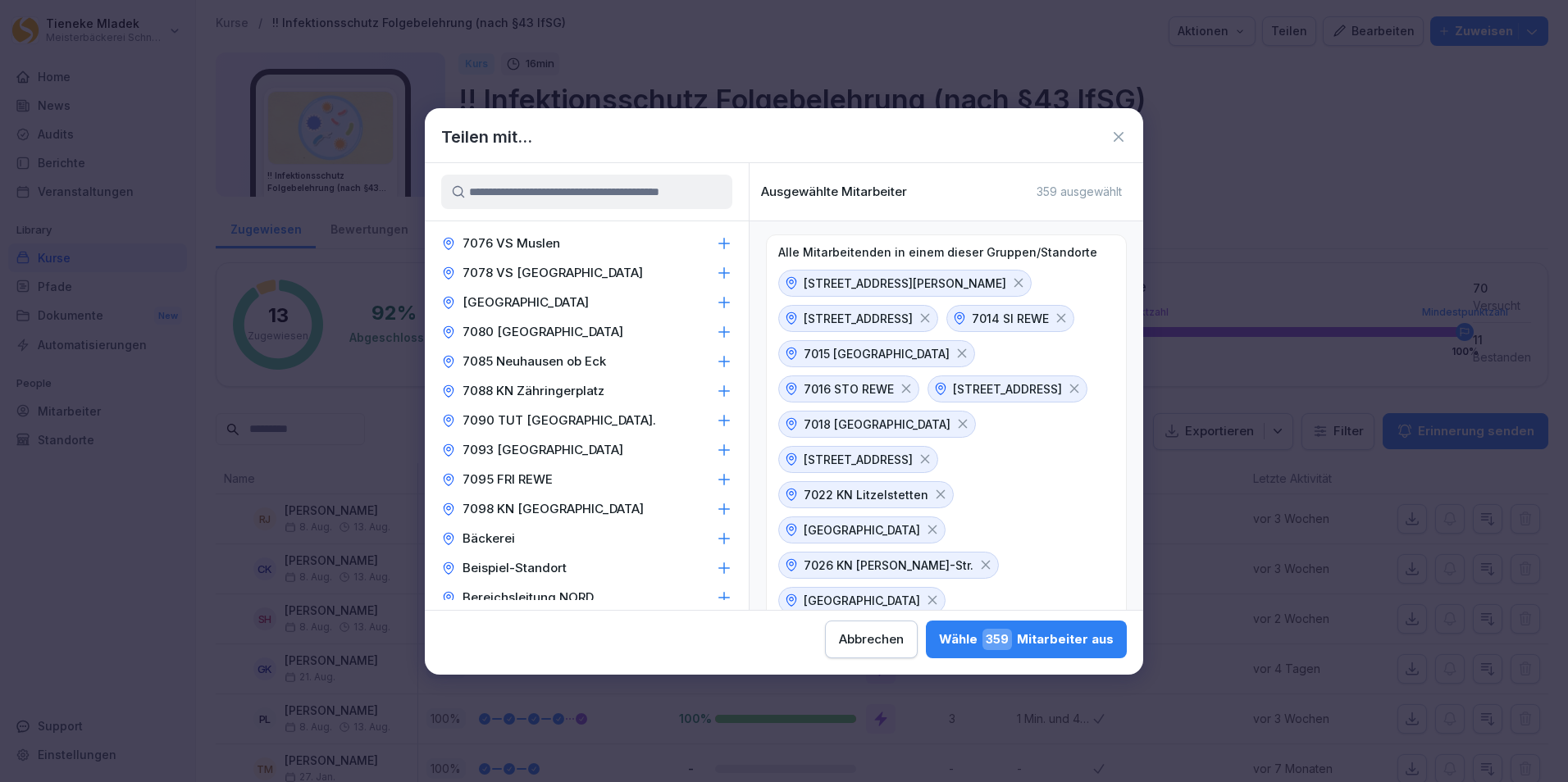
scroll to position [1475, 0]
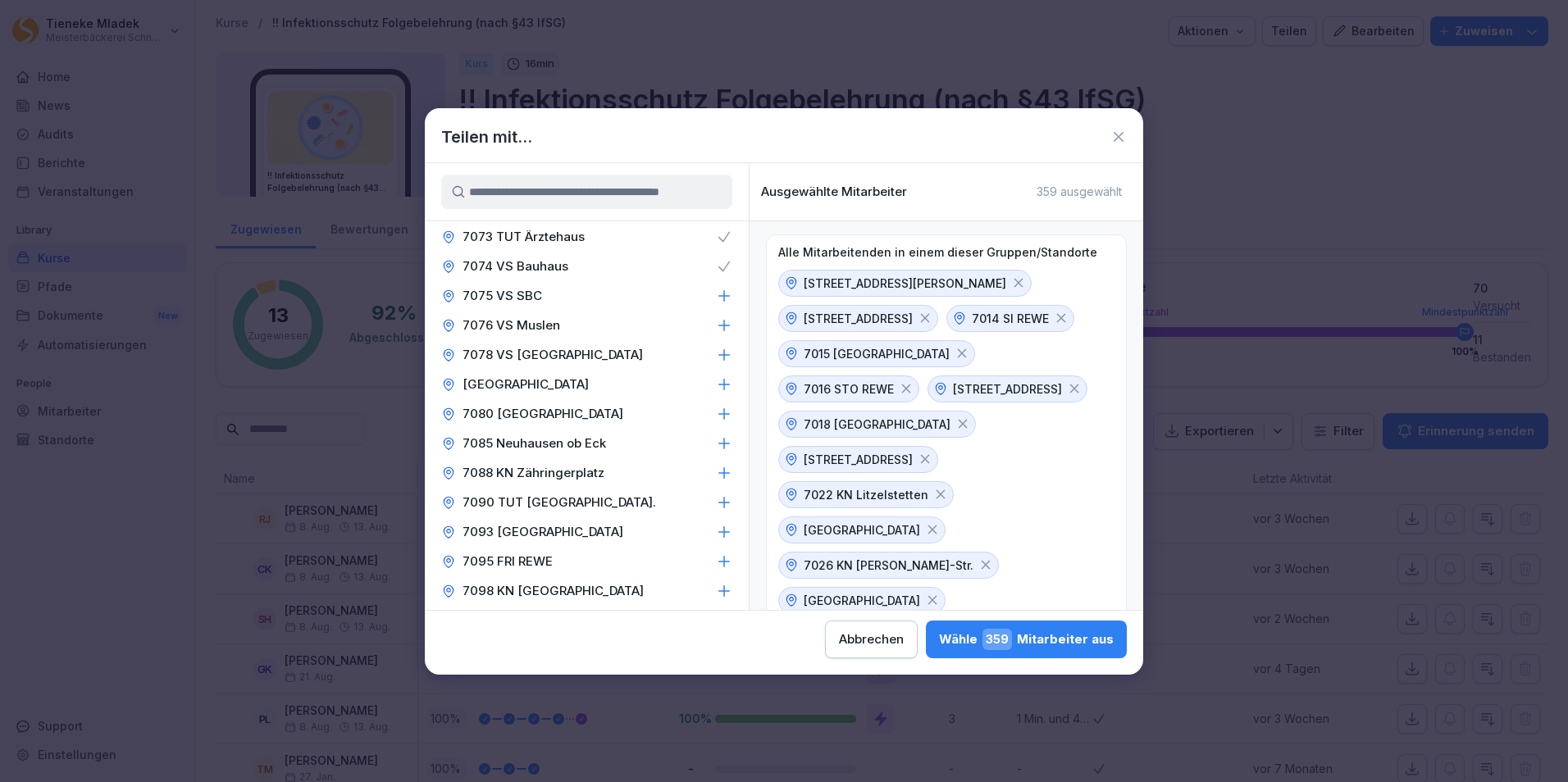
click at [522, 292] on p "7075 VS SBC" at bounding box center [502, 296] width 80 height 16
click at [525, 321] on p "7076 VS Muslen" at bounding box center [511, 325] width 98 height 16
click at [557, 352] on p "7078 VS Modepark Röther" at bounding box center [553, 355] width 180 height 16
click at [567, 388] on p "7079 PD Linzgau Center" at bounding box center [526, 384] width 126 height 16
click at [572, 412] on p "7080 TUT Marktplatz" at bounding box center [543, 414] width 161 height 16
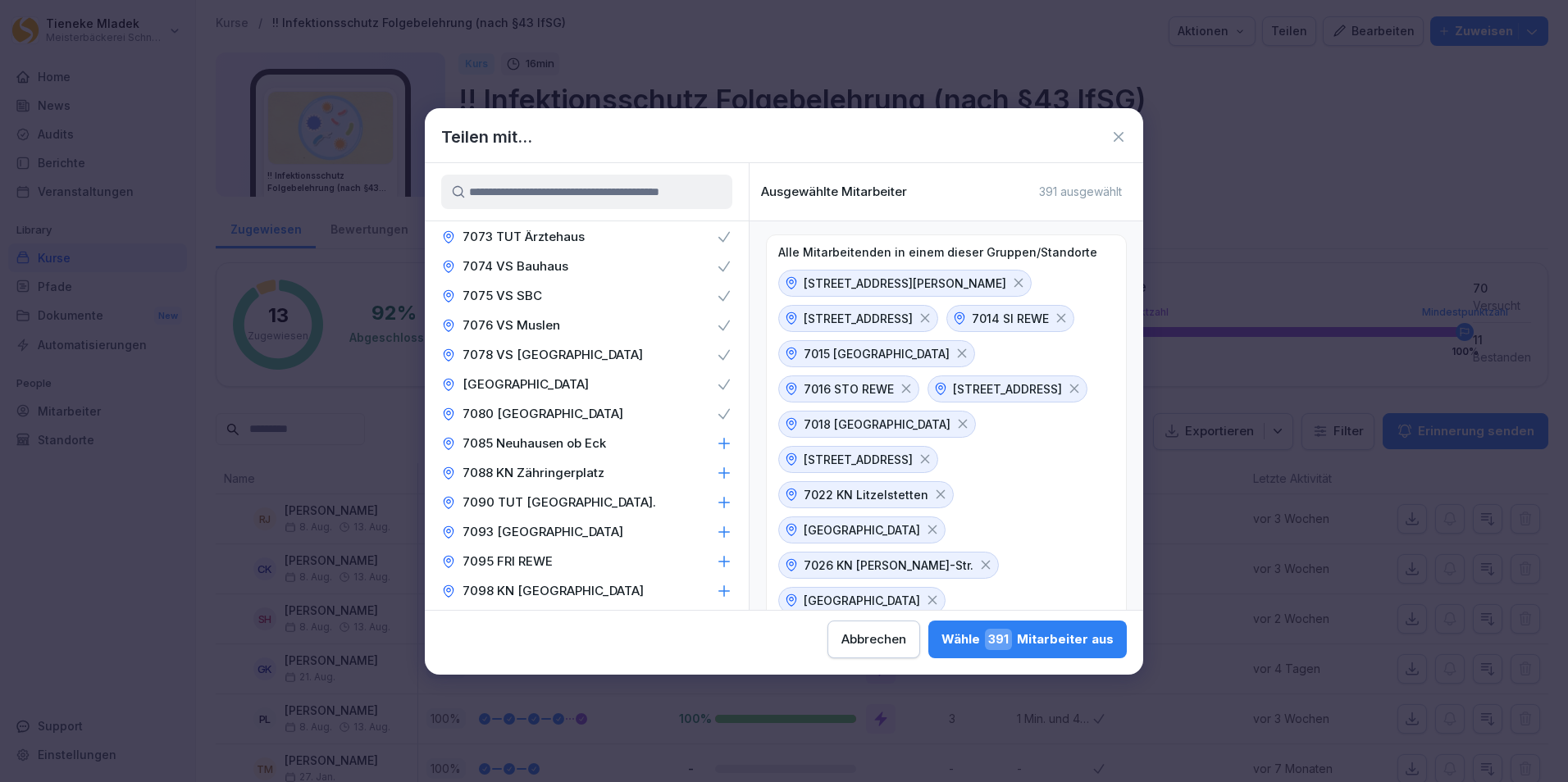
click at [575, 451] on p "7085 Neuhausen ob Eck" at bounding box center [534, 443] width 144 height 16
click at [577, 468] on p "7088 KN Zähringerplatz" at bounding box center [533, 473] width 142 height 16
click at [585, 490] on div "7090 TUT BM Bahnhofstr." at bounding box center [586, 502] width 324 height 30
click at [537, 531] on p "7093 Tuningen" at bounding box center [543, 532] width 161 height 16
click at [543, 555] on p "7095 FRI REWE" at bounding box center [508, 561] width 90 height 16
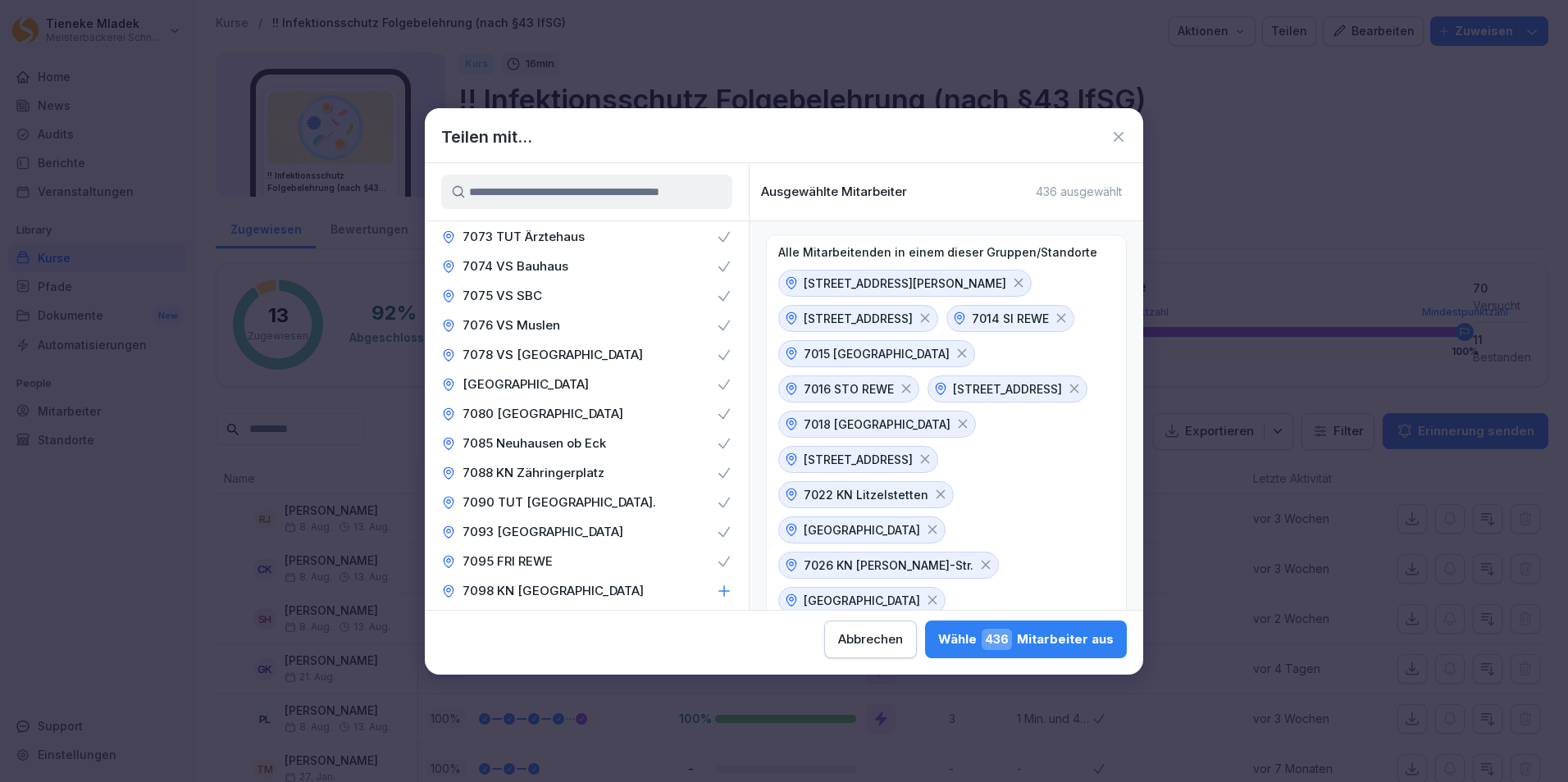
click at [569, 584] on p "7098 KN BM Bodanplatz" at bounding box center [553, 591] width 181 height 16
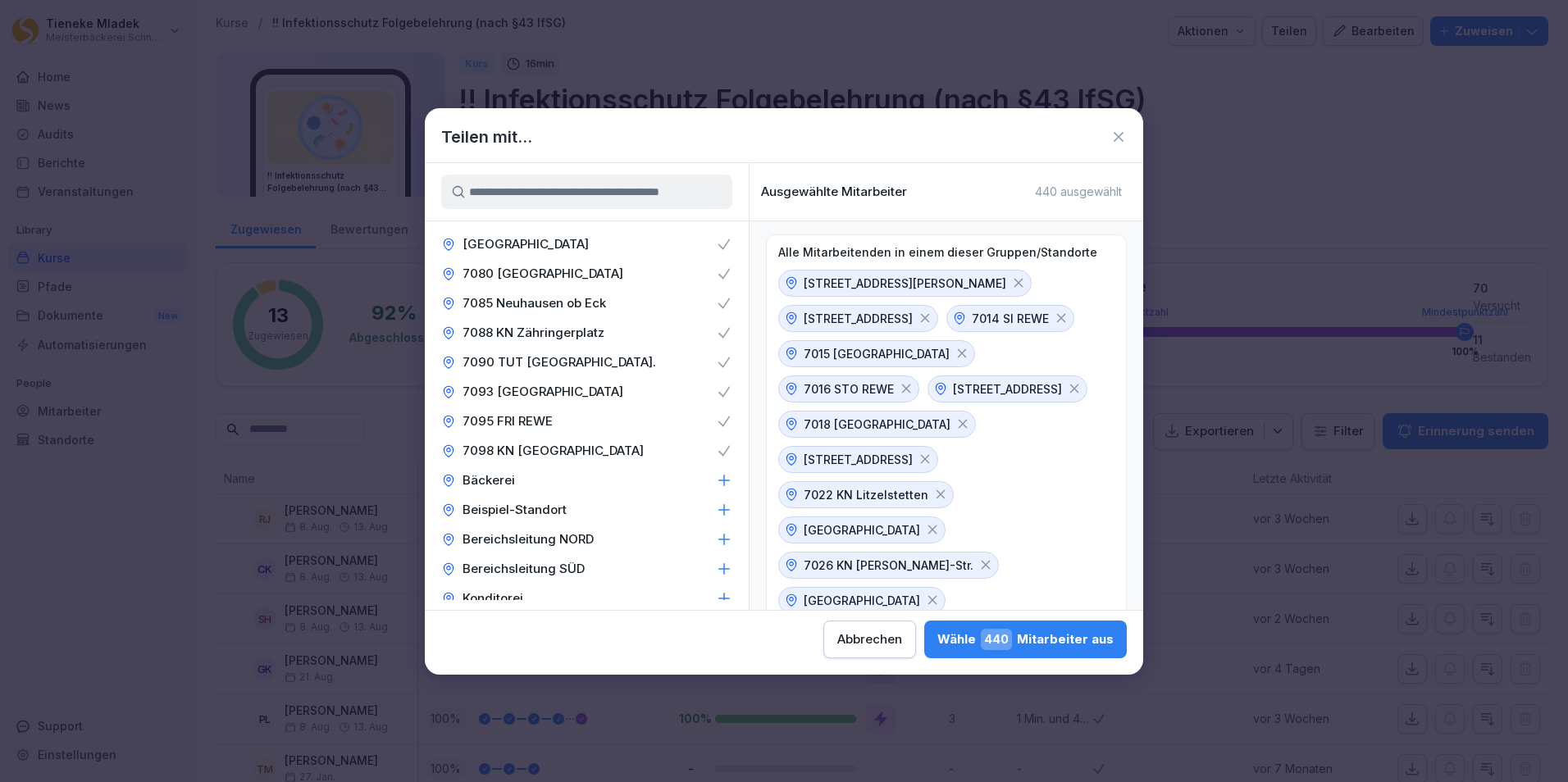
scroll to position [1639, 0]
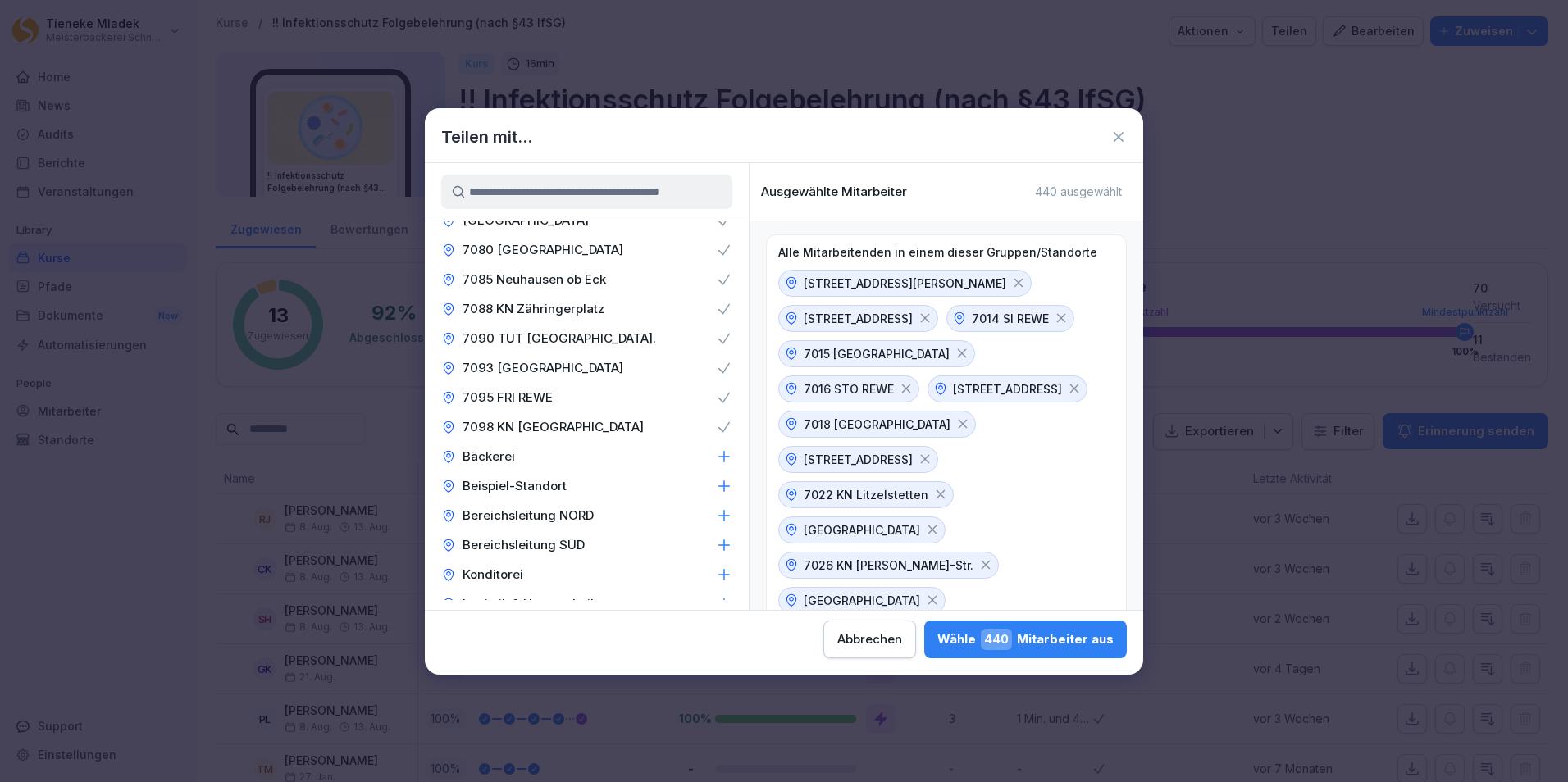
click at [1071, 642] on div "Wähle 440 Mitarbeiter aus" at bounding box center [1025, 639] width 176 height 21
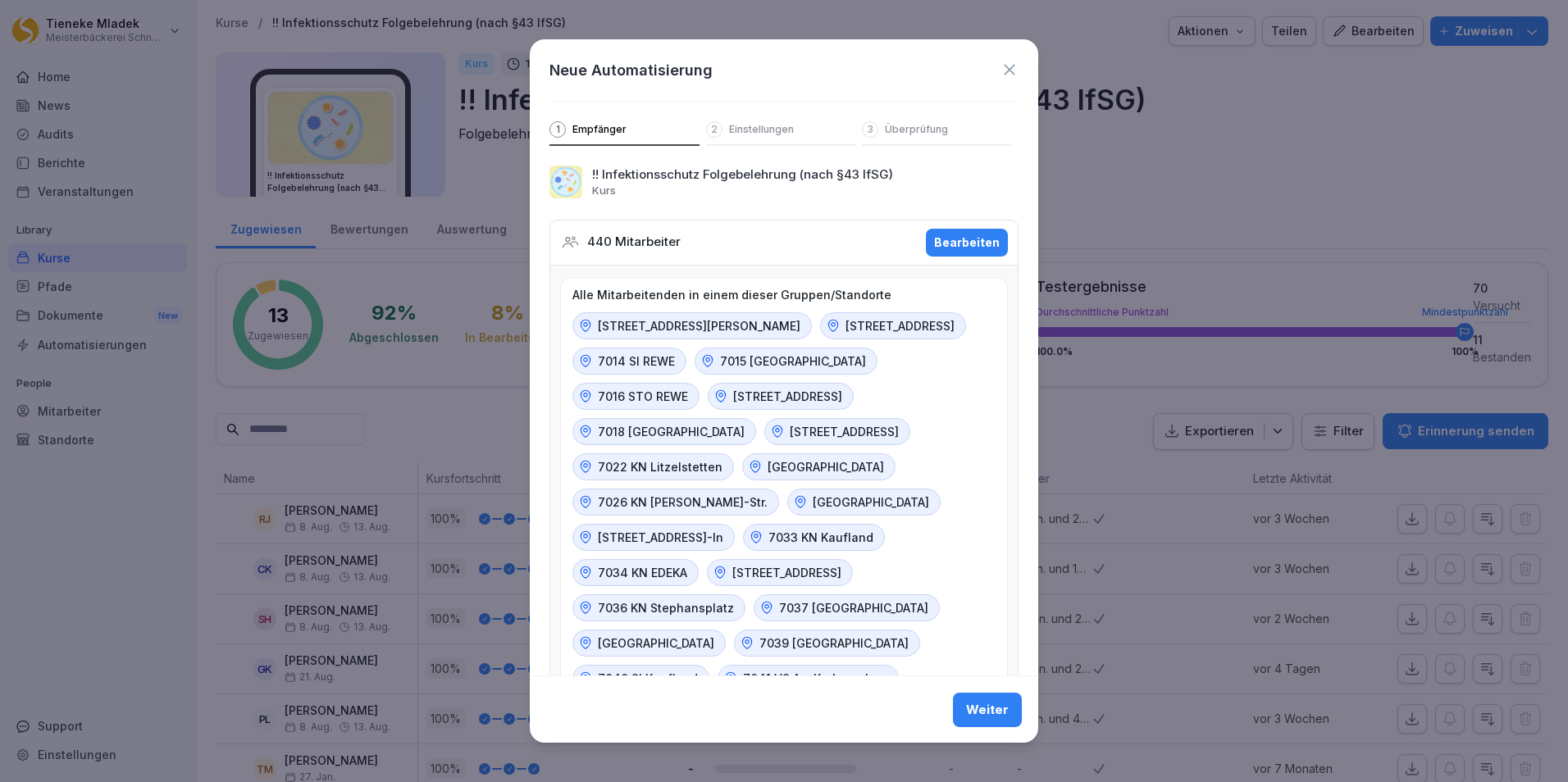
click at [972, 704] on div "Weiter" at bounding box center [987, 709] width 43 height 18
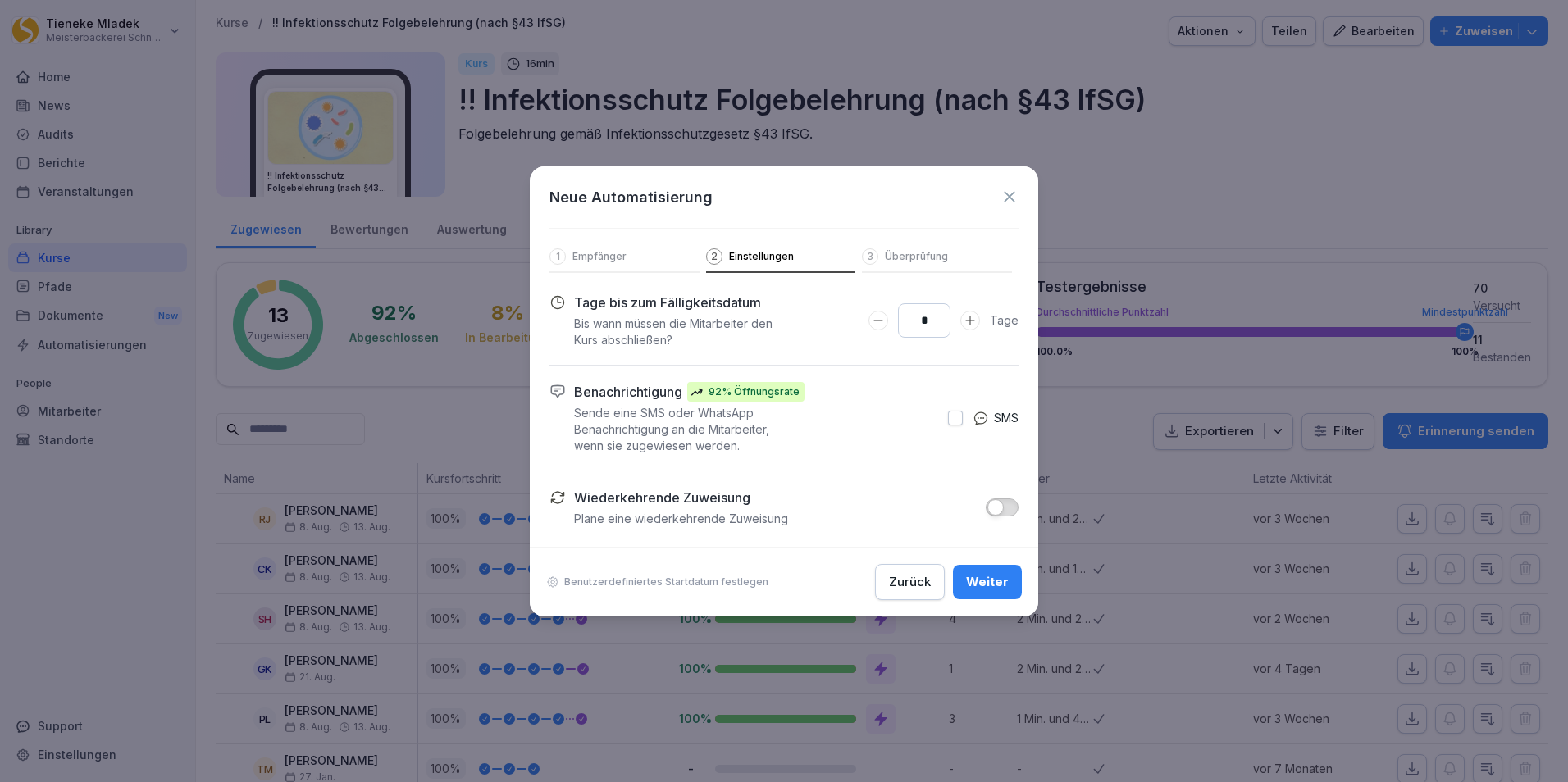
click at [954, 417] on button "button" at bounding box center [955, 418] width 15 height 15
click at [975, 319] on icon "Days to complete number input erhöhen" at bounding box center [970, 321] width 13 height 13
type input "**"
click at [975, 319] on icon "Days to complete number input erhöhen" at bounding box center [970, 321] width 13 height 13
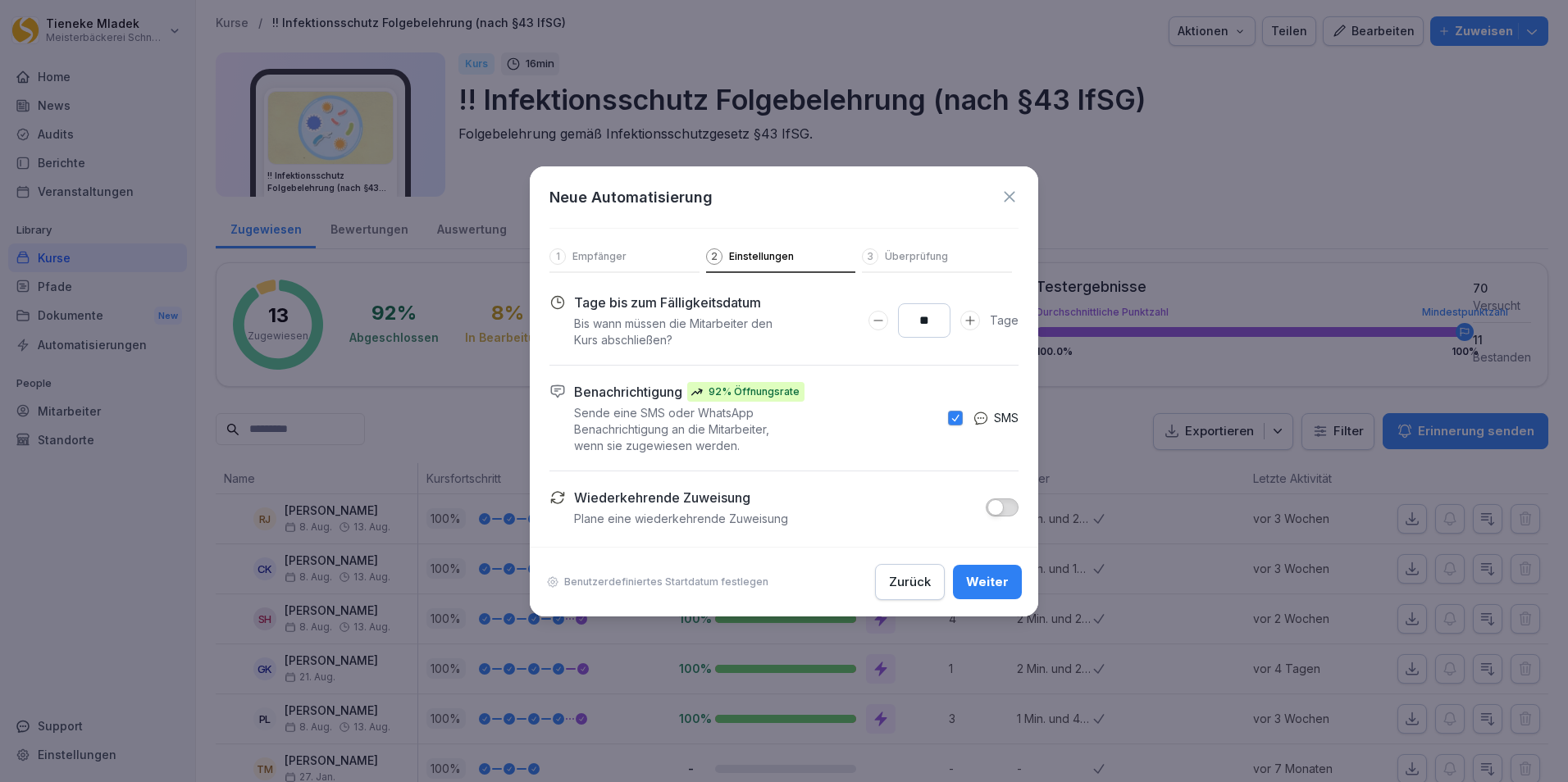
click at [997, 510] on span "button" at bounding box center [996, 507] width 16 height 16
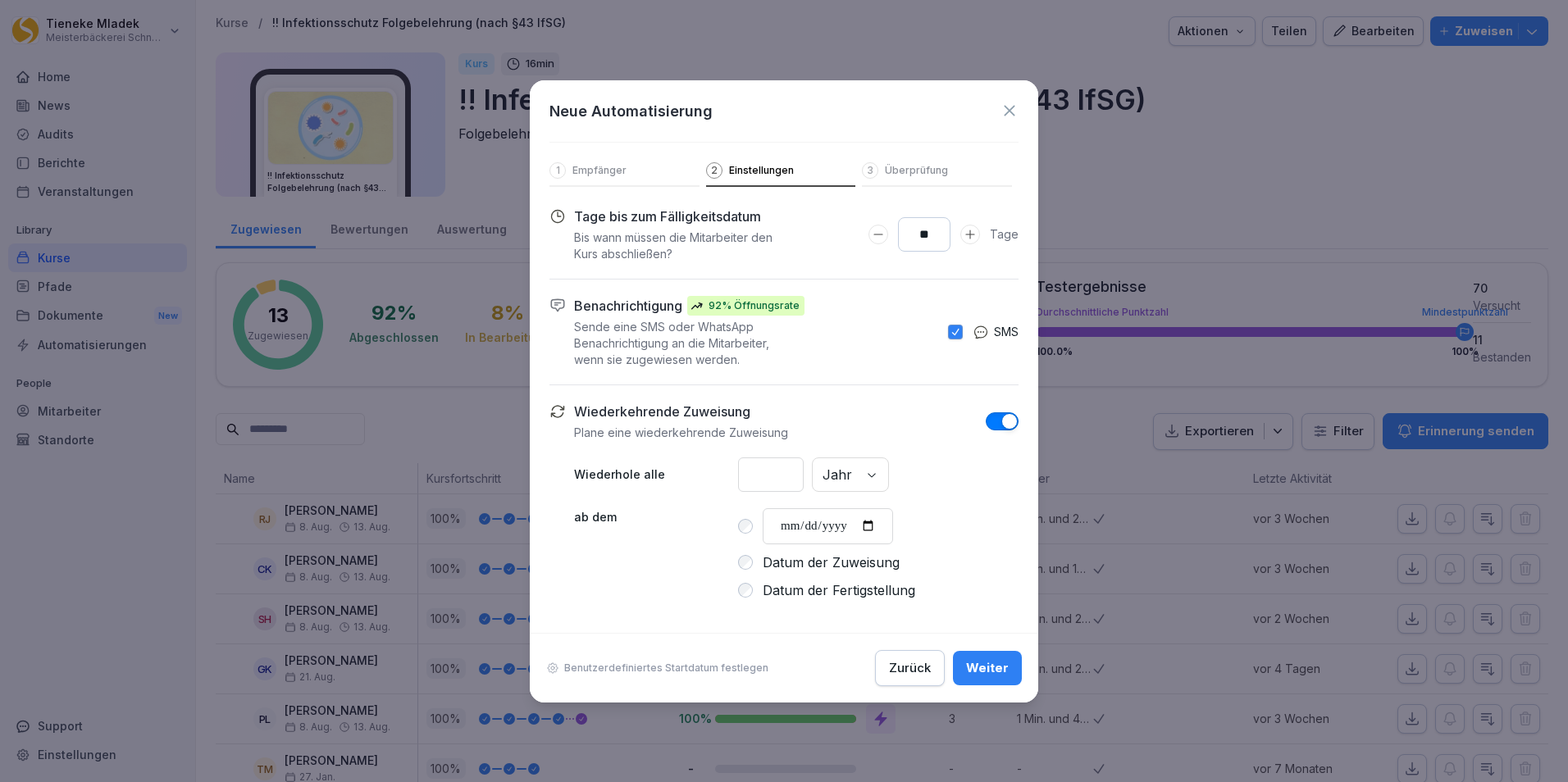
click at [846, 518] on input "**********" at bounding box center [827, 526] width 130 height 36
type input "**********"
click at [897, 475] on div "* Jahr" at bounding box center [878, 475] width 280 height 34
click at [976, 478] on div "* Jahr" at bounding box center [878, 475] width 280 height 34
click at [1001, 674] on div "Weiter" at bounding box center [987, 668] width 43 height 18
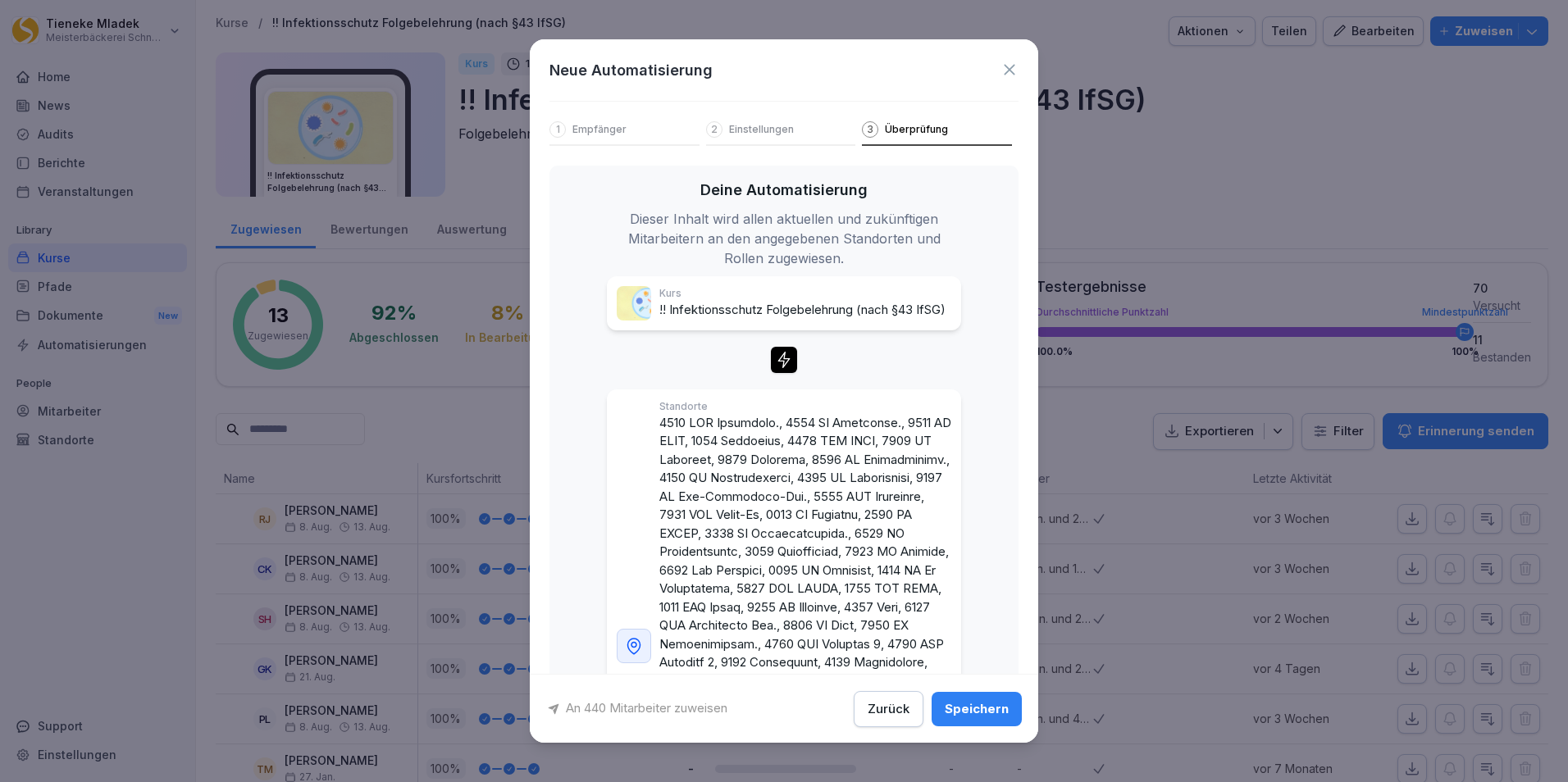
click at [964, 712] on div "Speichern" at bounding box center [977, 708] width 64 height 18
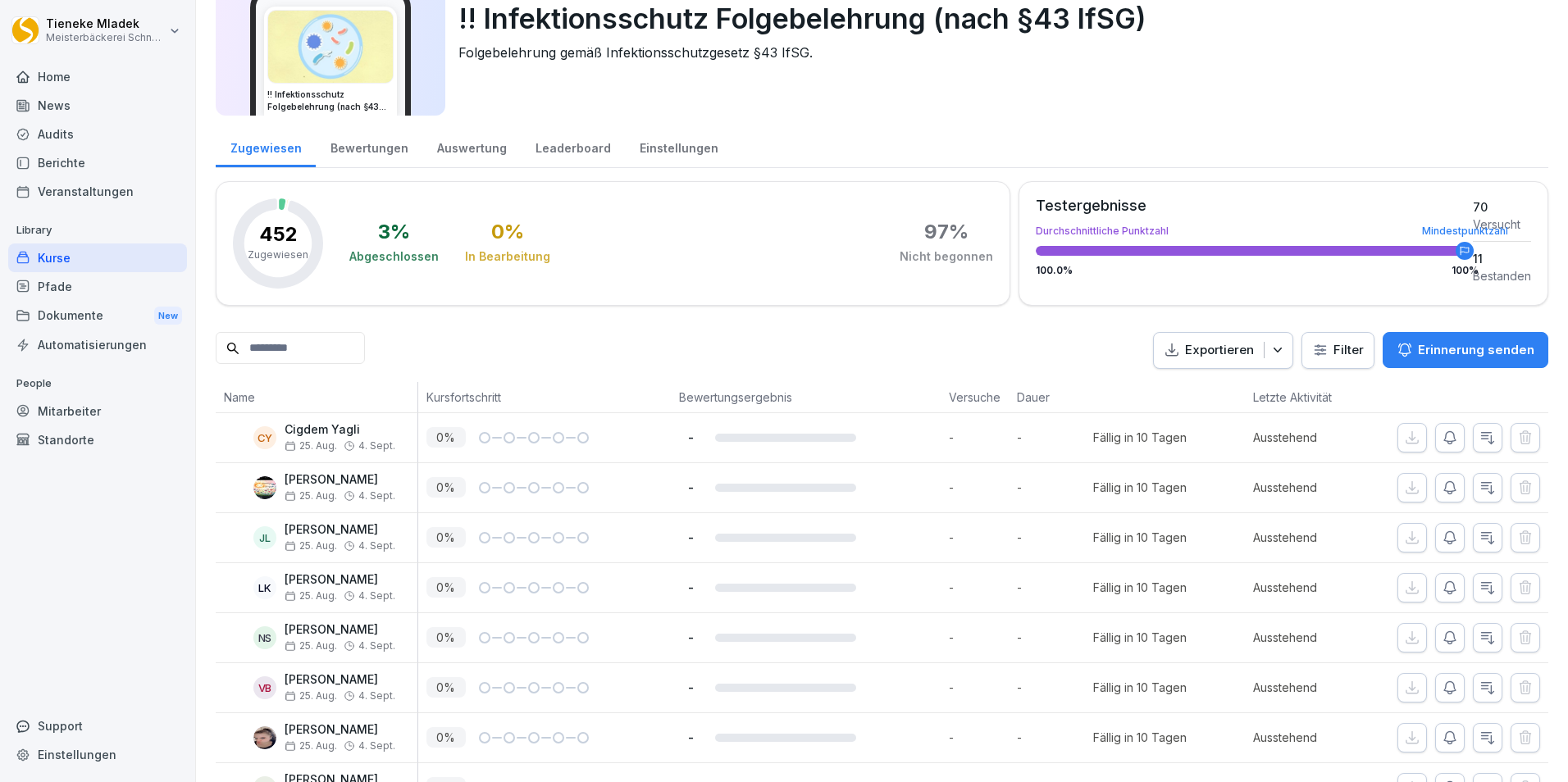
scroll to position [0, 0]
